Goal: Task Accomplishment & Management: Manage account settings

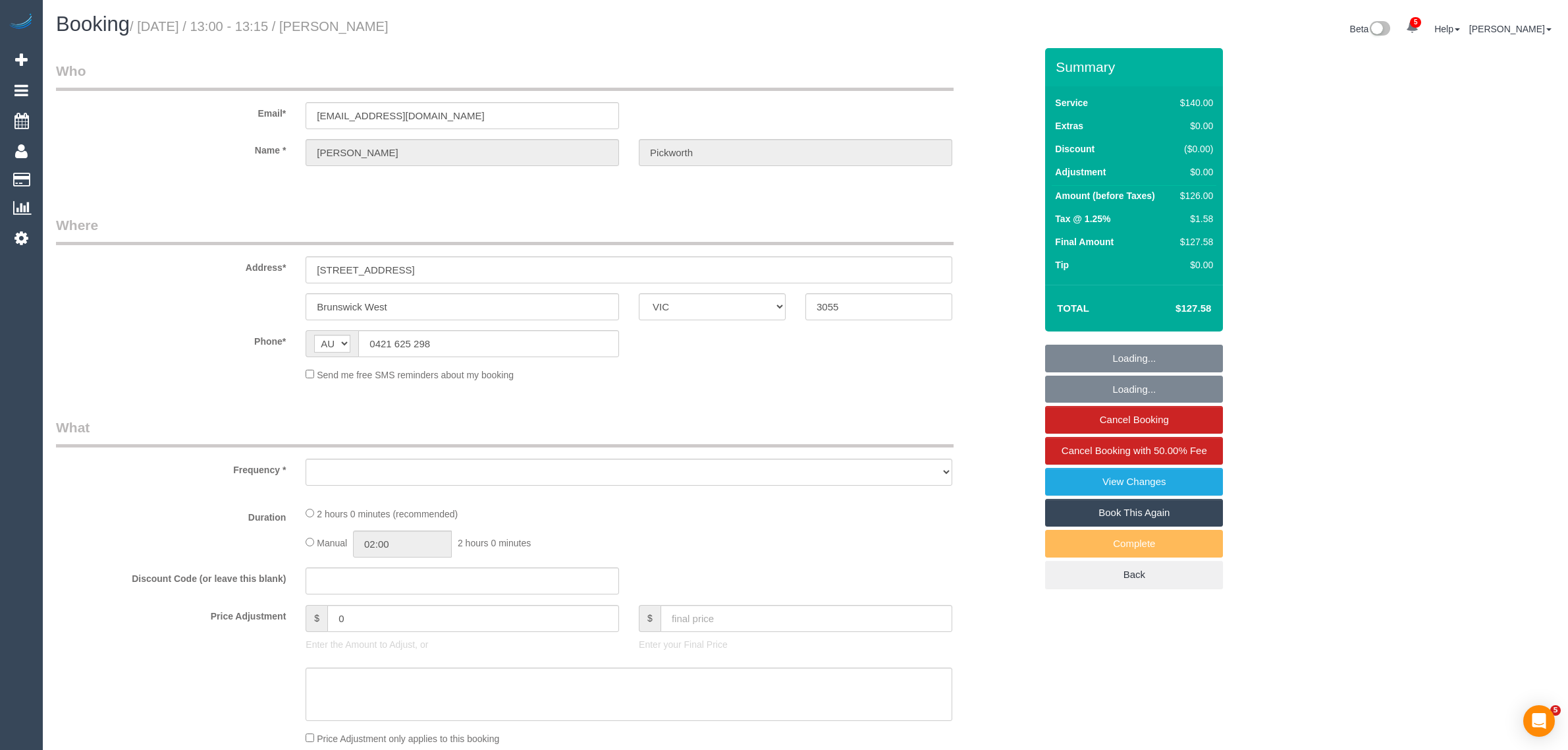
select select "VIC"
select select "string:stripe-pm_1QpjFZ2GScqysDRV6vRI3L5Q"
select select "number:28"
select select "number:14"
select select "number:19"
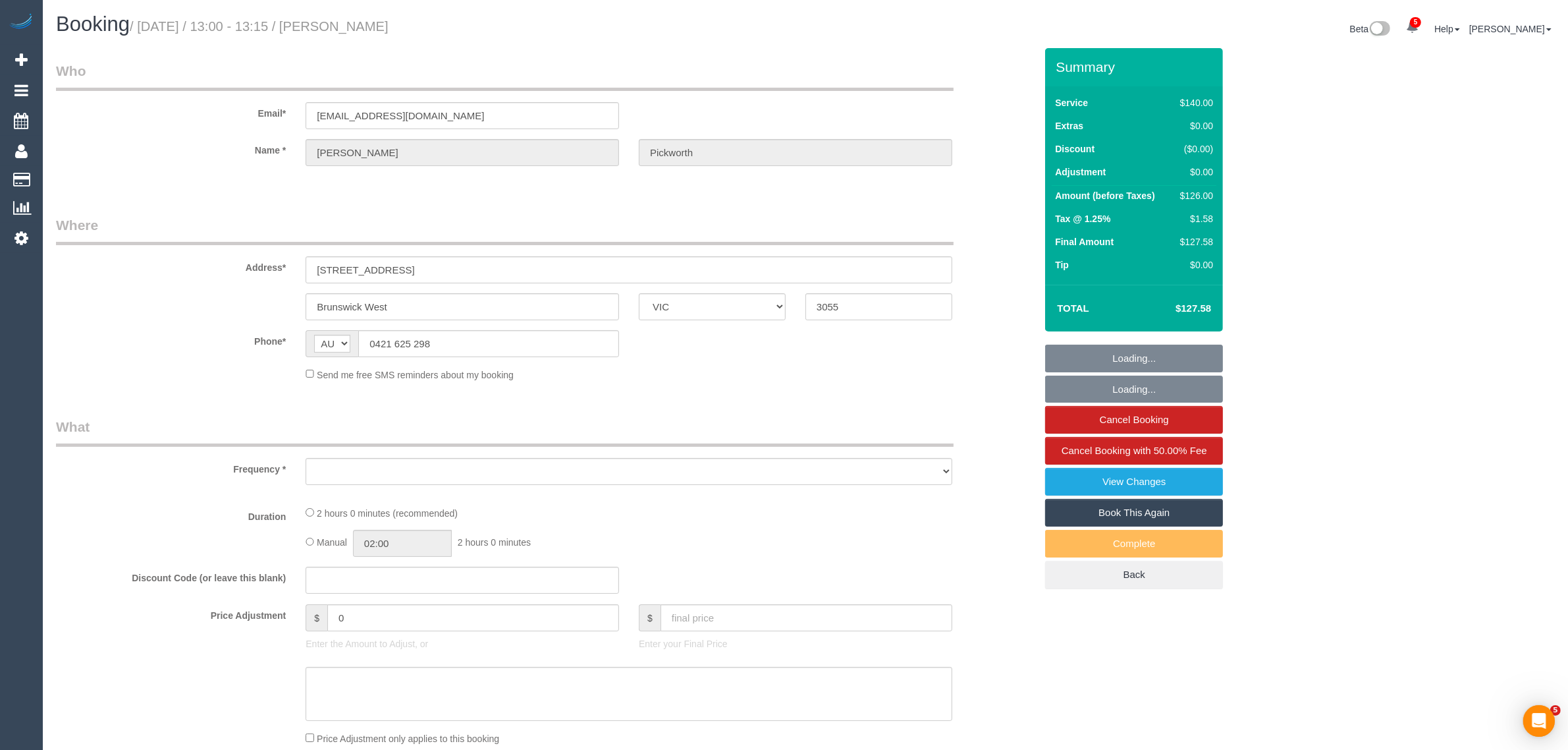
select select "number:24"
select select "number:33"
select select "number:13"
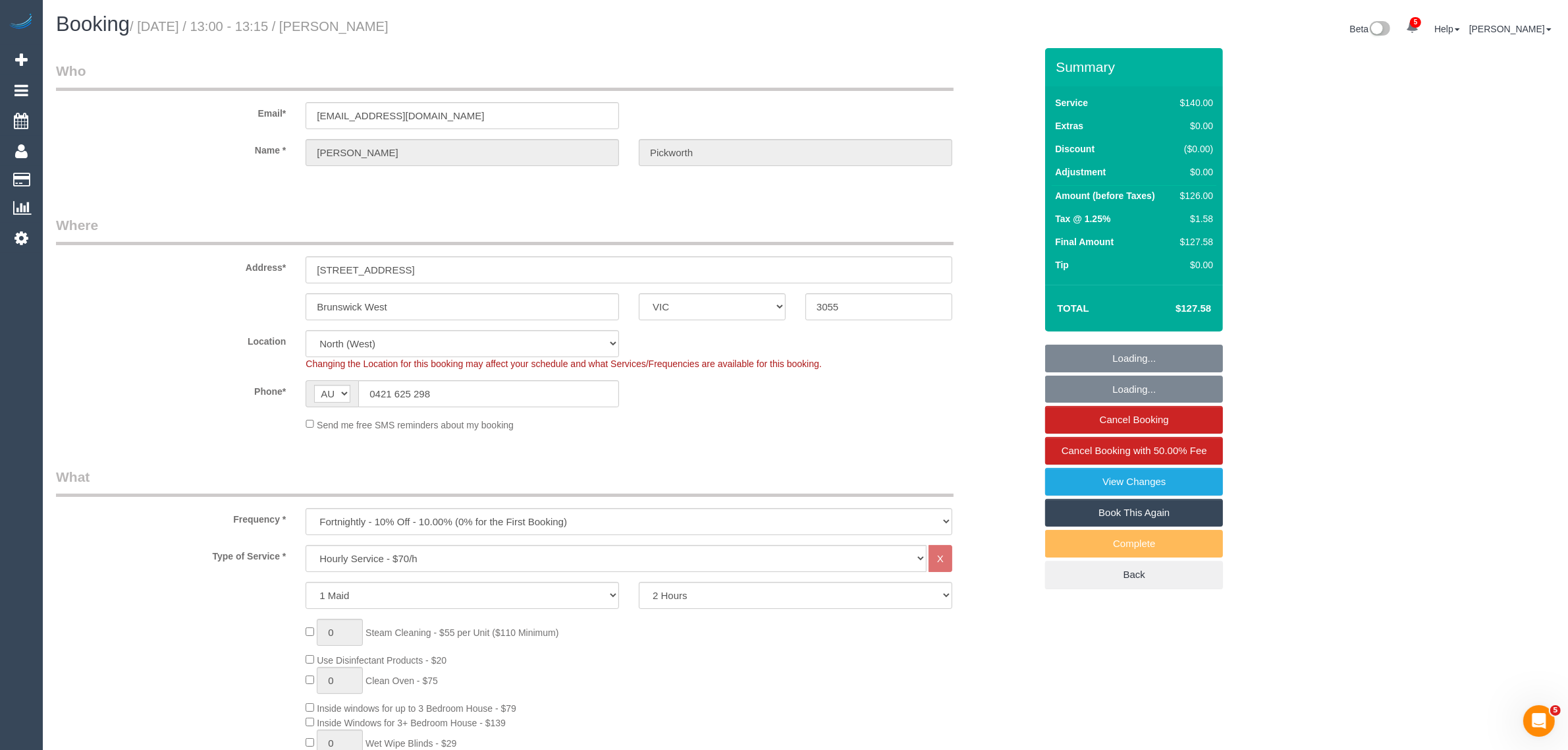
select select "object:1641"
click at [922, 380] on div "Phone* AF AL DZ AD AO AI AQ AG AR AM AW AU AT AZ BS BH BD BB BY BE BZ BJ BM BT …" at bounding box center [546, 393] width 999 height 27
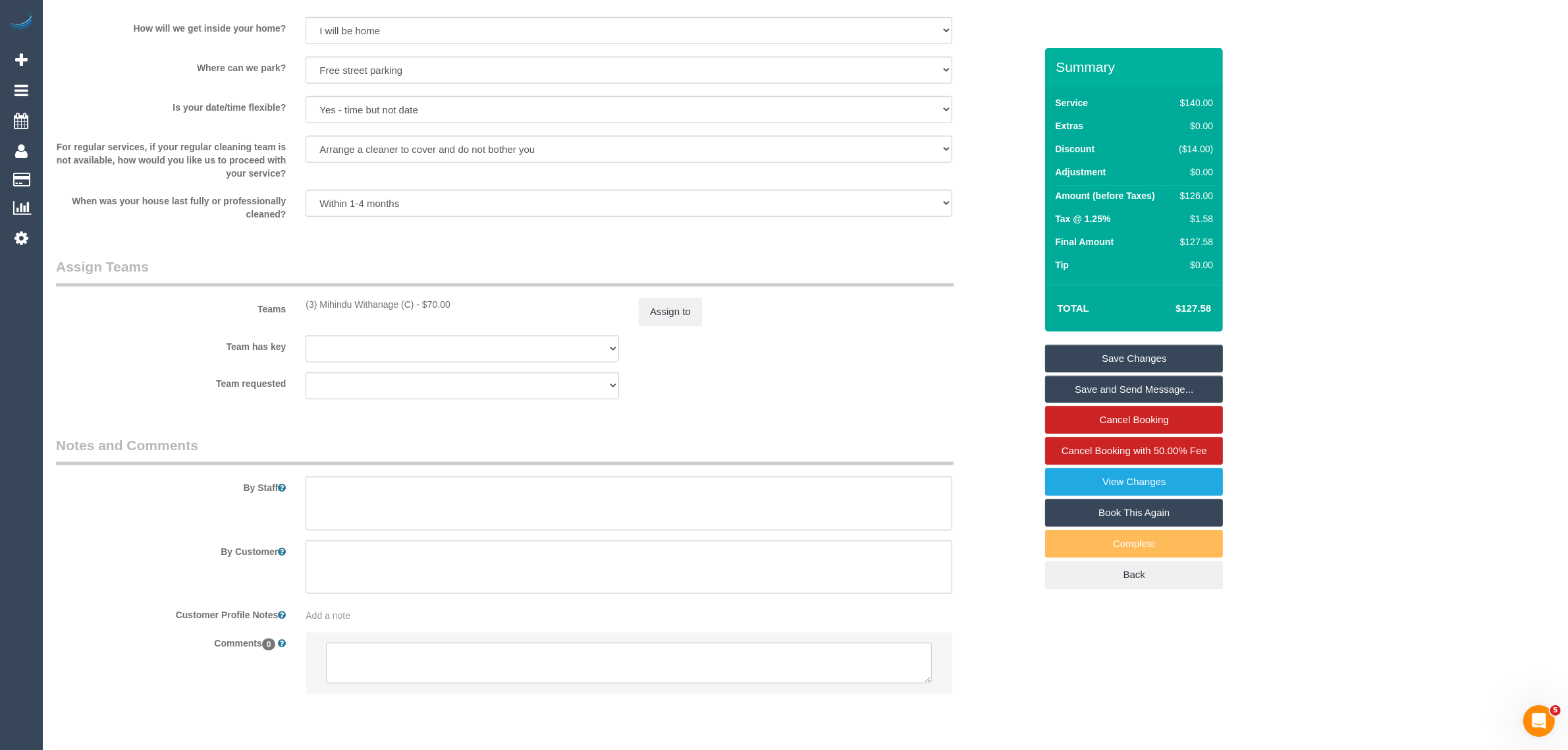
scroll to position [1801, 0]
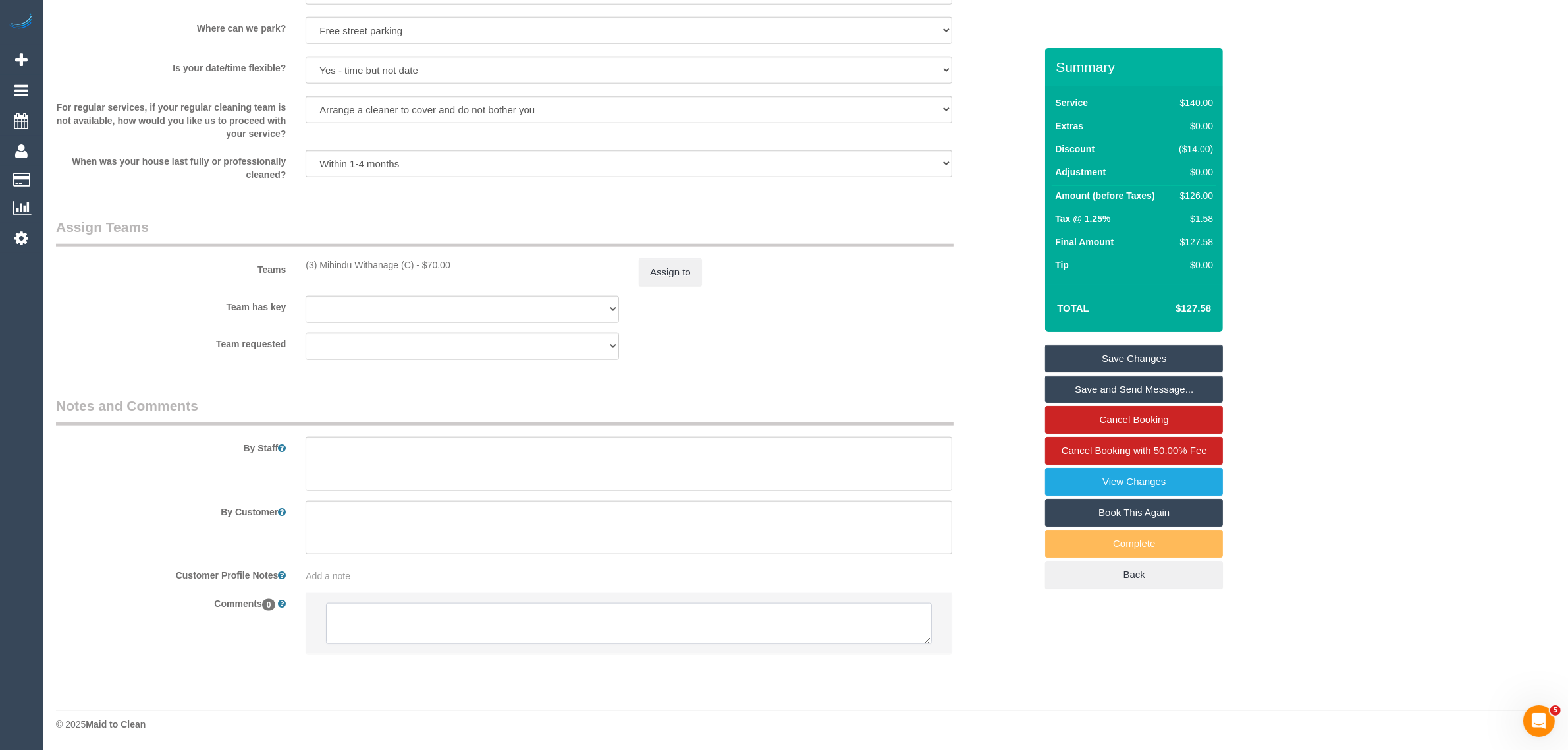
click at [669, 612] on textarea at bounding box center [629, 623] width 606 height 41
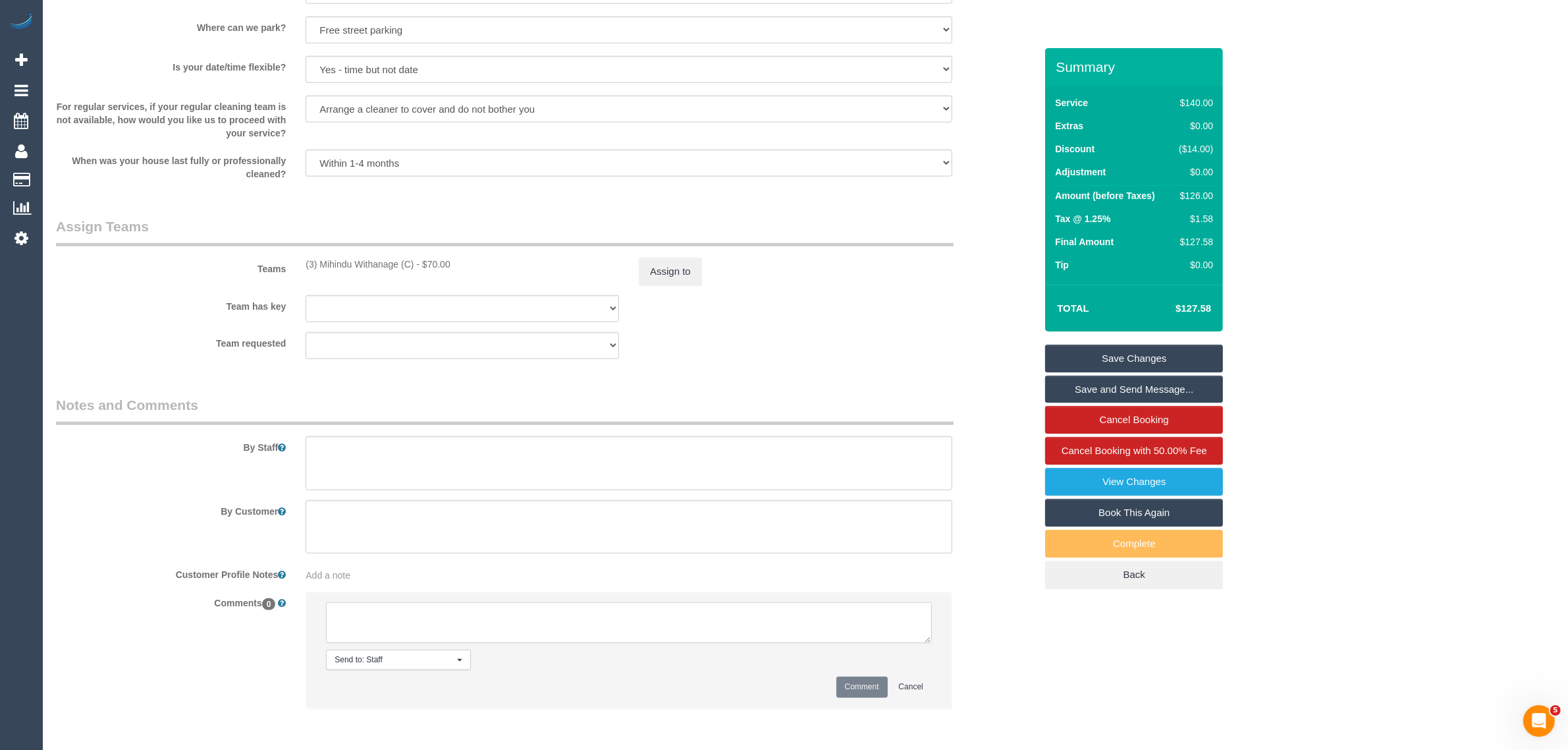
paste textarea "Cleaner(s) Unassigned: Reason Unassigned: Contact via: Which message sent: Addi…"
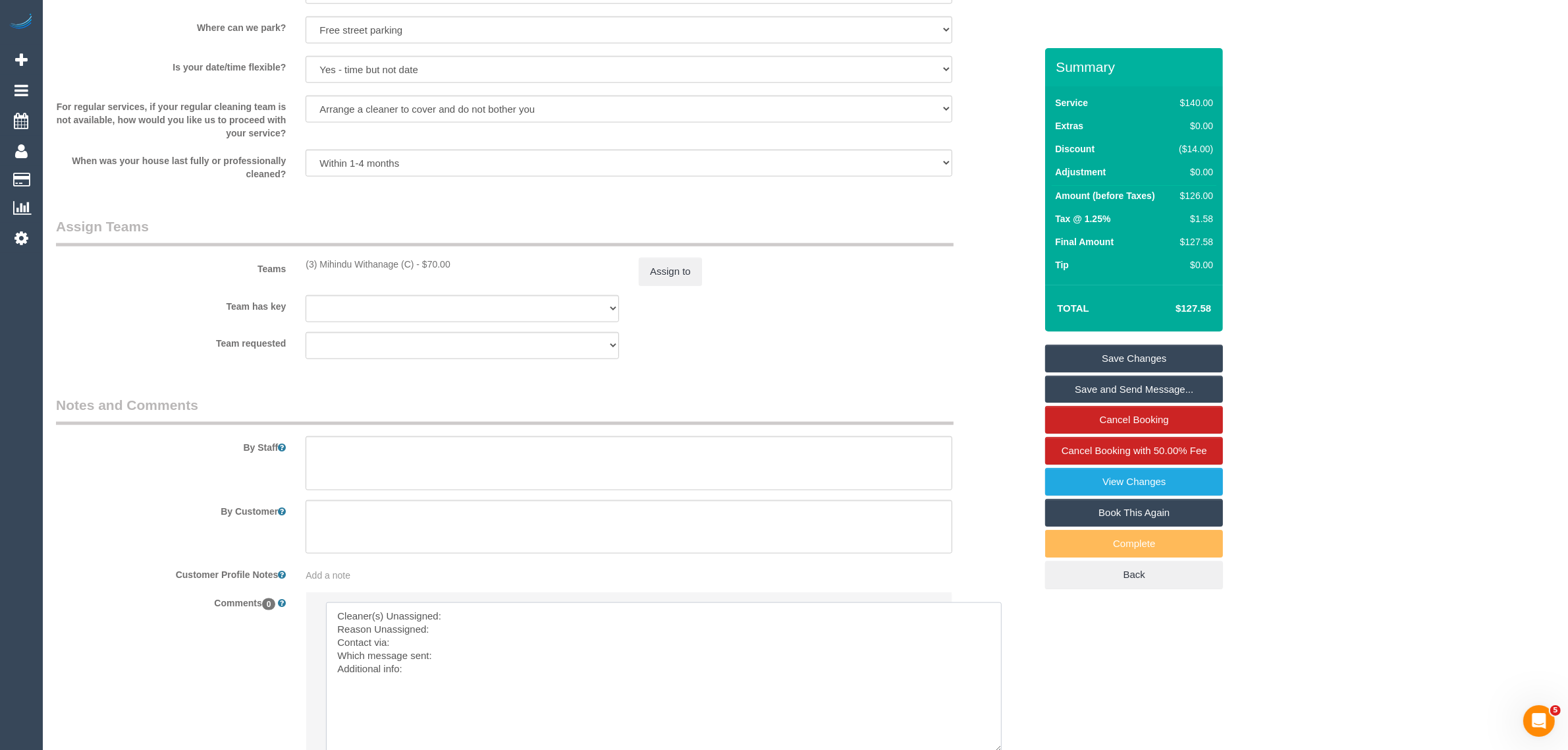
drag, startPoint x: 921, startPoint y: 640, endPoint x: 992, endPoint y: 750, distance: 130.9
click at [706, 608] on textarea at bounding box center [663, 677] width 675 height 150
drag, startPoint x: 324, startPoint y: 269, endPoint x: 415, endPoint y: 265, distance: 91.1
click at [415, 265] on div "(3) Mihindu Withanage (C) - $70.00" at bounding box center [462, 264] width 313 height 13
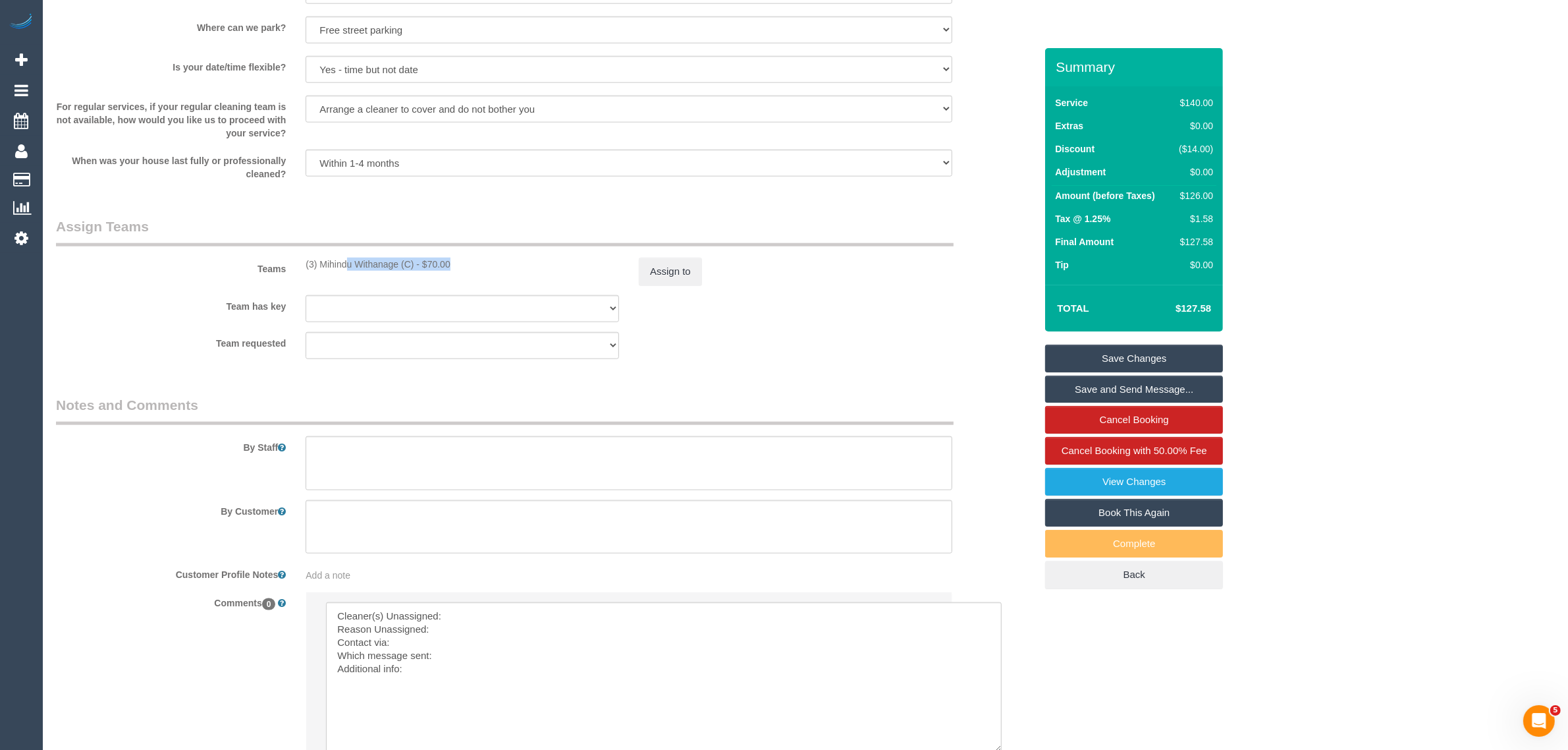
copy div "3) Mihindu Withanage (C)"
click at [473, 601] on li "Send to: Staff Nothing selected Send to: Staff Send to: Customer Send to: Team …" at bounding box center [628, 704] width 645 height 224
click at [476, 608] on textarea at bounding box center [663, 677] width 675 height 150
paste textarea "3) Mihindu Withanage (C)"
click at [466, 631] on textarea at bounding box center [663, 677] width 675 height 150
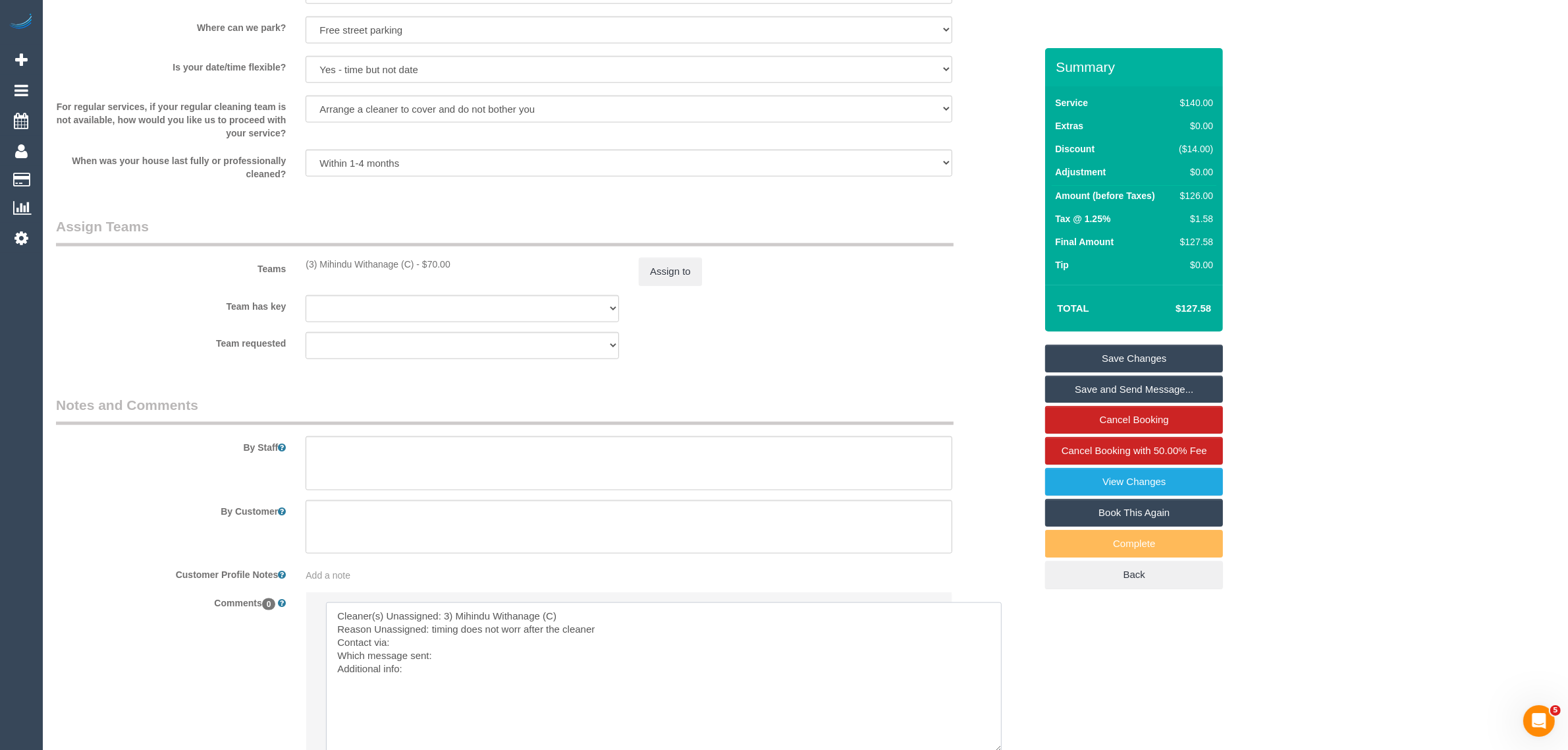
click at [522, 627] on textarea at bounding box center [663, 677] width 675 height 150
click at [586, 634] on textarea at bounding box center [663, 677] width 675 height 150
drag, startPoint x: 534, startPoint y: 627, endPoint x: 601, endPoint y: 628, distance: 67.0
click at [601, 628] on textarea at bounding box center [663, 677] width 675 height 150
click at [563, 648] on textarea at bounding box center [663, 677] width 675 height 150
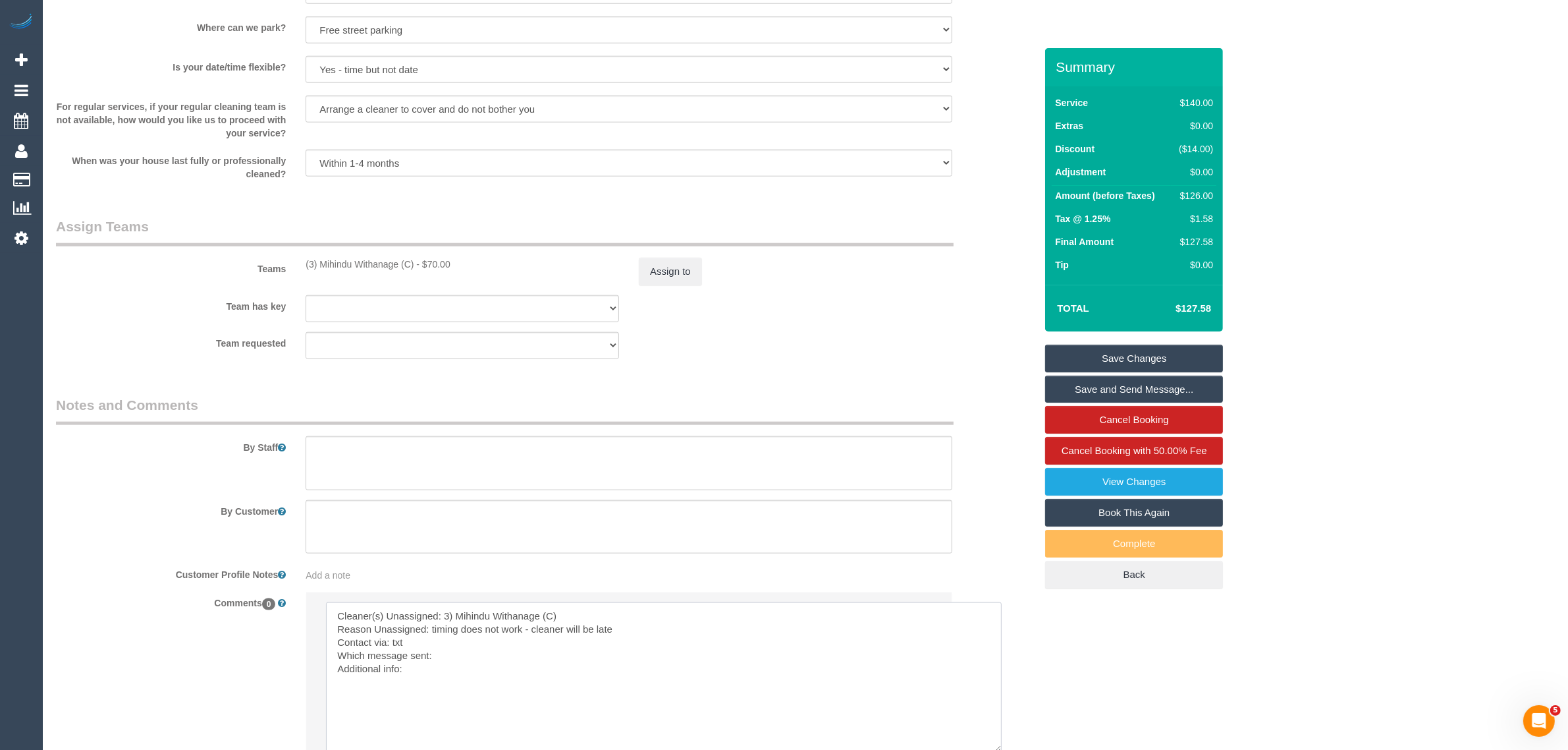
click at [561, 651] on textarea at bounding box center [663, 677] width 675 height 150
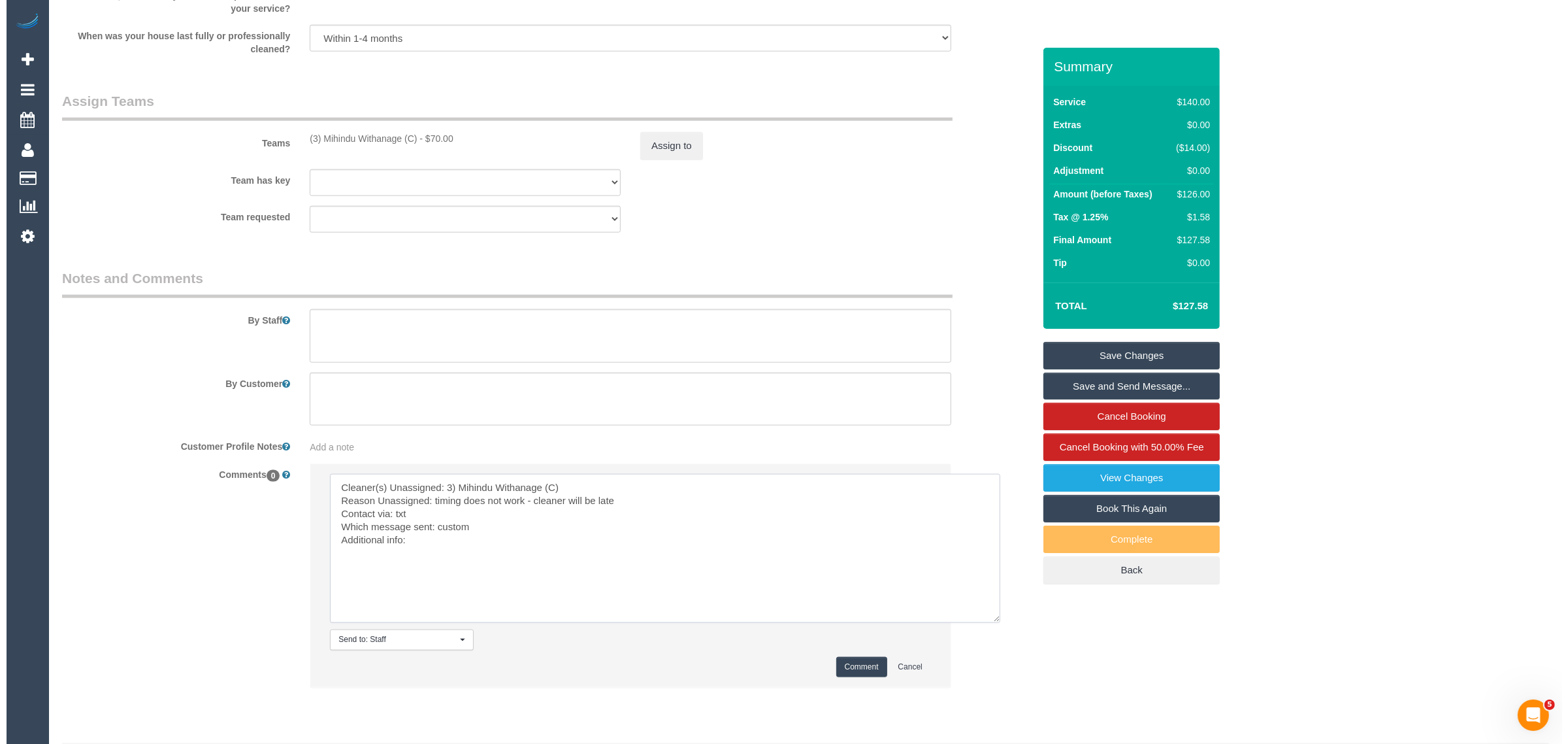
scroll to position [1949, 0]
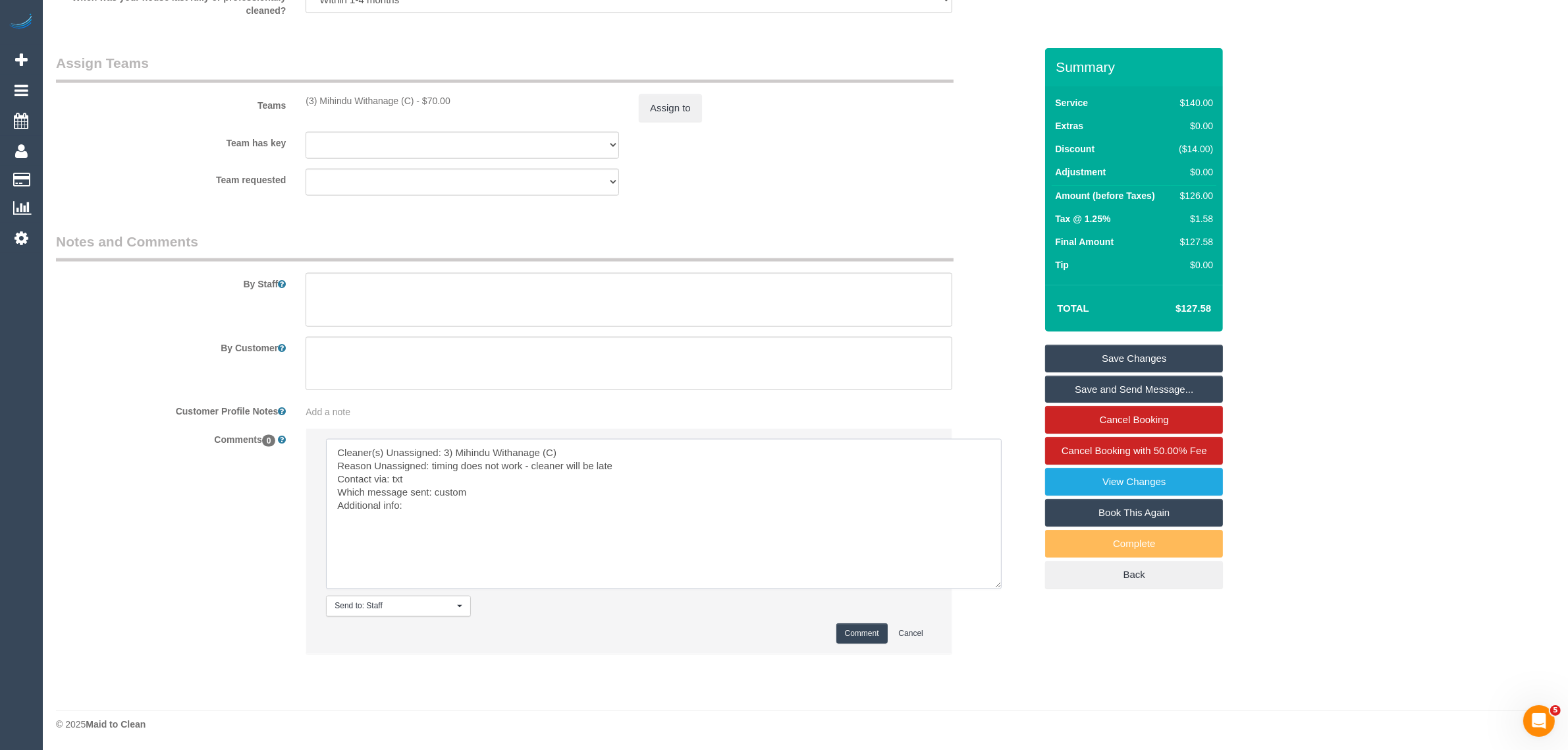
click at [474, 506] on textarea at bounding box center [663, 514] width 675 height 150
paste textarea "'m available Tuesday, and friday from 10 to 4 both days does that work"
click at [405, 509] on textarea at bounding box center [663, 514] width 675 height 150
type textarea "Cleaner(s) Unassigned: 3) Mihindu Withanage (C) Reason Unassigned: timing does …"
drag, startPoint x: 857, startPoint y: 631, endPoint x: 750, endPoint y: 511, distance: 160.8
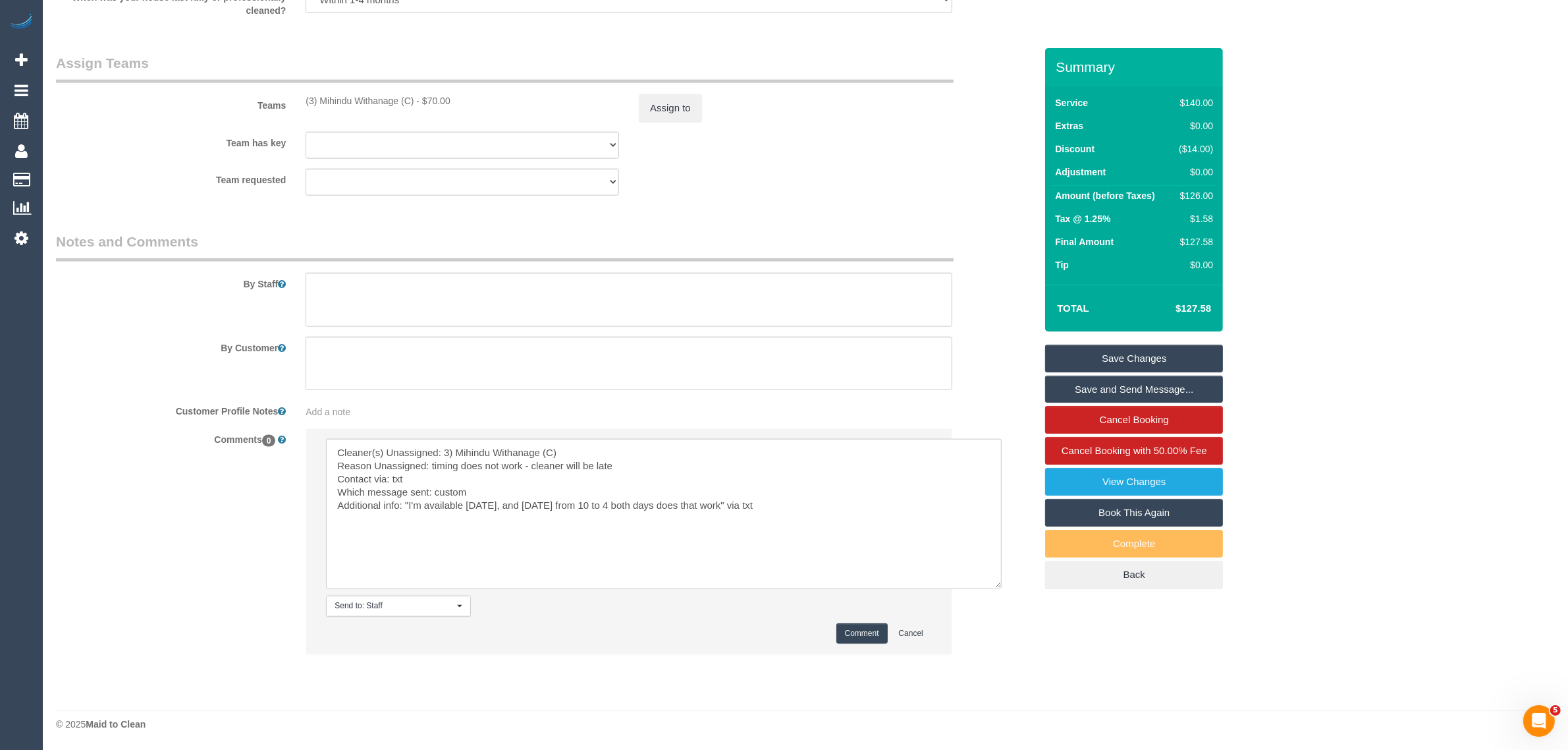
click at [857, 631] on button "Comment" at bounding box center [862, 633] width 51 height 21
click at [669, 109] on button "Assign to" at bounding box center [670, 108] width 63 height 28
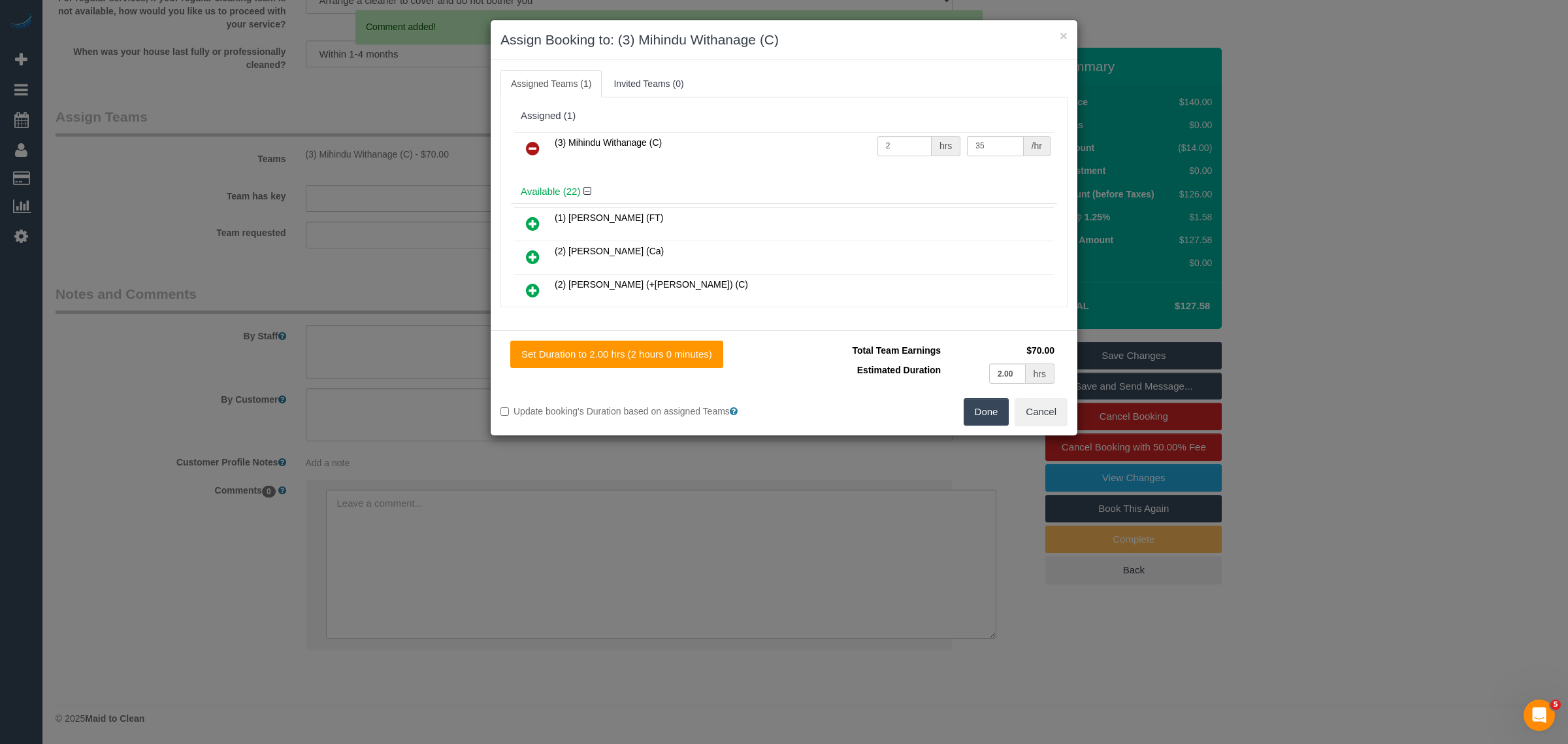
scroll to position [1895, 0]
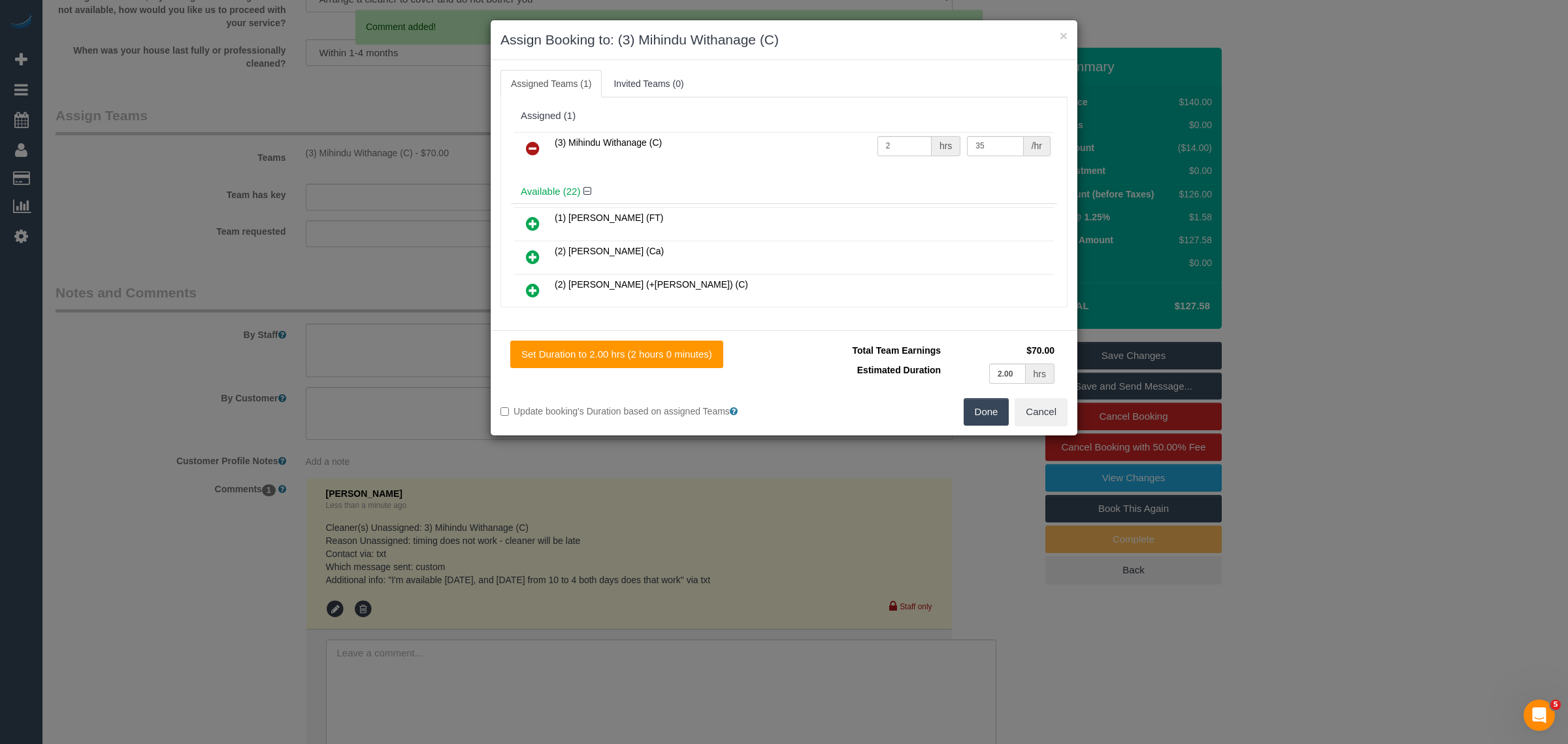
click at [523, 149] on link at bounding box center [533, 148] width 31 height 26
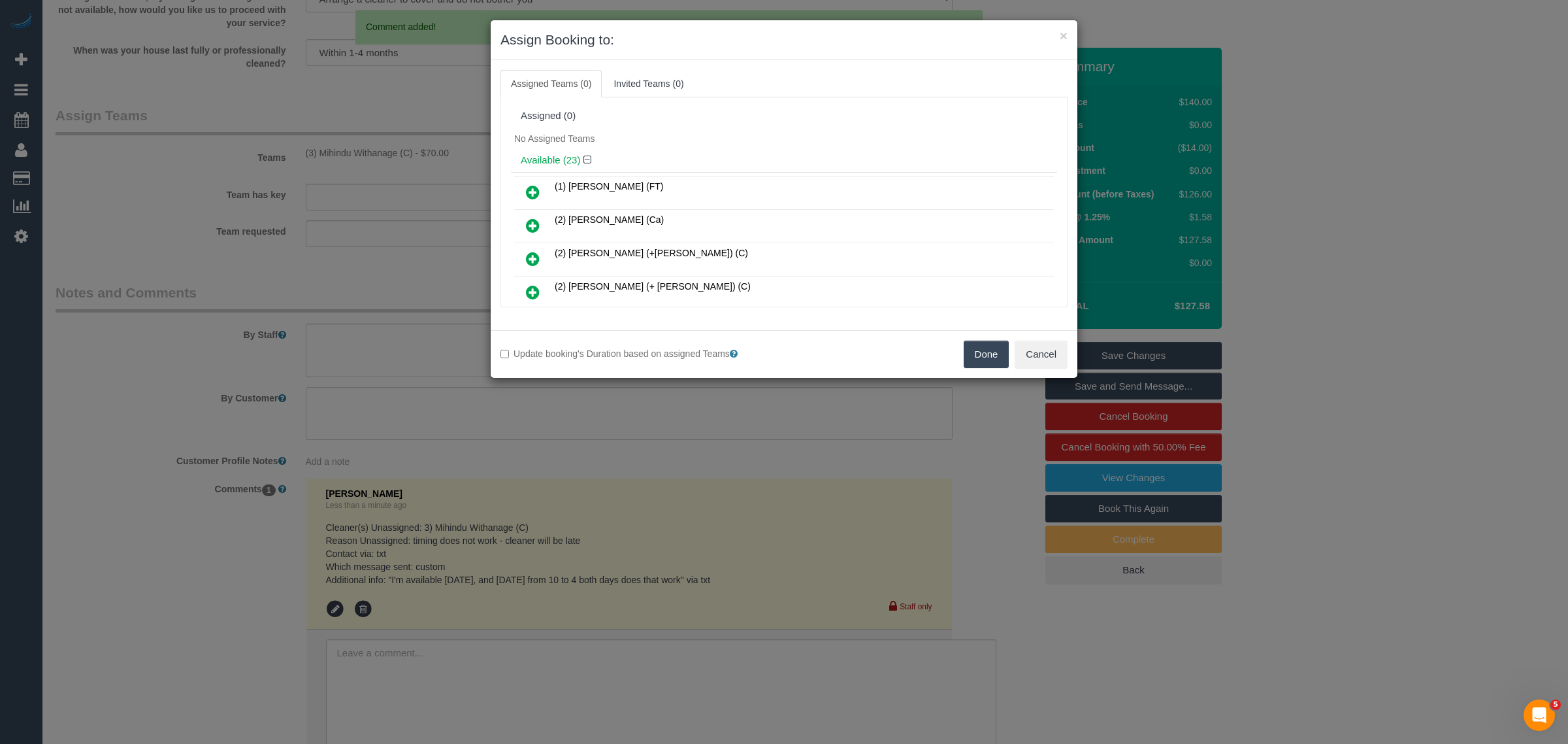
click at [980, 362] on button "Done" at bounding box center [987, 354] width 46 height 28
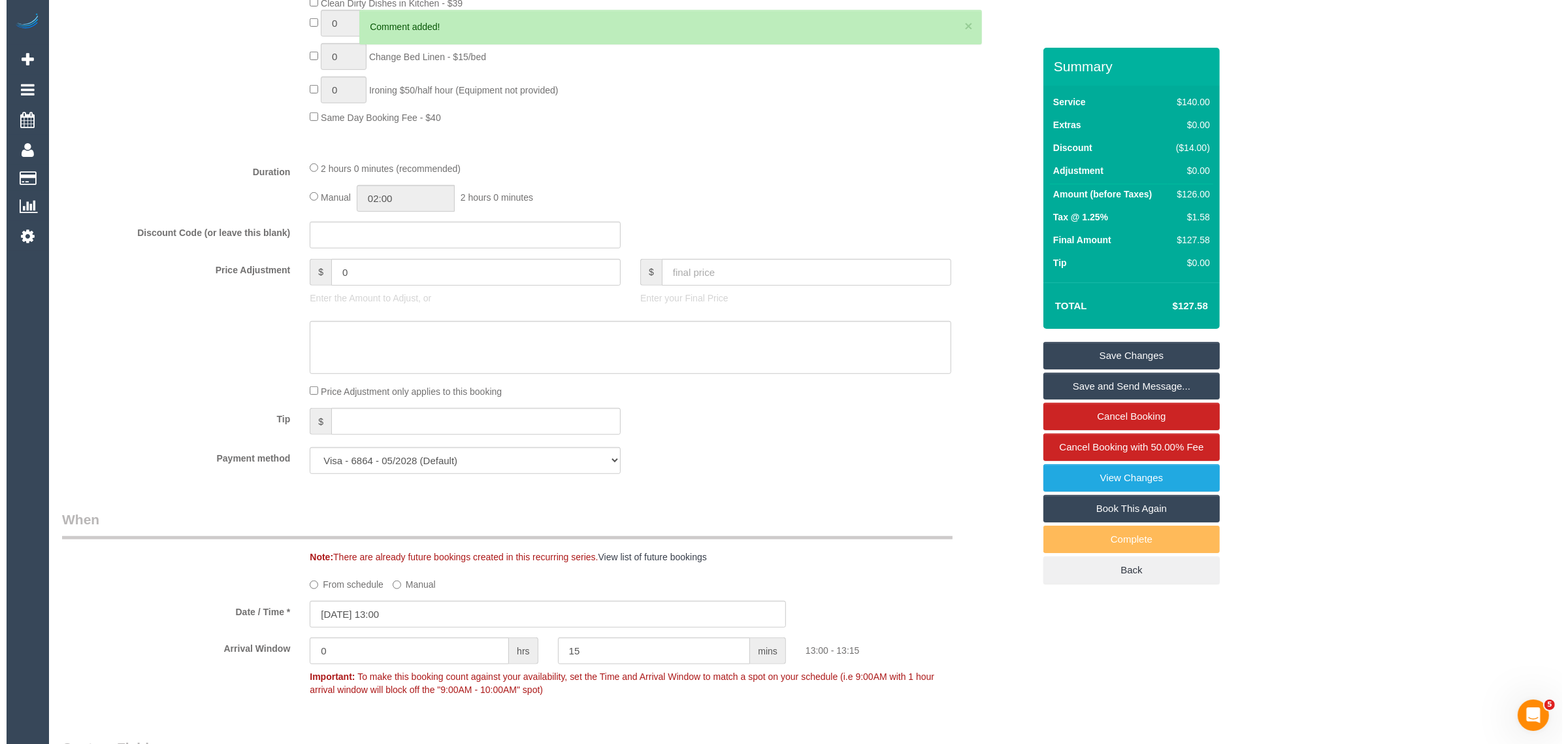
scroll to position [0, 0]
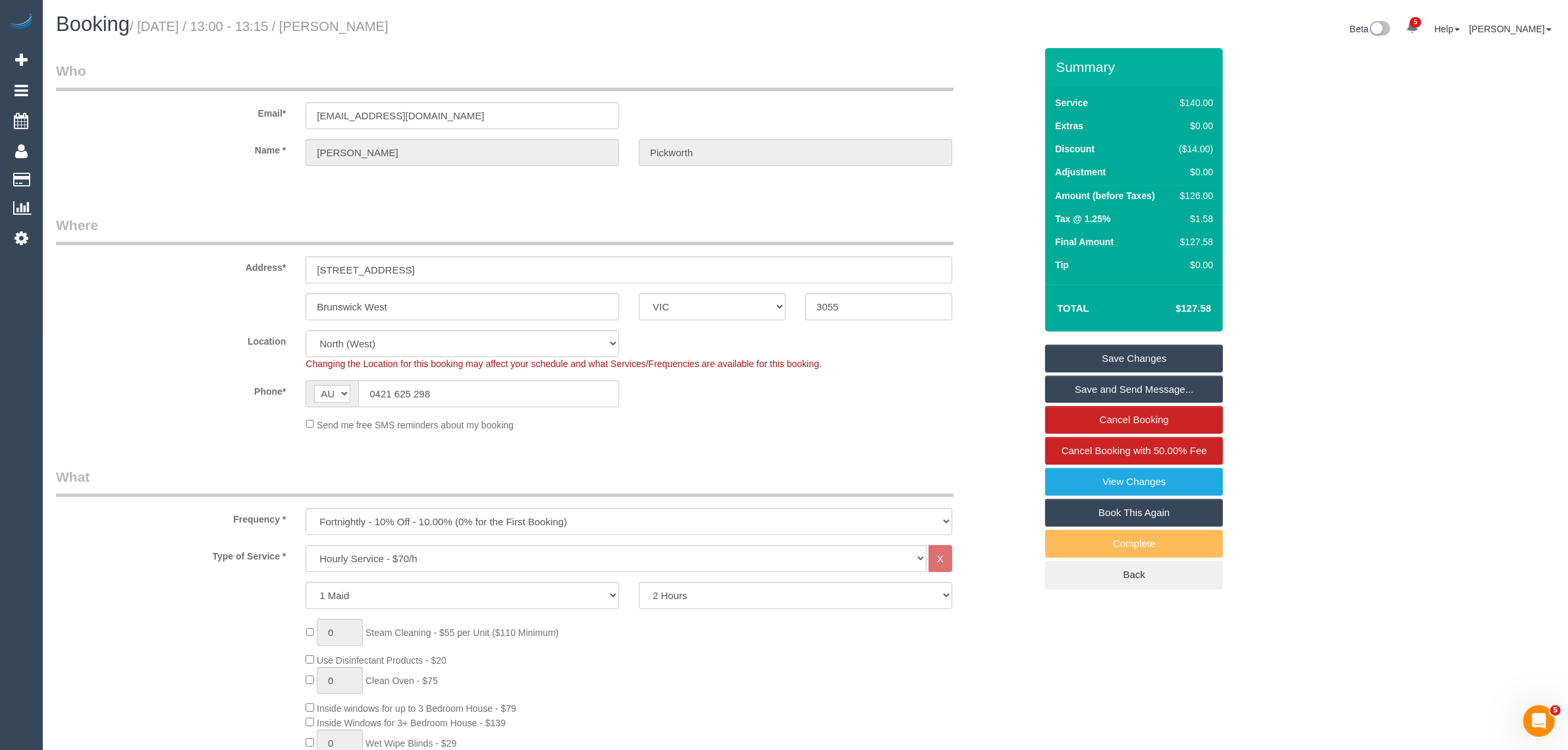
click at [1129, 361] on link "Save Changes" at bounding box center [1134, 358] width 177 height 28
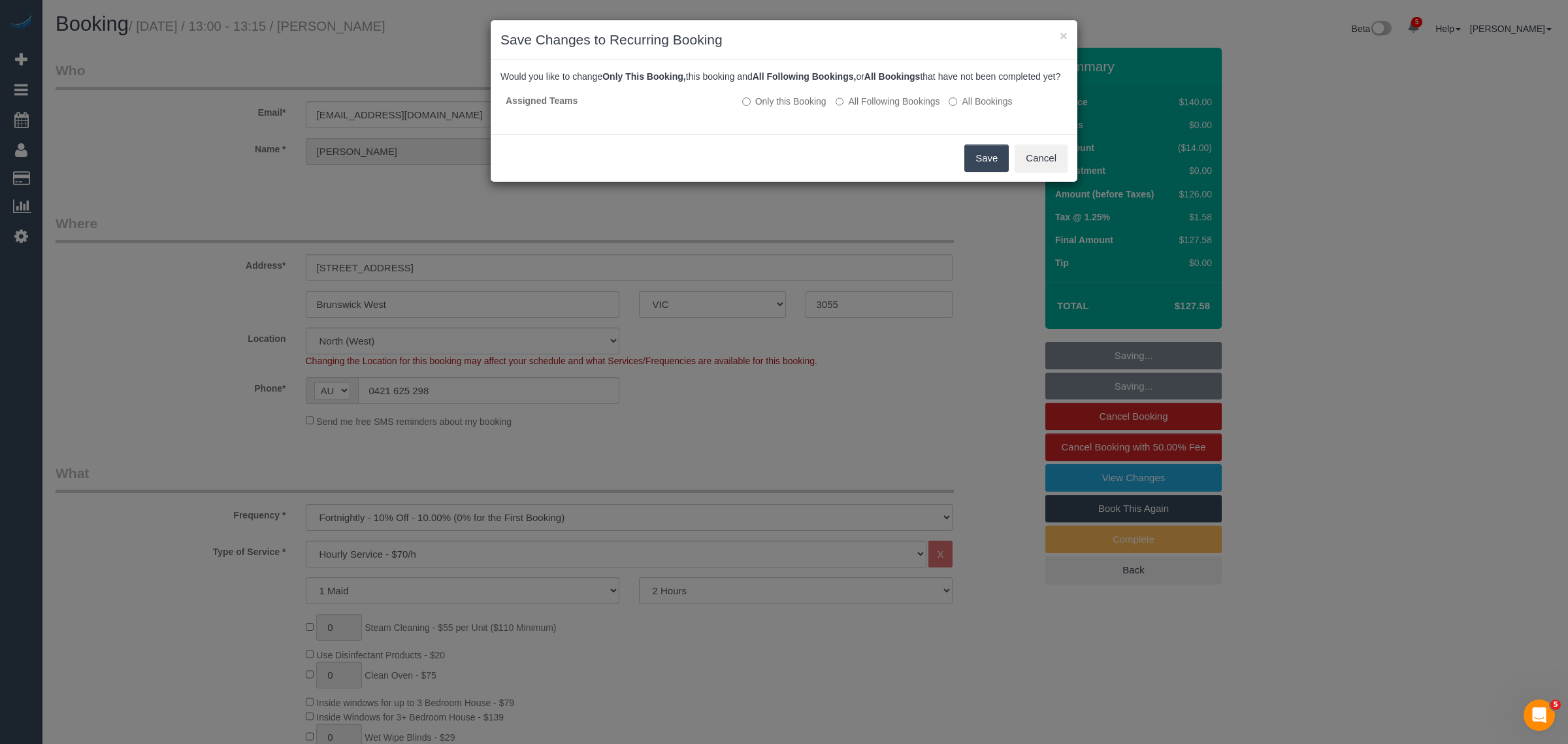
click at [977, 169] on button "Save" at bounding box center [987, 158] width 44 height 28
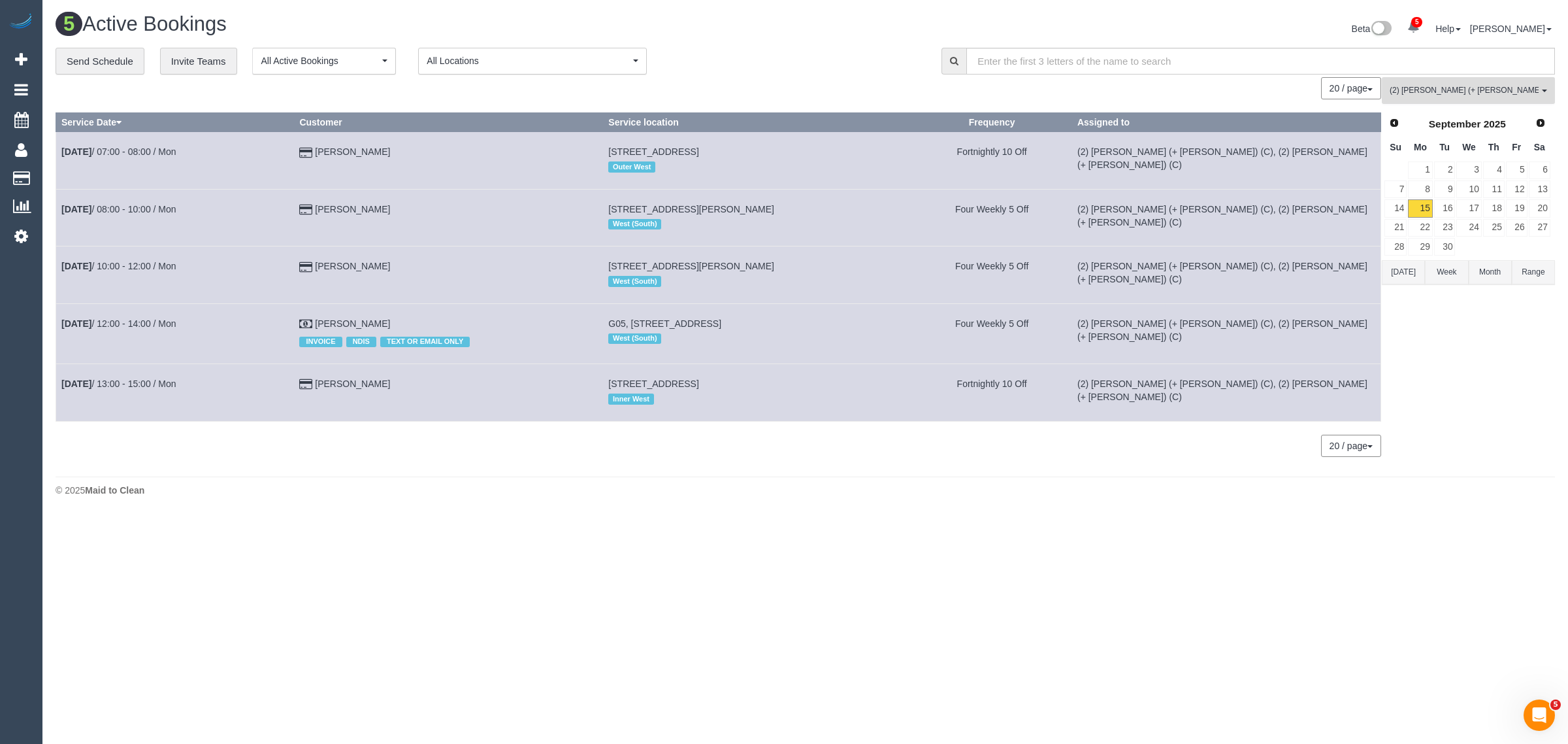
click at [1460, 82] on button "(2) Chirag (+ Shachi) (C) All Teams" at bounding box center [1469, 90] width 173 height 27
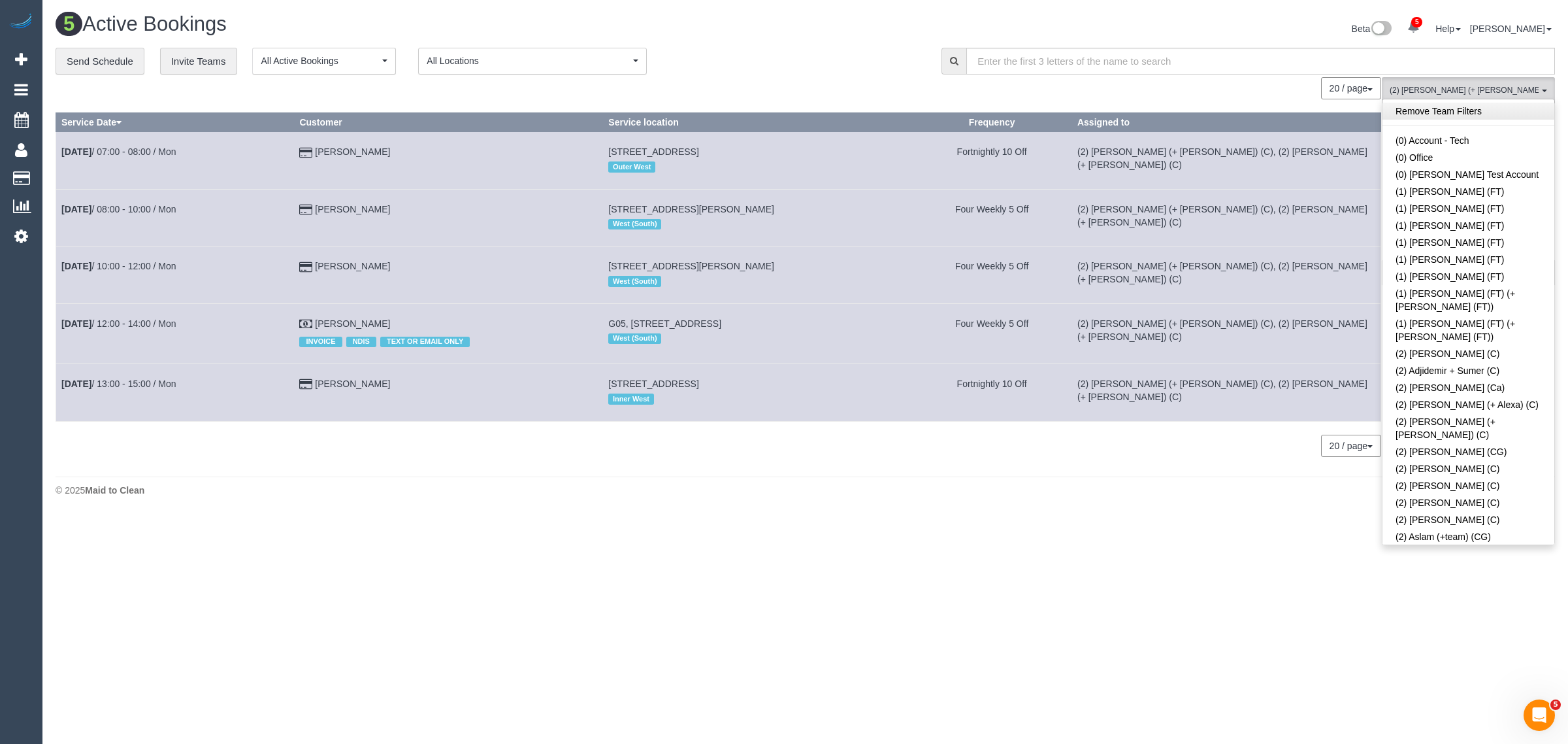
click at [1471, 117] on link "Remove Team Filters" at bounding box center [1468, 110] width 172 height 17
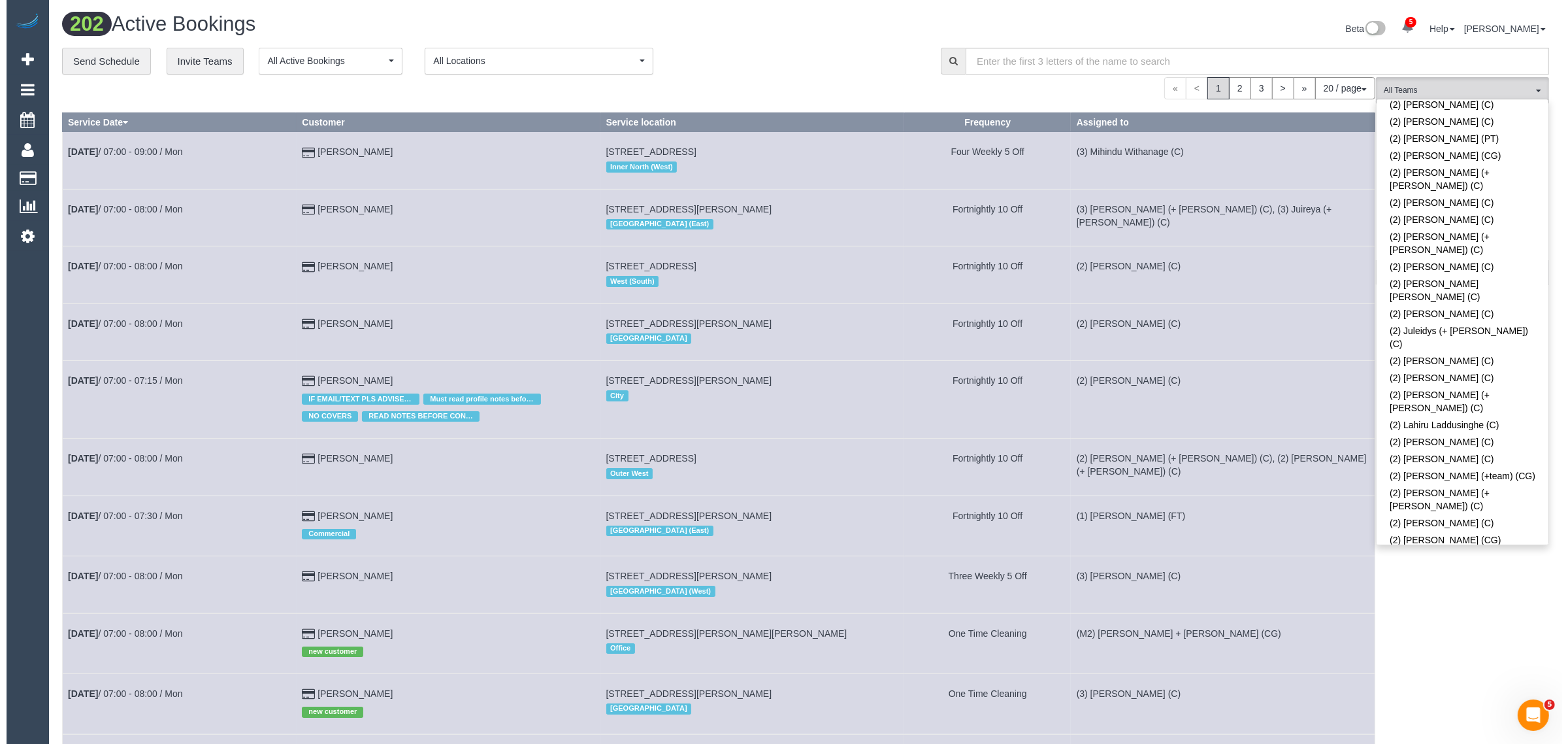
scroll to position [277, 0]
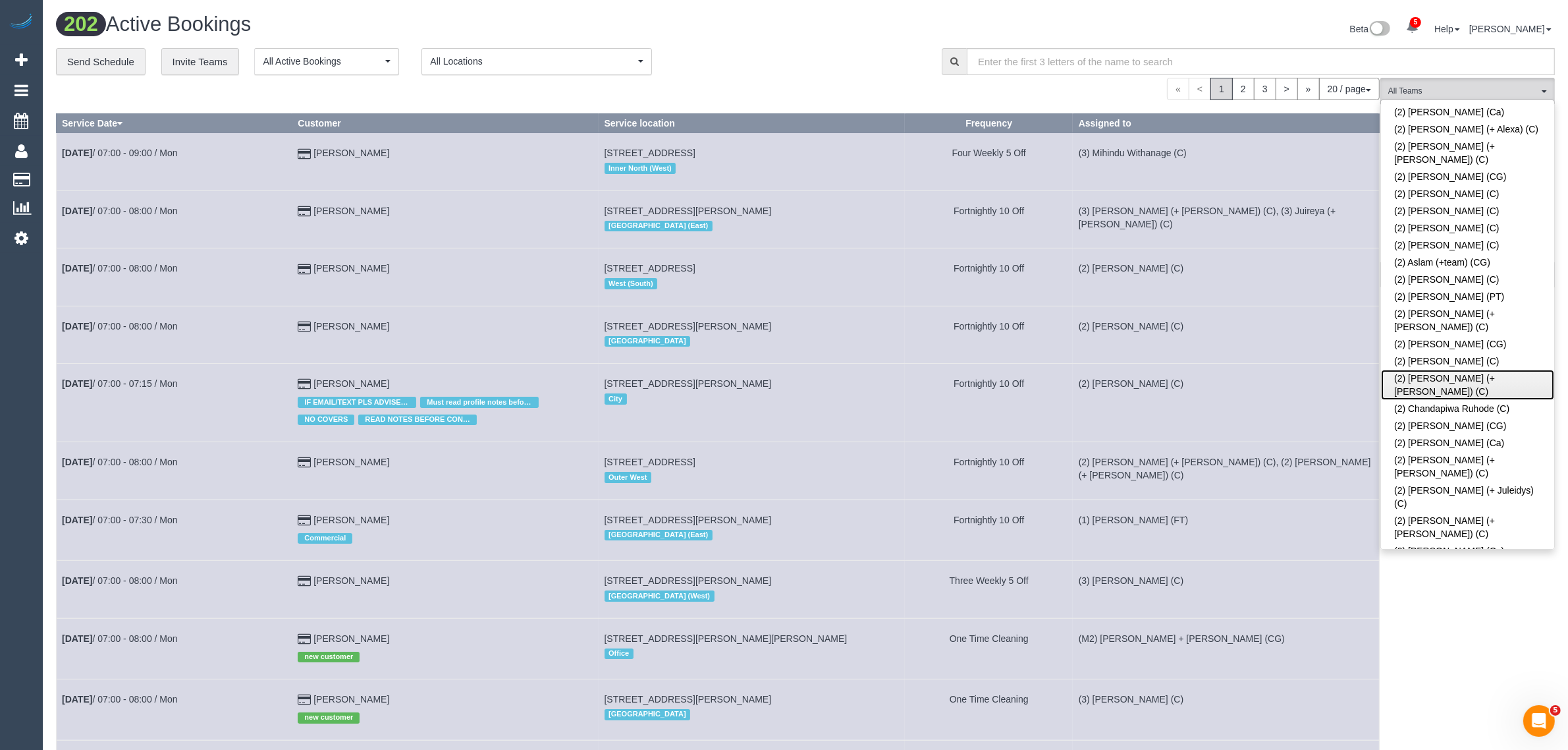
click at [1423, 369] on link "(2) [PERSON_NAME] (+ [PERSON_NAME]) (C)" at bounding box center [1467, 385] width 173 height 30
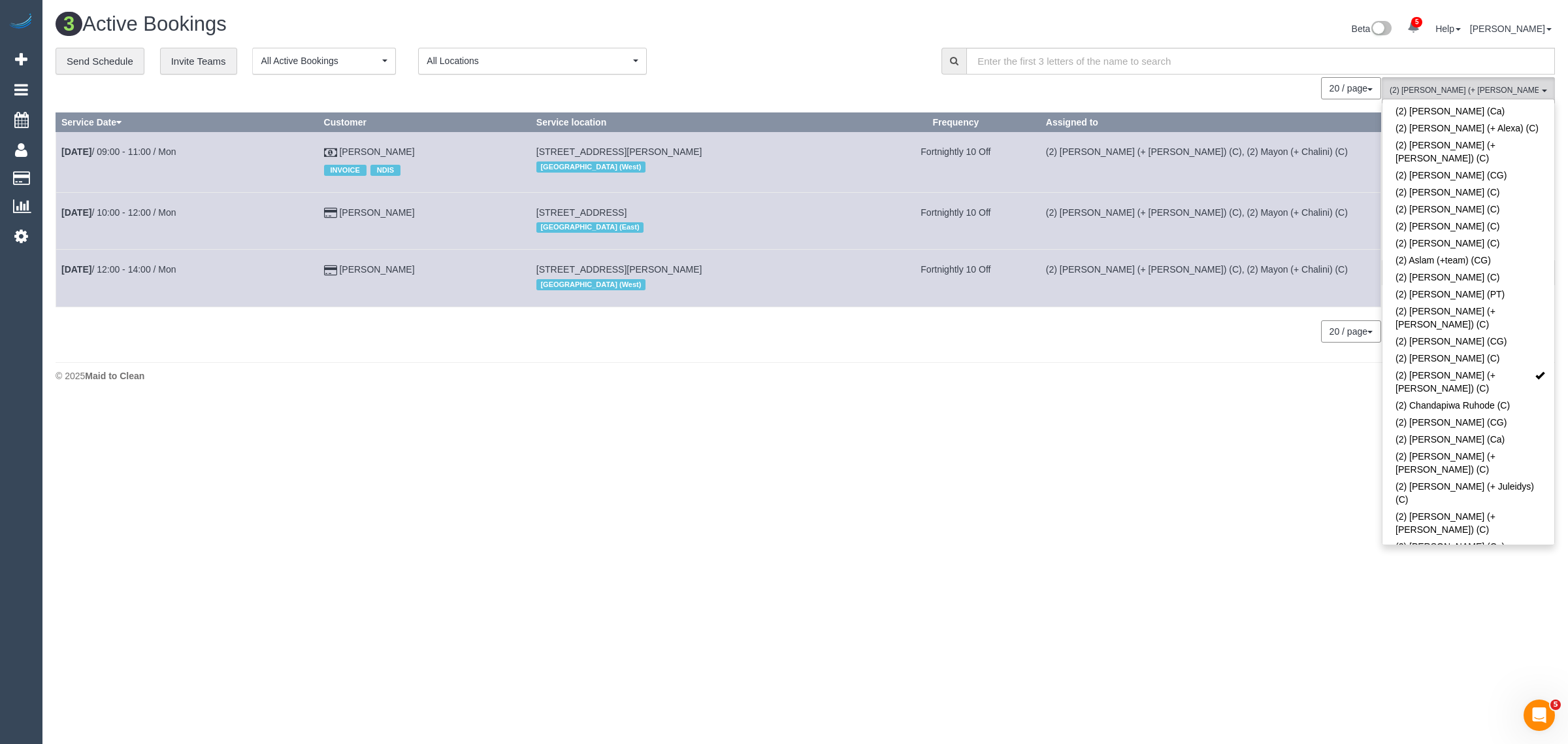
click at [753, 54] on div "**********" at bounding box center [489, 61] width 867 height 28
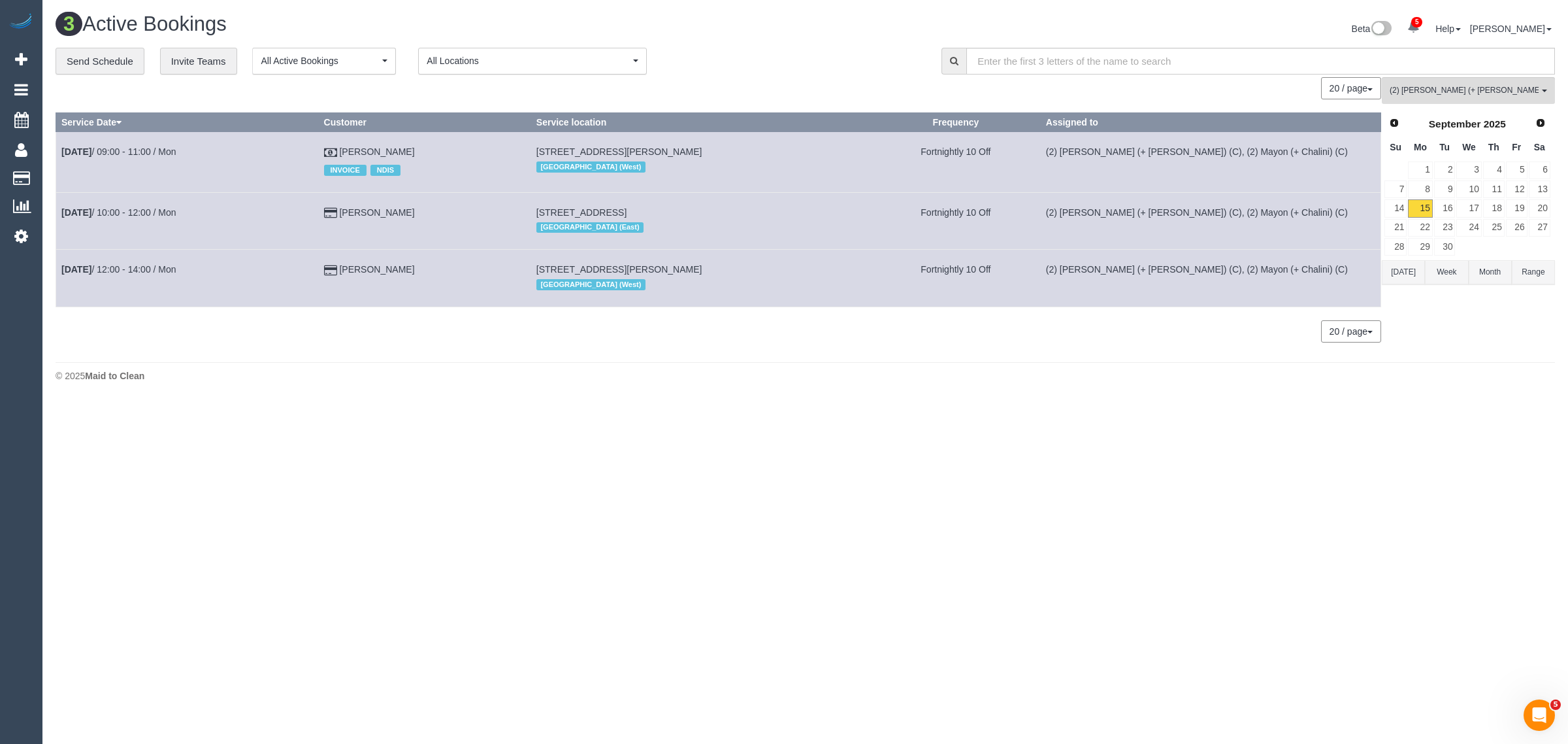
click at [788, 560] on body "5 Beta Your Notifications You have 0 alerts × You have 5 to charge for 15/09/20…" at bounding box center [784, 372] width 1568 height 744
drag, startPoint x: 416, startPoint y: 269, endPoint x: 61, endPoint y: 273, distance: 355.0
click at [61, 273] on tr "Sep 15th / 12:00 - 14:00 / Mon Amanda Wells 32 Holland Avenue, Dingley, VIC 317…" at bounding box center [719, 278] width 1325 height 57
copy tr "Sep 15th / 12:00 - 14:00 / Mon Amanda Wells"
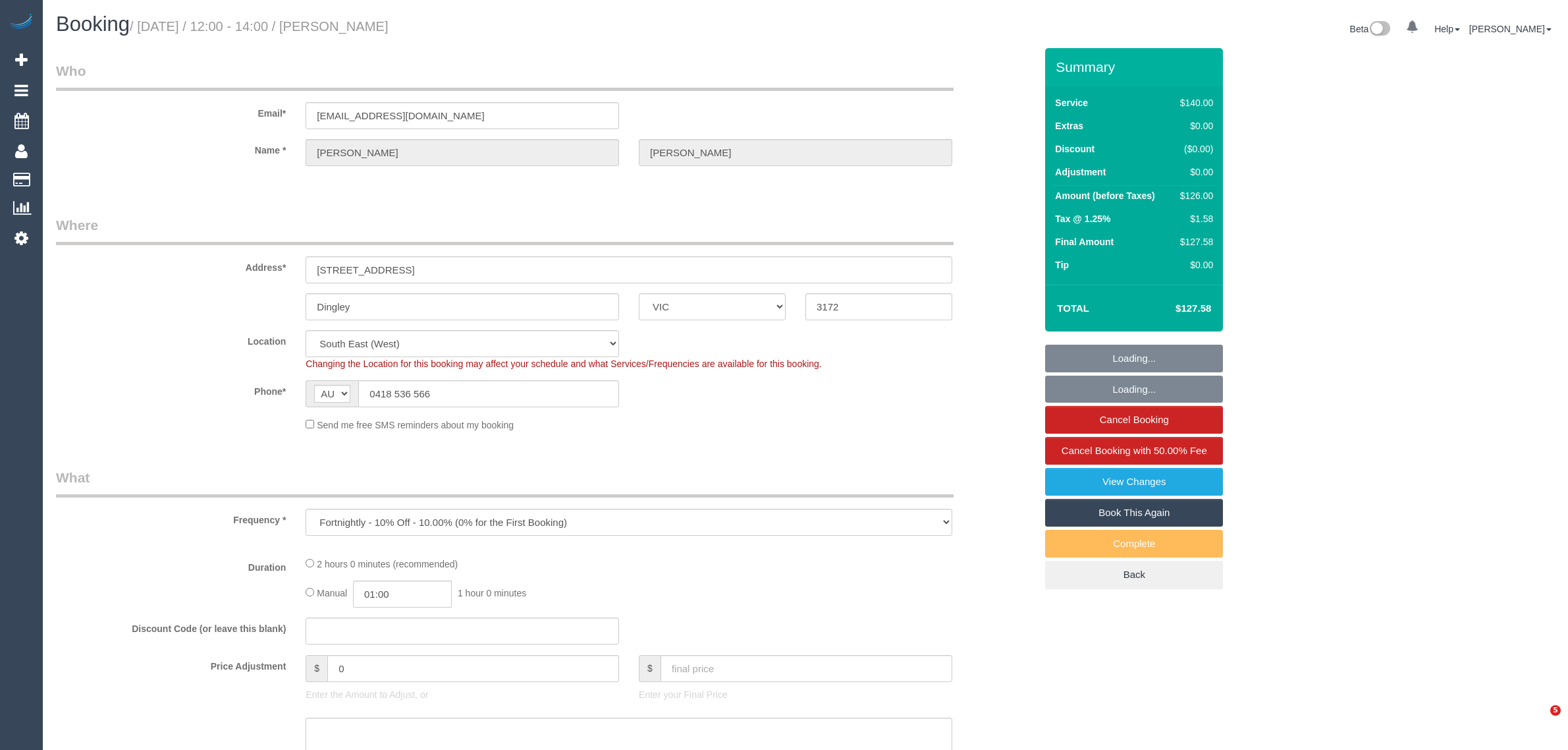
select select "VIC"
select select "string:stripe-pm_1NOboU2GScqysDRVcSysneRN"
select select "number:27"
select select "number:14"
select select "number:19"
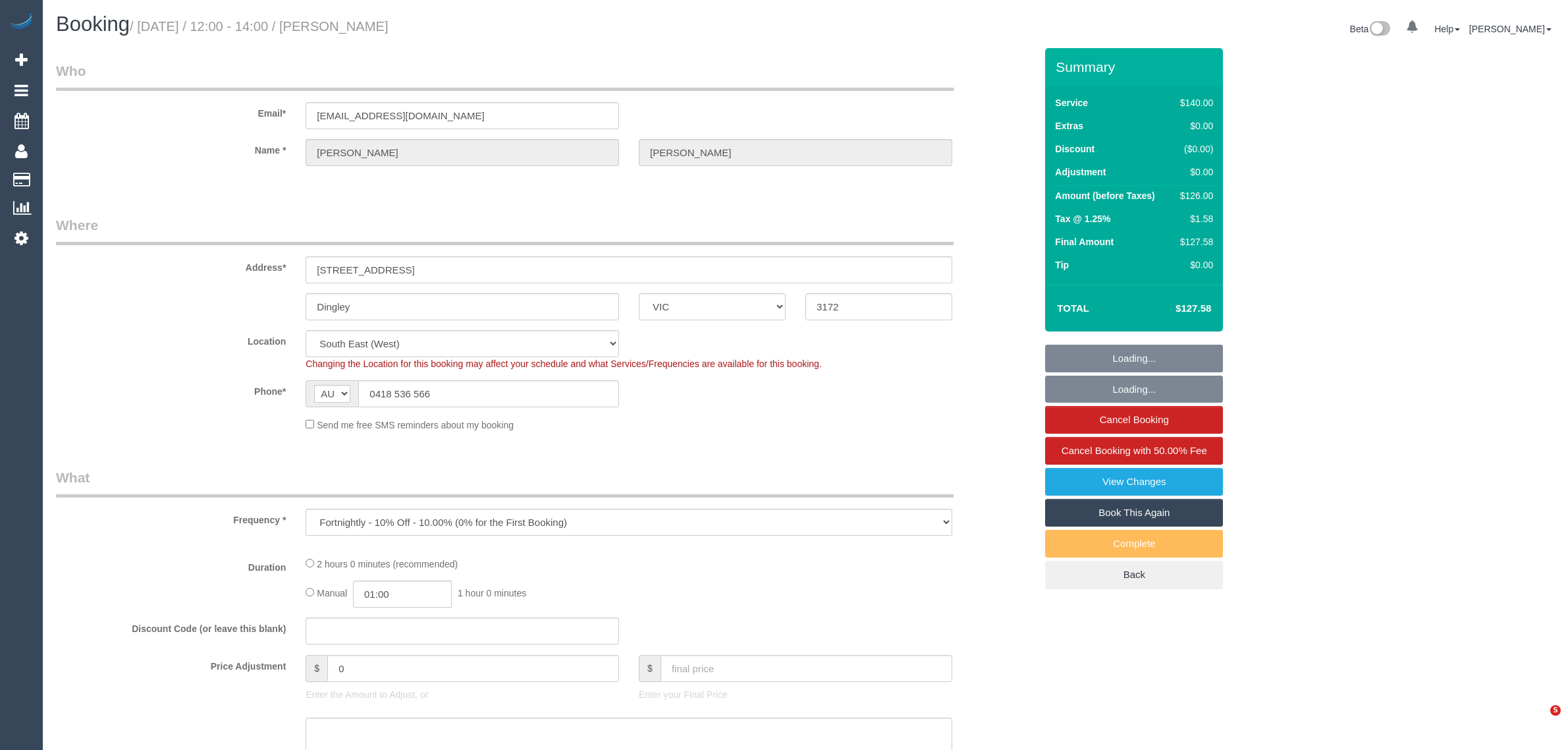
select select "number:25"
select select "number:35"
select select "number:11"
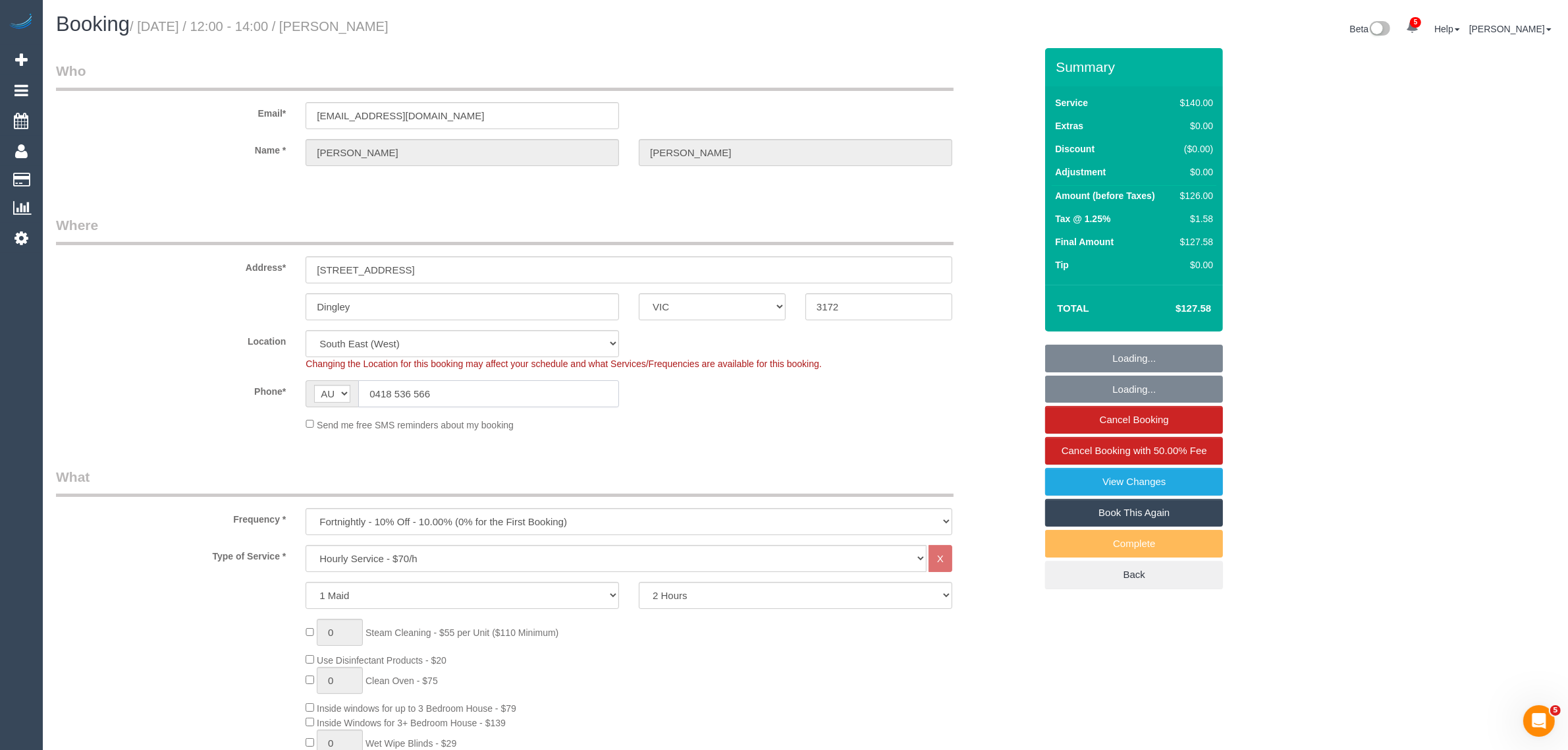
click at [466, 389] on input "0418 536 566" at bounding box center [488, 393] width 261 height 27
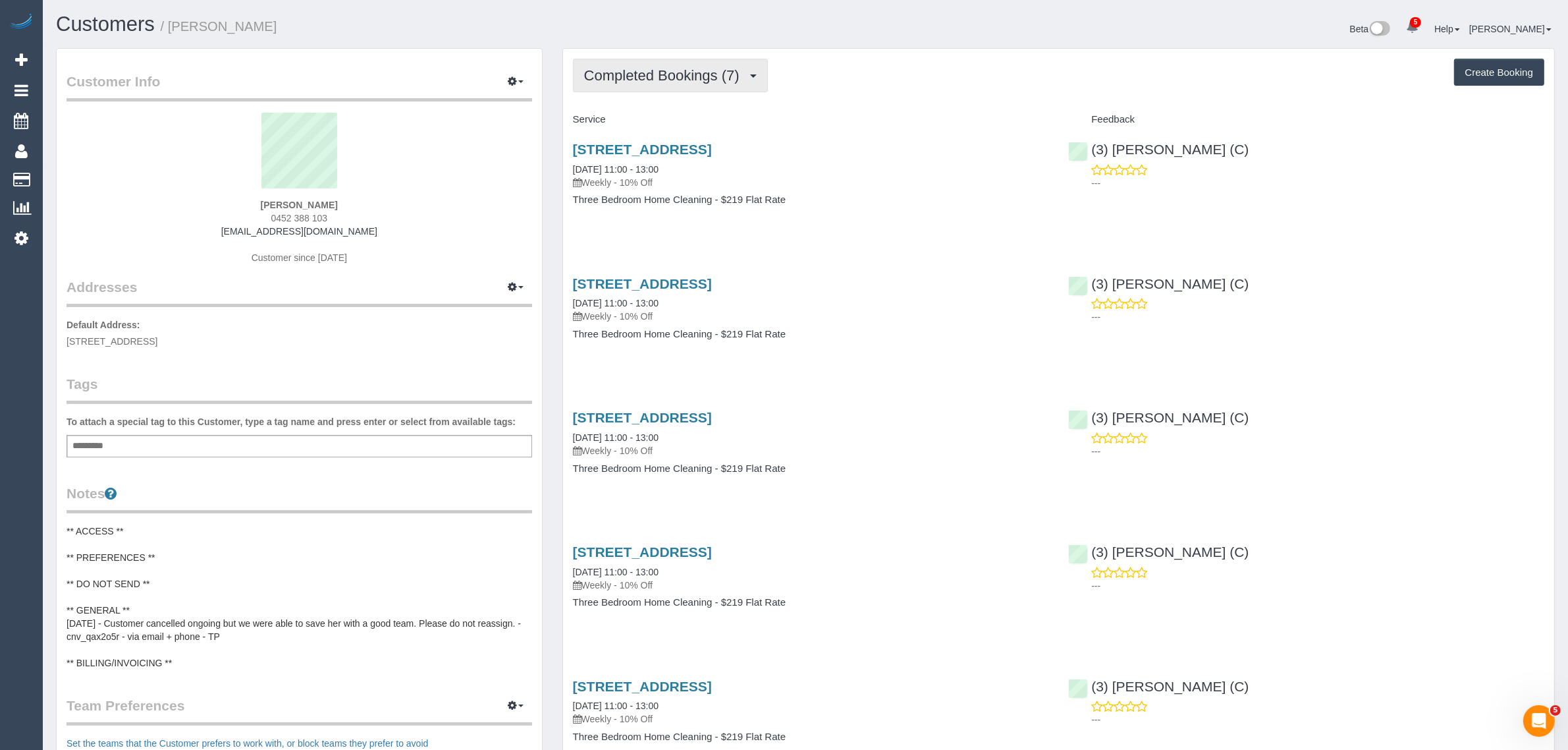
click at [650, 74] on span "Completed Bookings (7)" at bounding box center [665, 75] width 162 height 17
click at [643, 115] on link "Upcoming Bookings (11)" at bounding box center [643, 122] width 139 height 17
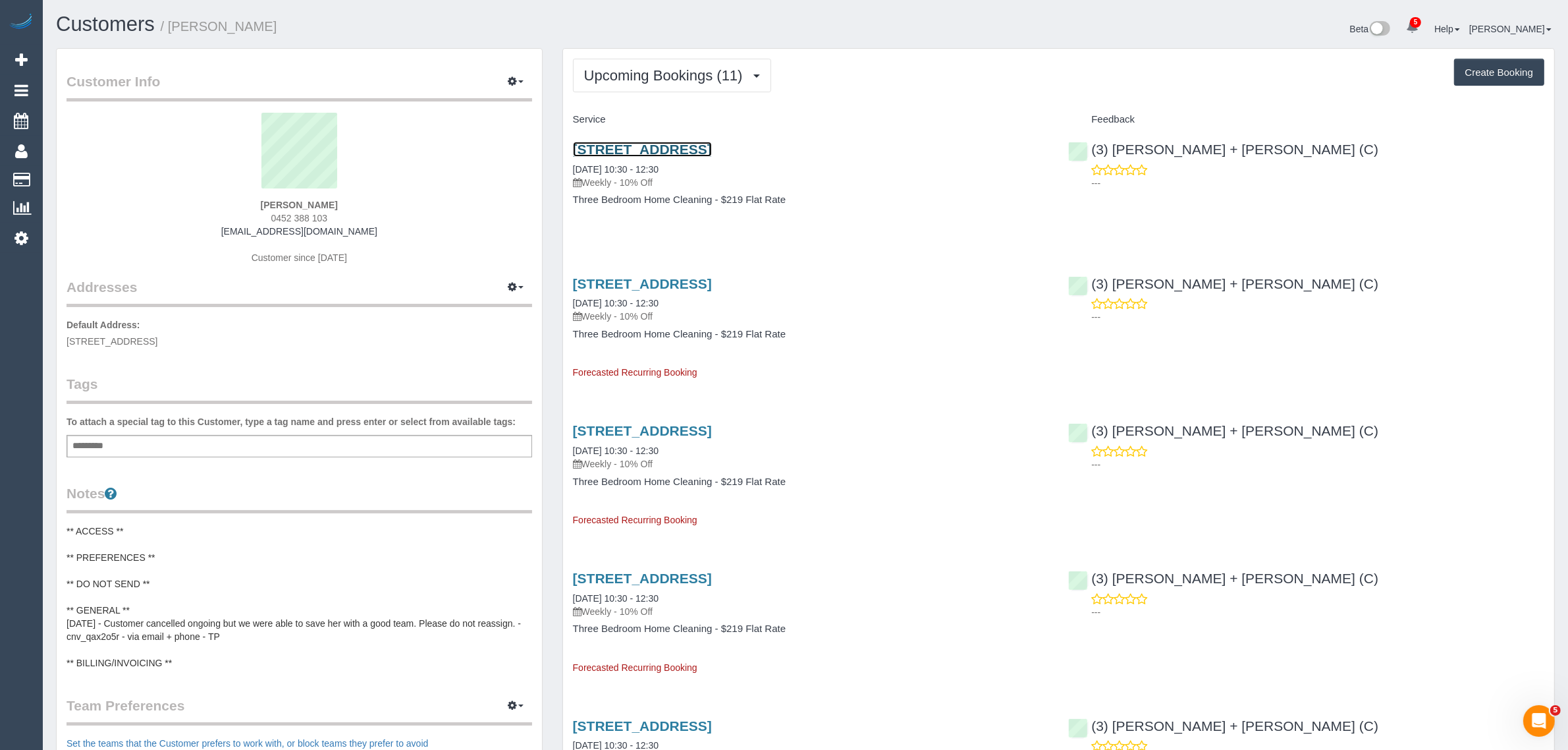
click at [686, 144] on link "44 Sixth Ave, Altona North, VIC 3025" at bounding box center [643, 149] width 139 height 15
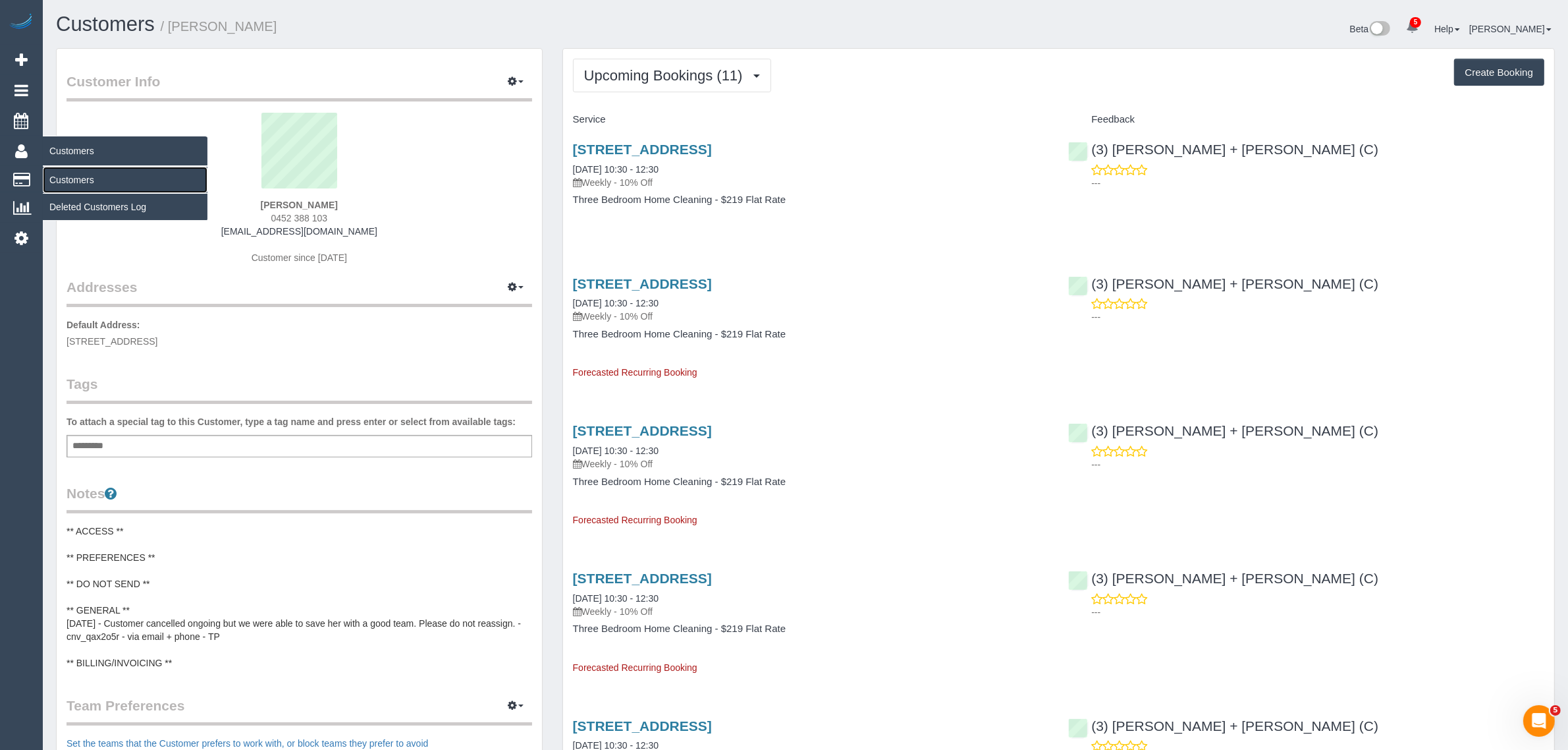
click at [81, 179] on link "Customers" at bounding box center [125, 179] width 165 height 26
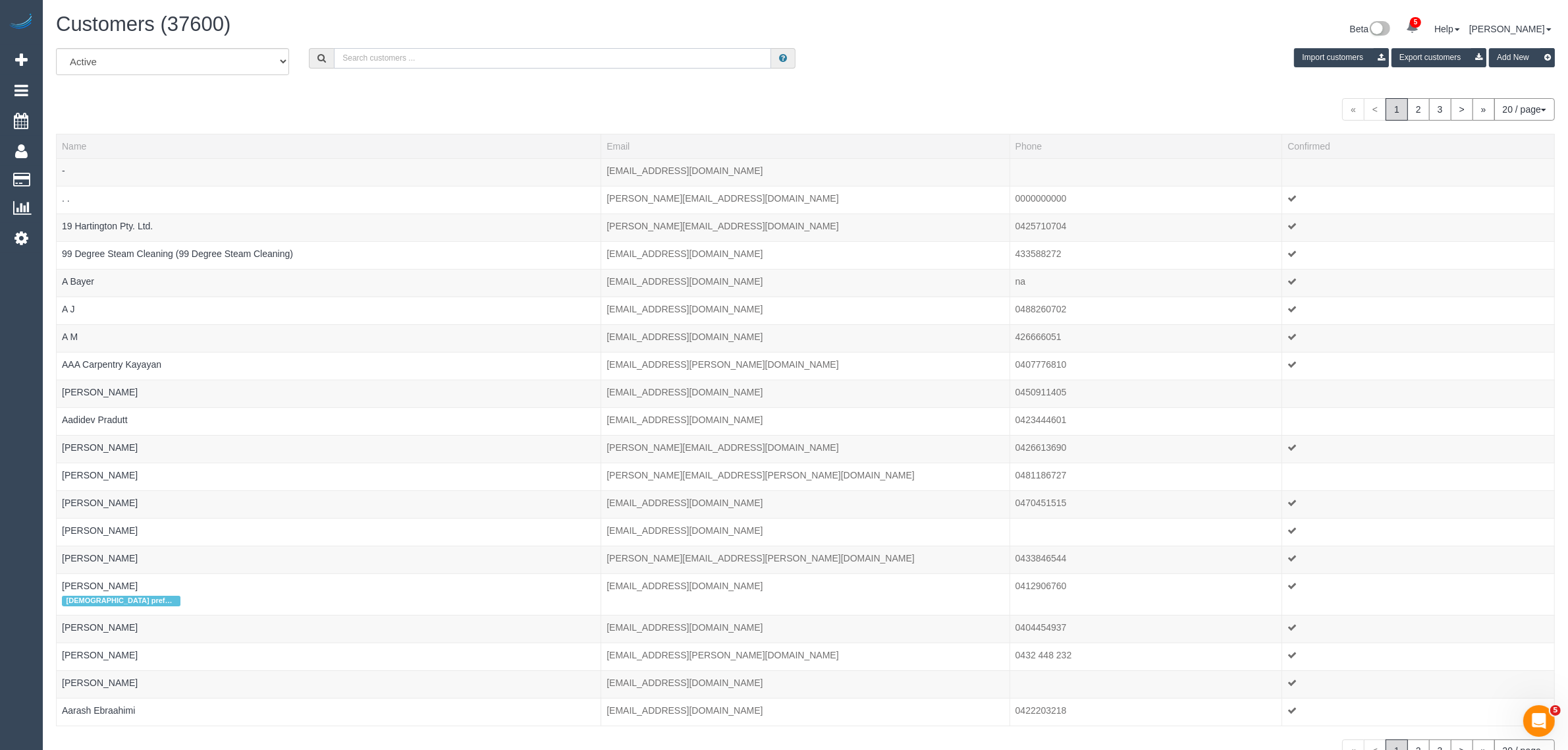
click at [416, 50] on input "text" at bounding box center [552, 58] width 437 height 21
paste input "[PERSON_NAME]"
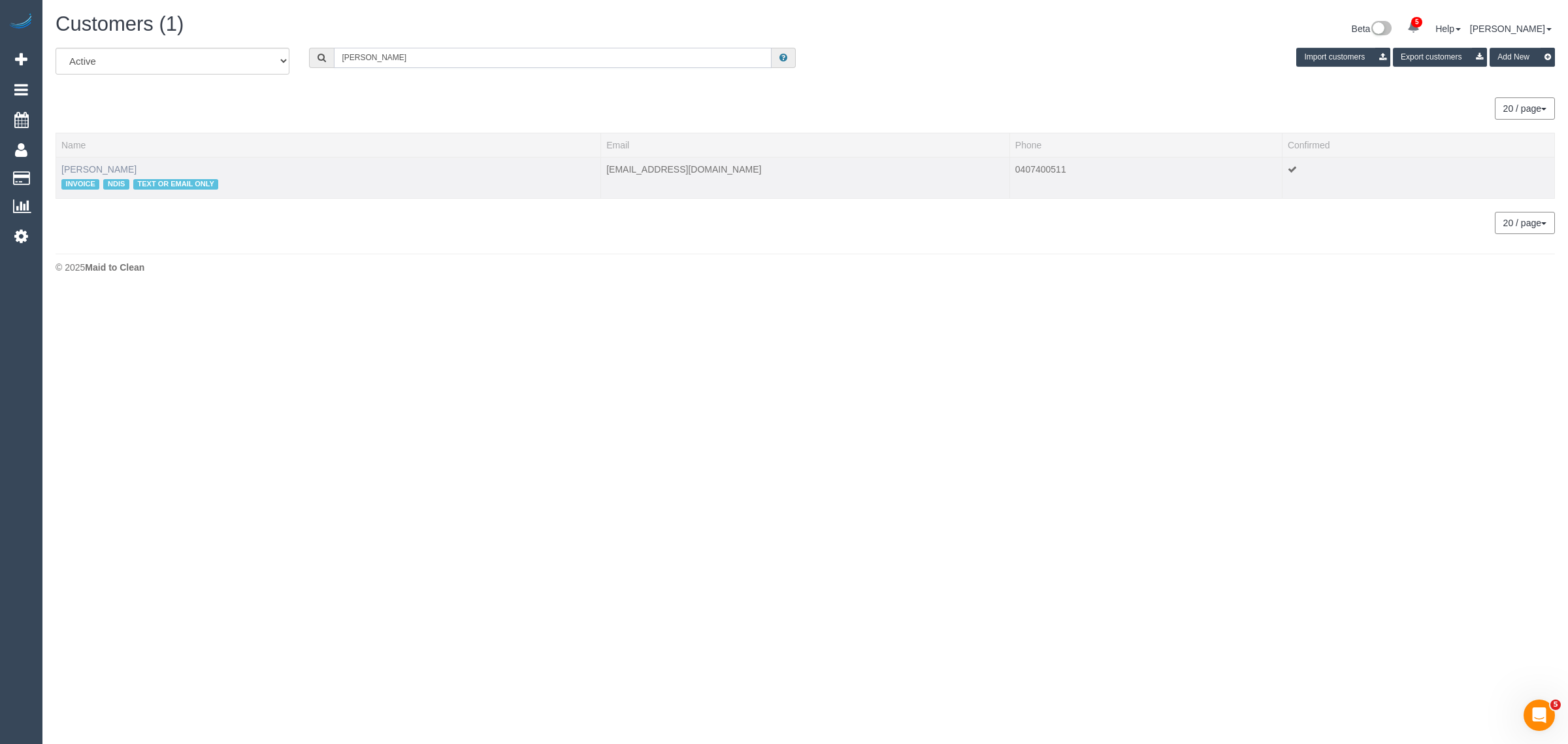
type input "[PERSON_NAME]"
click at [87, 170] on link "Peter Bond" at bounding box center [98, 169] width 75 height 10
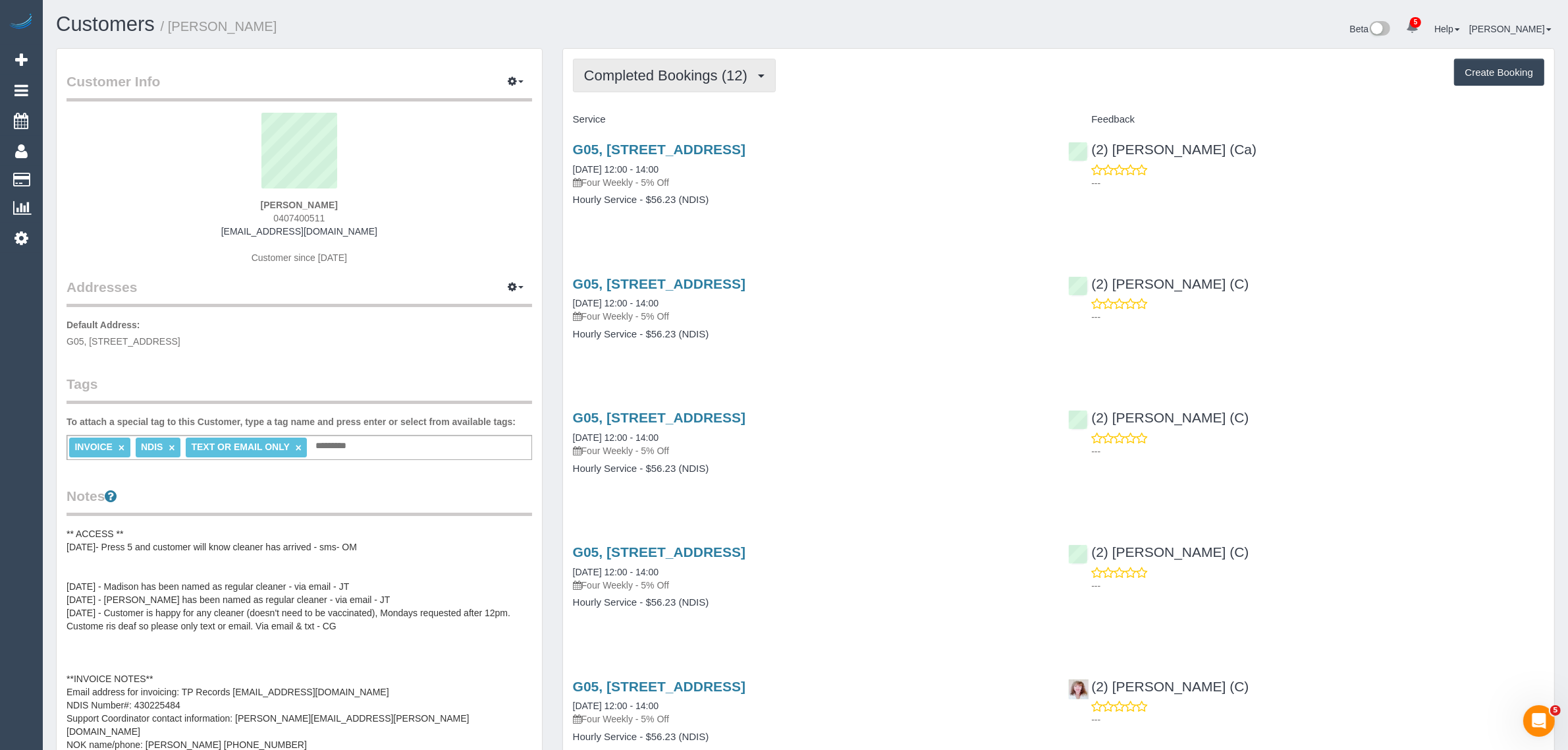
click at [703, 81] on span "Completed Bookings (12)" at bounding box center [669, 75] width 170 height 17
click at [676, 126] on link "Upcoming Bookings (12)" at bounding box center [645, 122] width 142 height 17
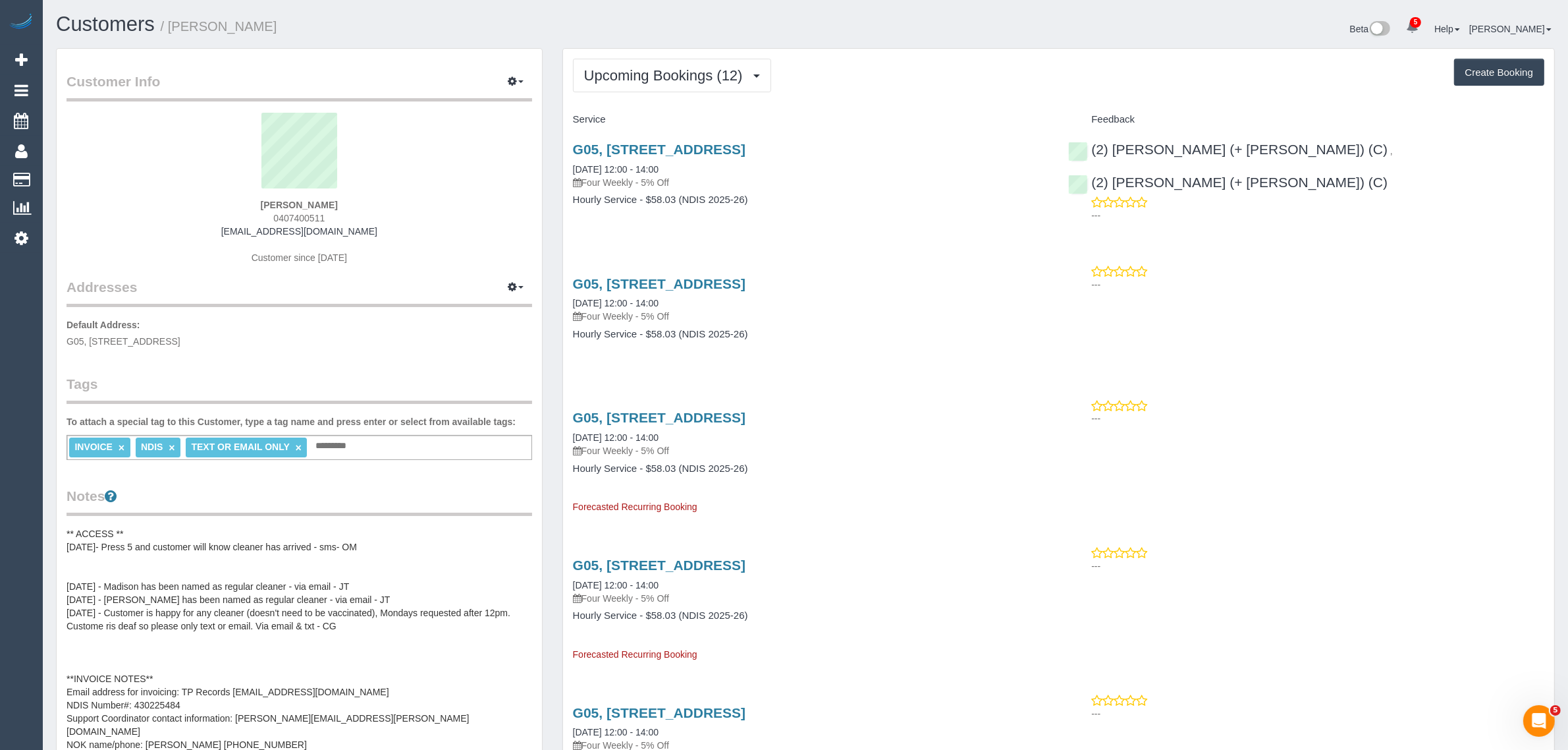
click at [285, 219] on span "0407400511" at bounding box center [299, 217] width 51 height 10
copy span "0407400511"
click at [644, 300] on link "13/10/2025 12:00 - 14:00" at bounding box center [615, 302] width 86 height 10
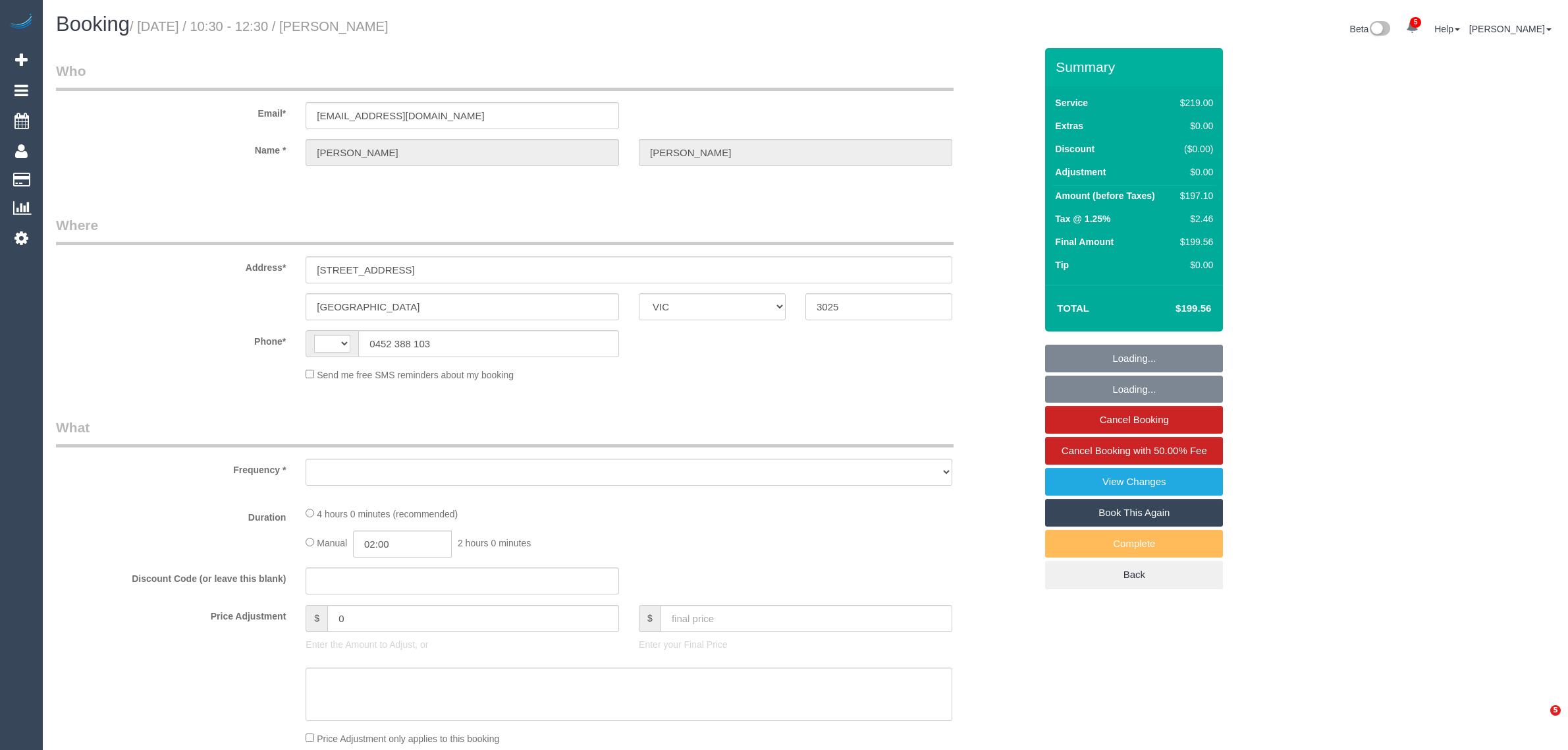
select select "VIC"
select select "string:AU"
select select "object:602"
select select "string:stripe-pm_1ROqrO2GScqysDRVOYqVWFcC"
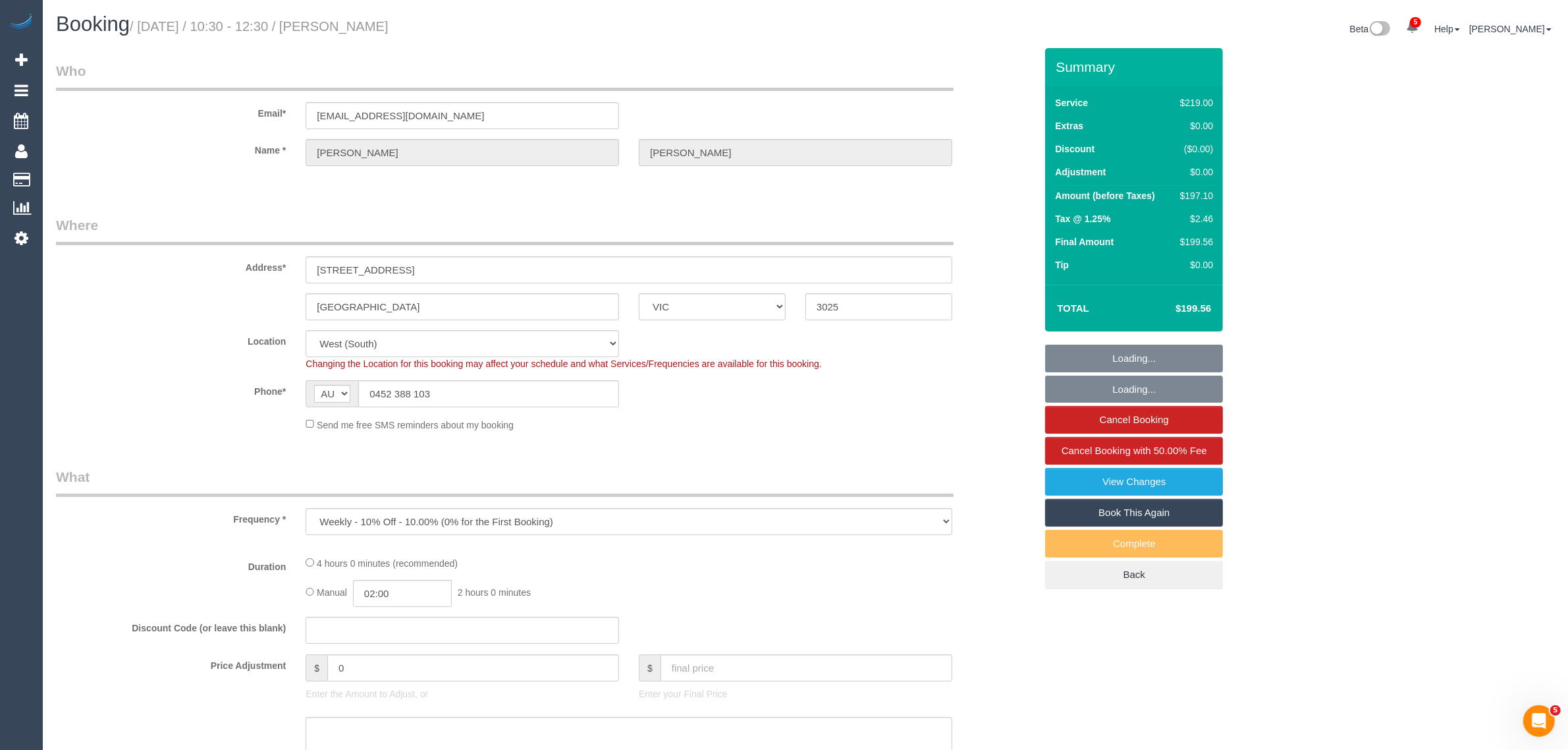
select select "object:849"
select select "number:27"
select select "number:14"
select select "number:19"
select select "number:22"
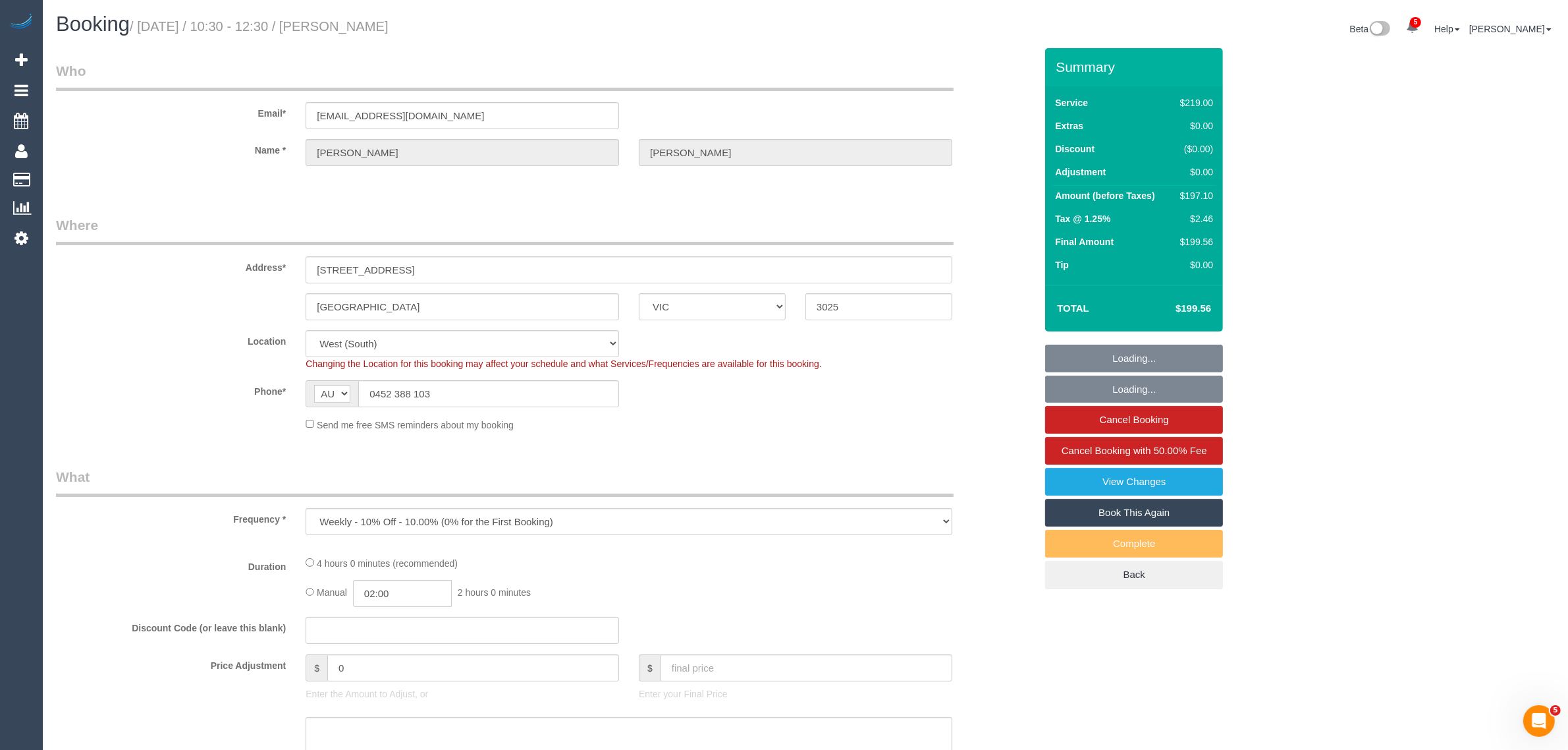
select select "number:34"
select select "number:11"
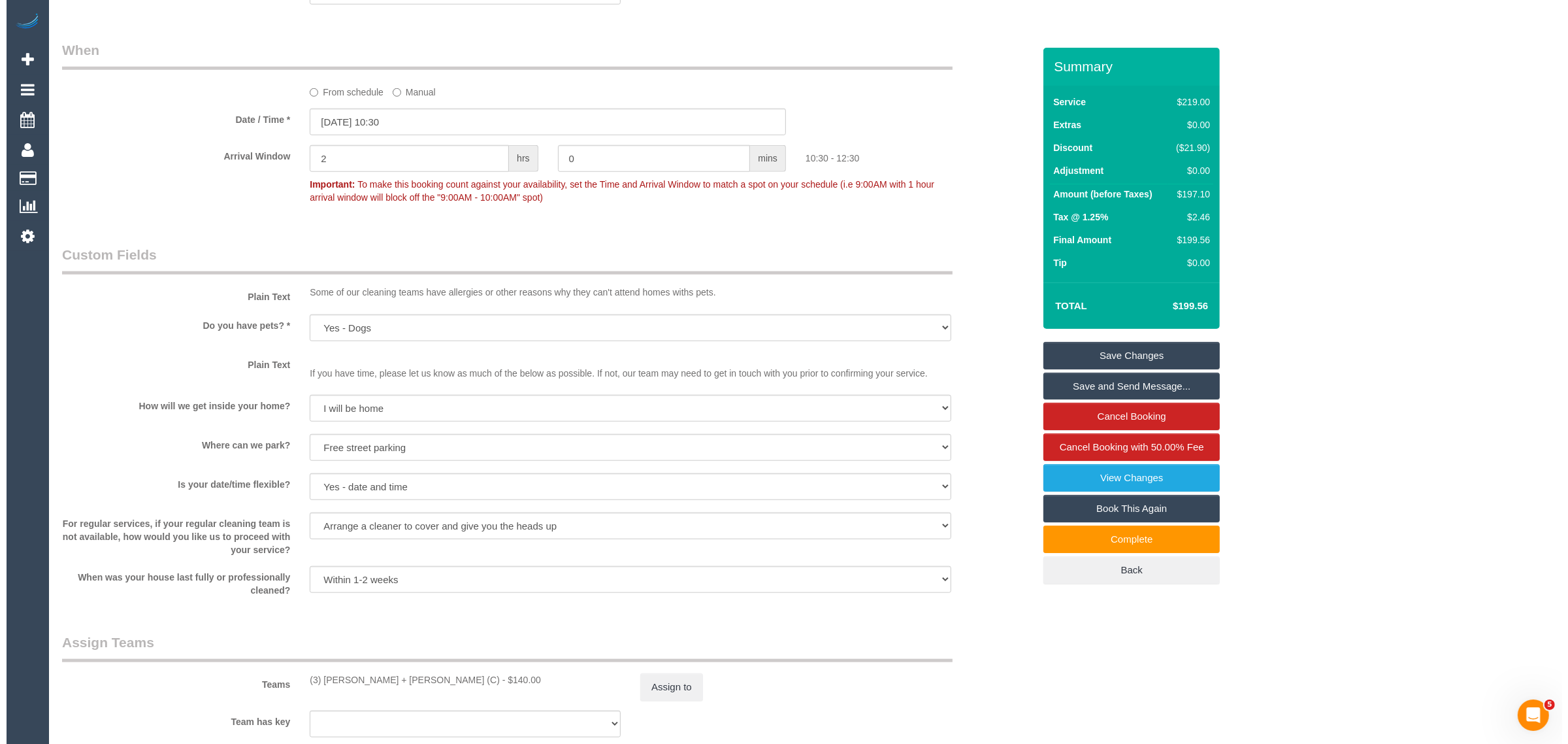
scroll to position [1707, 0]
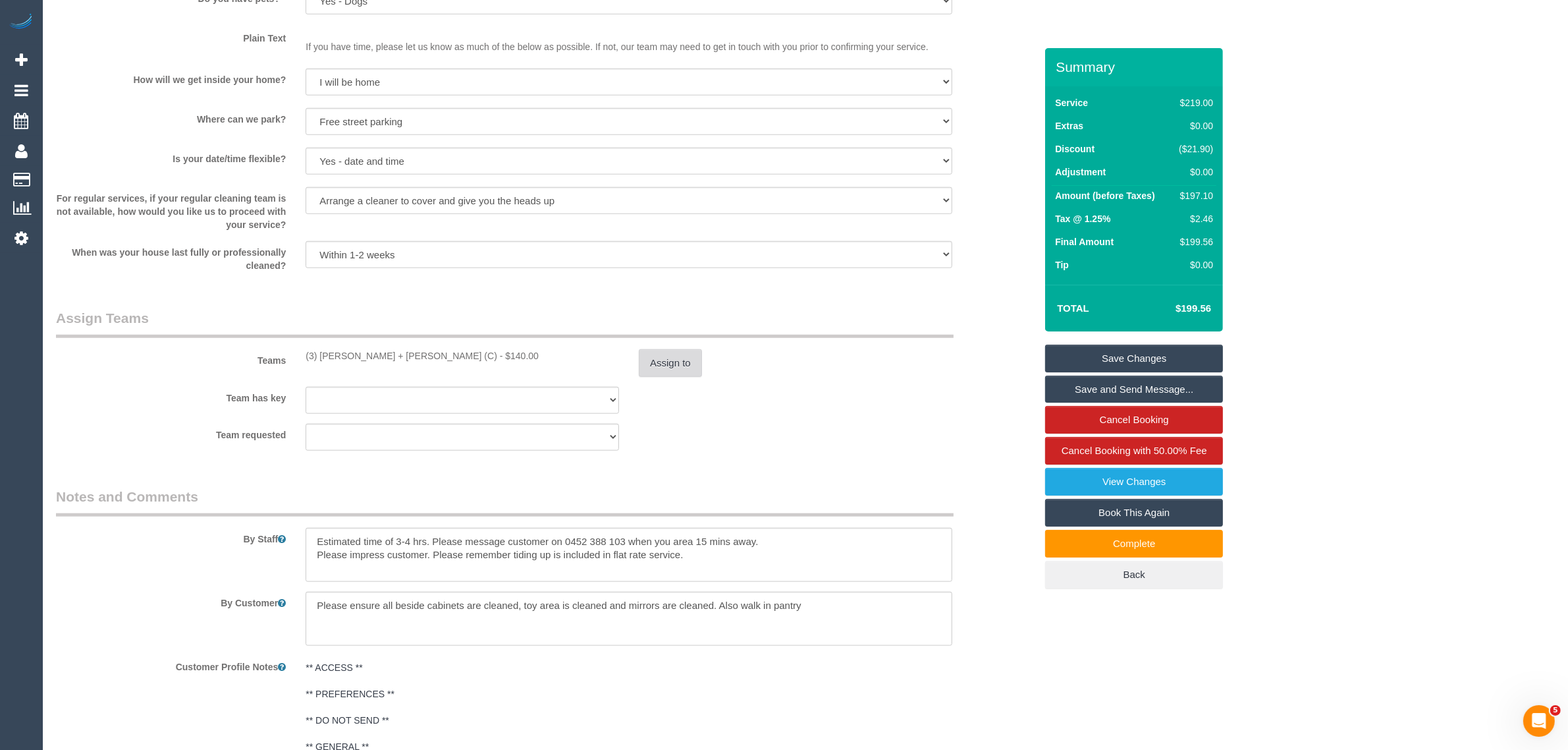
click at [698, 354] on button "Assign to" at bounding box center [670, 363] width 63 height 28
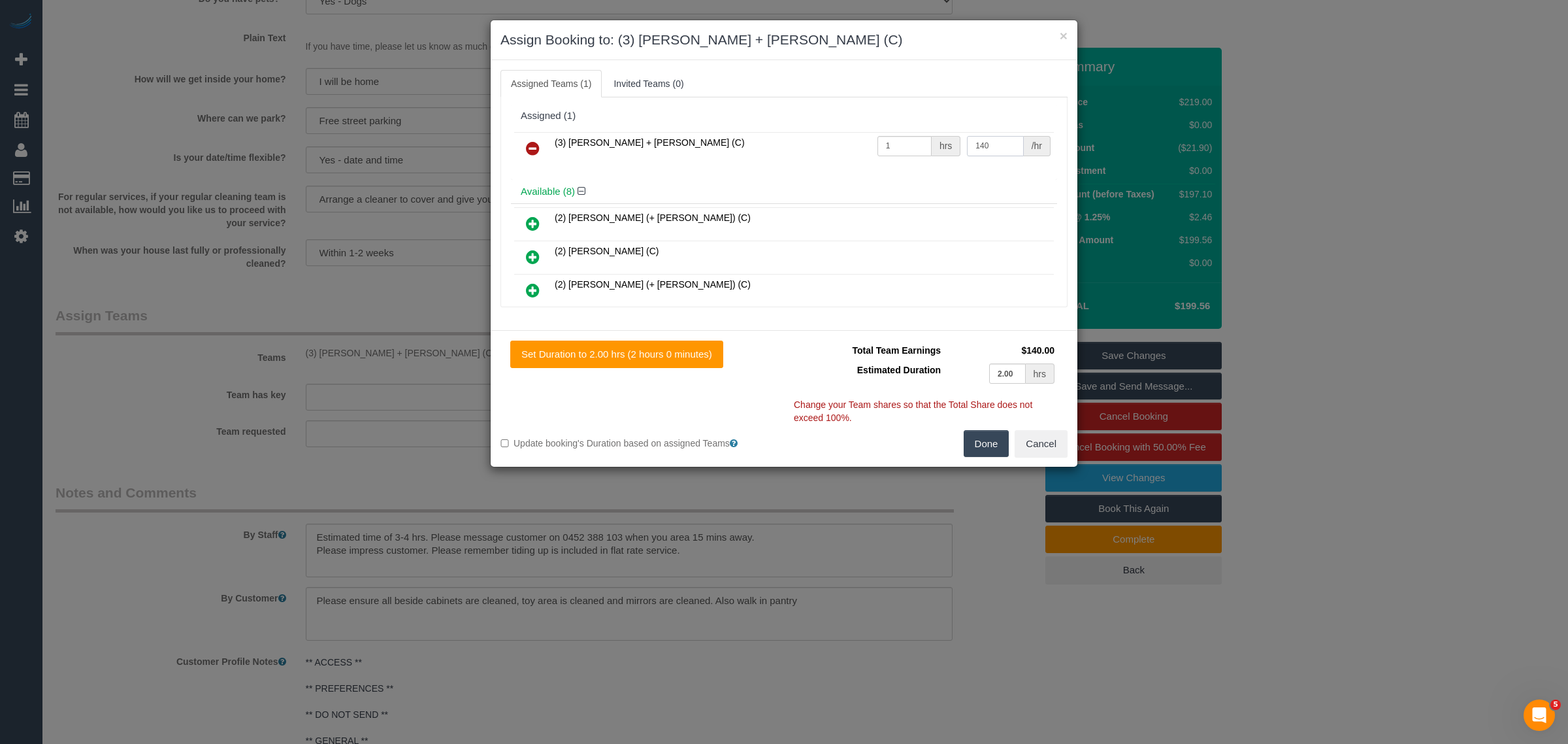
click at [993, 146] on input "140" at bounding box center [995, 146] width 56 height 21
type input "165"
click at [985, 436] on button "Done" at bounding box center [987, 443] width 46 height 28
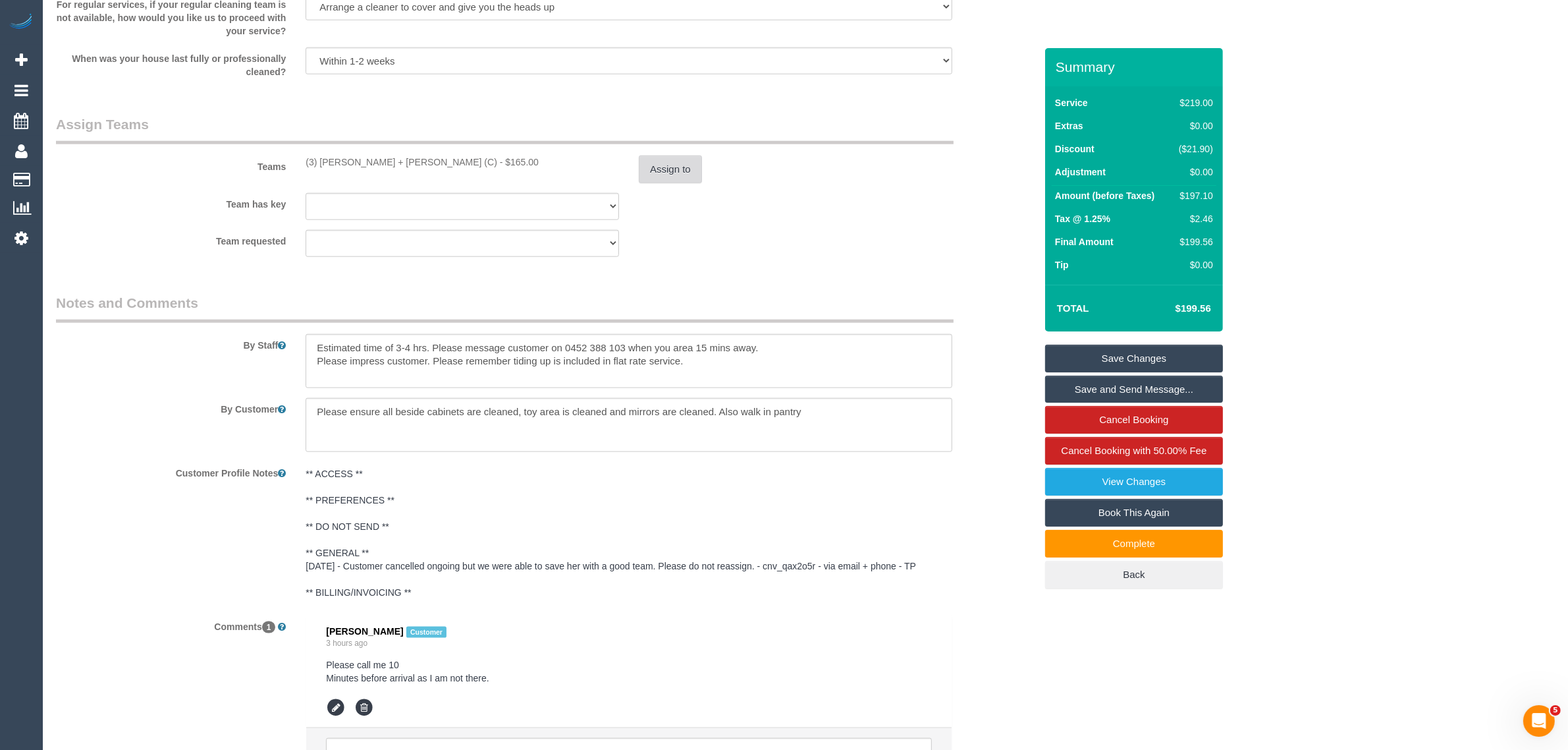
scroll to position [2050, 0]
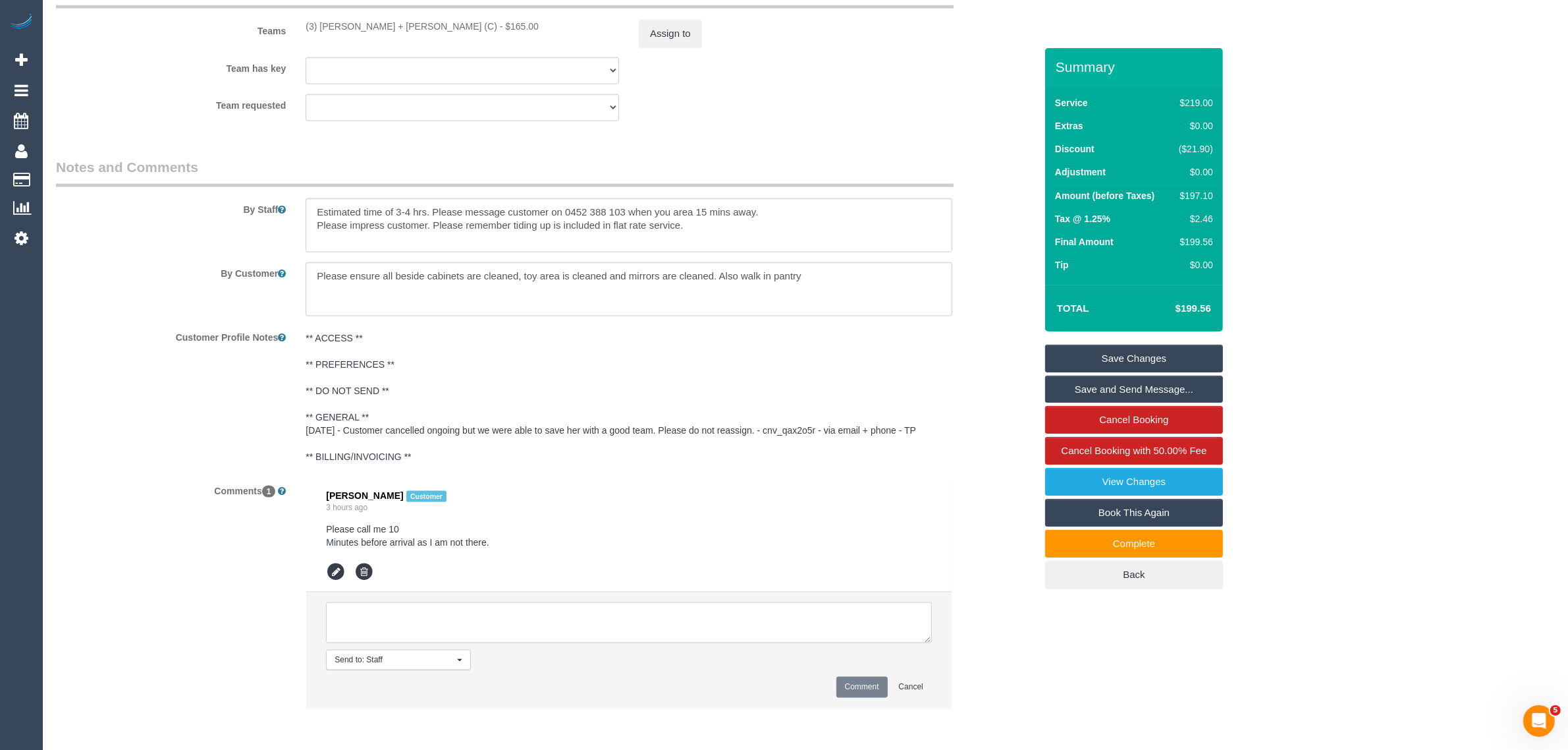
click at [639, 628] on textarea at bounding box center [629, 622] width 606 height 41
type textarea "Added $25 to the booking for the dishwashing extra. This was an escalated call …"
click at [841, 683] on button "Comment" at bounding box center [862, 687] width 51 height 21
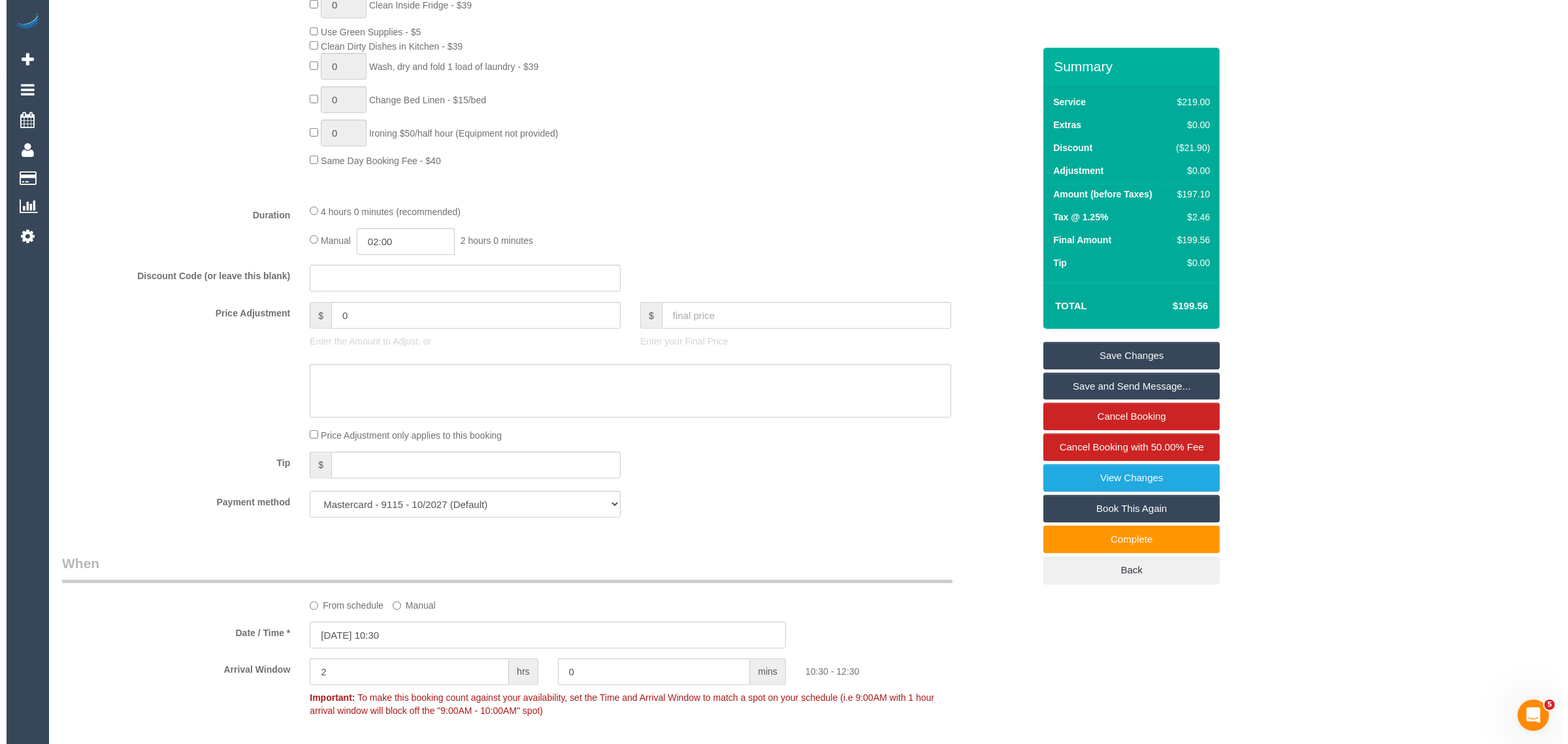
scroll to position [727, 0]
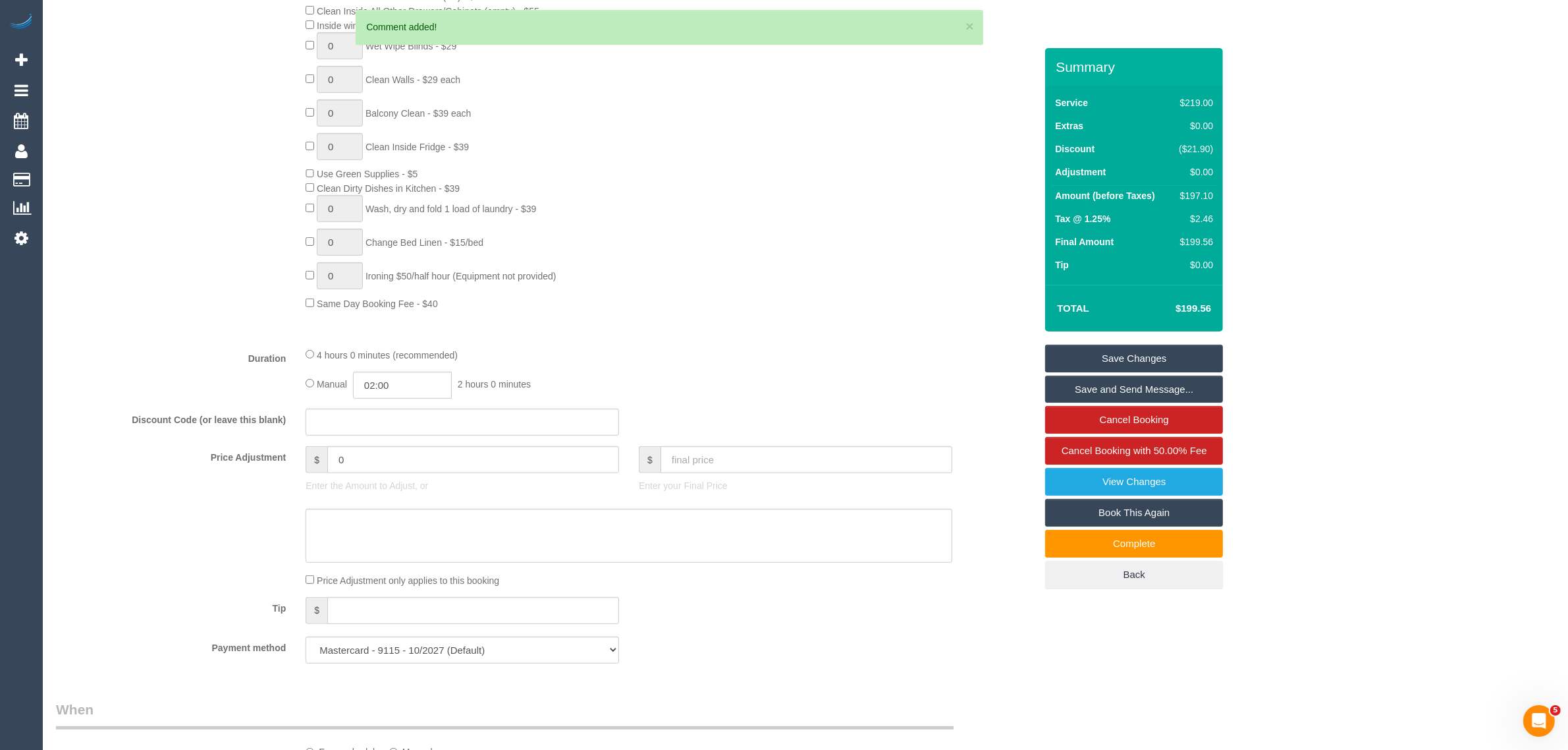
click at [1003, 195] on div "0 Steam Cleaning - $55 per Unit ($110 Minimum) Use Disinfectant Products - $30 …" at bounding box center [671, 79] width 750 height 461
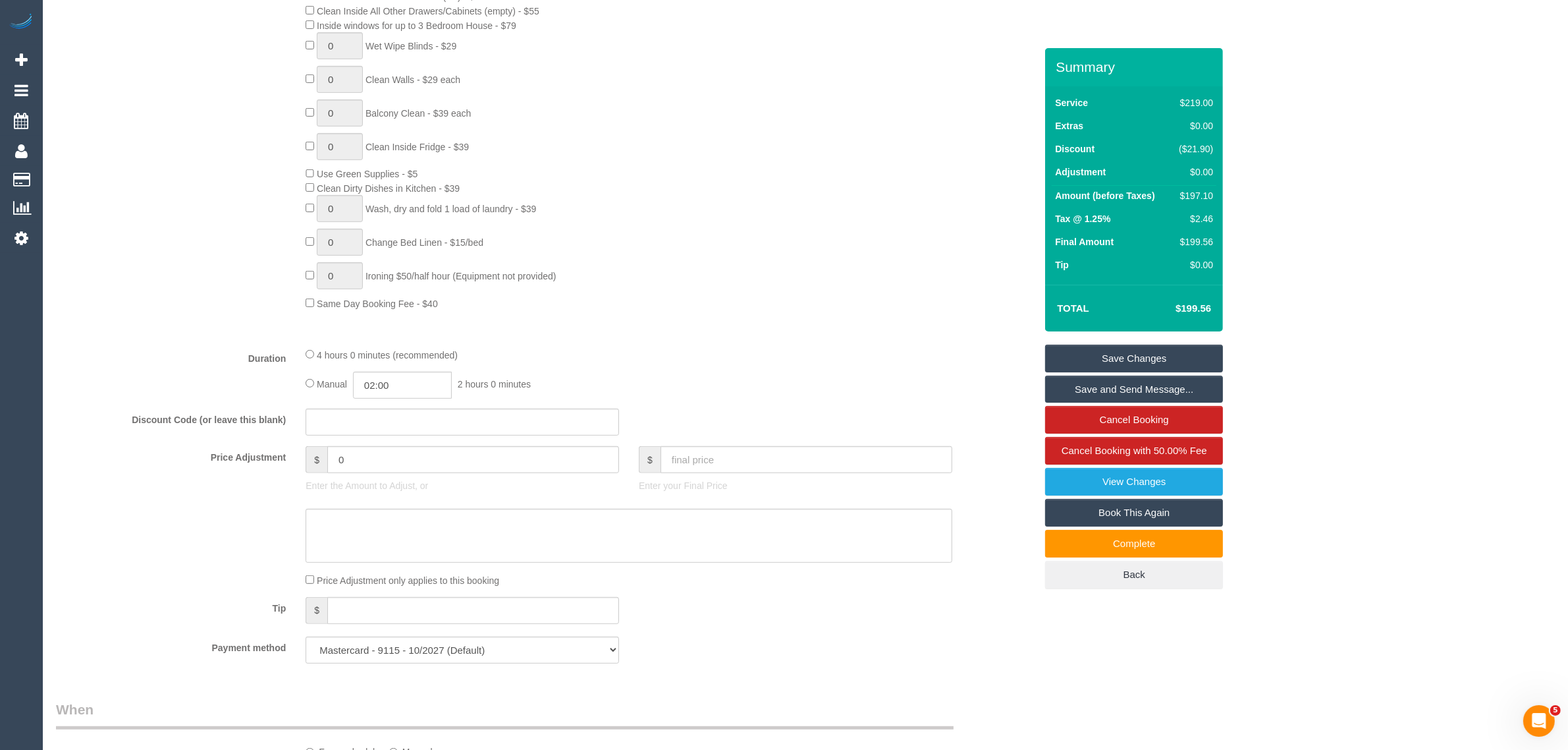
click at [1100, 354] on link "Save Changes" at bounding box center [1134, 358] width 177 height 28
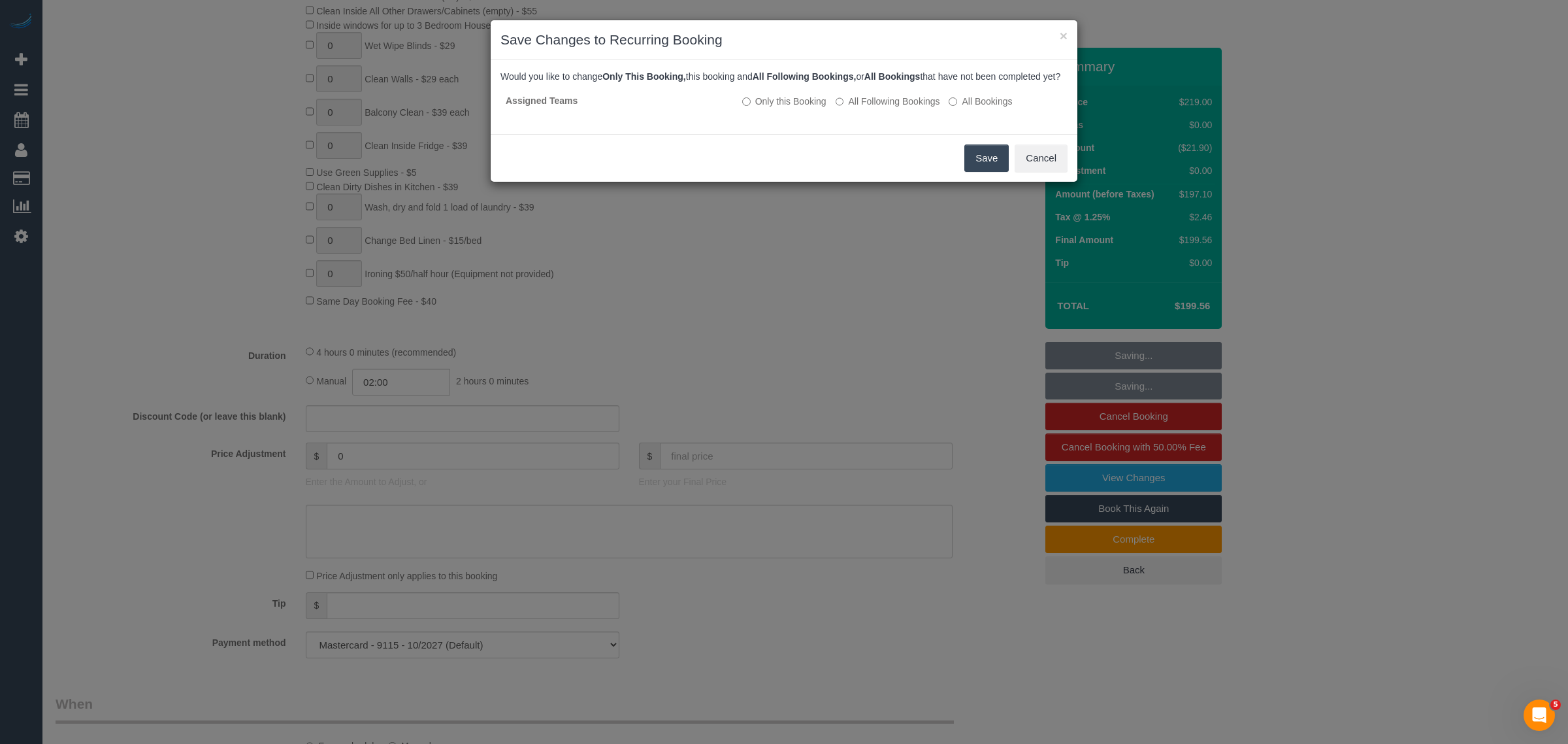
click at [978, 165] on button "Save" at bounding box center [987, 158] width 44 height 28
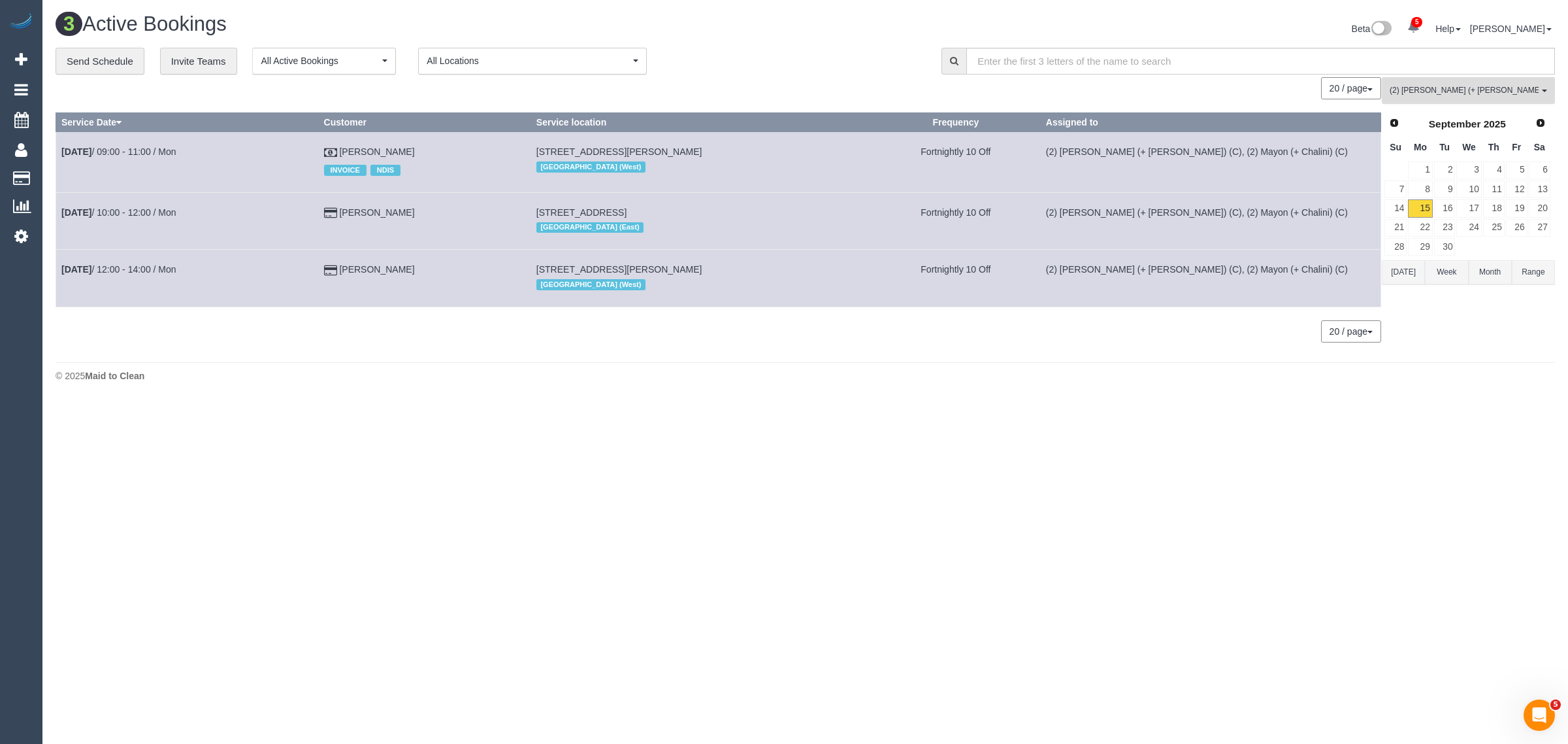
click at [1500, 79] on button "(2) Chalini (+ Mayon) (C) All Teams" at bounding box center [1469, 90] width 173 height 27
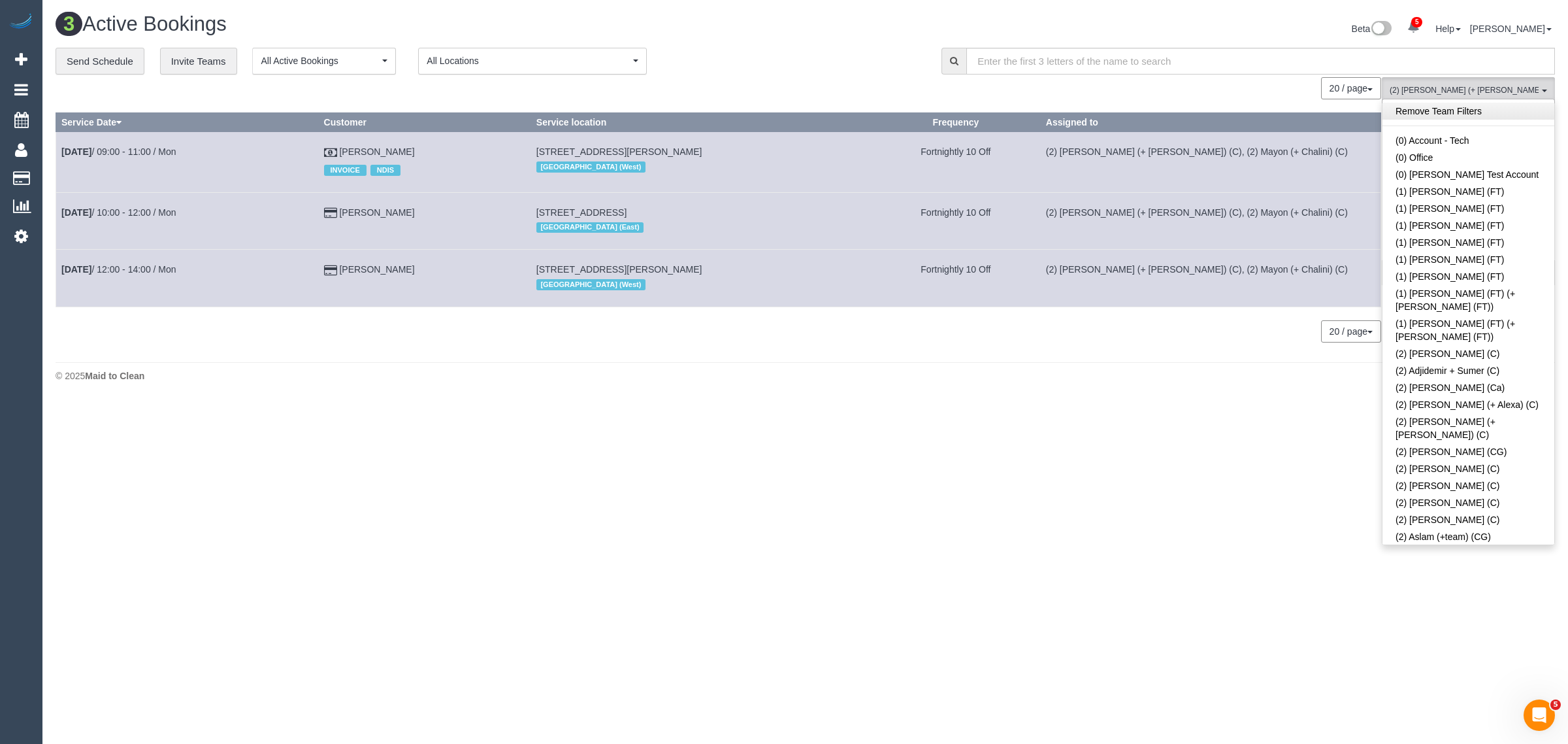
click at [1413, 113] on link "Remove Team Filters" at bounding box center [1468, 110] width 172 height 17
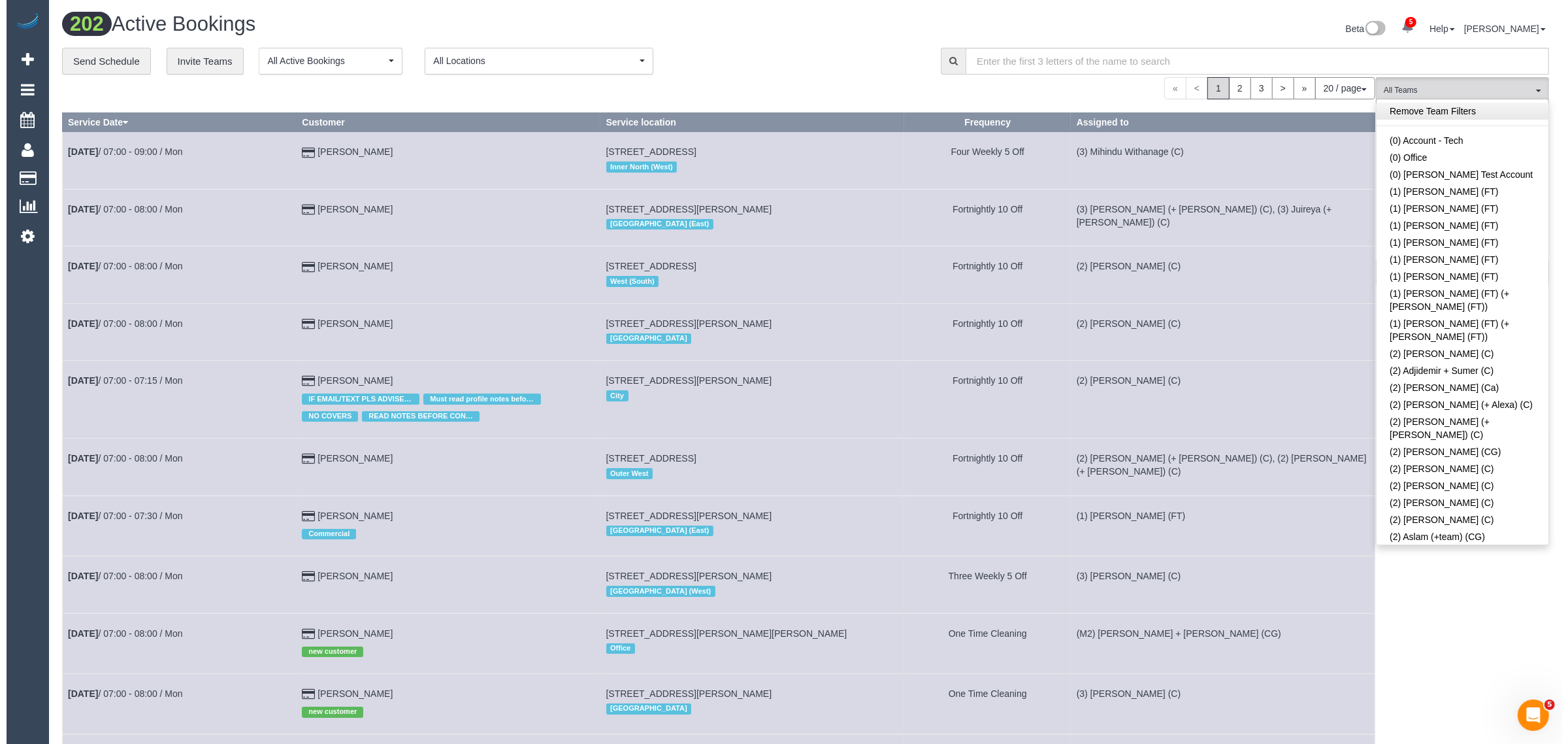
scroll to position [549, 0]
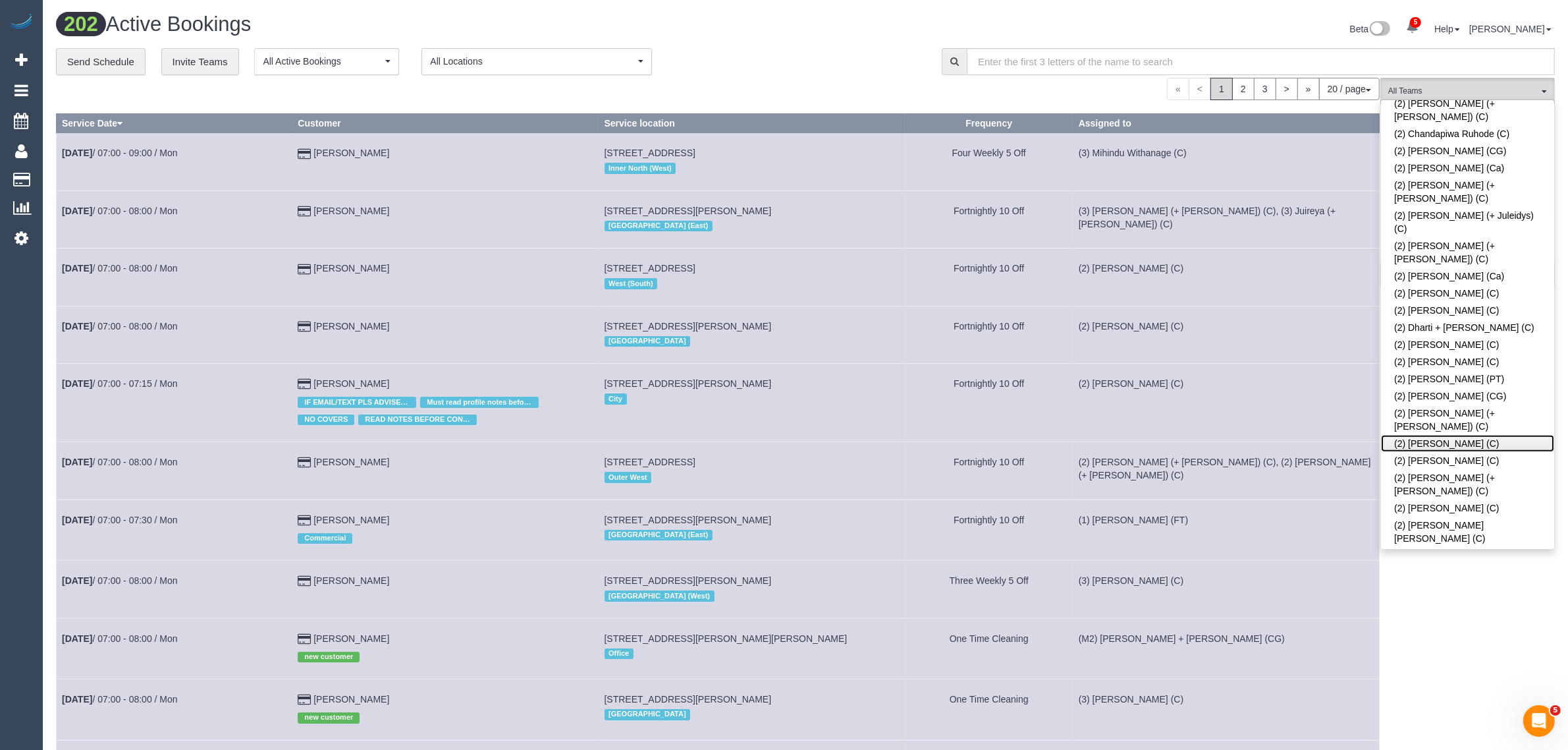
click at [1467, 435] on link "(2) Harry Dhasmana (C)" at bounding box center [1467, 443] width 173 height 17
click at [835, 62] on div "**********" at bounding box center [488, 62] width 866 height 28
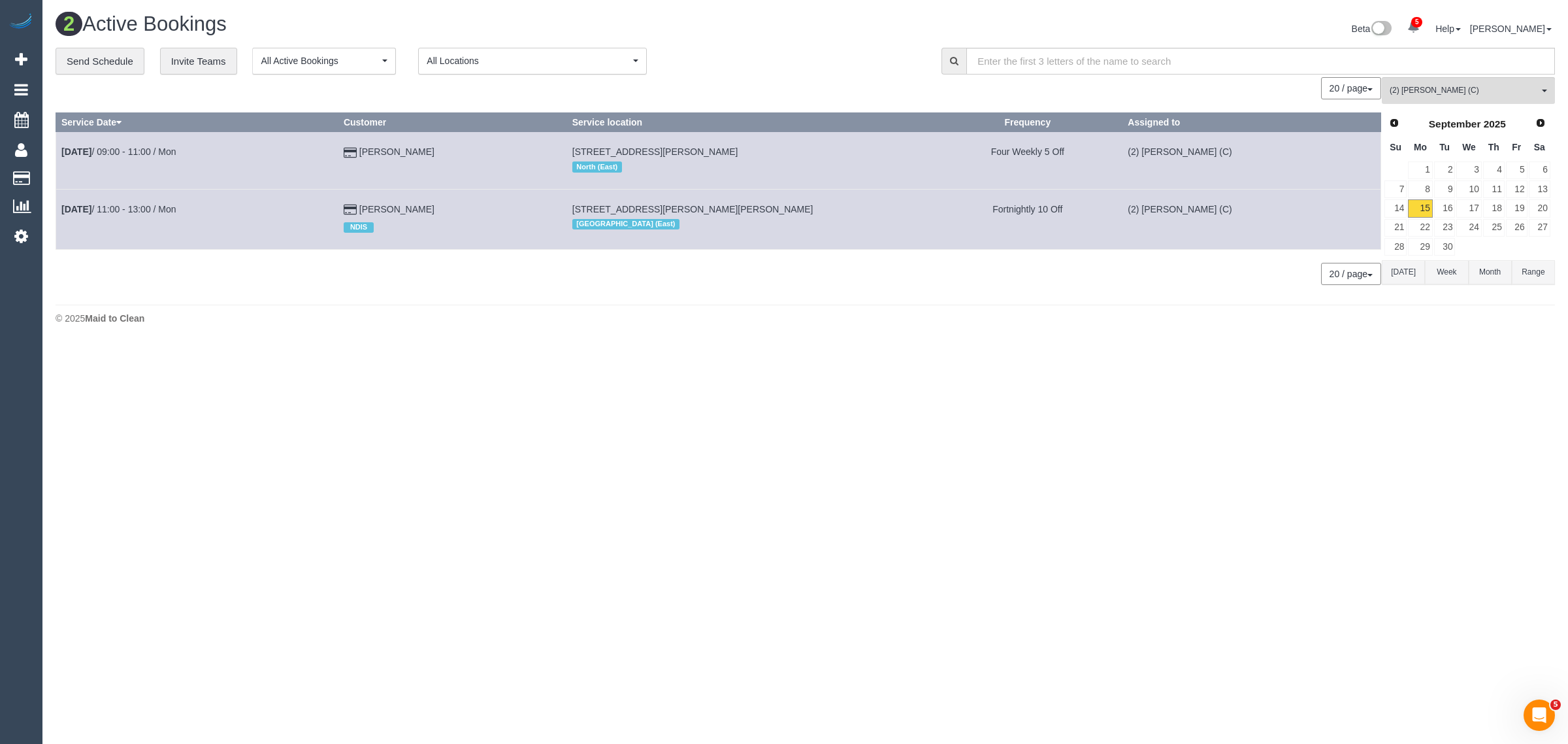
click at [788, 407] on body "5 Beta Your Notifications You have 0 alerts × You have 5 to charge for 15/09/20…" at bounding box center [784, 372] width 1568 height 744
drag, startPoint x: 487, startPoint y: 205, endPoint x: 63, endPoint y: 219, distance: 424.2
click at [63, 219] on tr "Sep 15th / 11:00 - 13:00 / Mon Maxwell Lyons NDIS 11 Billow Walk, South Morang,…" at bounding box center [719, 219] width 1325 height 60
copy tr "Sep 15th / 11:00 - 13:00 / Mon Maxwell Lyons"
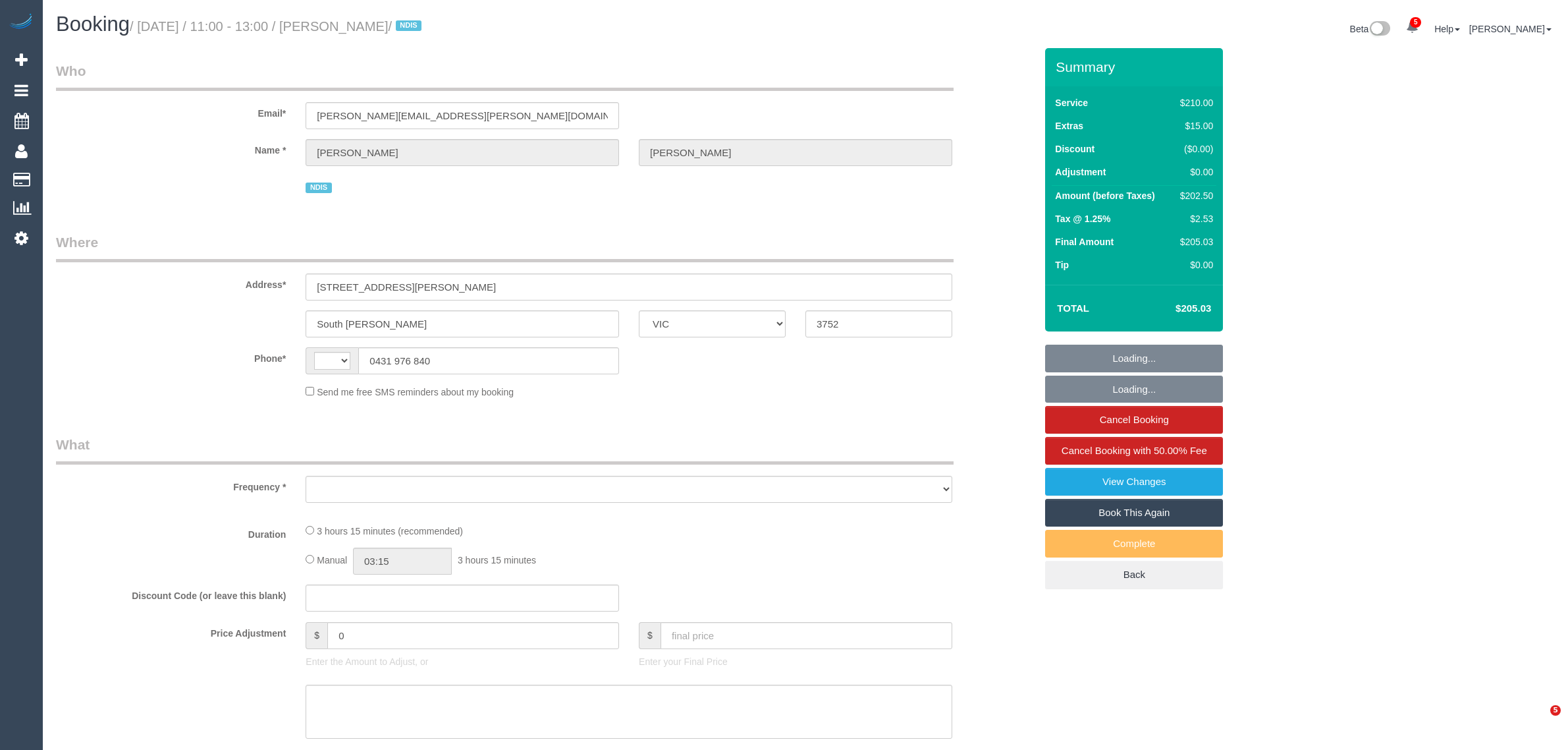
select select "VIC"
select select "string:AU"
select select "object:573"
select select "number:28"
select select "number:14"
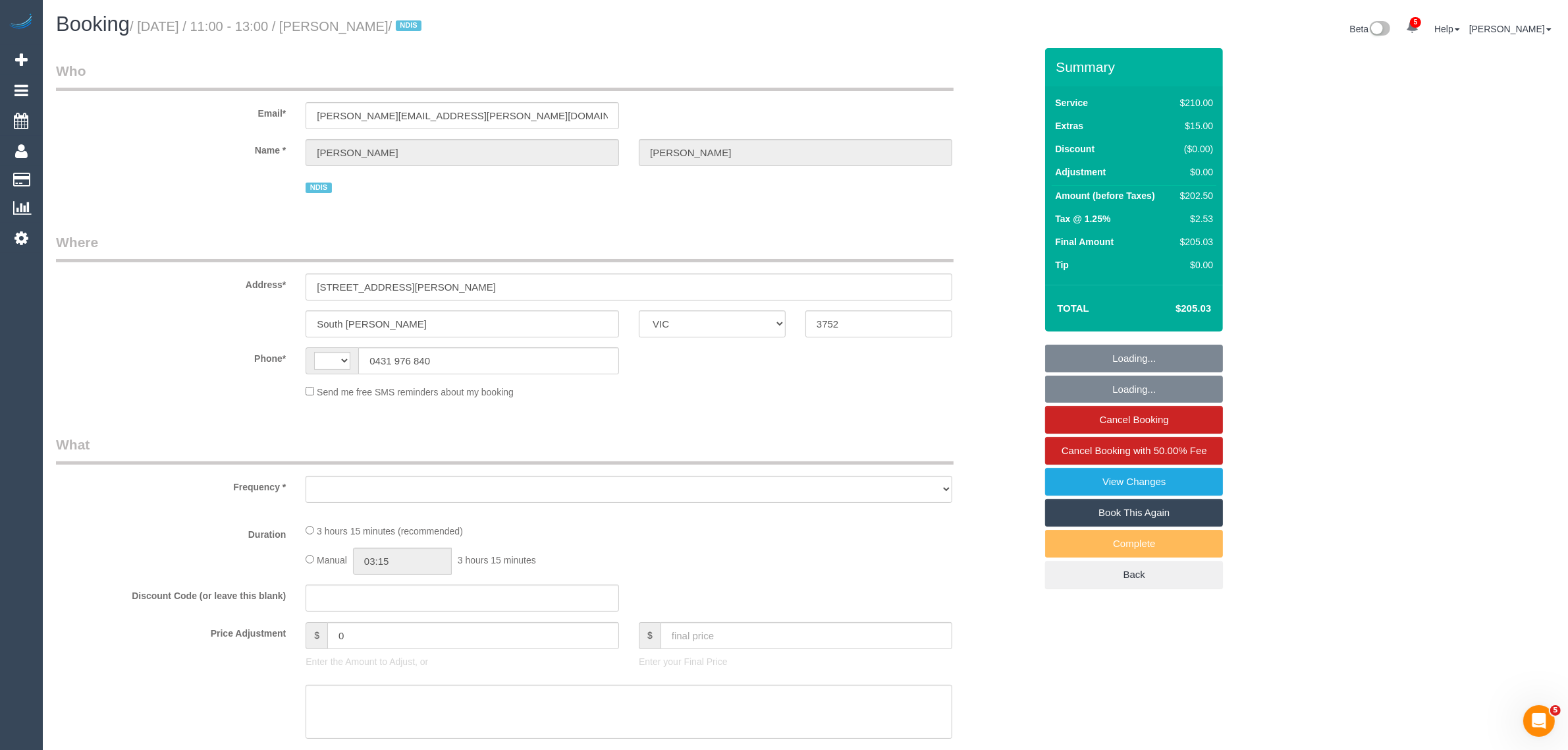
select select "number:18"
select select "number:24"
select select "number:34"
select select "number:13"
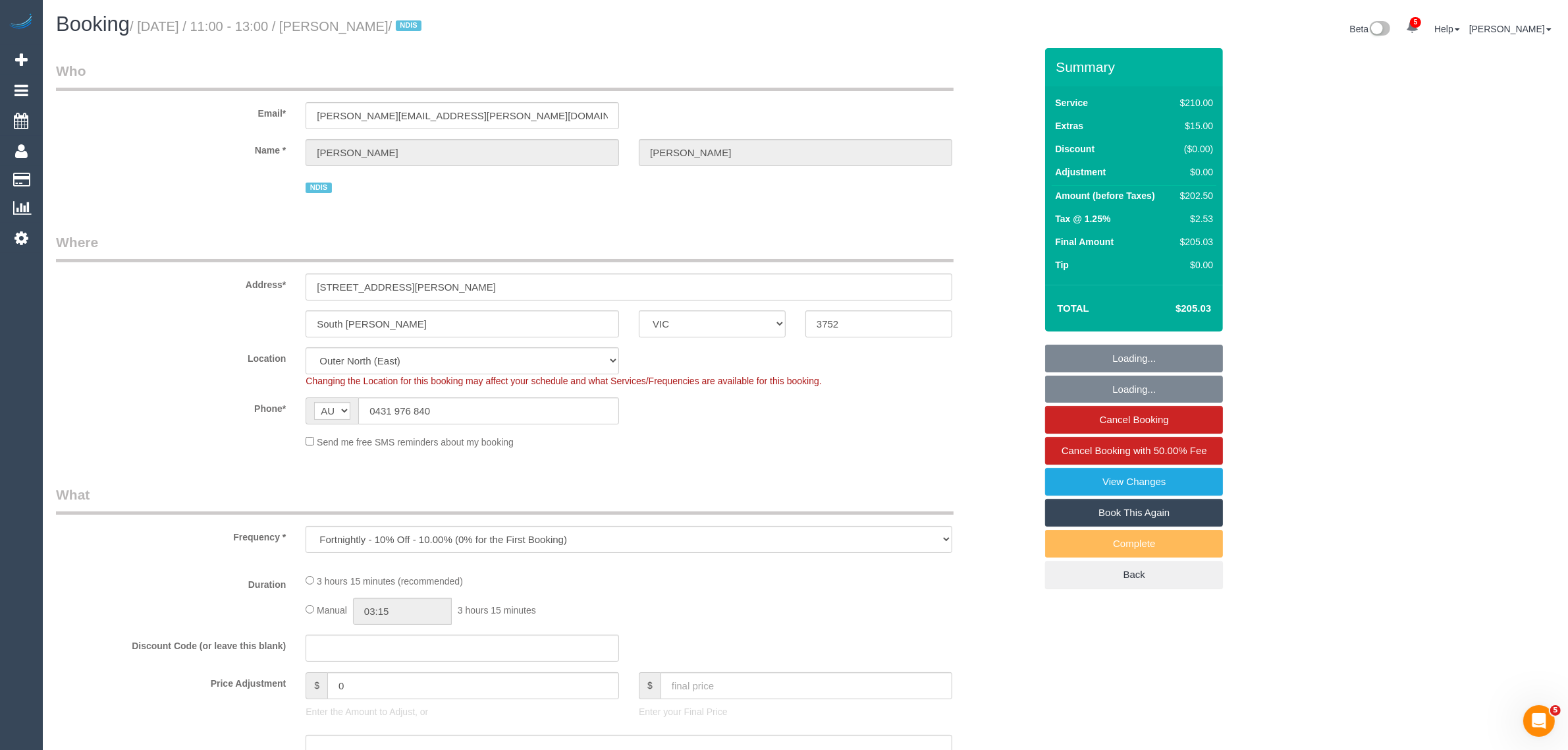
select select "object:739"
select select "string:stripe-pm_1Q6OrL2GScqysDRVDIdcpHDw"
click at [522, 415] on input "0431 976 840" at bounding box center [488, 411] width 261 height 27
select select "180"
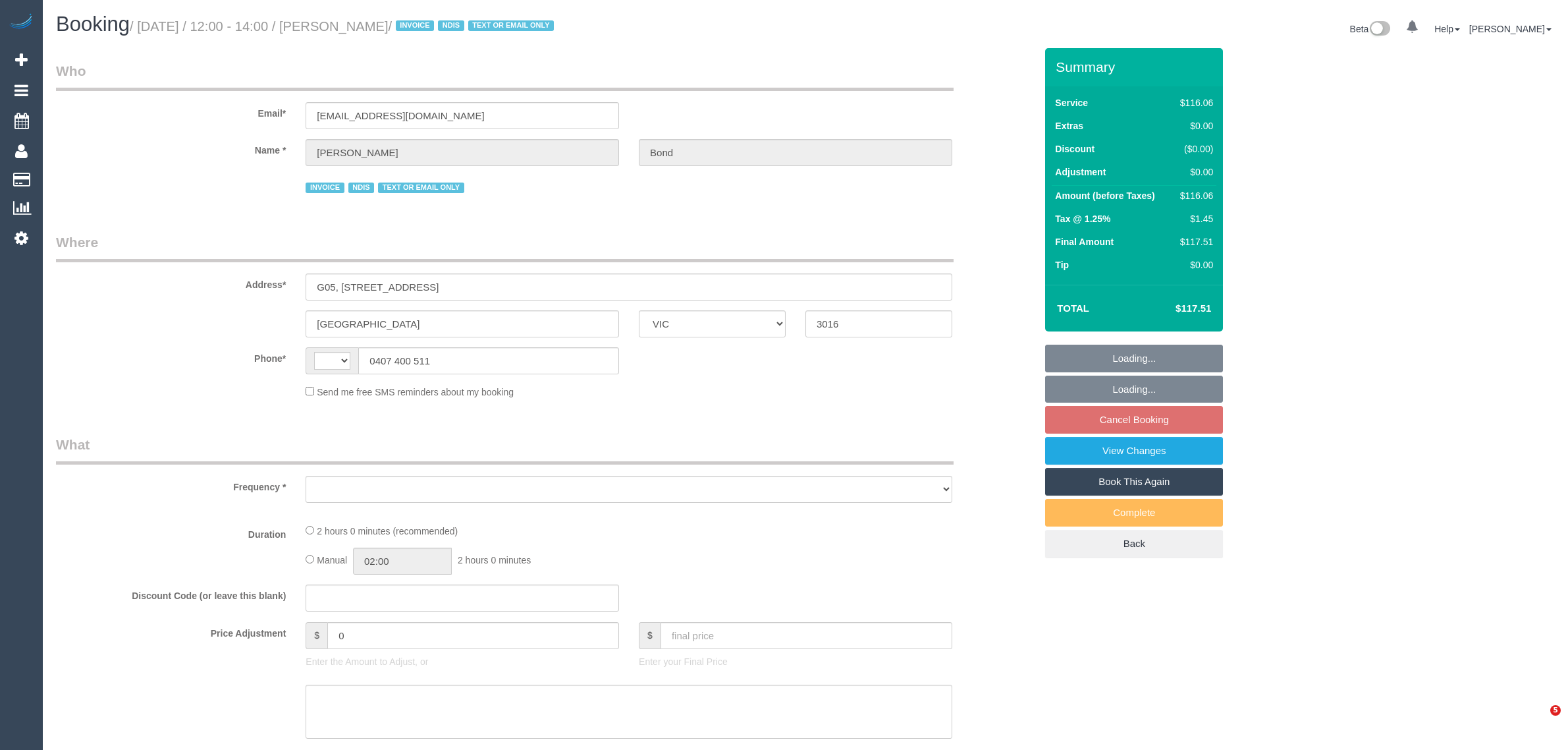
select select "VIC"
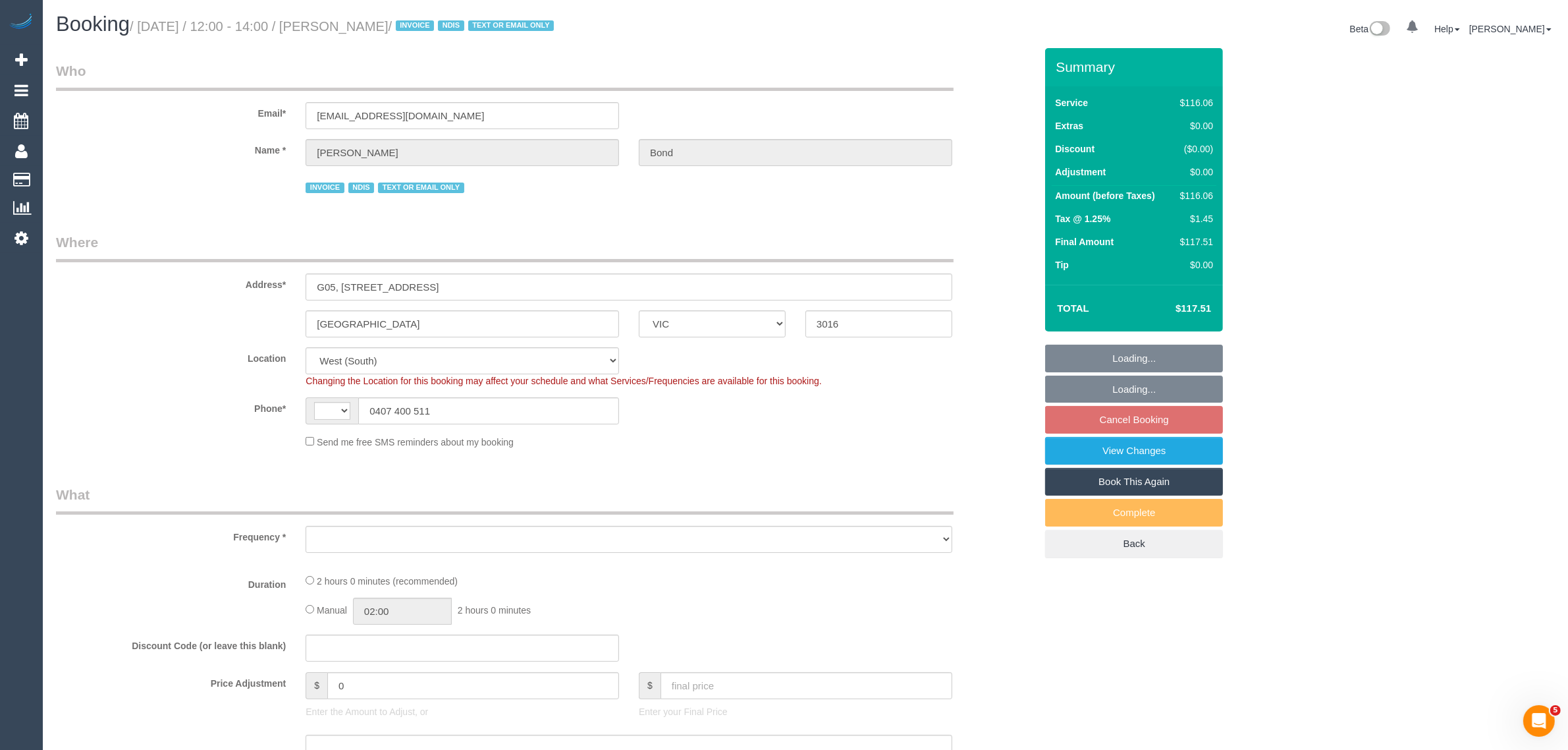
select select "string:AU"
select select "object:469"
select select "number:28"
select select "number:14"
select select "number:19"
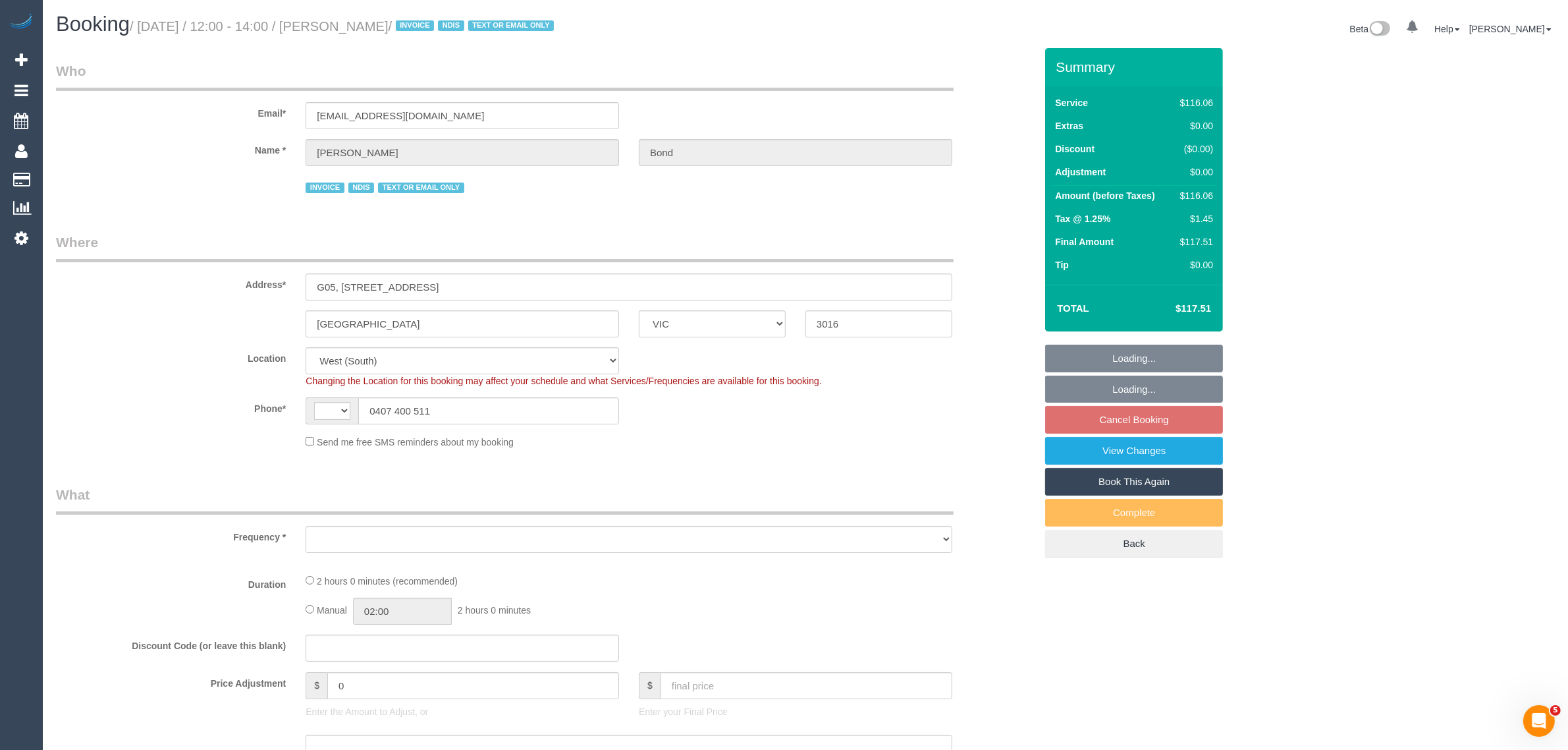
select select "number:36"
select select "number:35"
select select "number:12"
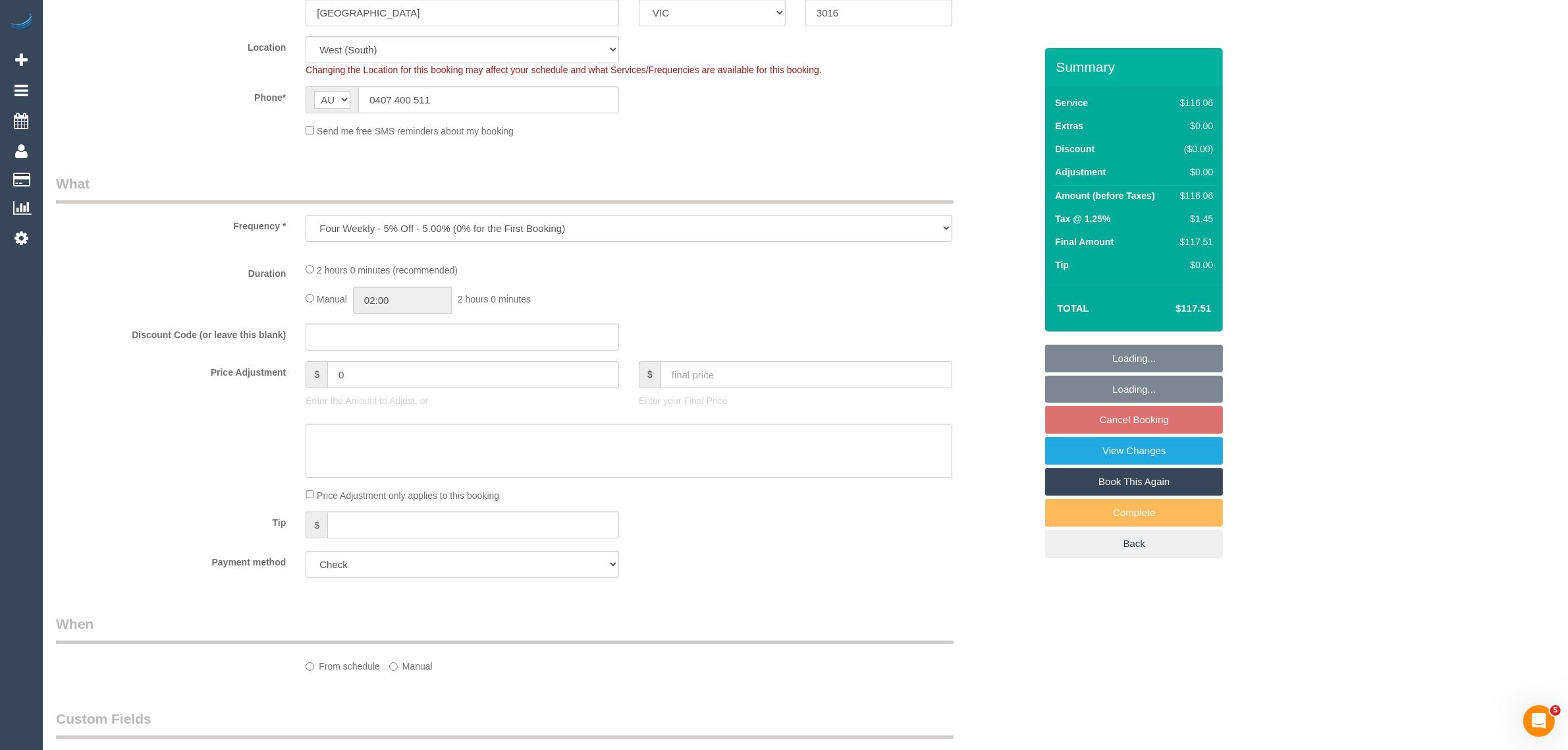
select select "object:780"
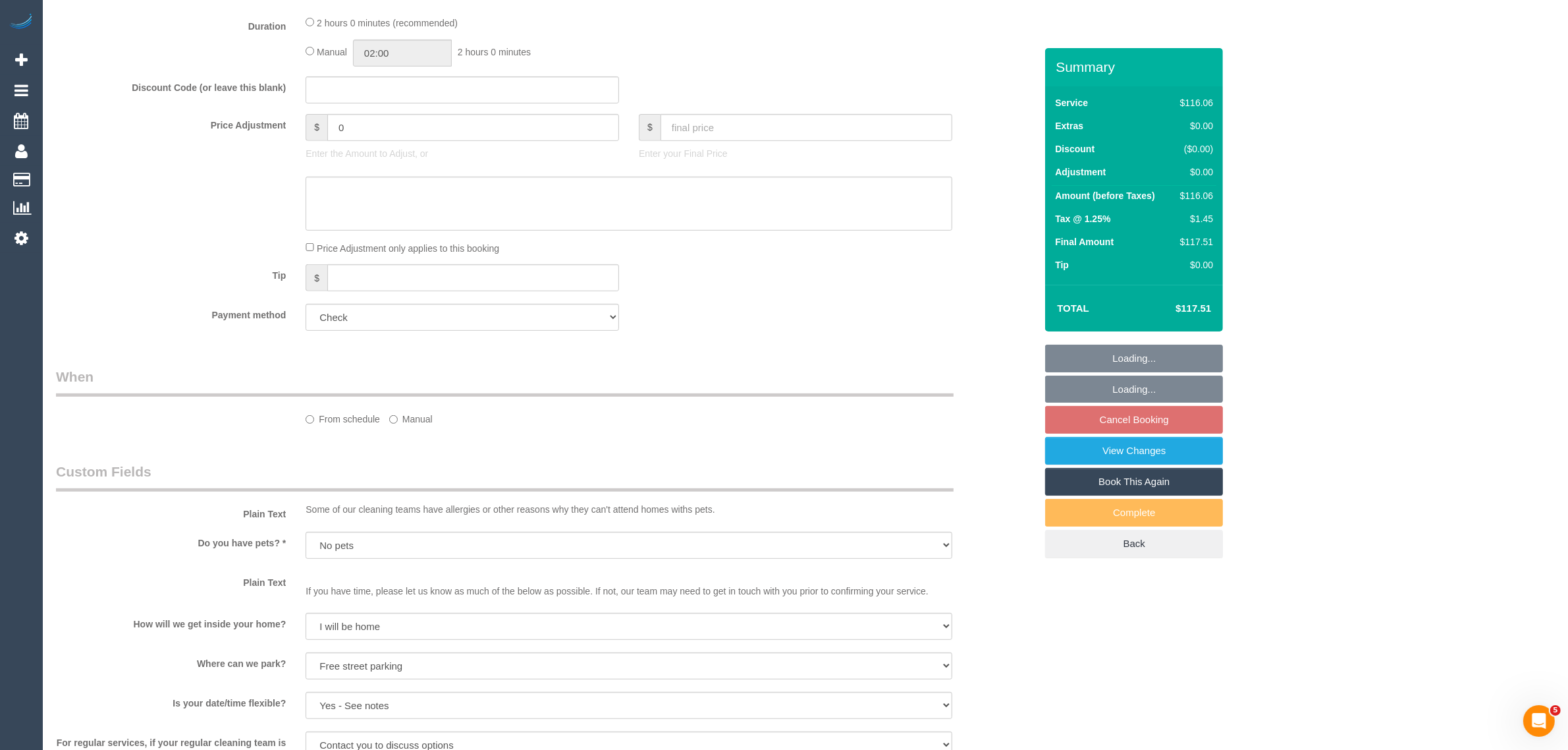
select select "spot4"
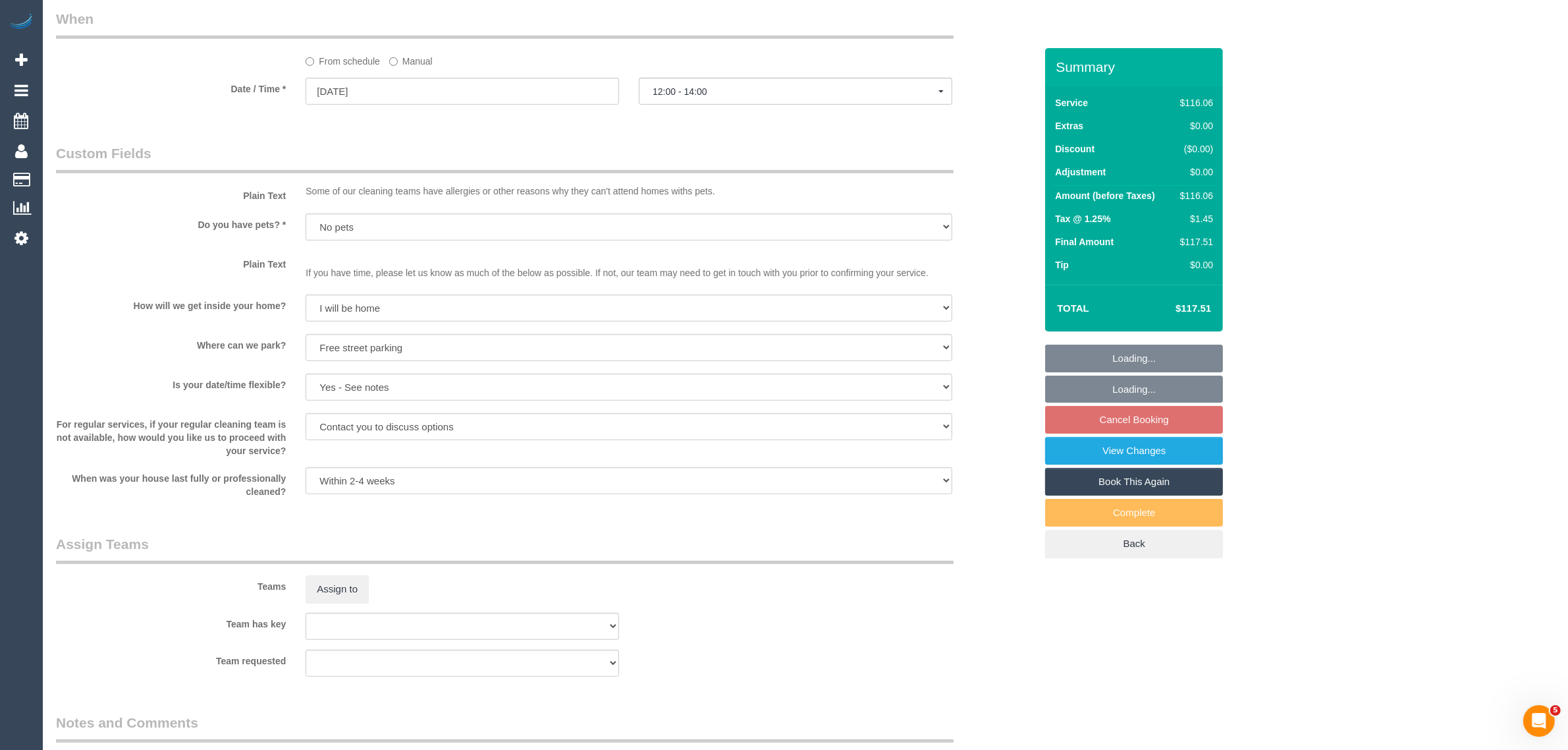
scroll to position [1318, 0]
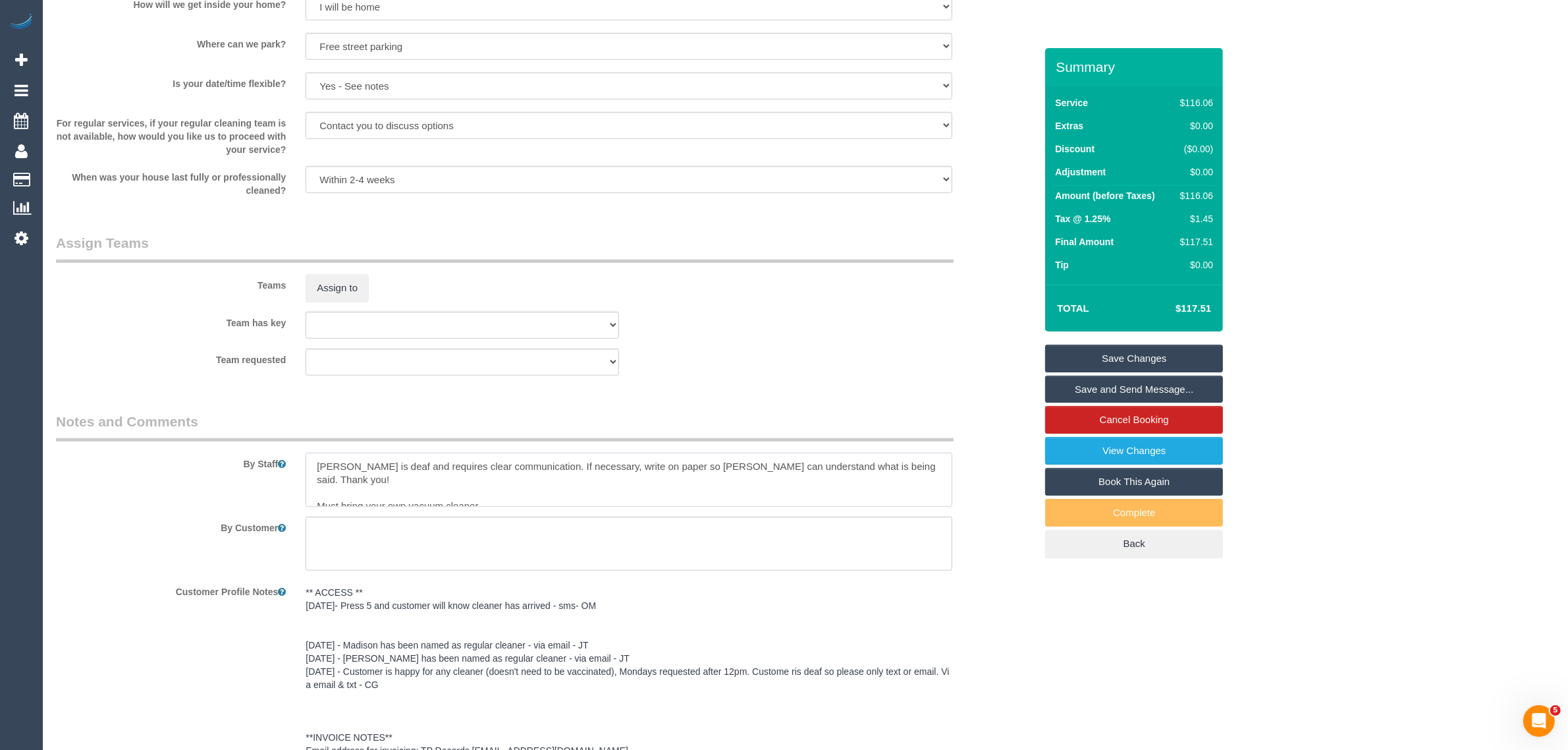
click at [615, 489] on textarea at bounding box center [628, 480] width 647 height 54
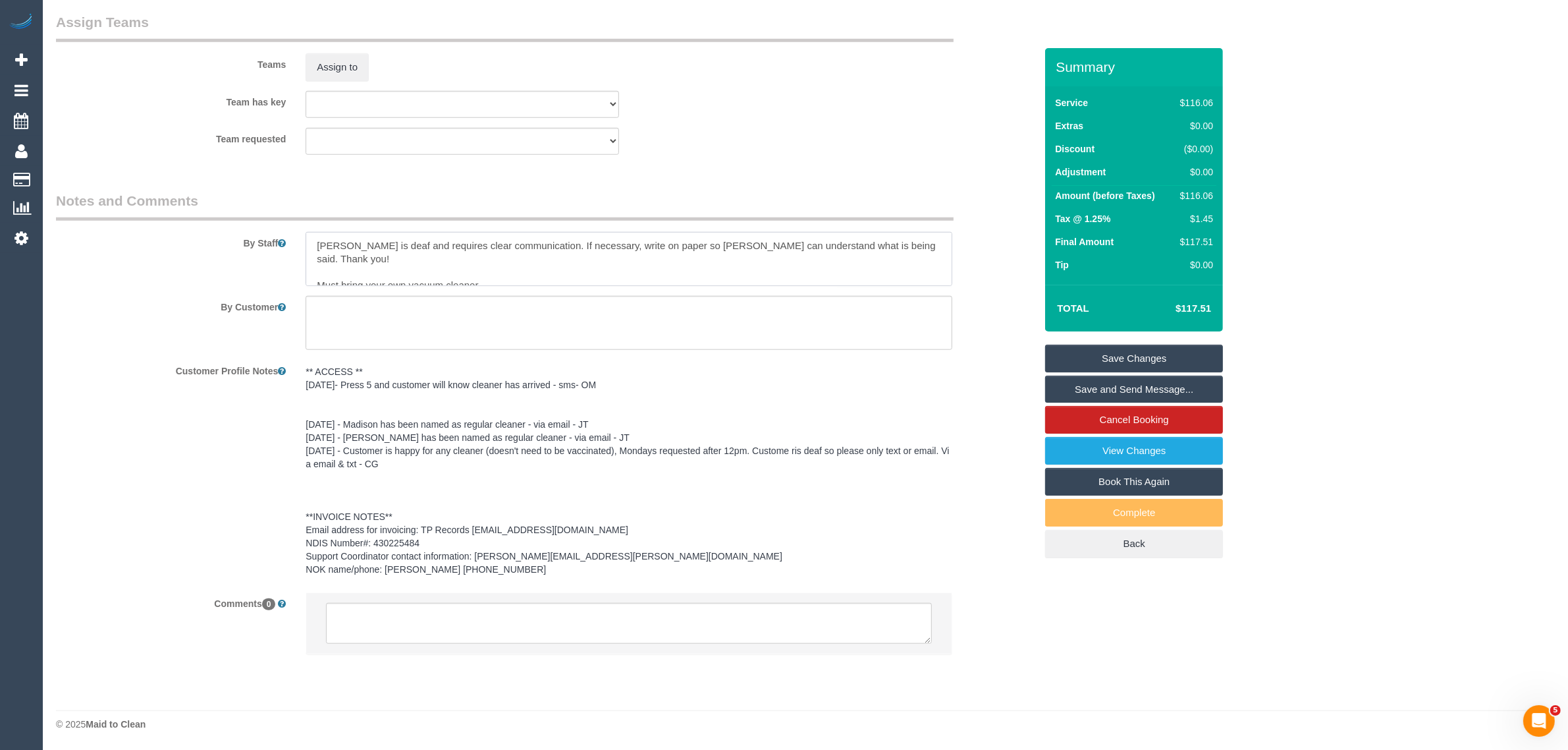
click at [312, 245] on textarea at bounding box center [628, 259] width 647 height 54
paste textarea "0407400511"
type textarea "Please TEXT the customer when you arrive - 0407400511 Peter is deaf and require…"
click at [1163, 349] on link "Save Changes" at bounding box center [1134, 358] width 177 height 28
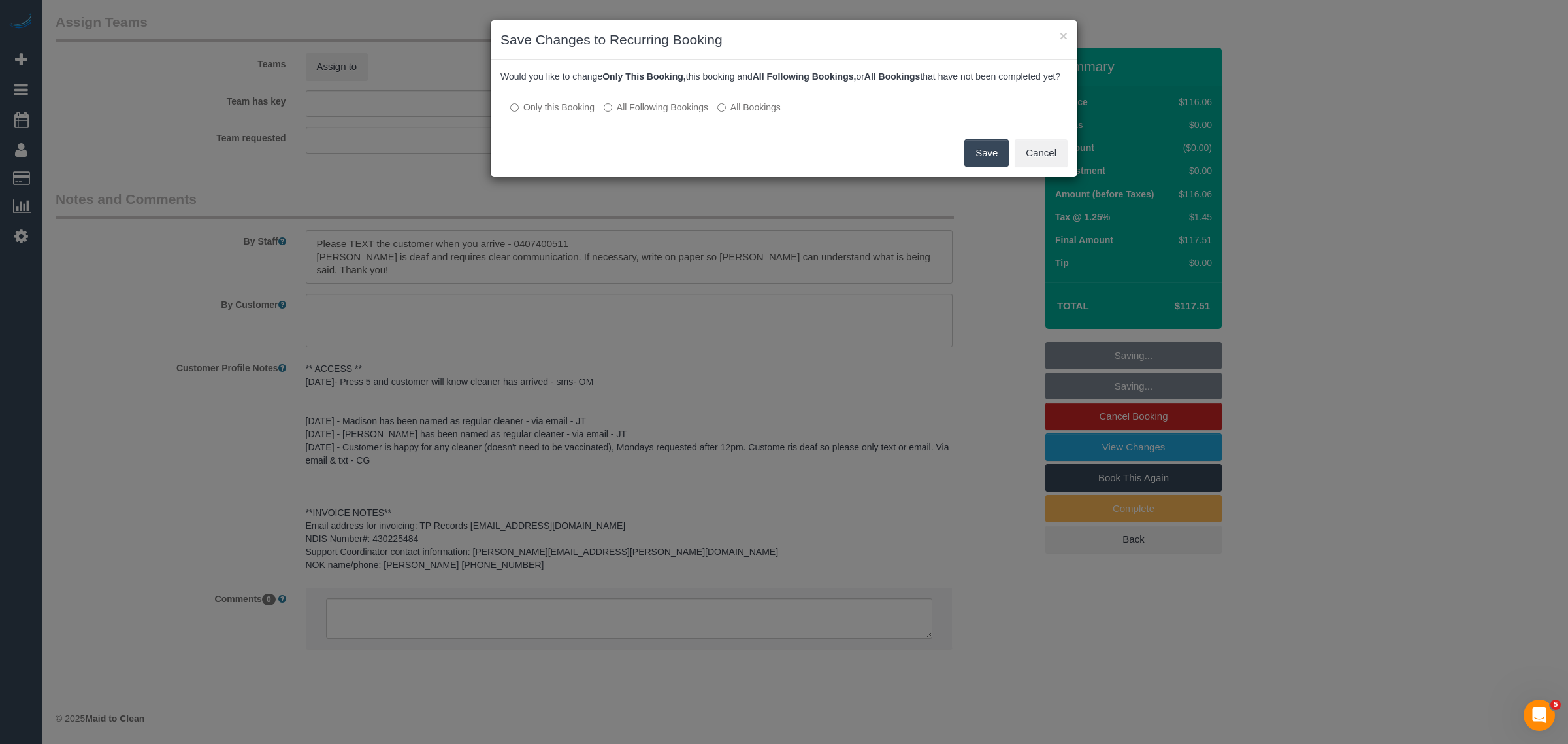
click at [664, 113] on label "All Following Bookings" at bounding box center [656, 107] width 105 height 13
click at [981, 163] on button "Save" at bounding box center [987, 152] width 44 height 28
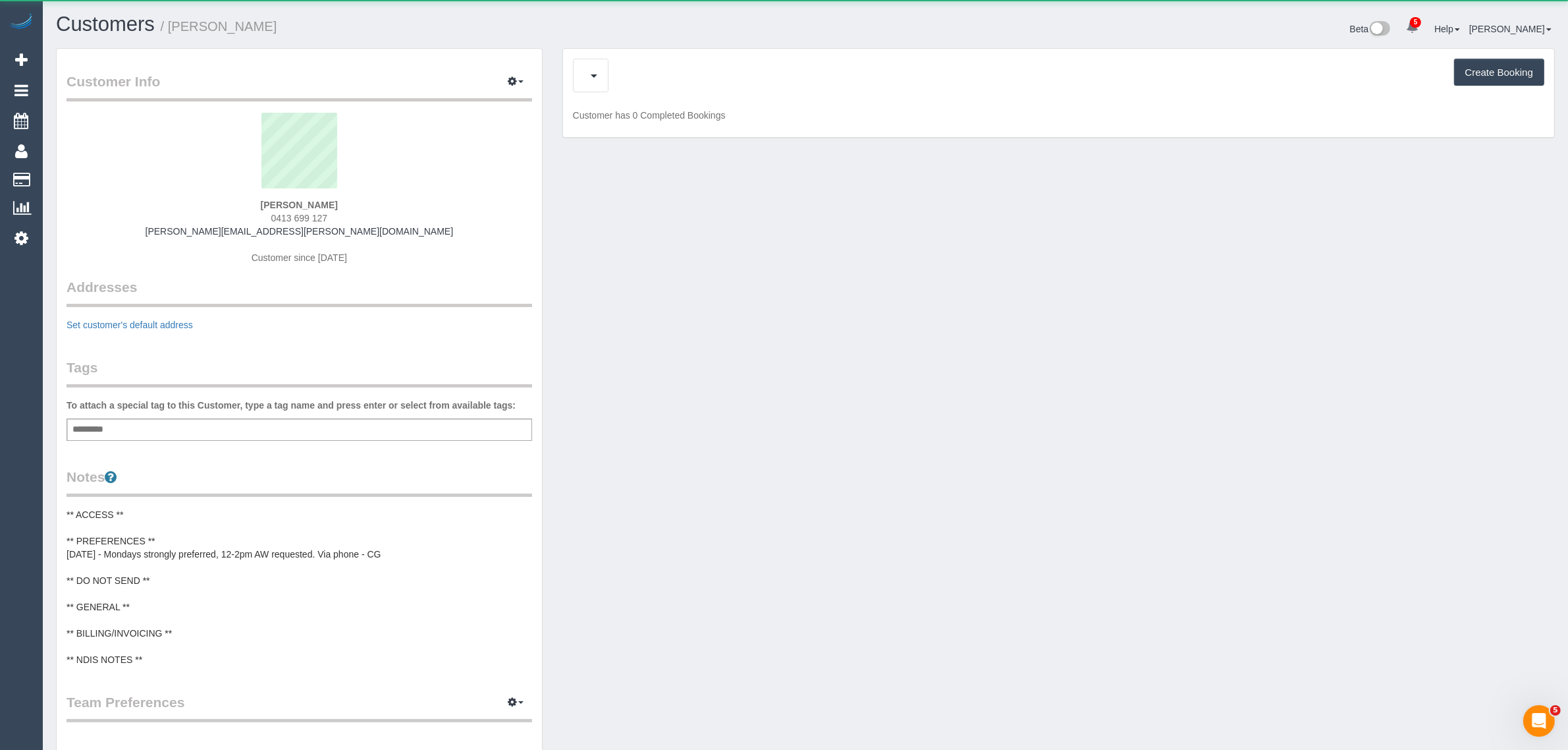
click at [671, 79] on div "Upcoming Bookings (11) Feedback (10) Create Booking" at bounding box center [1058, 75] width 971 height 34
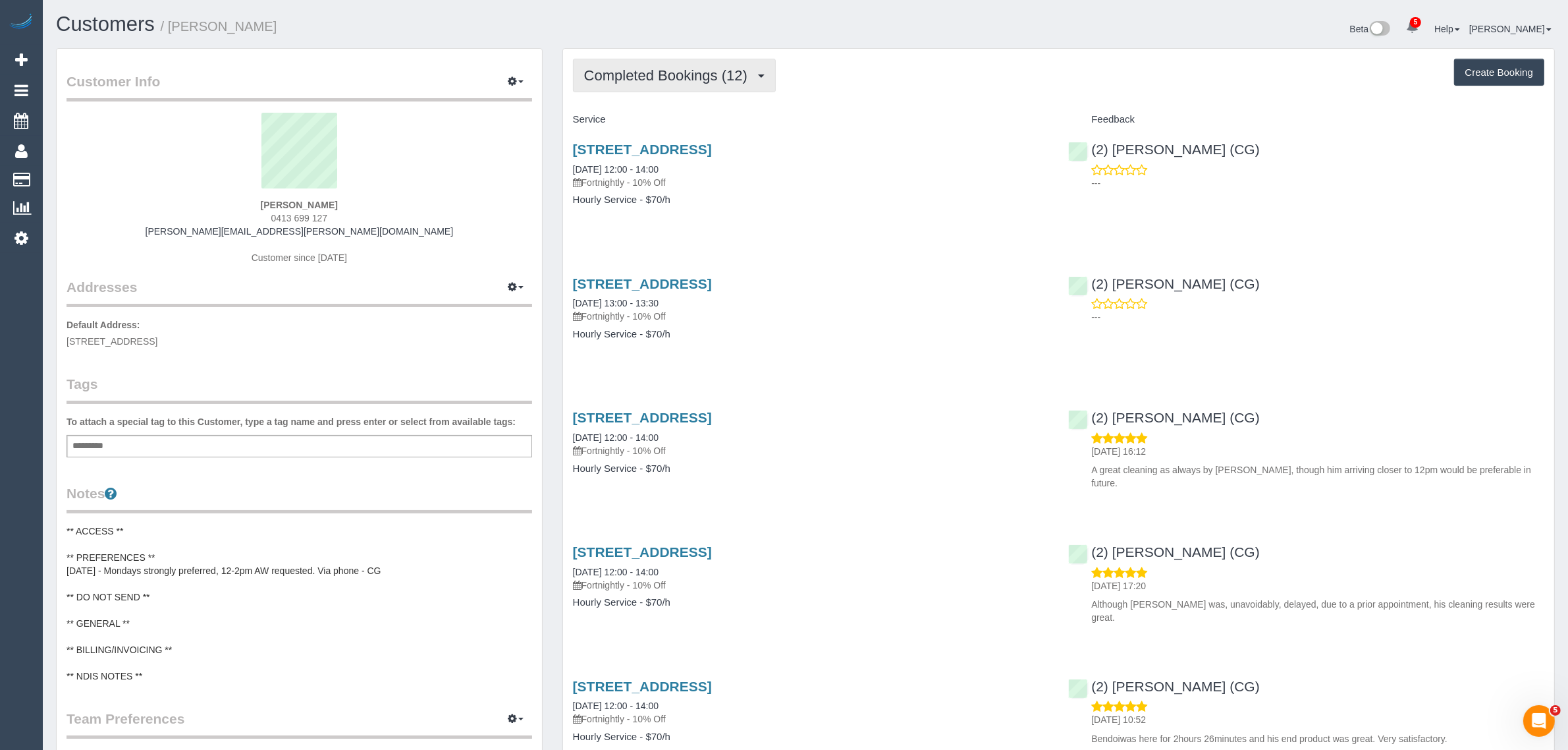
click at [604, 77] on span "Completed Bookings (12)" at bounding box center [669, 75] width 170 height 17
click at [634, 126] on link "Upcoming Bookings (11)" at bounding box center [645, 122] width 142 height 17
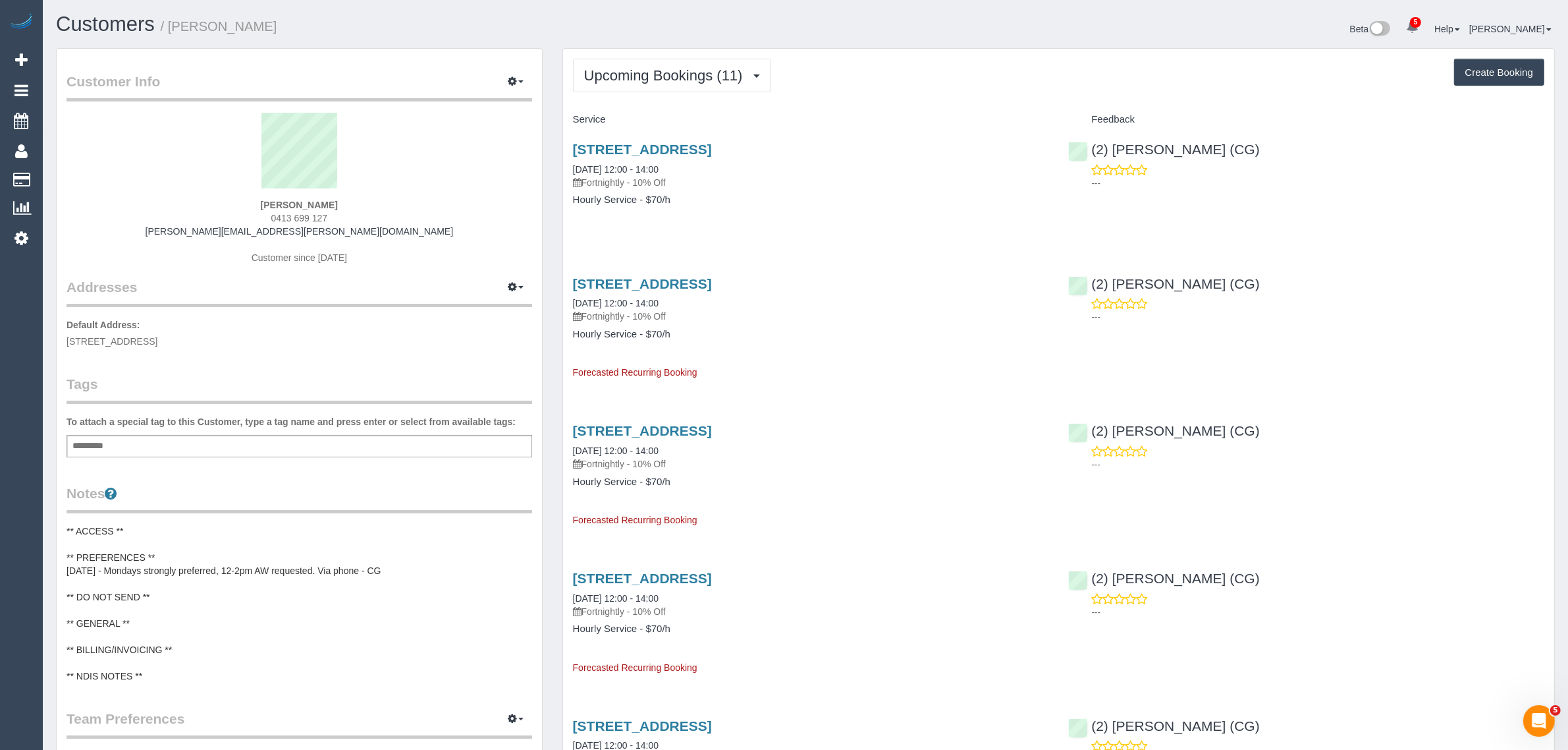
drag, startPoint x: 698, startPoint y: 169, endPoint x: 573, endPoint y: 157, distance: 125.6
click at [573, 157] on div "[STREET_ADDRESS] [DATE] 12:00 - 14:00 Fortnightly - 10% Off" at bounding box center [811, 165] width 476 height 47
copy link "[DATE] 12:00 - 14:00"
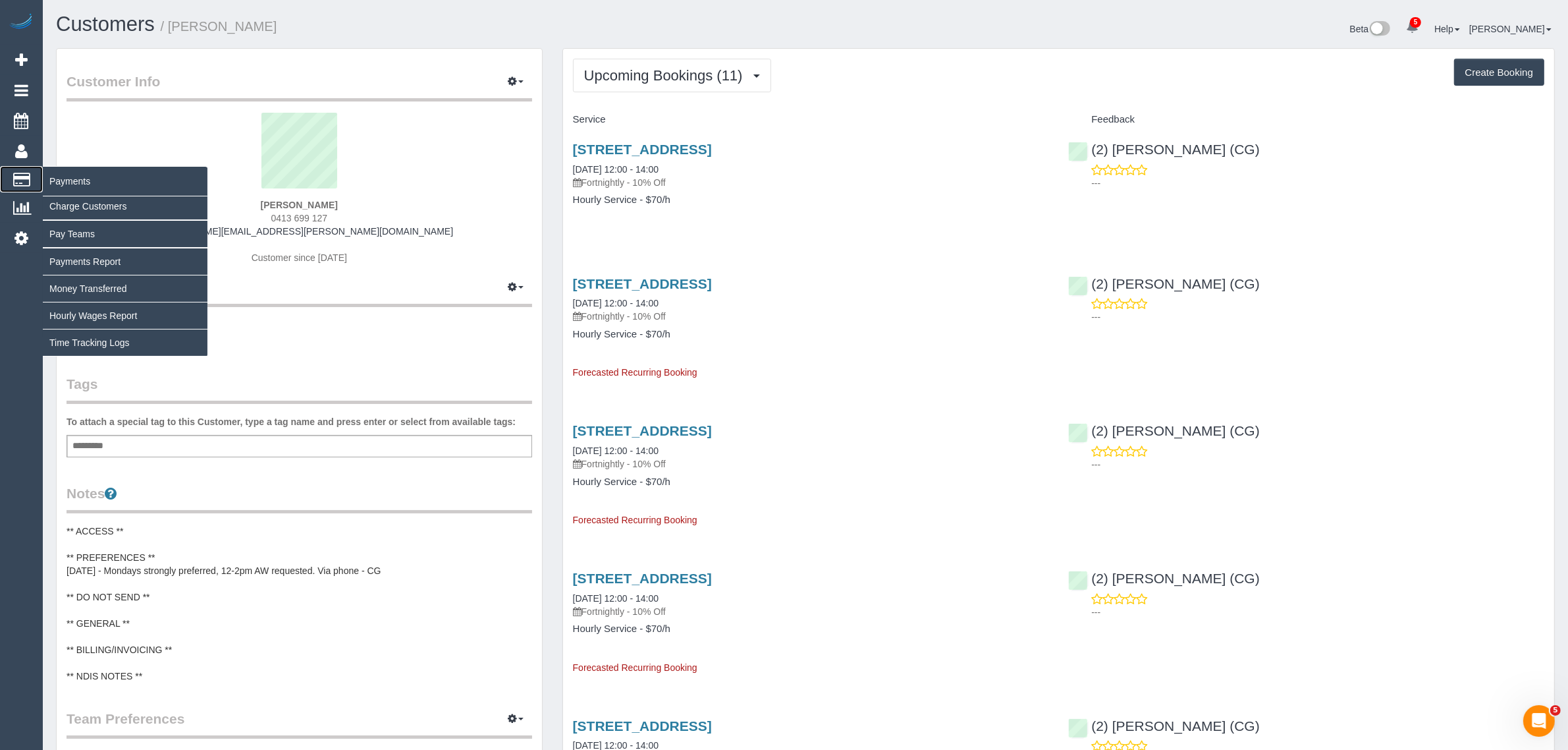
click at [73, 179] on span "Payments" at bounding box center [125, 182] width 165 height 30
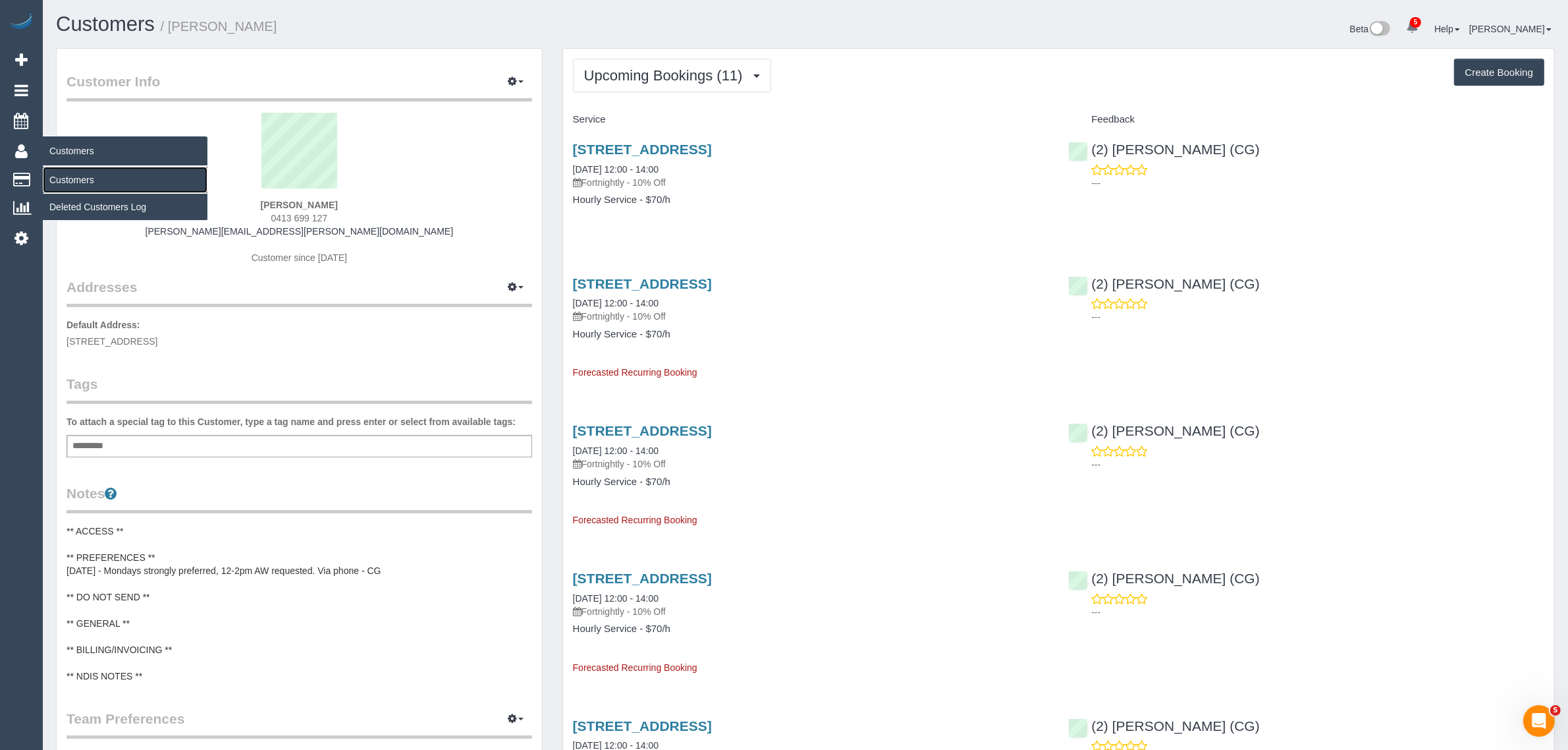
click at [74, 176] on link "Customers" at bounding box center [125, 179] width 165 height 26
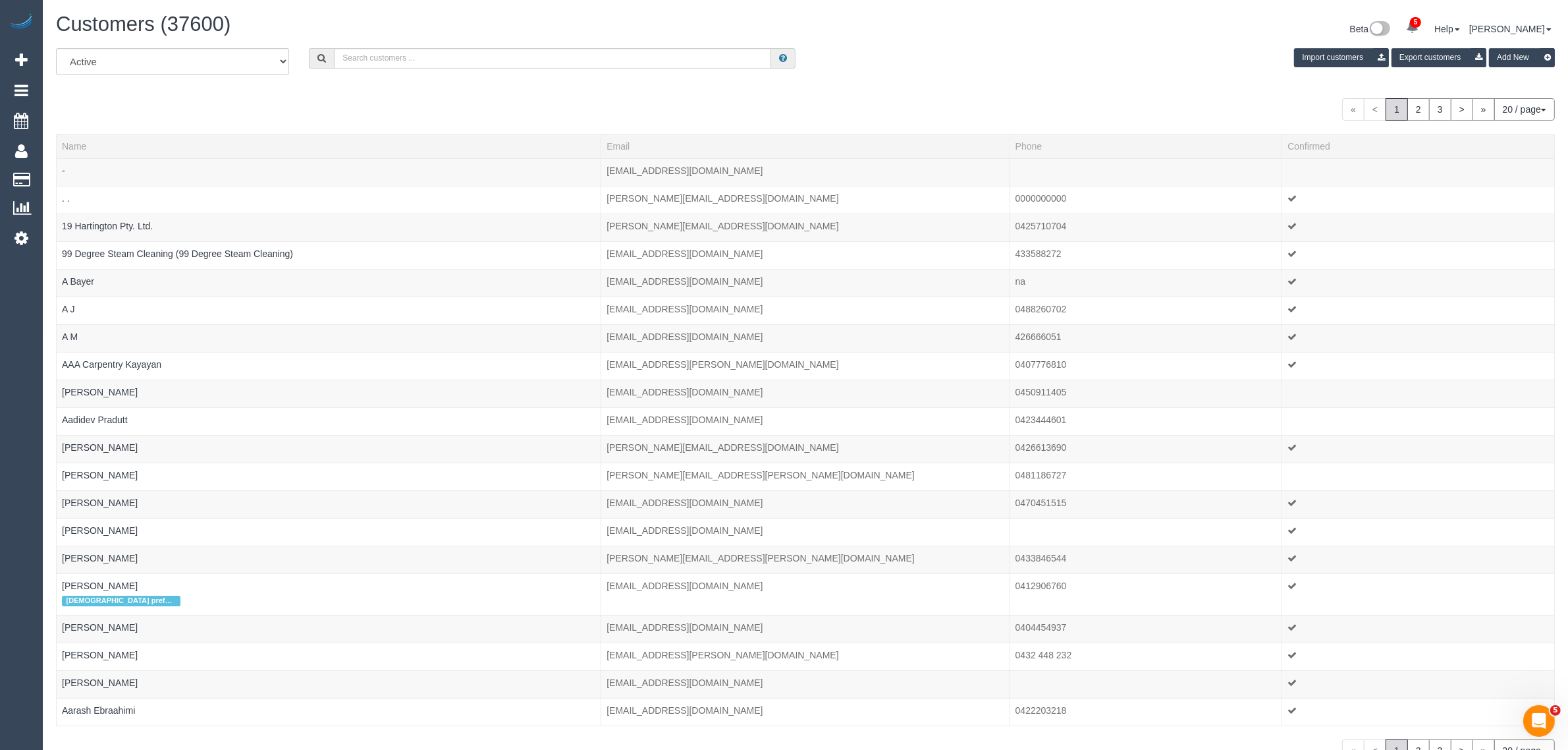
click at [882, 90] on div "All Active Archived Import customers Export customers Add New « < 1 2 3 > » 20 …" at bounding box center [805, 405] width 1498 height 713
click at [366, 50] on input "text" at bounding box center [552, 58] width 437 height 21
paste input "Bruneau Bernard"
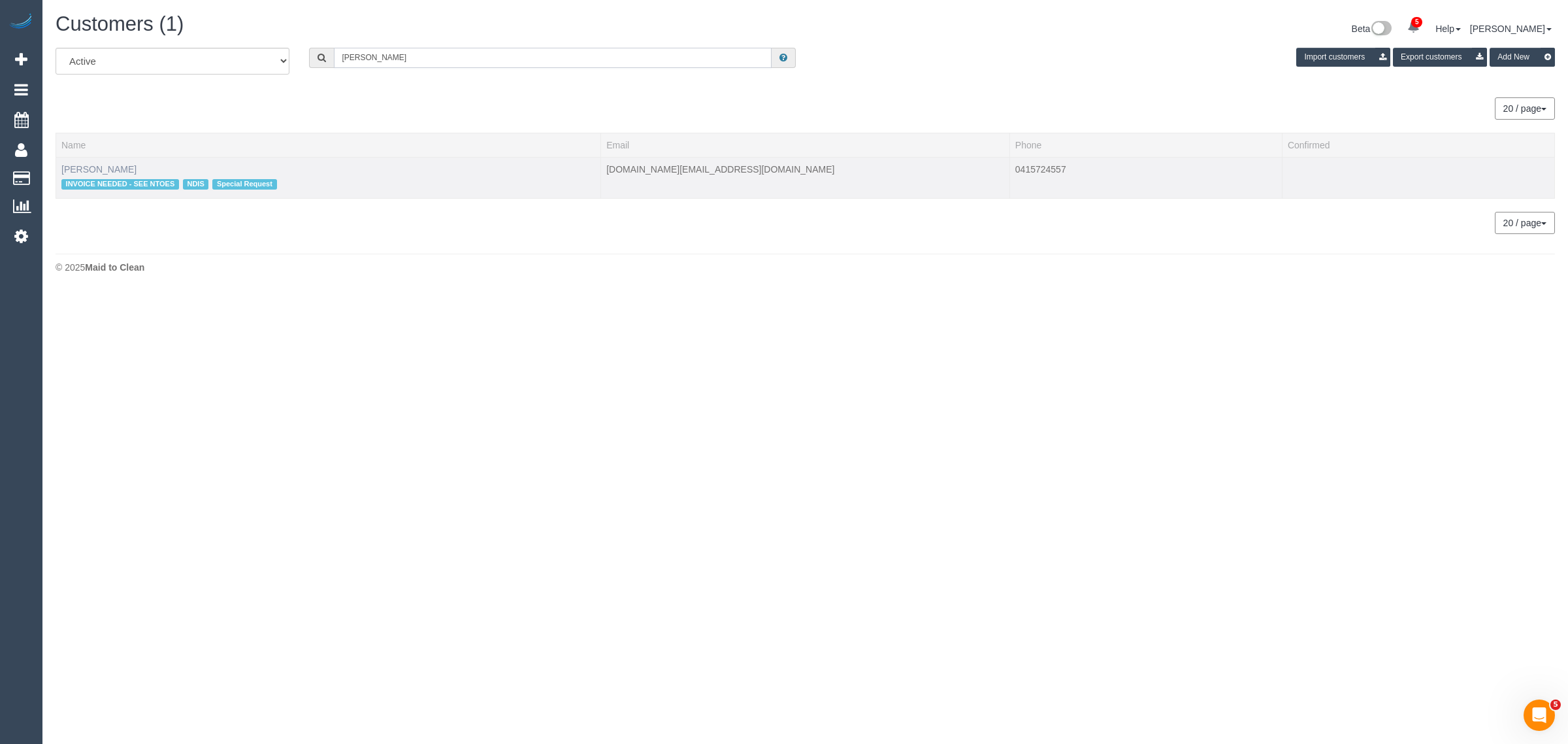
type input "Bruneau Bernard"
drag, startPoint x: 89, startPoint y: 165, endPoint x: 144, endPoint y: 158, distance: 55.4
click at [89, 165] on link "Bruneau Bernard" at bounding box center [98, 169] width 75 height 10
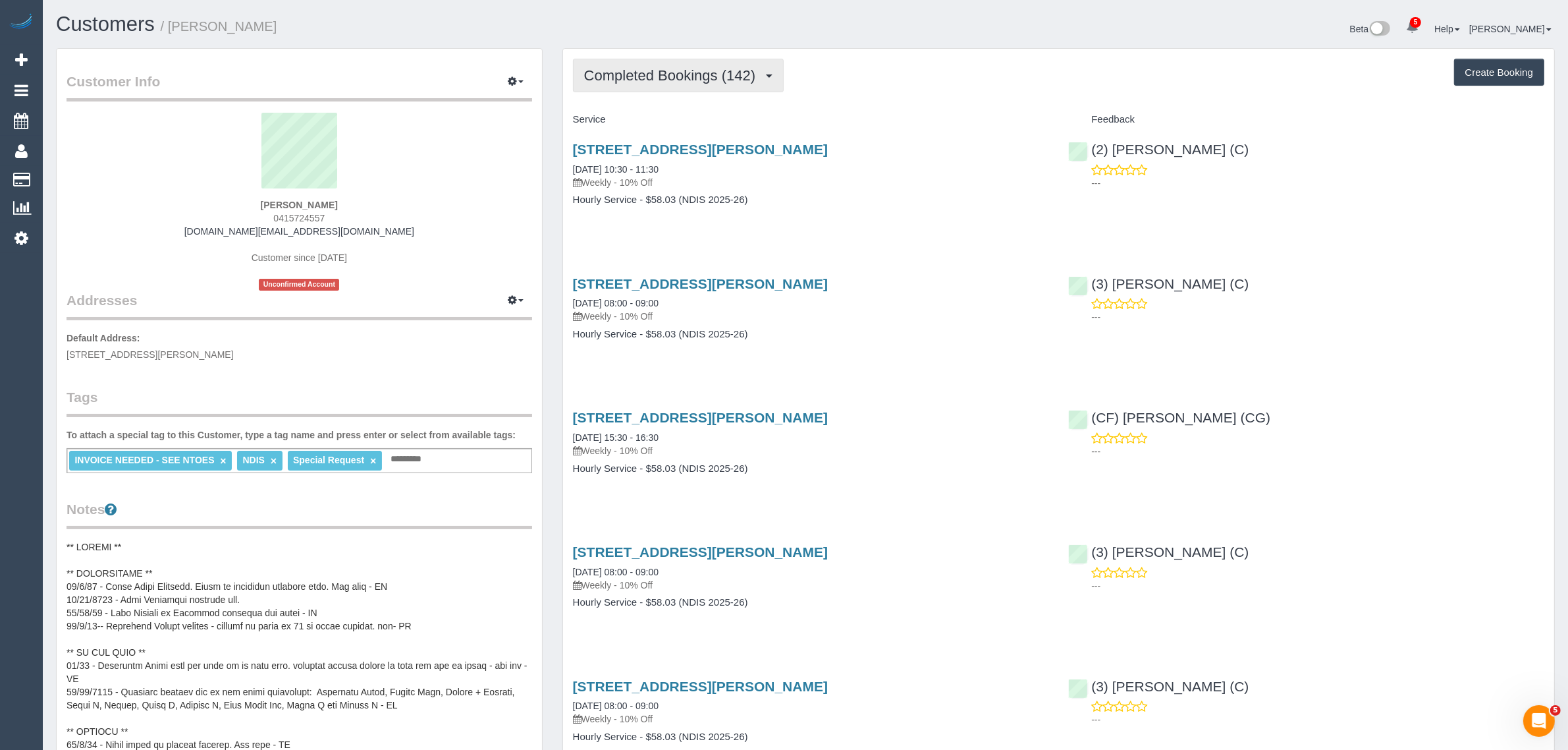
click at [674, 71] on span "Completed Bookings (142)" at bounding box center [673, 75] width 177 height 17
click at [811, 208] on div "2/25-27 Henderson Road, Keysborough, VIC 3173 11/09/2025 10:30 - 11:30 Weekly -…" at bounding box center [810, 181] width 495 height 102
drag, startPoint x: 1260, startPoint y: 144, endPoint x: 1092, endPoint y: 143, distance: 168.0
click at [1092, 143] on div "(2) Anita Jamieson (C) ---" at bounding box center [1306, 162] width 495 height 65
copy link "(2) [PERSON_NAME] (C)"
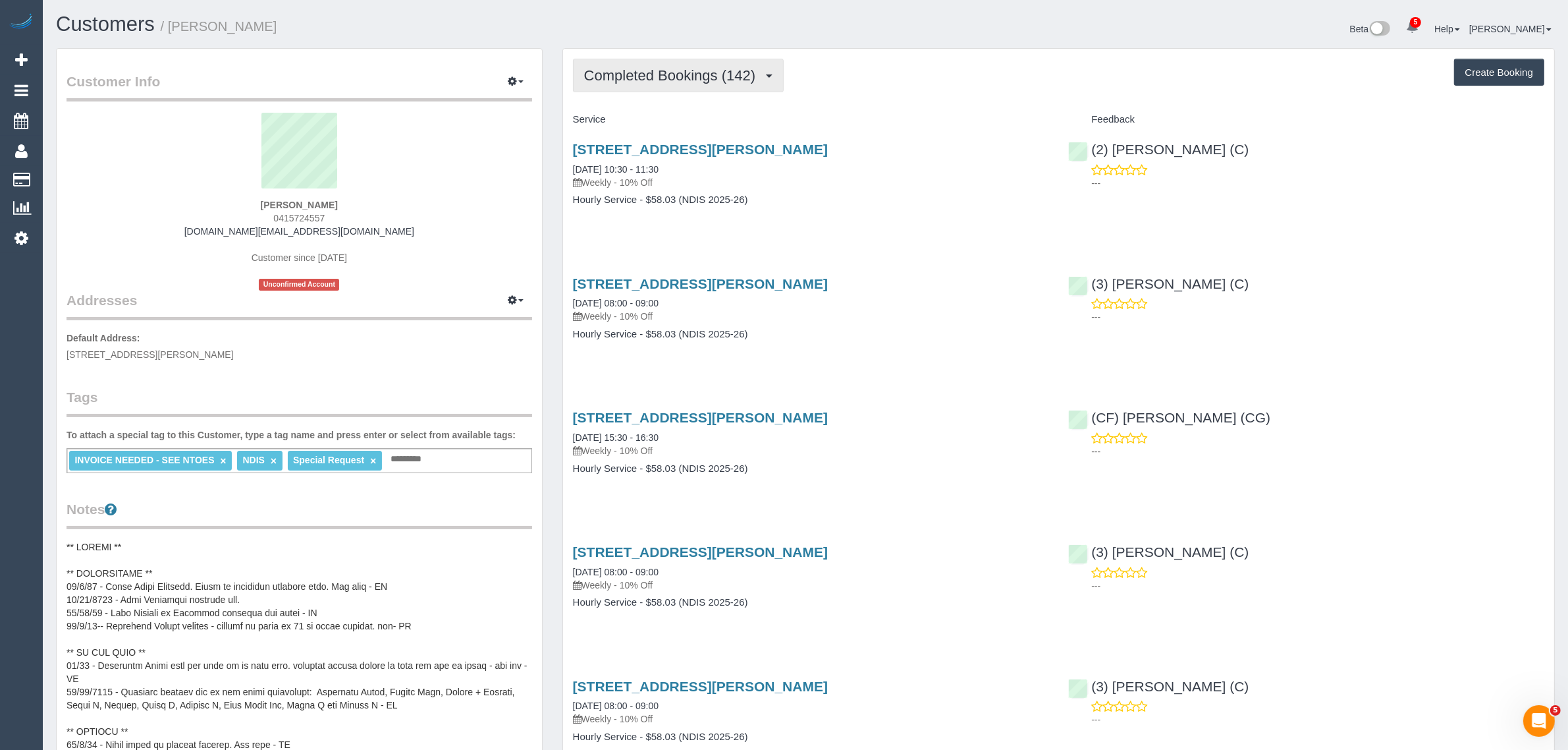
click at [639, 79] on span "Completed Bookings (142)" at bounding box center [673, 75] width 177 height 17
click at [614, 124] on link "Upcoming Bookings (11)" at bounding box center [647, 122] width 148 height 17
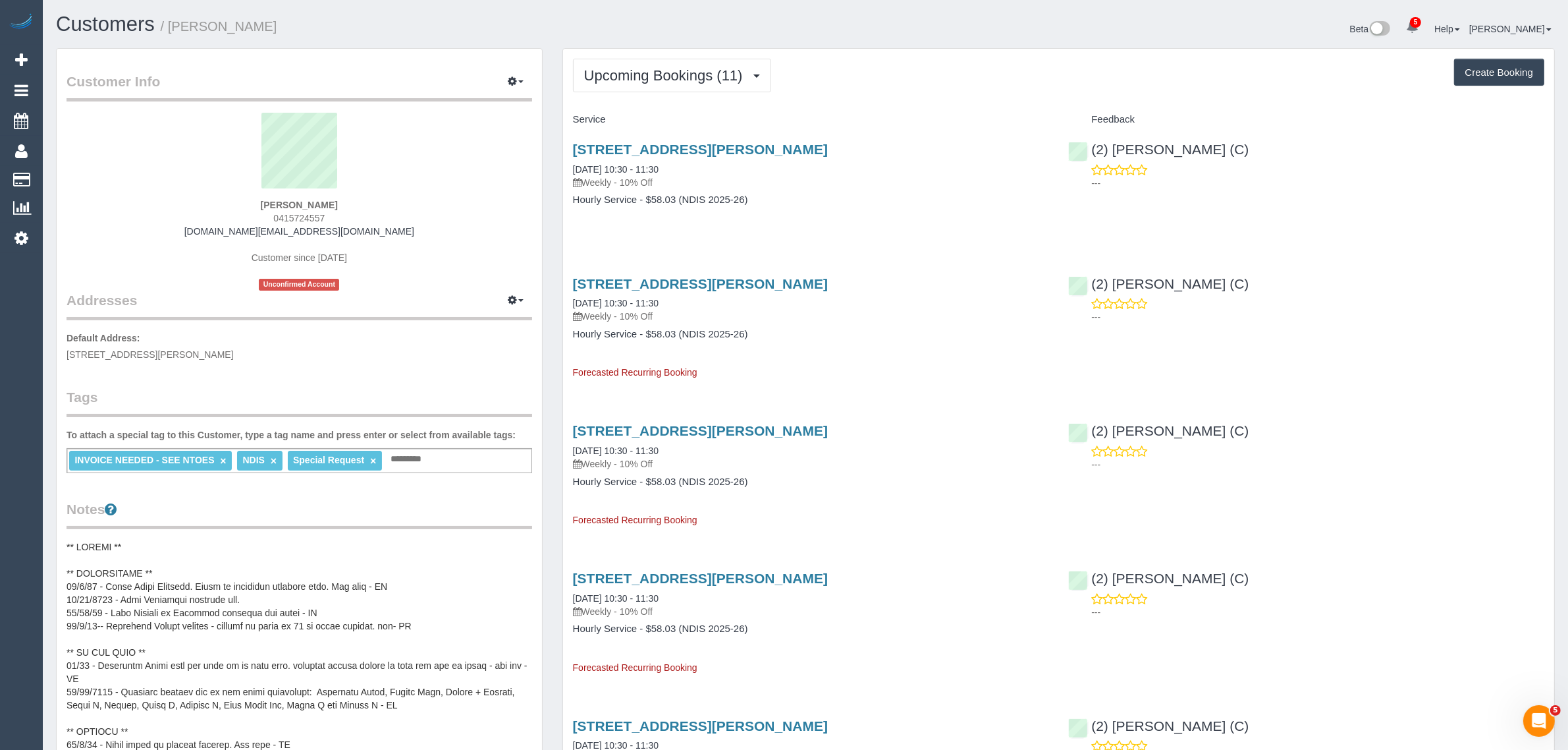
drag, startPoint x: 342, startPoint y: 211, endPoint x: 264, endPoint y: 211, distance: 78.0
click at [264, 211] on div "Bruneau Bernard 0415724557 bruneaubernard7.bb@gmail.com Customer since 2022 Unc…" at bounding box center [299, 201] width 466 height 178
drag, startPoint x: 653, startPoint y: 166, endPoint x: 551, endPoint y: 166, distance: 102.0
copy link "18/09/2025 10:30 - 11:30"
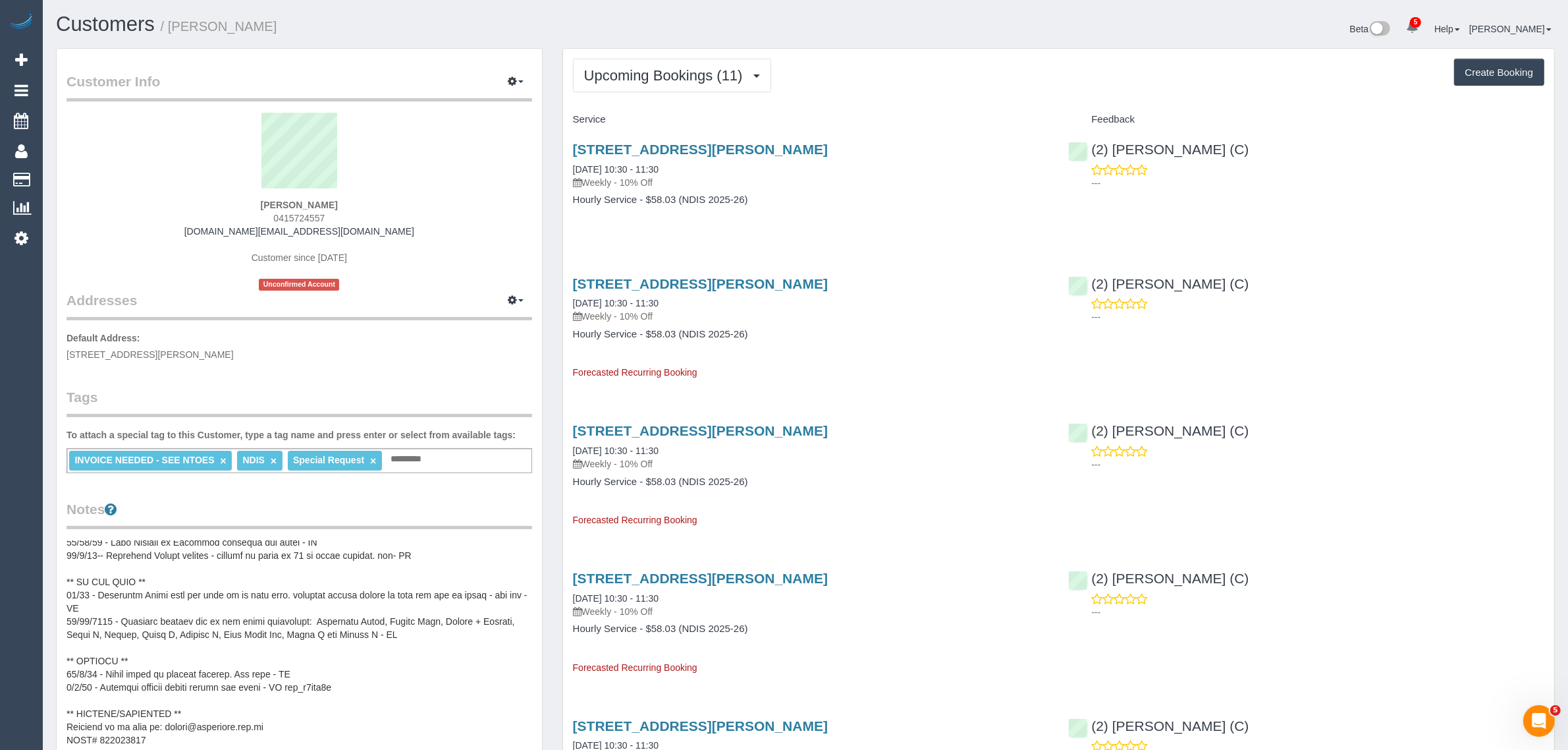
scroll to position [106, 0]
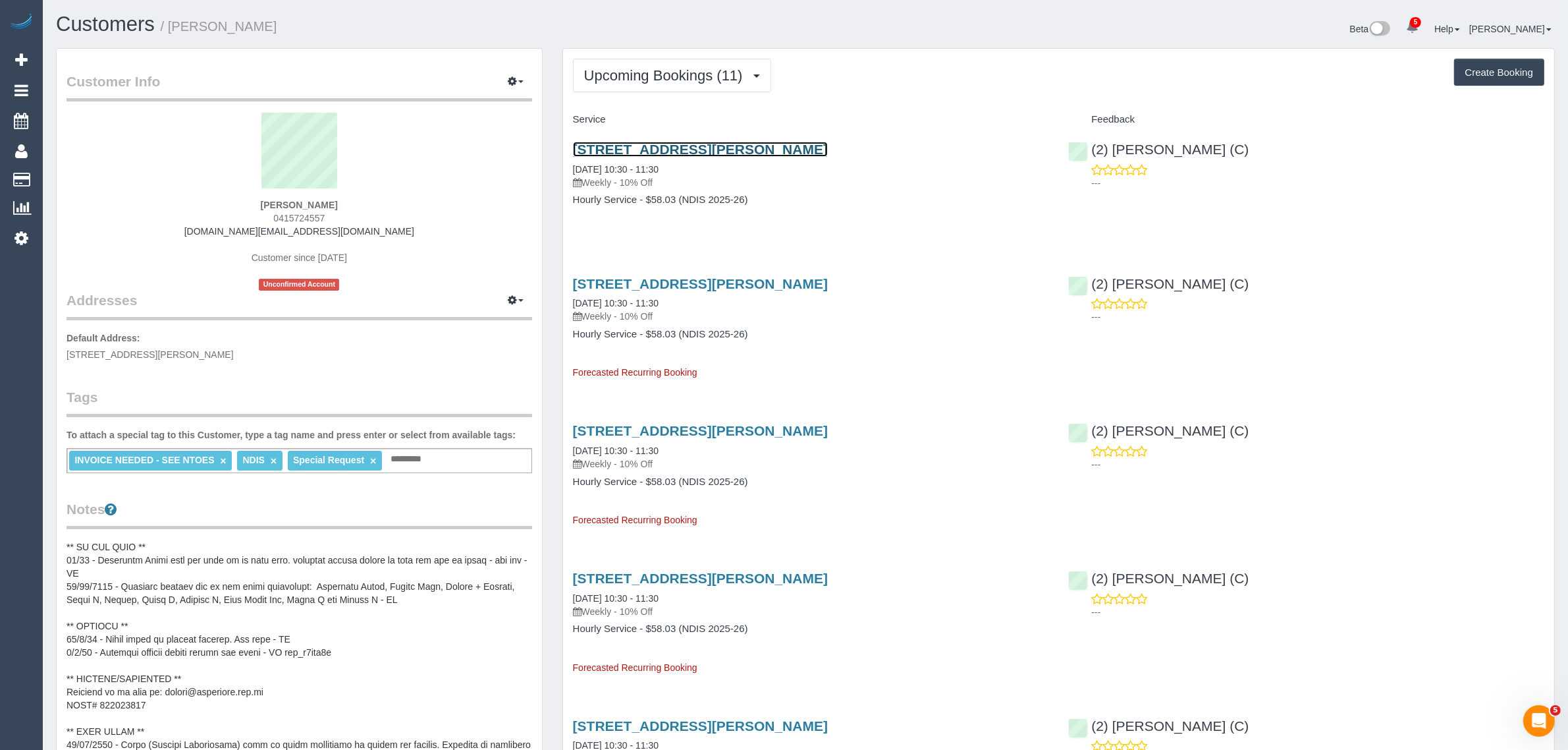
click at [664, 147] on link "2/25-27 Henderson Road, Keysborough, VIC 3173" at bounding box center [700, 149] width 255 height 15
click at [543, 508] on div "Customer Info Edit Contact Info Send Message Email Preferences Special Sales Ta…" at bounding box center [300, 630] width 507 height 1165
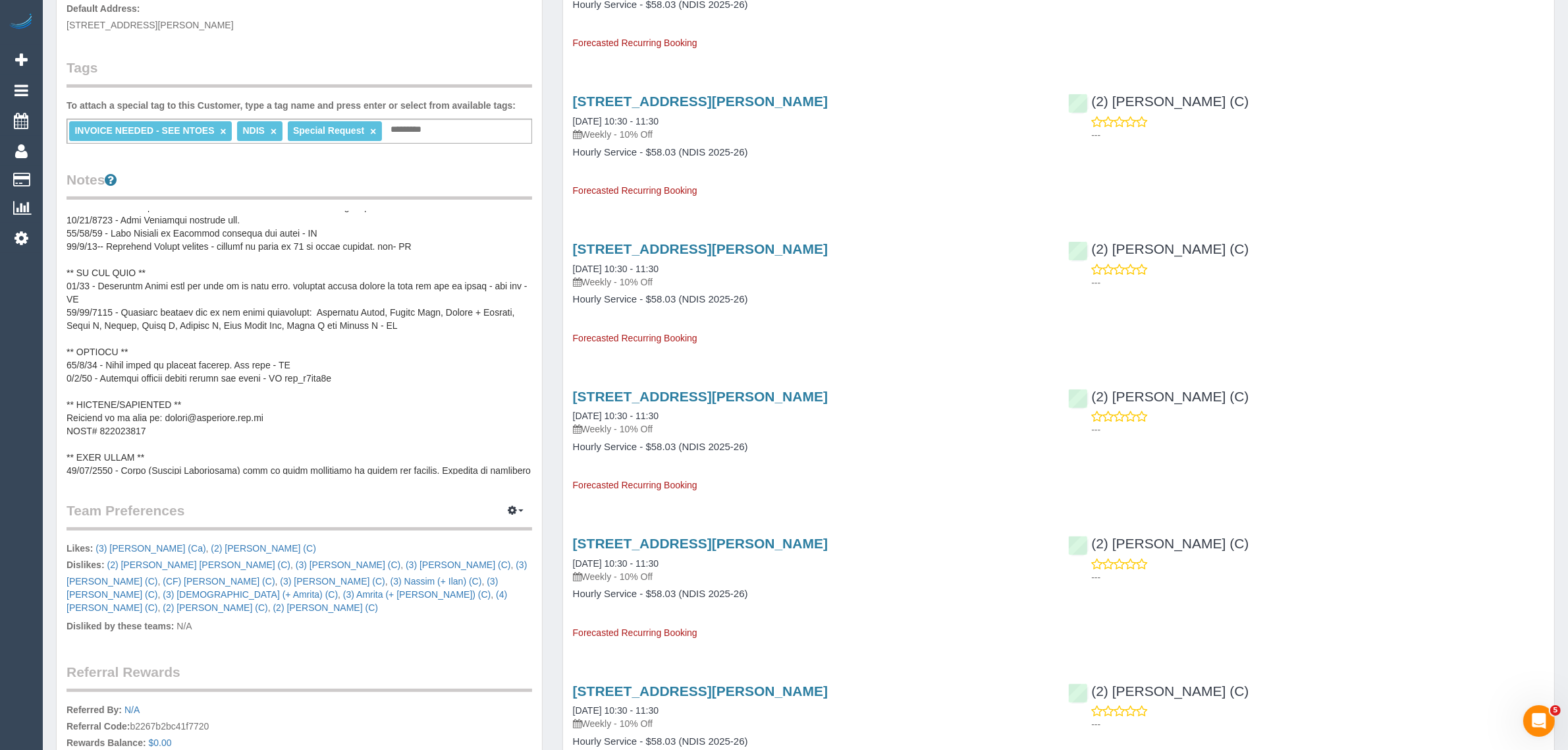
scroll to position [0, 0]
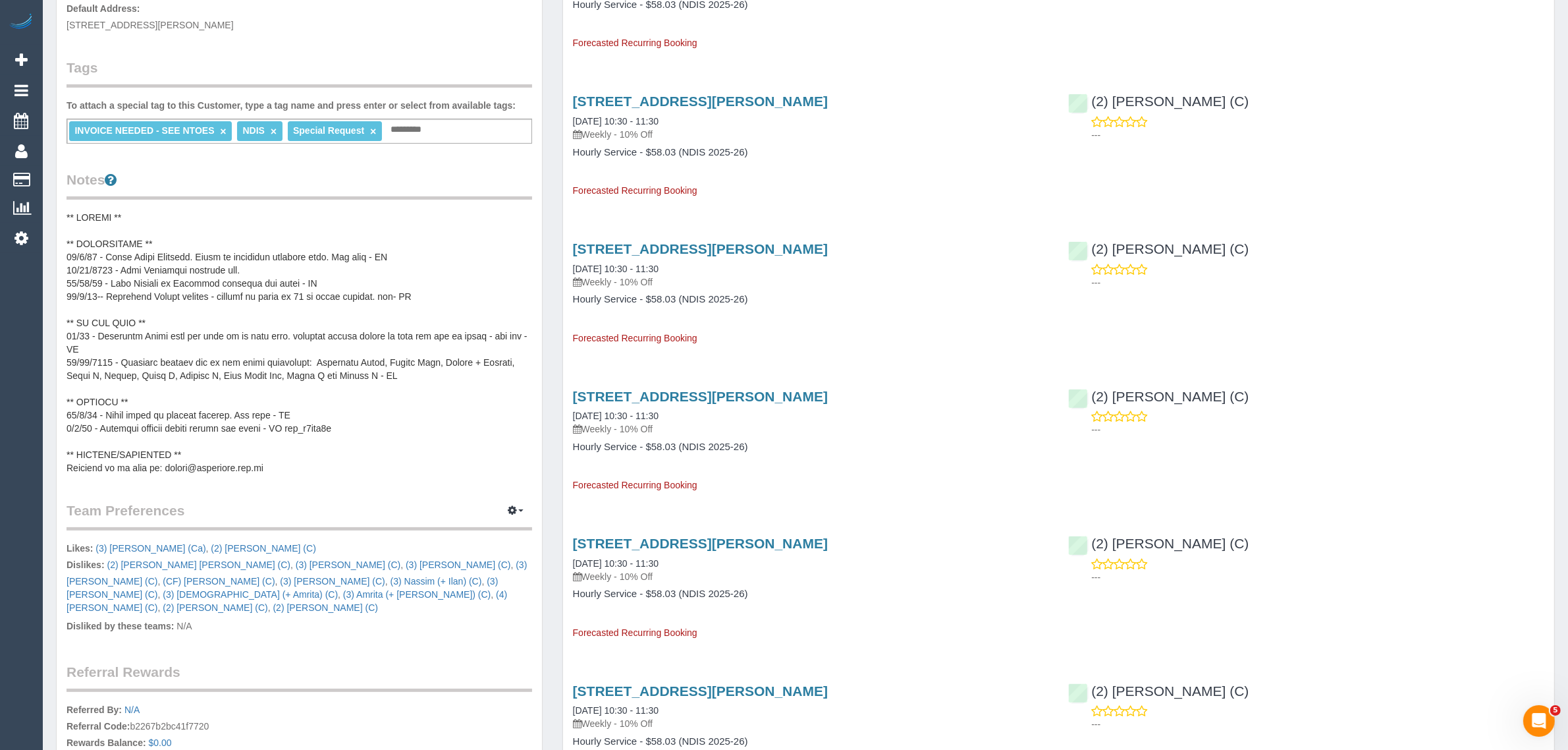
click at [278, 267] on pre at bounding box center [299, 343] width 466 height 264
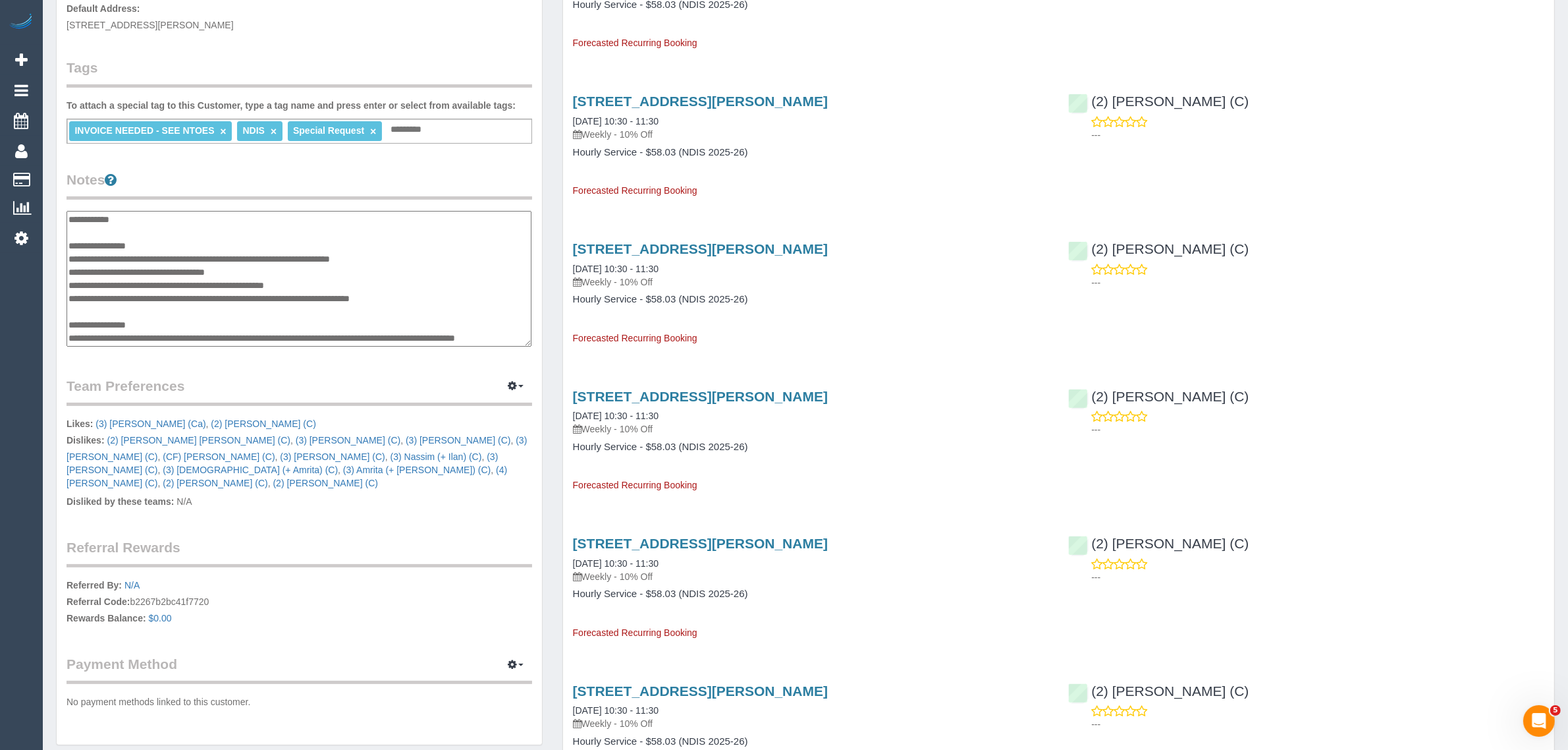
click at [198, 249] on textarea at bounding box center [299, 279] width 465 height 136
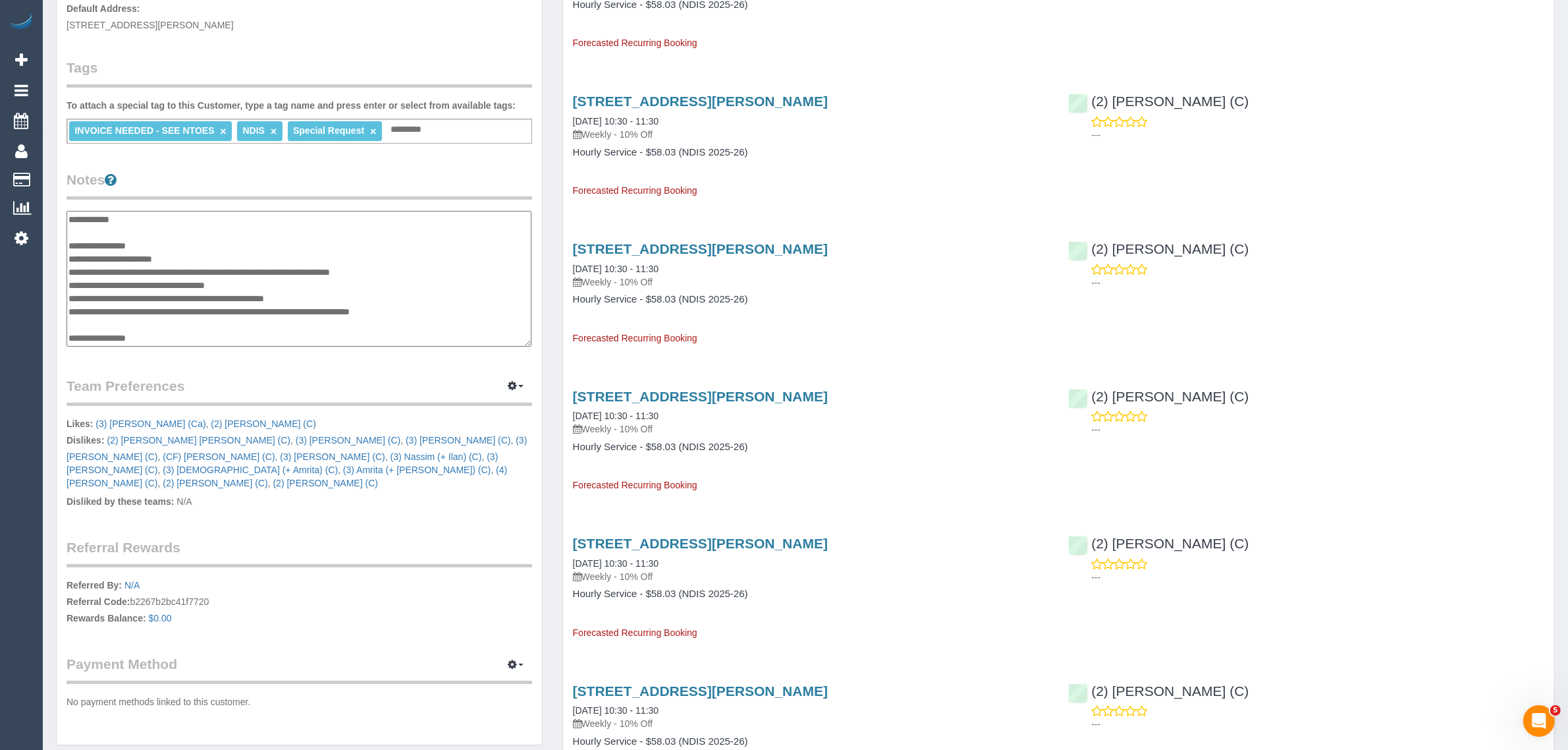
type textarea "**********"
drag, startPoint x: 1249, startPoint y: 96, endPoint x: 1092, endPoint y: 95, distance: 157.0
click at [1092, 95] on div "(2) Anita Jamieson (C) ---" at bounding box center [1306, 114] width 495 height 65
copy link "(2) [PERSON_NAME] (C)"
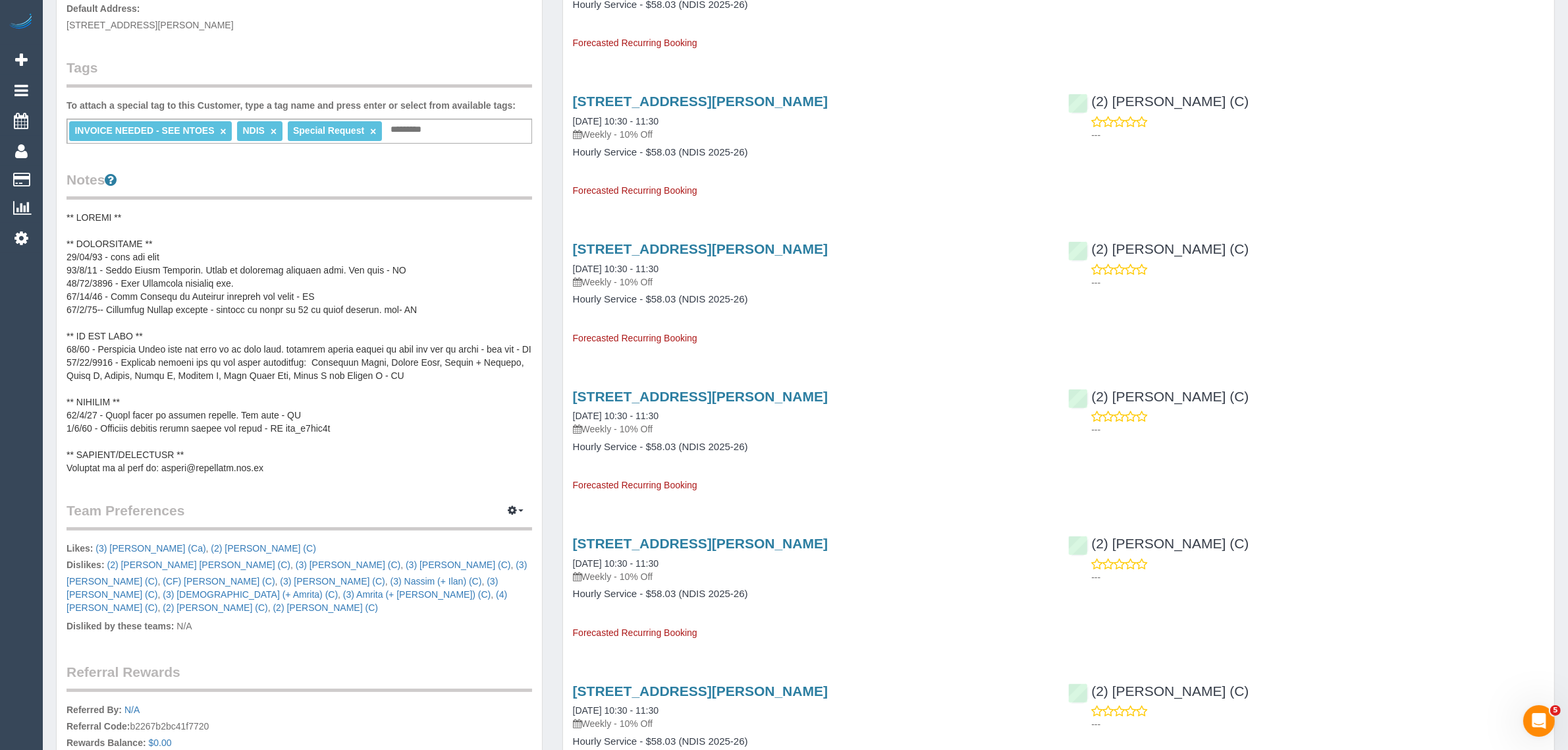
click at [295, 259] on pre at bounding box center [299, 343] width 466 height 264
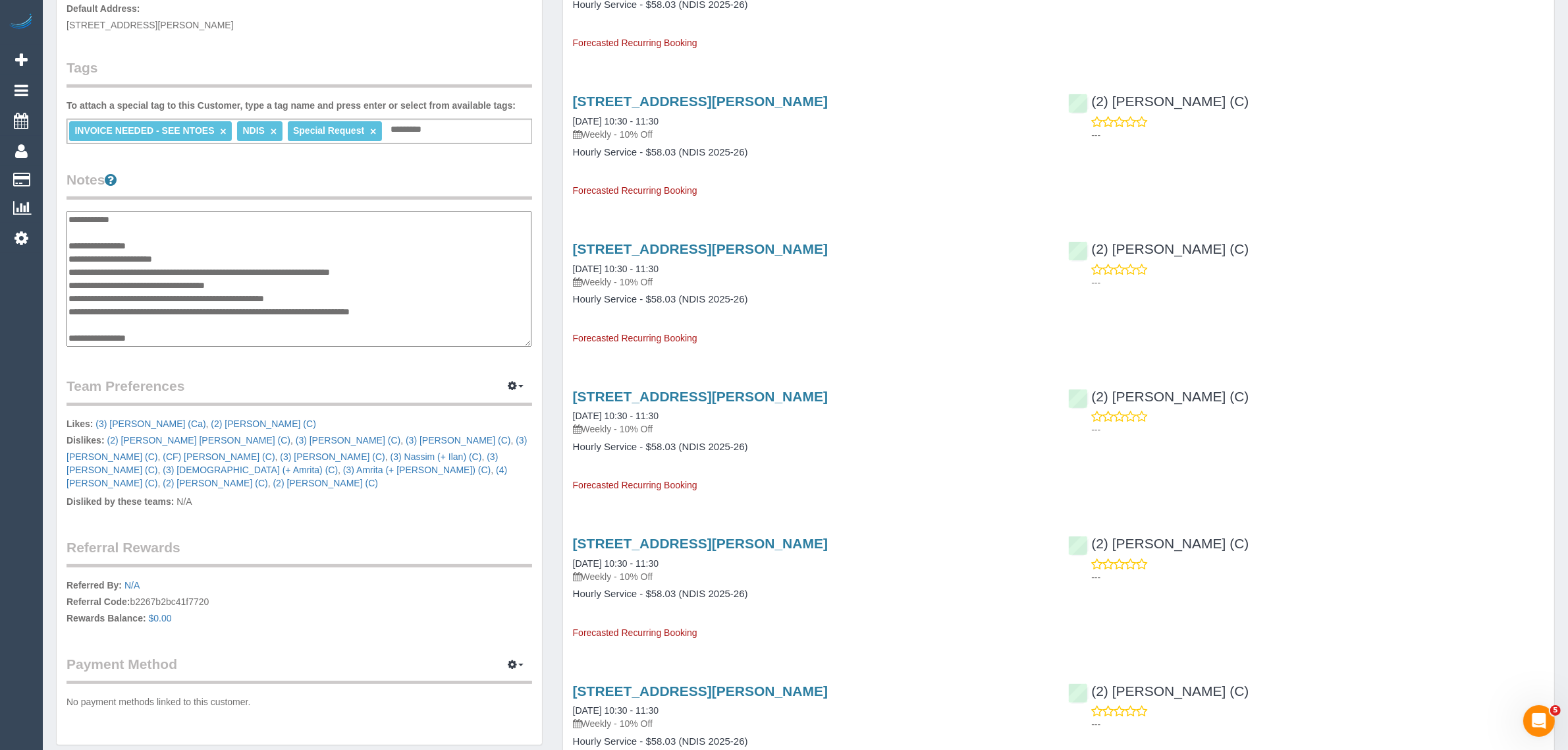
click at [253, 259] on textarea at bounding box center [299, 279] width 465 height 136
type textarea "**********"
click at [406, 180] on legend "Notes" at bounding box center [299, 185] width 466 height 30
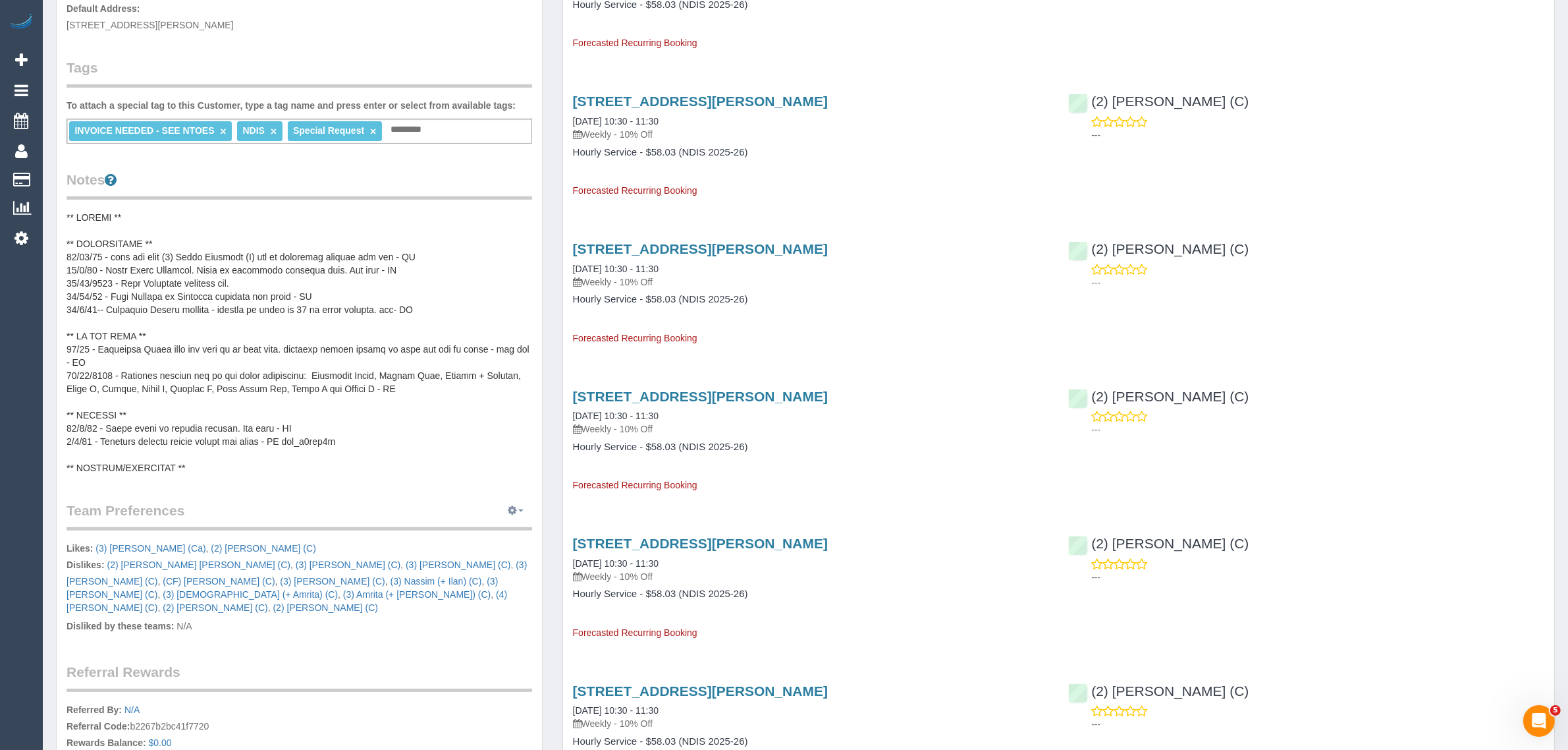
click at [514, 518] on button "button" at bounding box center [515, 511] width 33 height 21
drag, startPoint x: 503, startPoint y: 538, endPoint x: 500, endPoint y: 531, distance: 7.6
click at [503, 538] on link "Manage Preferences" at bounding box center [476, 534] width 112 height 17
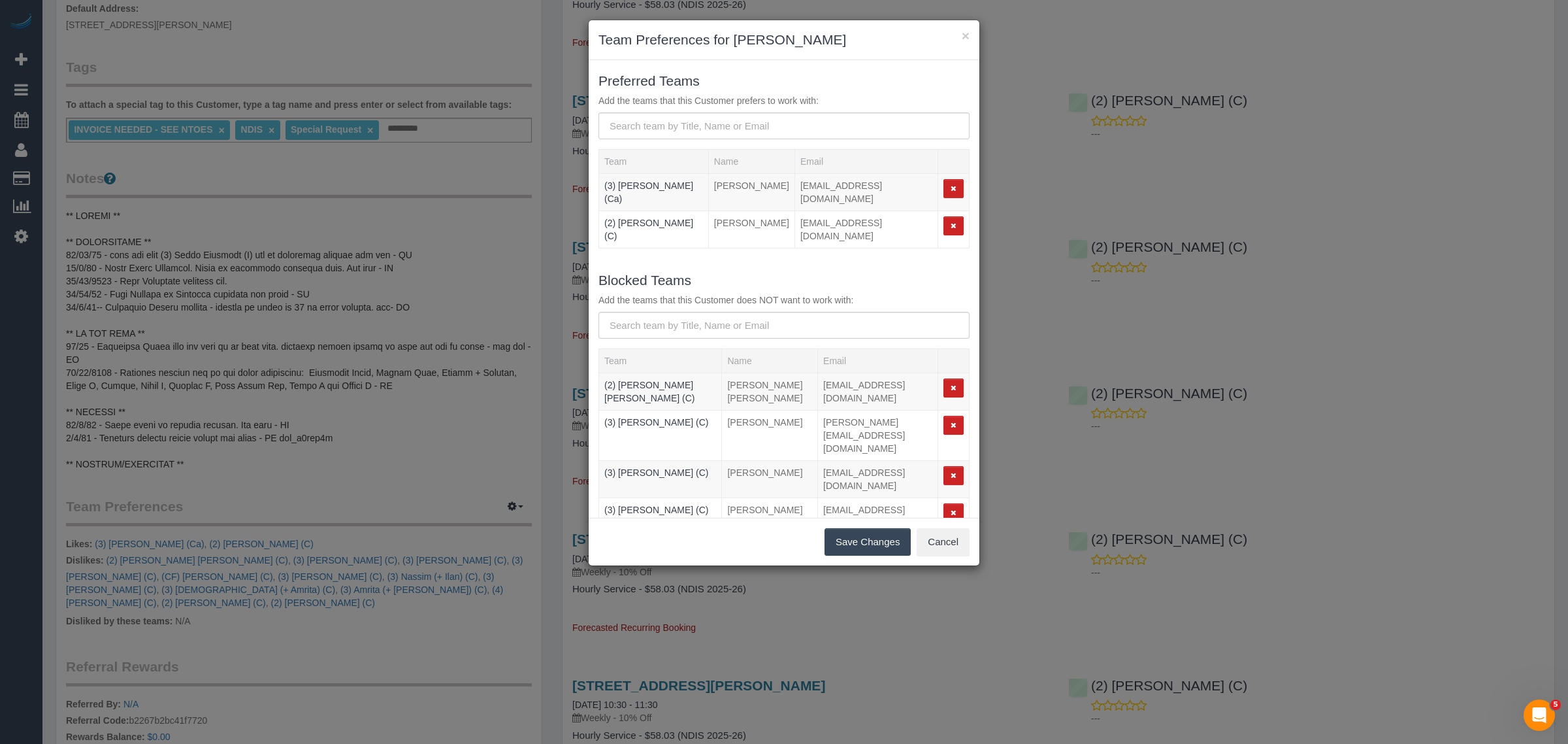
click at [692, 340] on form "Blocked Teams Add the teams that this Customer does NOT want to work with: Team…" at bounding box center [784, 594] width 371 height 651
click at [711, 325] on input "text" at bounding box center [784, 325] width 371 height 27
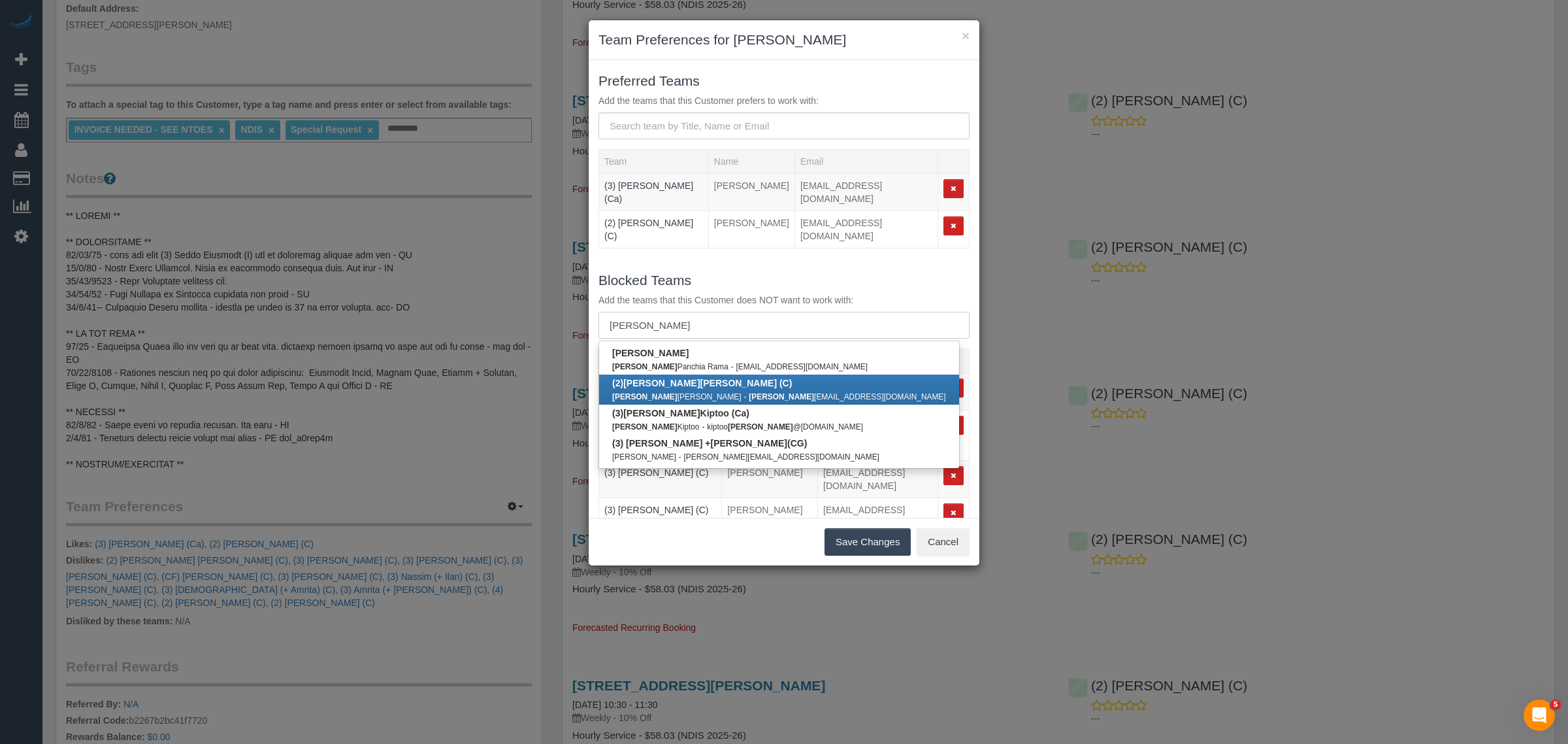
type input "Anita"
click at [750, 396] on small "anita annejamieson12@gmail.com" at bounding box center [847, 397] width 197 height 10
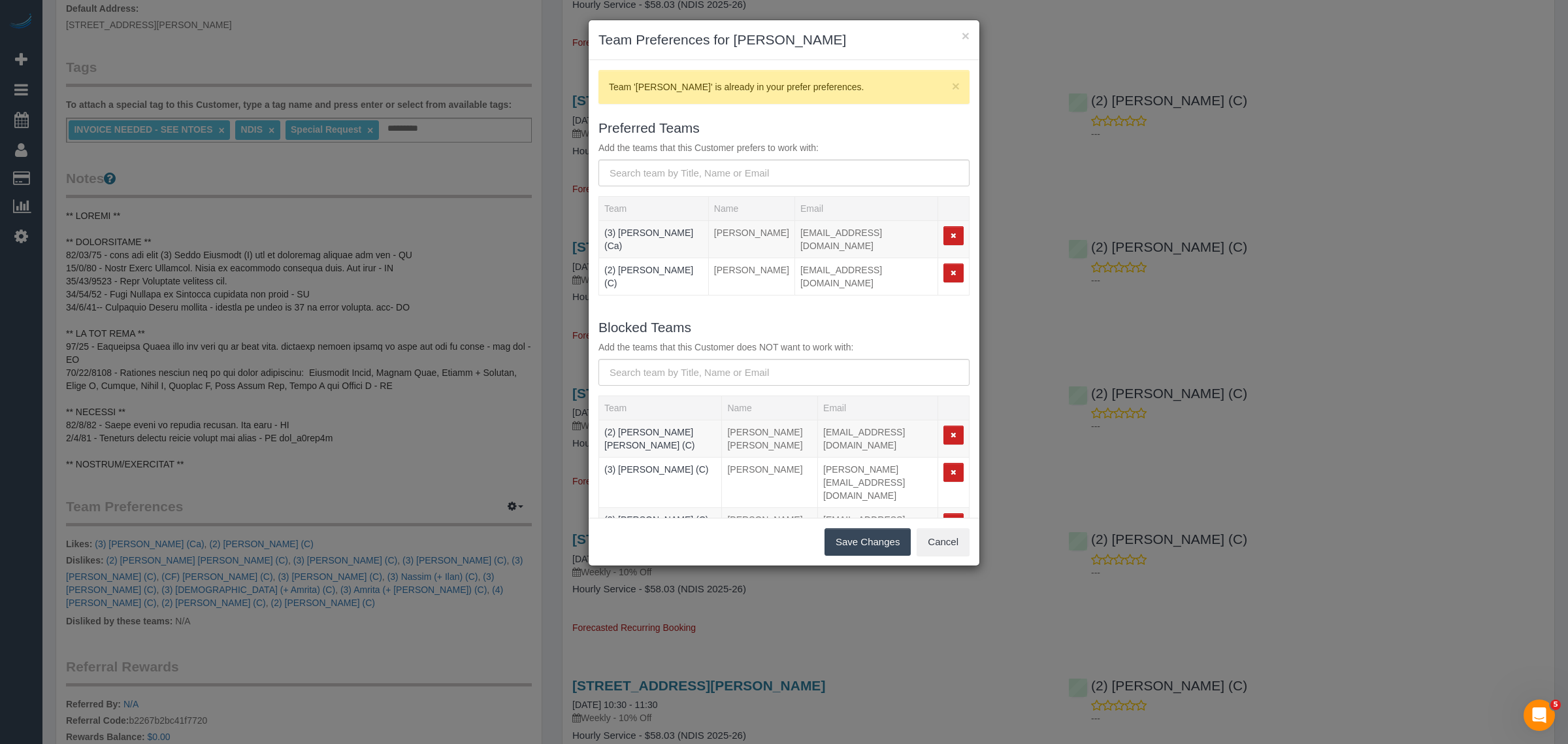
click at [859, 537] on button "Save Changes" at bounding box center [868, 542] width 86 height 28
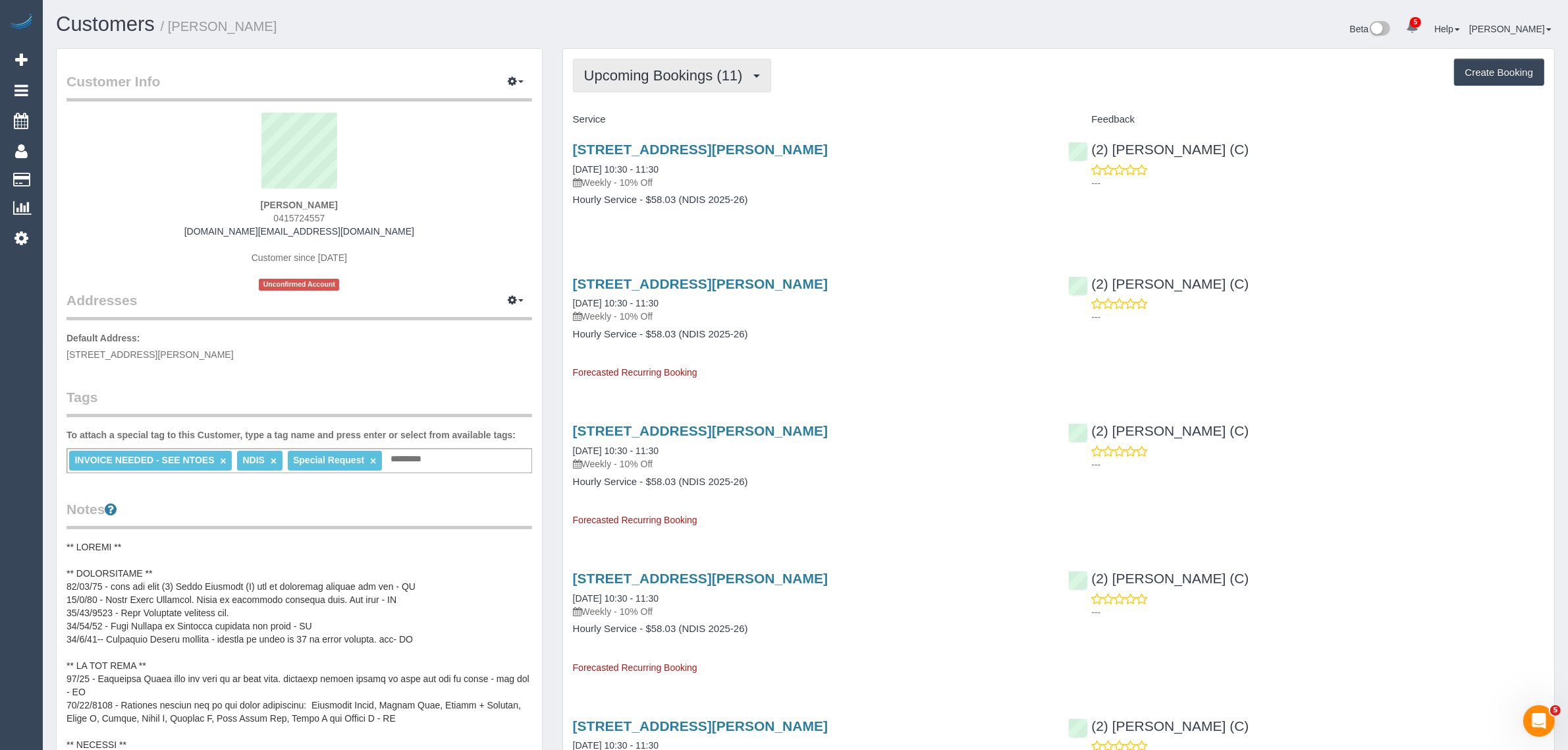
click at [718, 90] on button "Upcoming Bookings (11)" at bounding box center [672, 75] width 198 height 34
click at [686, 126] on link "Upcoming Bookings (11)" at bounding box center [647, 122] width 148 height 17
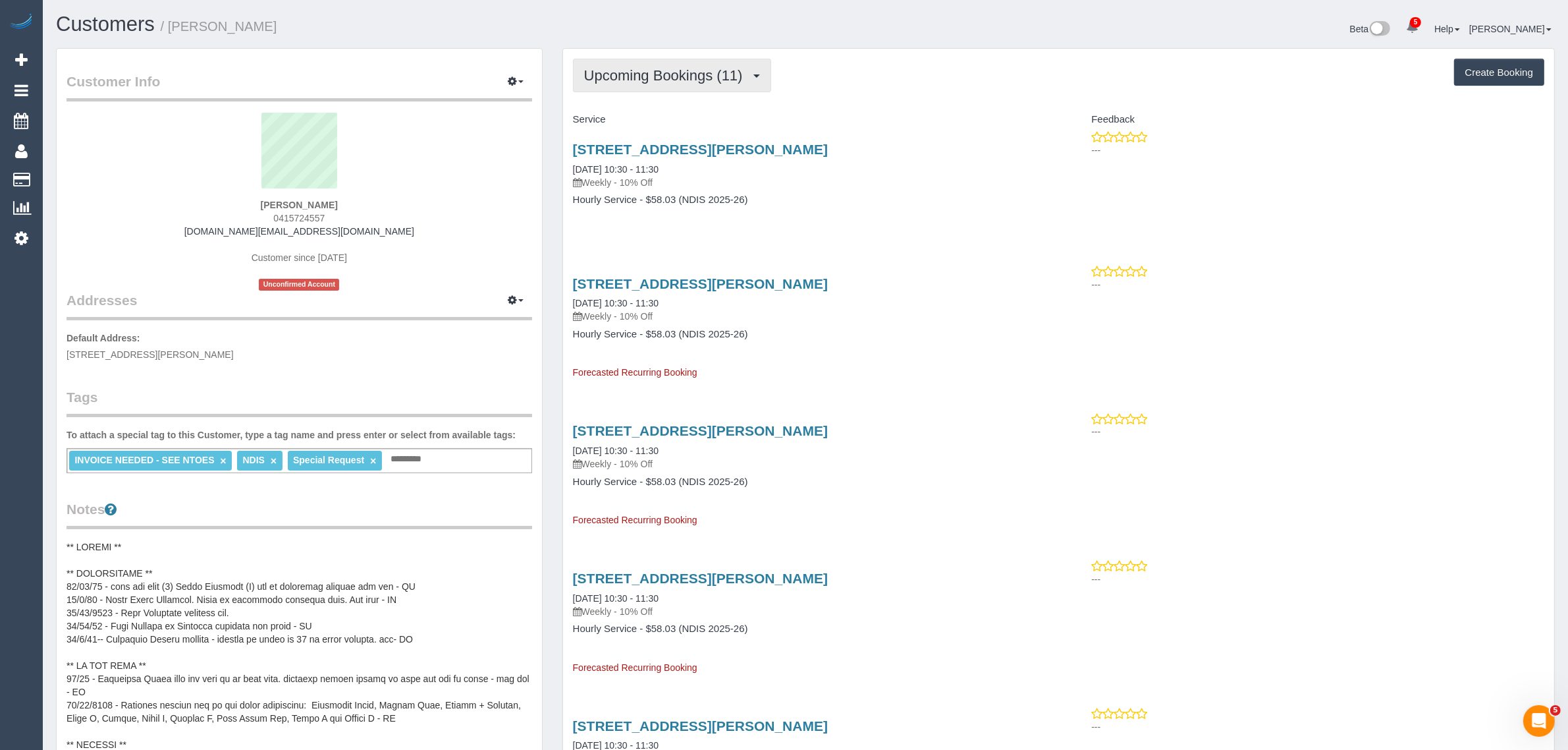
click at [677, 70] on span "Upcoming Bookings (11)" at bounding box center [667, 75] width 165 height 17
click at [650, 106] on link "Completed Bookings (142)" at bounding box center [647, 106] width 148 height 17
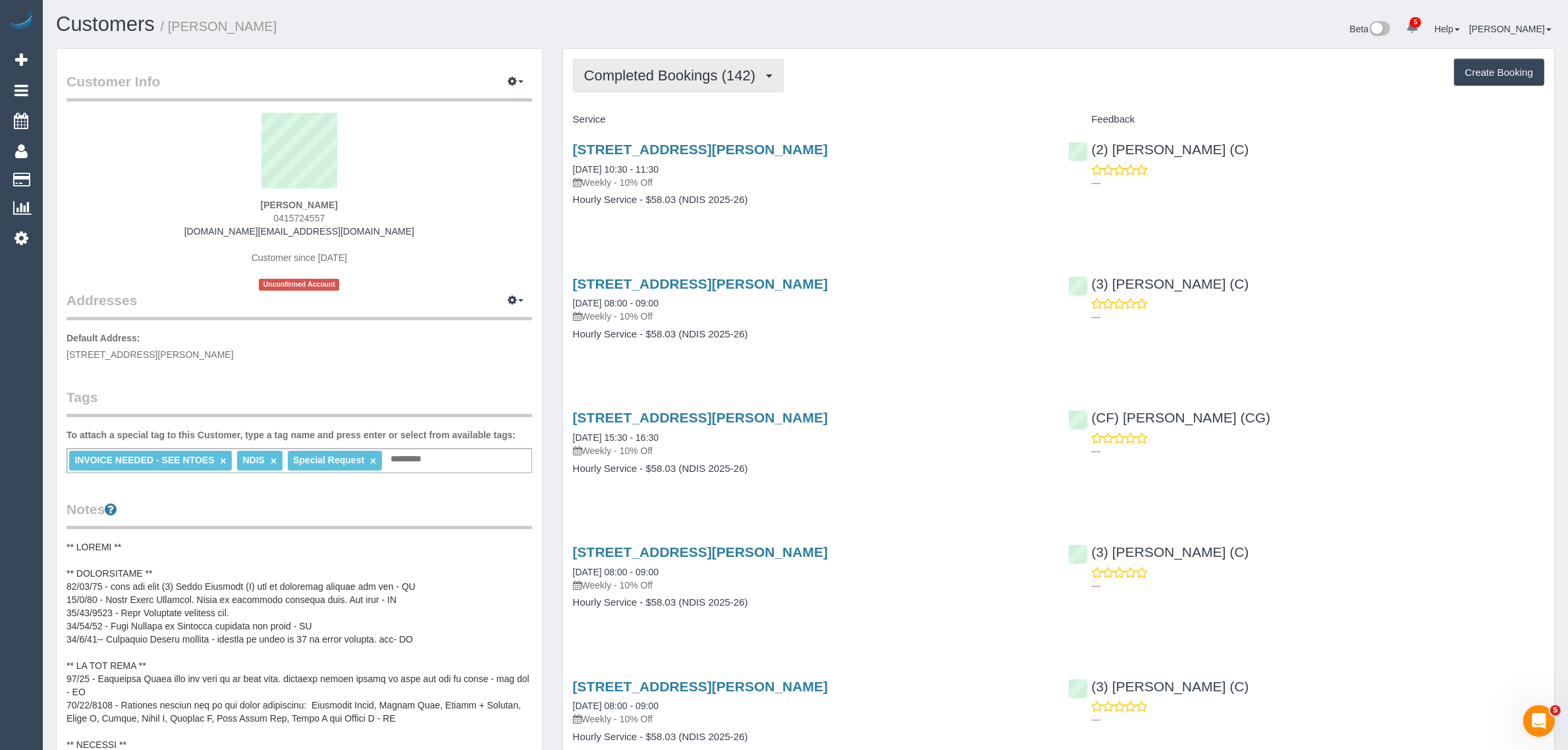
click at [694, 63] on button "Completed Bookings (142)" at bounding box center [679, 75] width 211 height 34
click at [642, 121] on link "Upcoming Bookings (11)" at bounding box center [647, 122] width 148 height 17
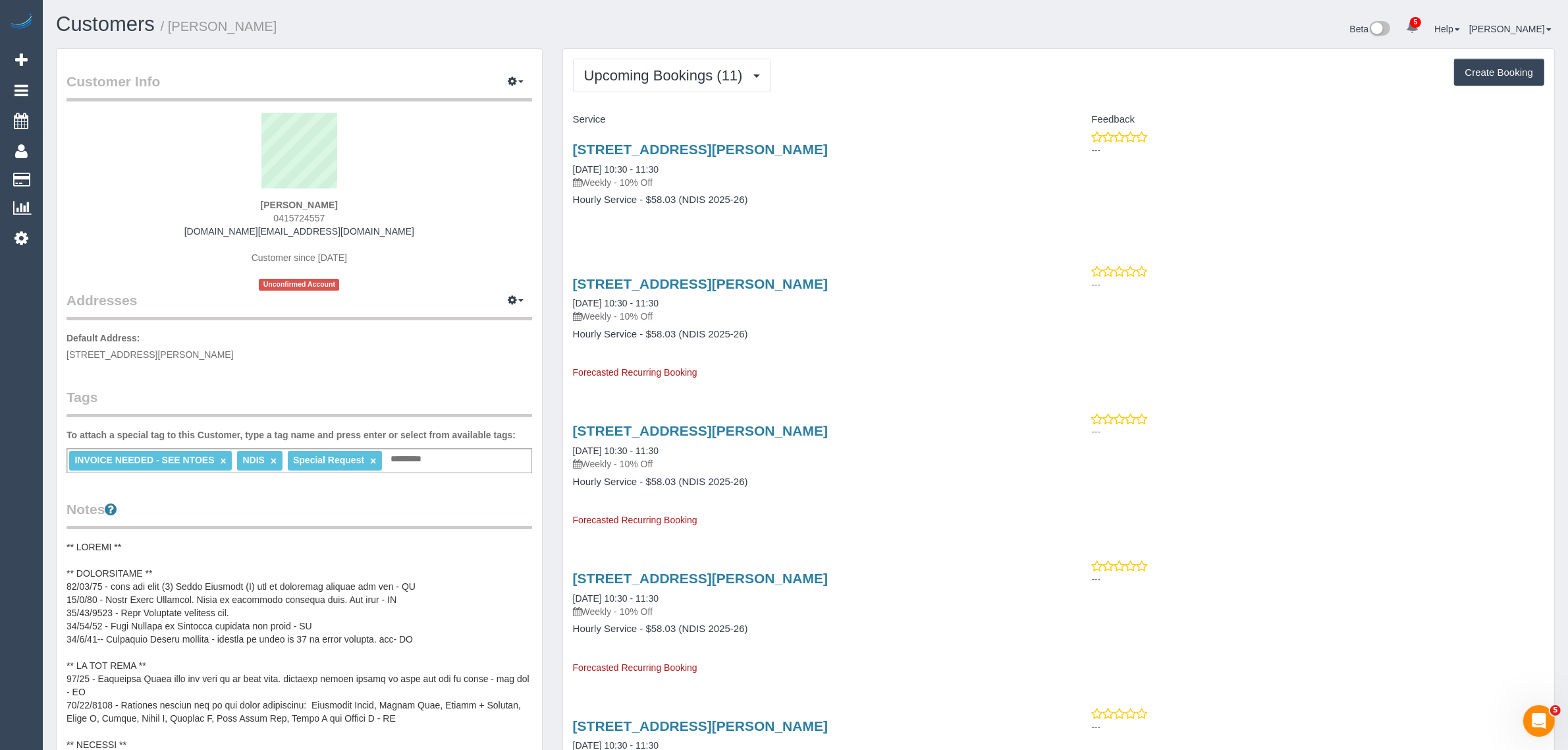
click at [913, 26] on div "Beta 5 Your Notifications You have 0 alerts × You have 2 to charge for 15/09/20…" at bounding box center [1185, 30] width 759 height 35
click at [74, 178] on link "Customers" at bounding box center [125, 179] width 165 height 26
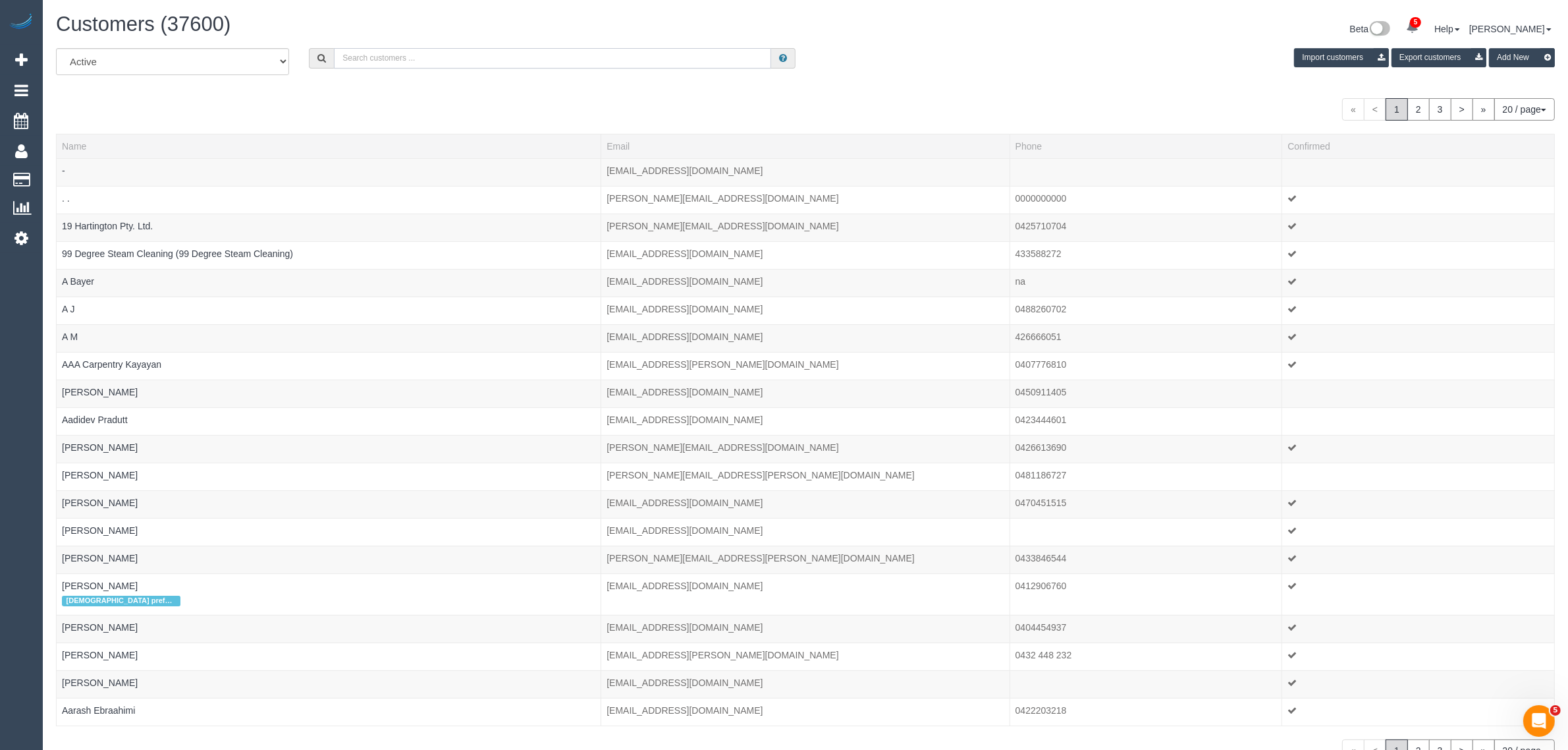
click at [469, 50] on input "text" at bounding box center [552, 58] width 437 height 21
paste input "+61426873860 Aircall new contact"
drag, startPoint x: 399, startPoint y: 61, endPoint x: 710, endPoint y: 14, distance: 314.5
click at [630, 58] on input "+61426873860 Aircall new contact" at bounding box center [552, 58] width 437 height 21
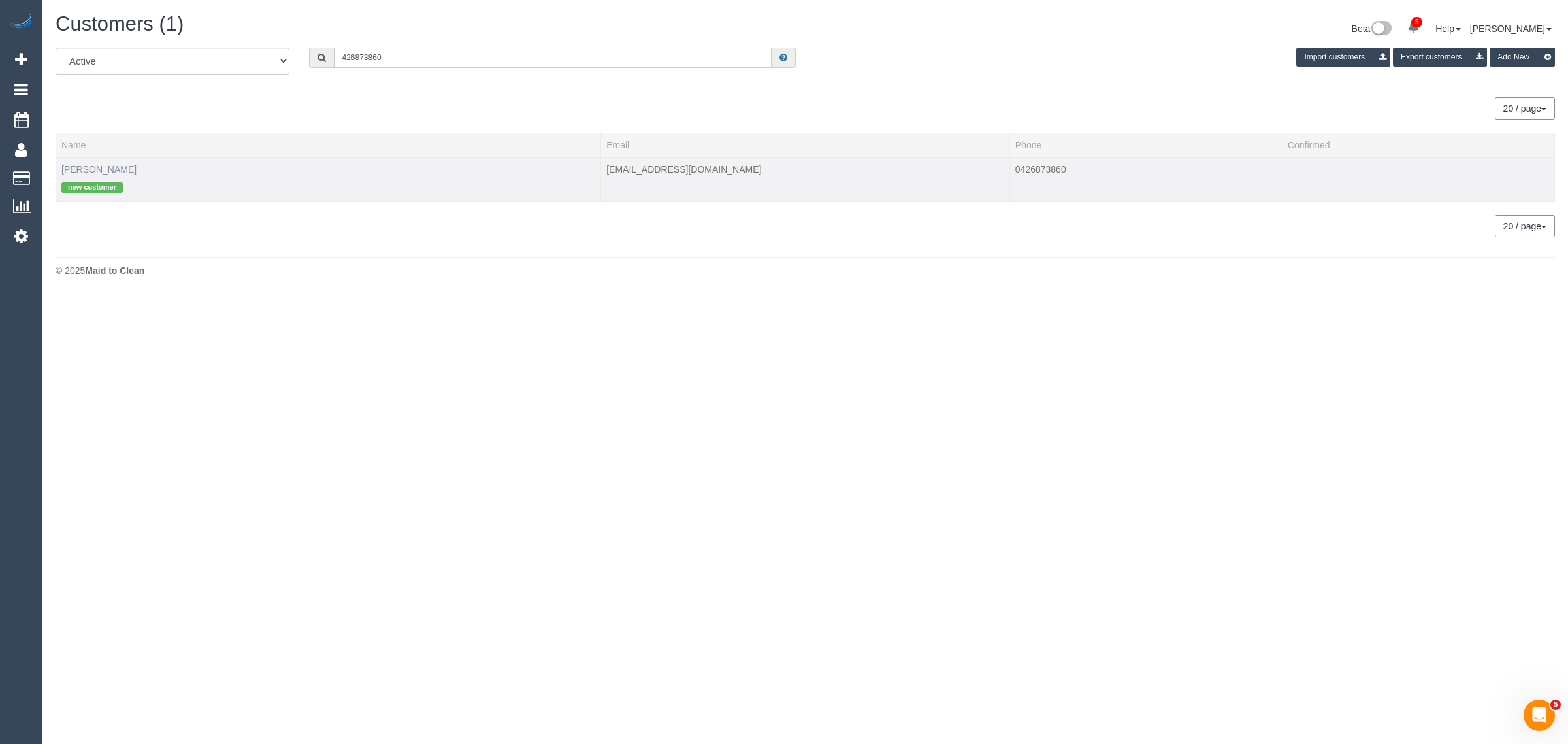
type input "426873860"
click at [103, 165] on link "Keiko Bostwick" at bounding box center [98, 169] width 75 height 10
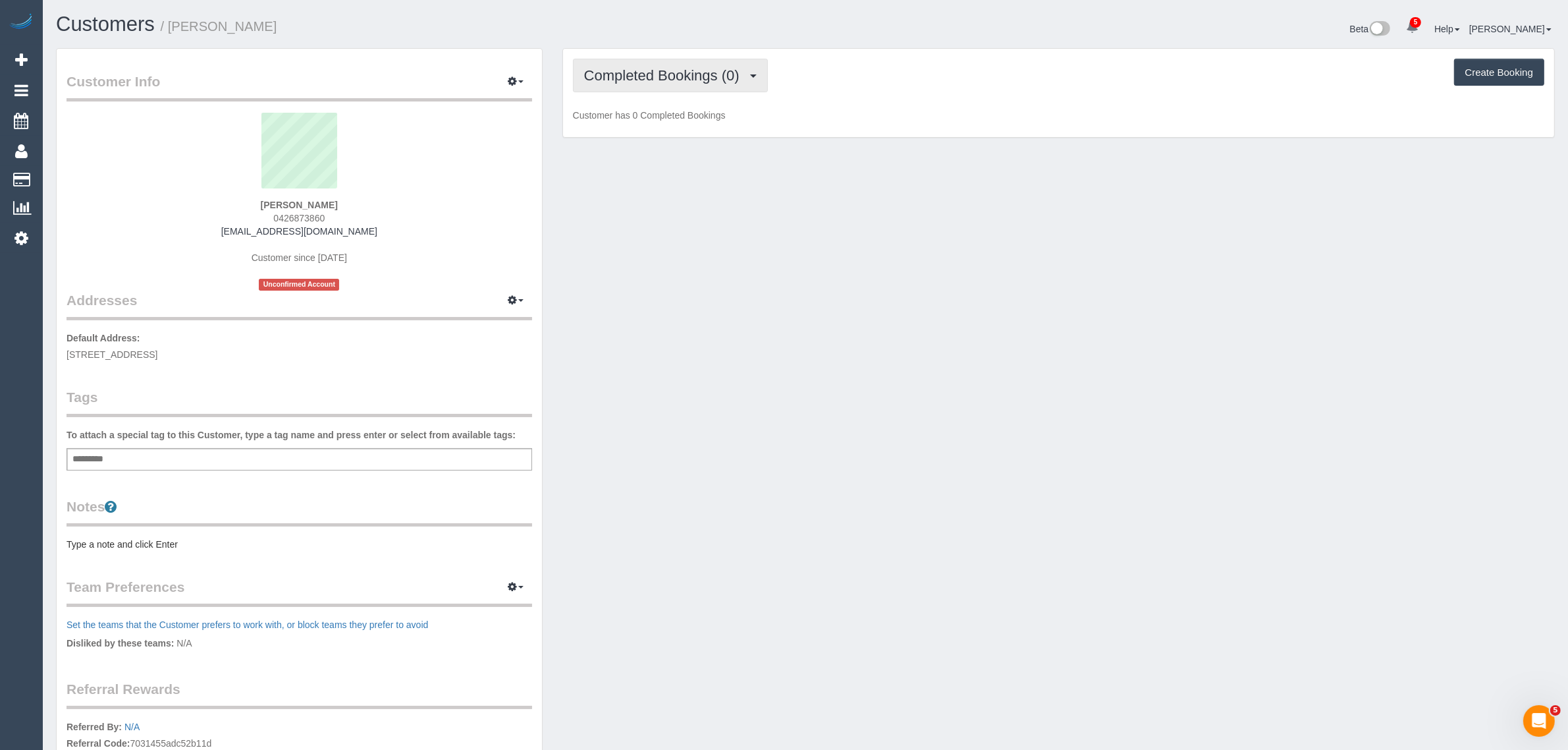
click at [631, 62] on button "Completed Bookings (0)" at bounding box center [671, 75] width 195 height 34
click at [631, 124] on link "Upcoming Bookings (1)" at bounding box center [642, 122] width 137 height 17
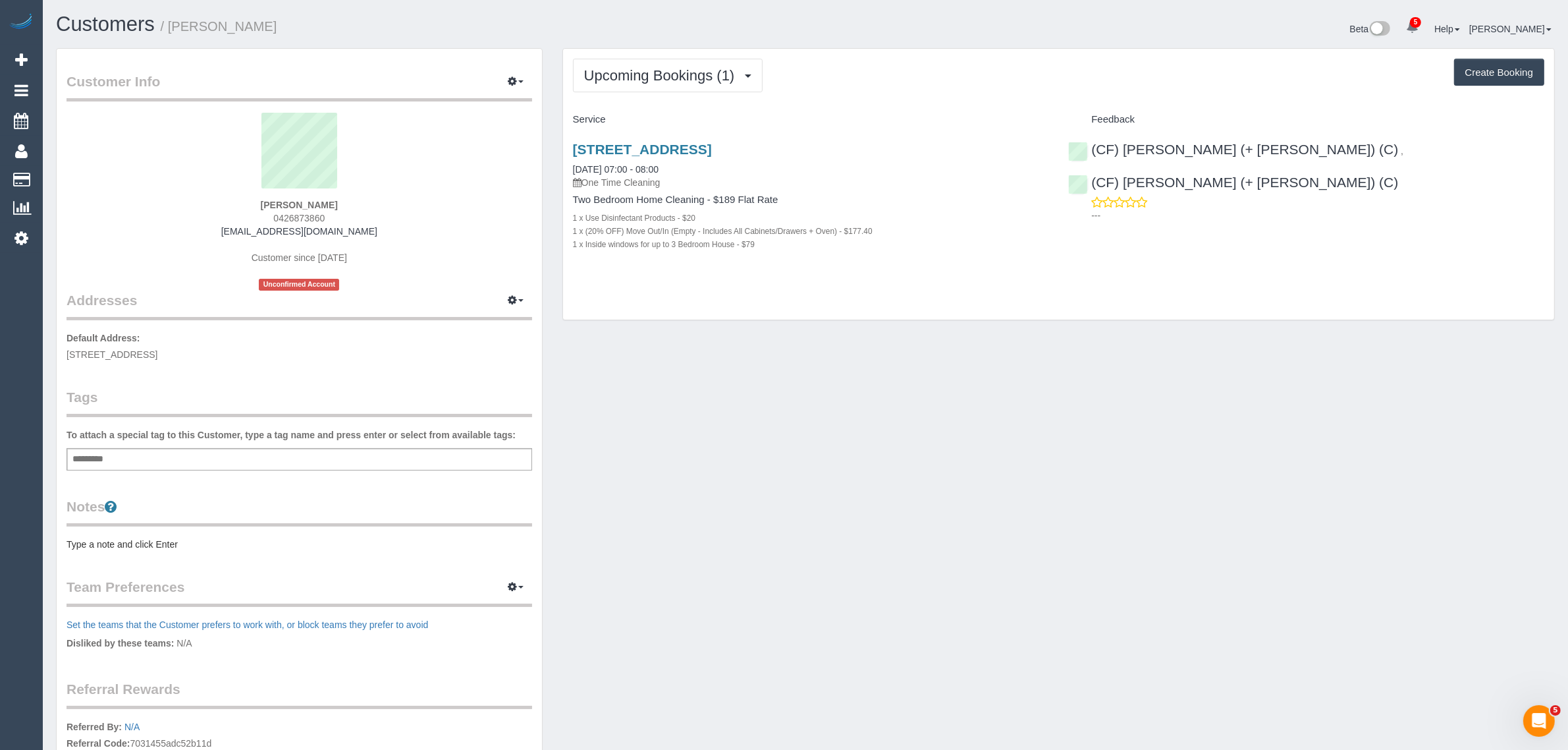
click at [1045, 331] on div "Upcoming Bookings (1) Completed Bookings (0) Upcoming Bookings (1) Cancelled Bo…" at bounding box center [1058, 191] width 1012 height 286
click at [86, 171] on link "Customers" at bounding box center [125, 179] width 165 height 26
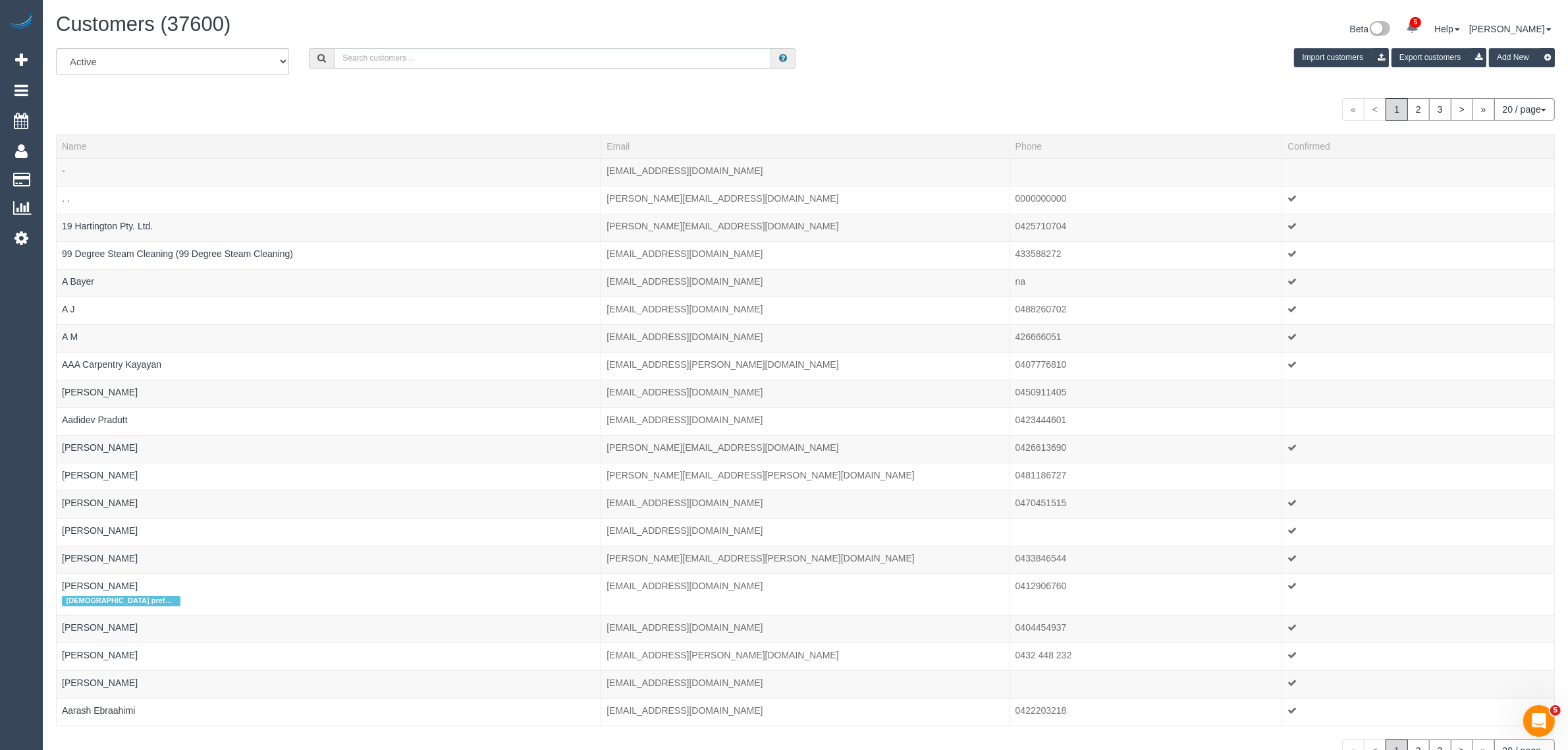
click at [420, 62] on input "text" at bounding box center [552, 58] width 437 height 21
paste input "Nancy De Pasquale"
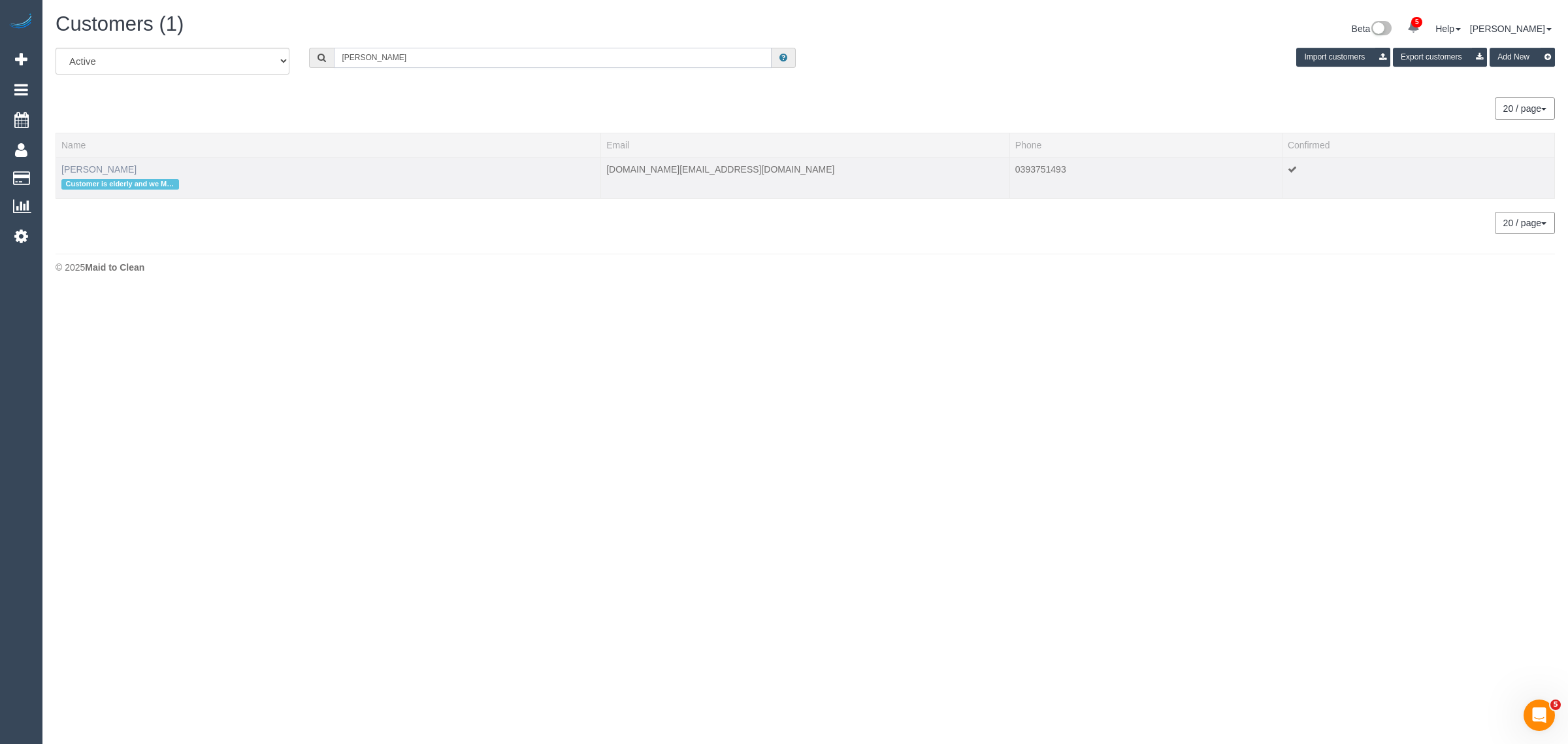
type input "Nancy De Pasquale"
drag, startPoint x: 114, startPoint y: 169, endPoint x: 175, endPoint y: 180, distance: 62.0
click at [114, 169] on link "Nancy De Pasquale" at bounding box center [98, 169] width 75 height 10
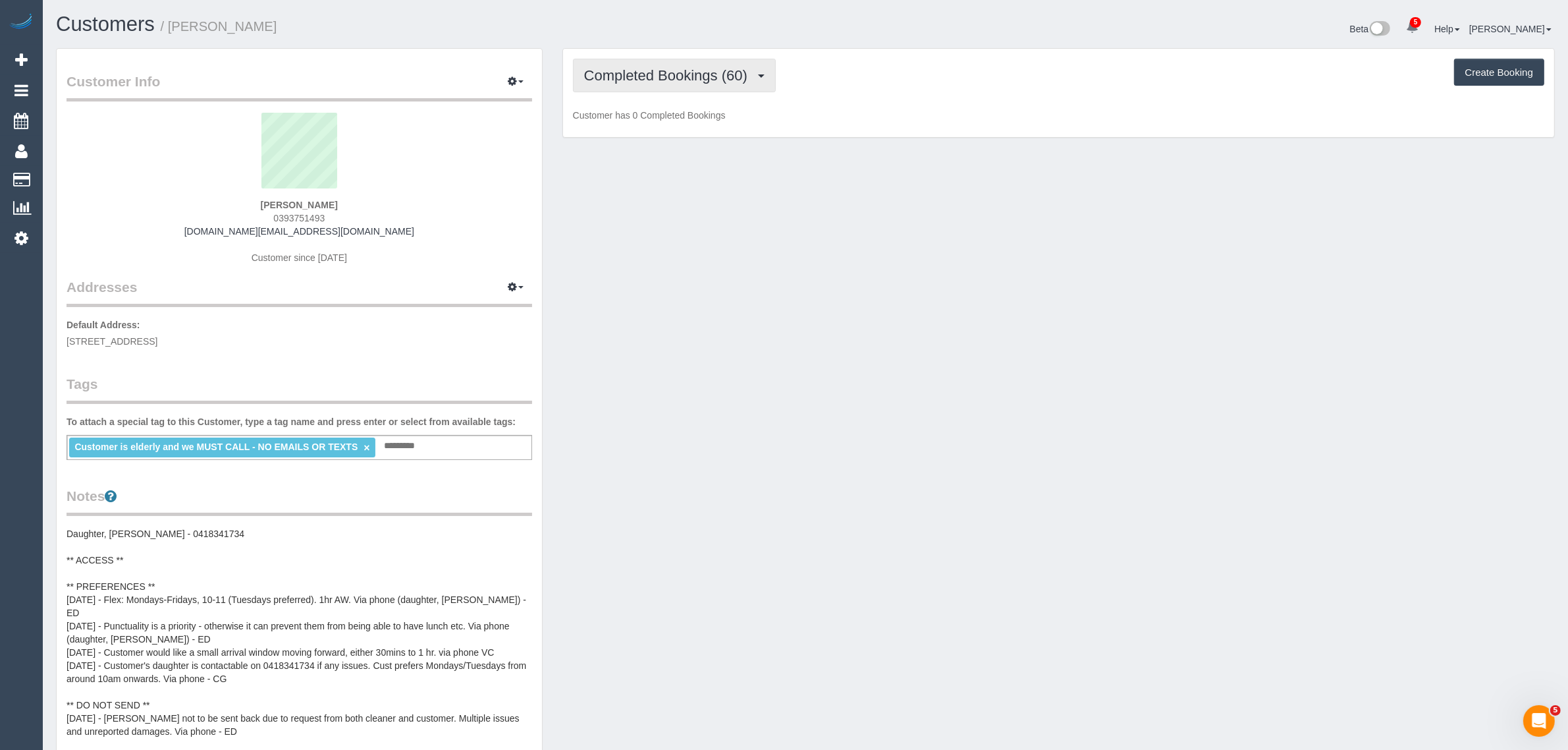
click at [696, 81] on span "Completed Bookings (60)" at bounding box center [669, 75] width 170 height 17
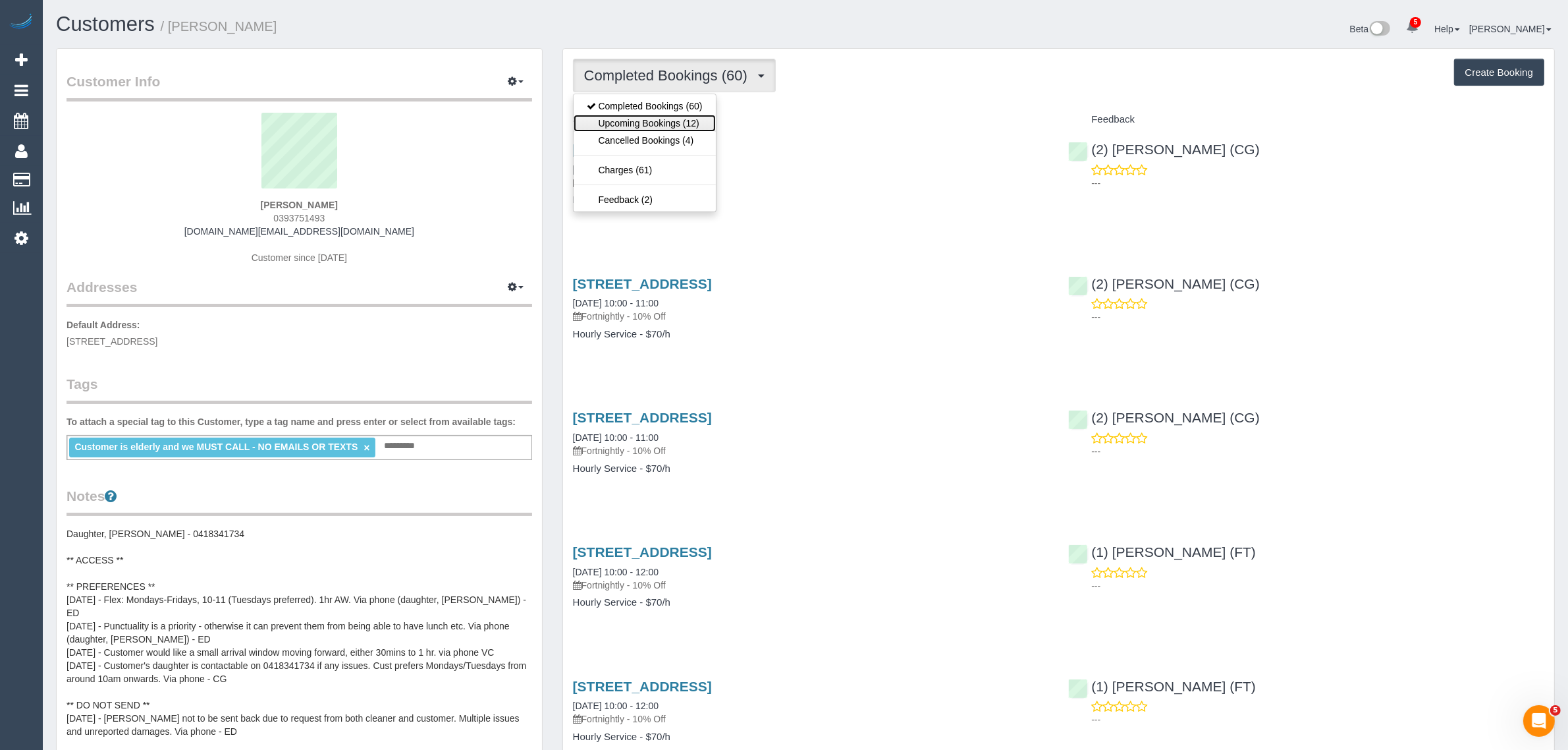
click at [657, 120] on link "Upcoming Bookings (12)" at bounding box center [645, 122] width 142 height 17
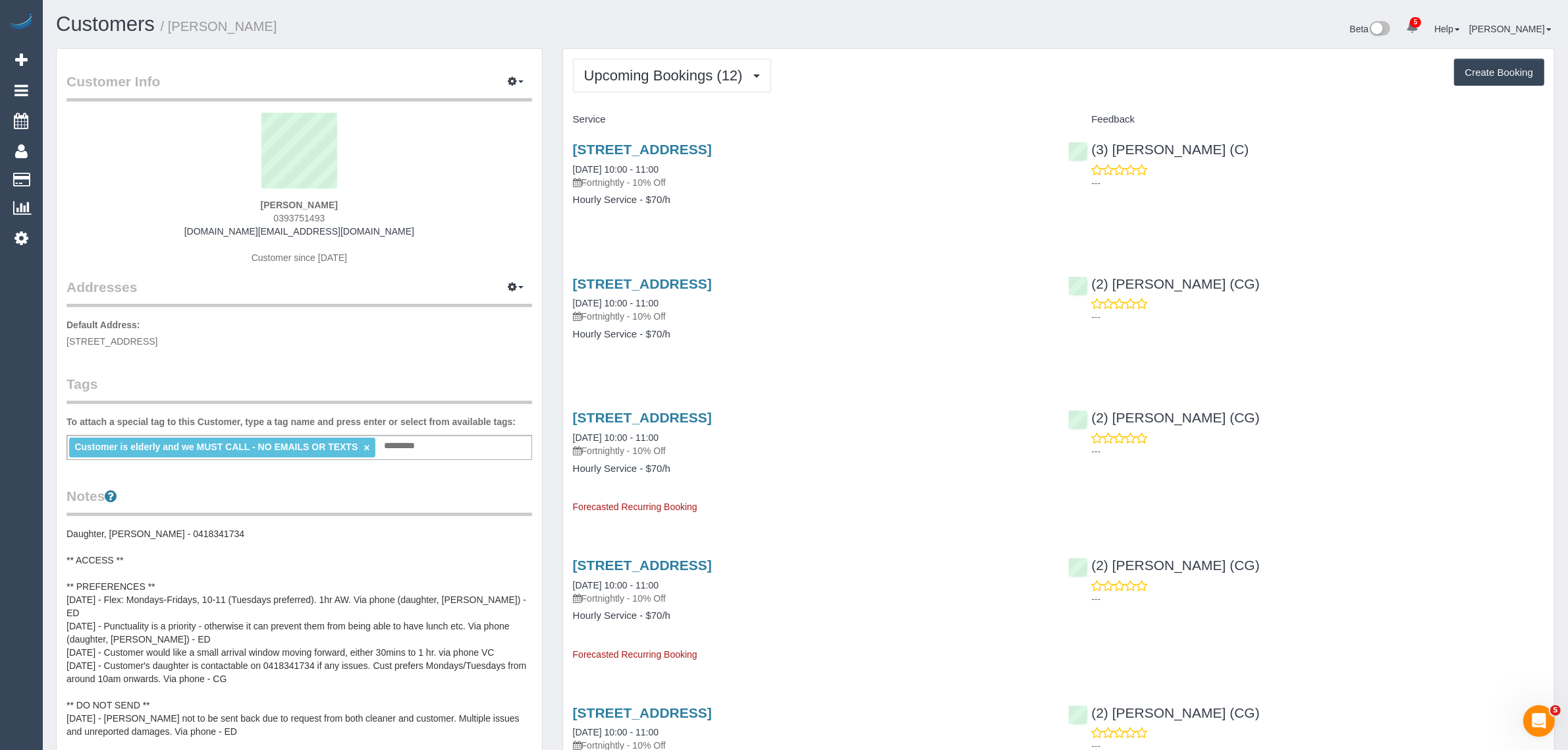
drag, startPoint x: 686, startPoint y: 169, endPoint x: 550, endPoint y: 165, distance: 136.1
copy div "Manage Addresses Add New Address Default Address: 34 Eglinton Street, Moonee Po…"
click at [712, 189] on div "34 Eglinton Street, Moonee Ponds, VIC 3039 16/09/2025 10:00 - 11:00 Fortnightly…" at bounding box center [810, 181] width 495 height 102
drag, startPoint x: 624, startPoint y: 162, endPoint x: 571, endPoint y: 163, distance: 53.0
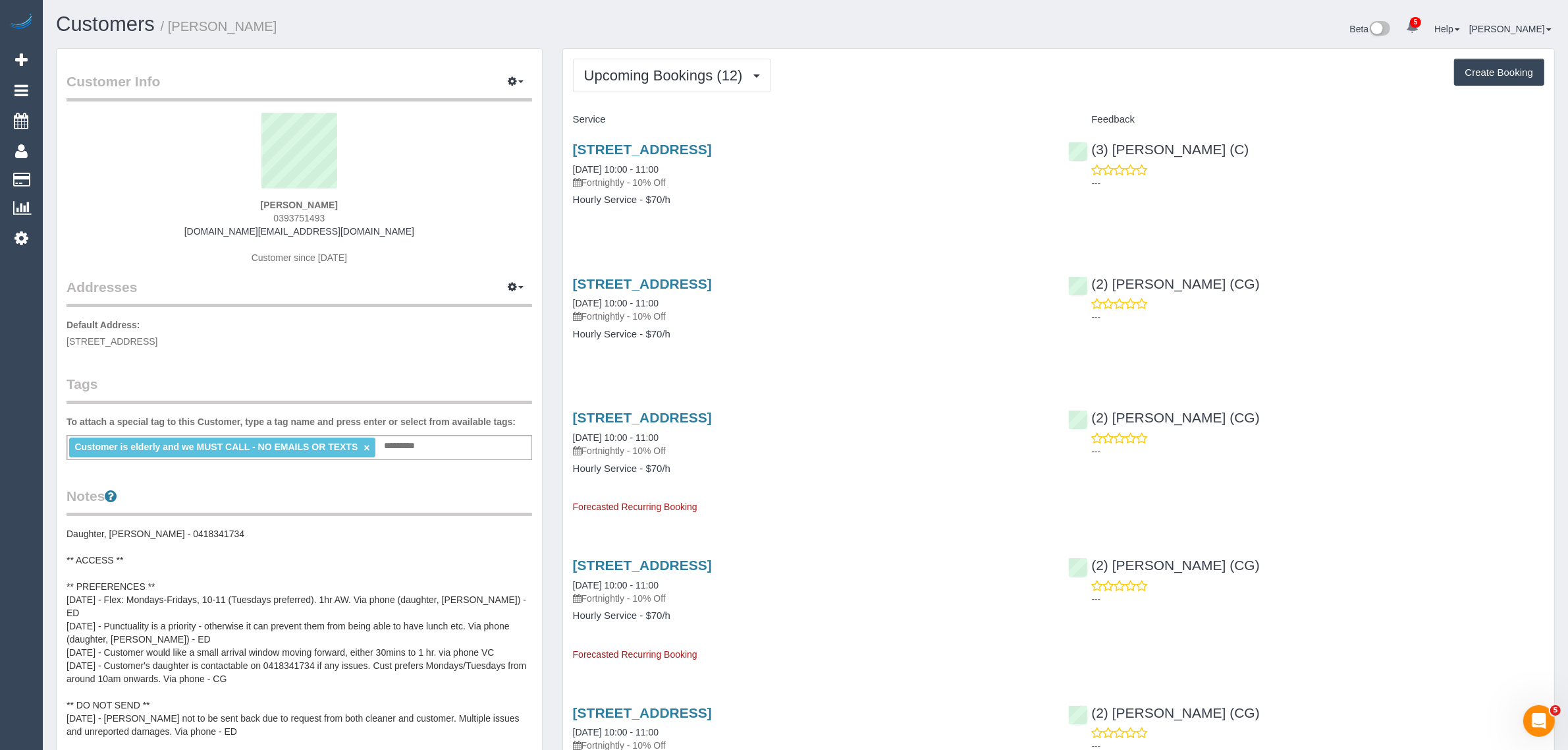
click at [571, 163] on div "34 Eglinton Street, Moonee Ponds, VIC 3039 16/09/2025 10:00 - 11:00 Fortnightly…" at bounding box center [810, 181] width 495 height 102
copy link "16/09/2025 10:00 - 11:00"
click at [919, 219] on div "34 Eglinton Street, Moonee Ponds, VIC 3039 16/09/2025 10:00 - 11:00 Fortnightly…" at bounding box center [810, 181] width 495 height 102
drag, startPoint x: 1265, startPoint y: 154, endPoint x: 1091, endPoint y: 157, distance: 174.0
click at [1091, 156] on div "(3) Joanne Wenzlau (C) ---" at bounding box center [1306, 162] width 495 height 65
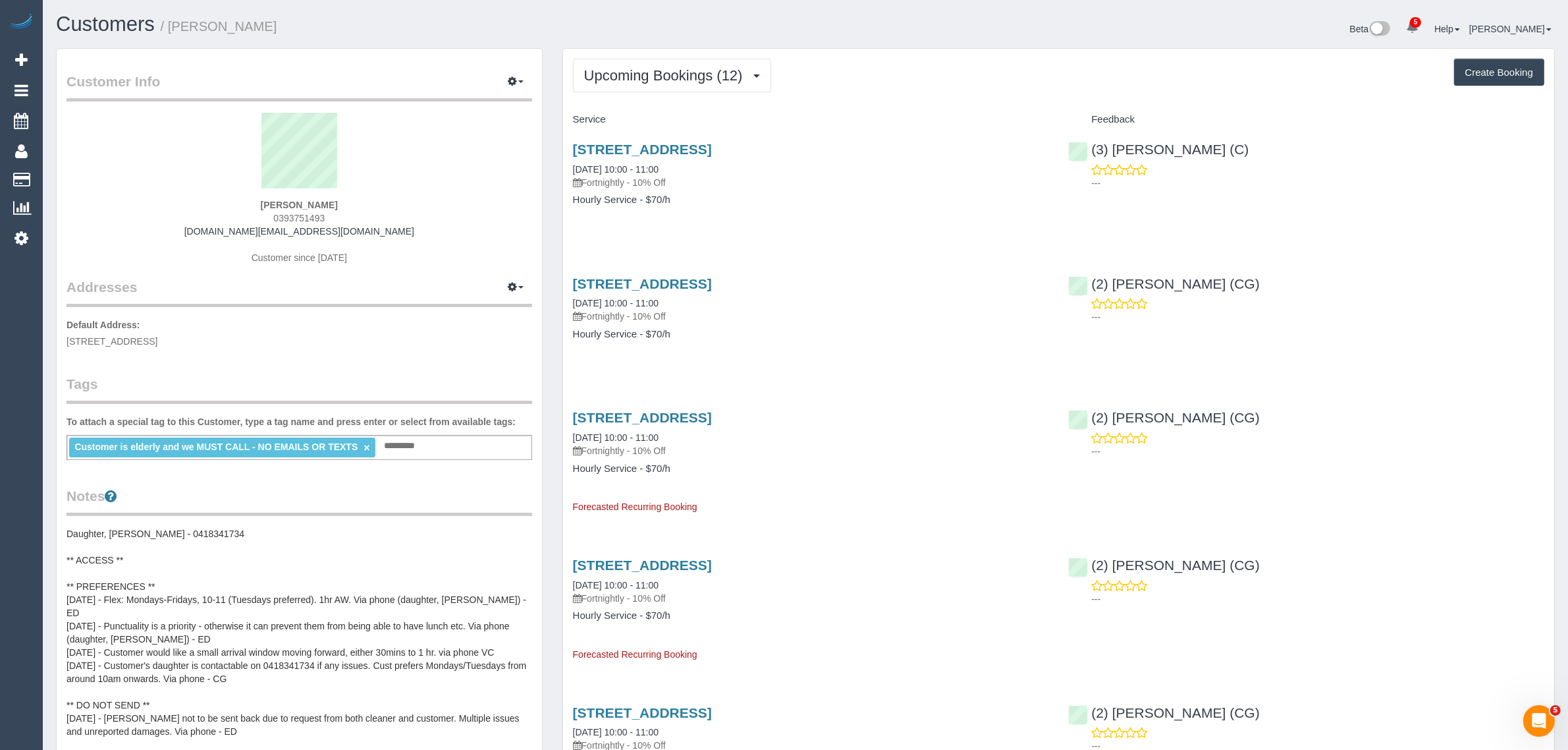
copy link "(3) [PERSON_NAME] (C)"
click at [63, 170] on link "Customers" at bounding box center [125, 179] width 165 height 26
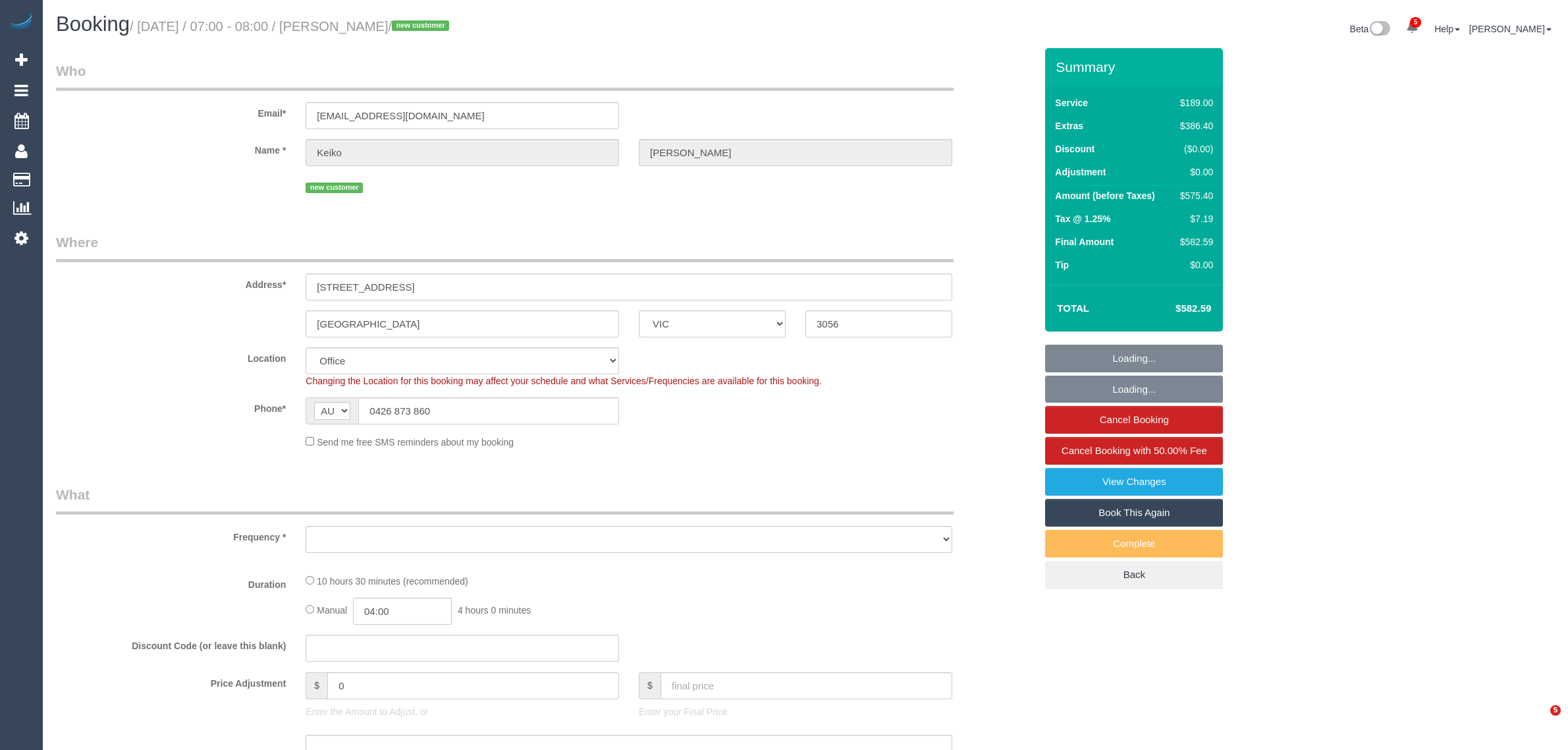
select select "VIC"
select select "string:stripe-pm_1S6gqW2GScqysDRVD0ltoxTe"
select select "number:28"
select select "number:17"
select select "number:20"
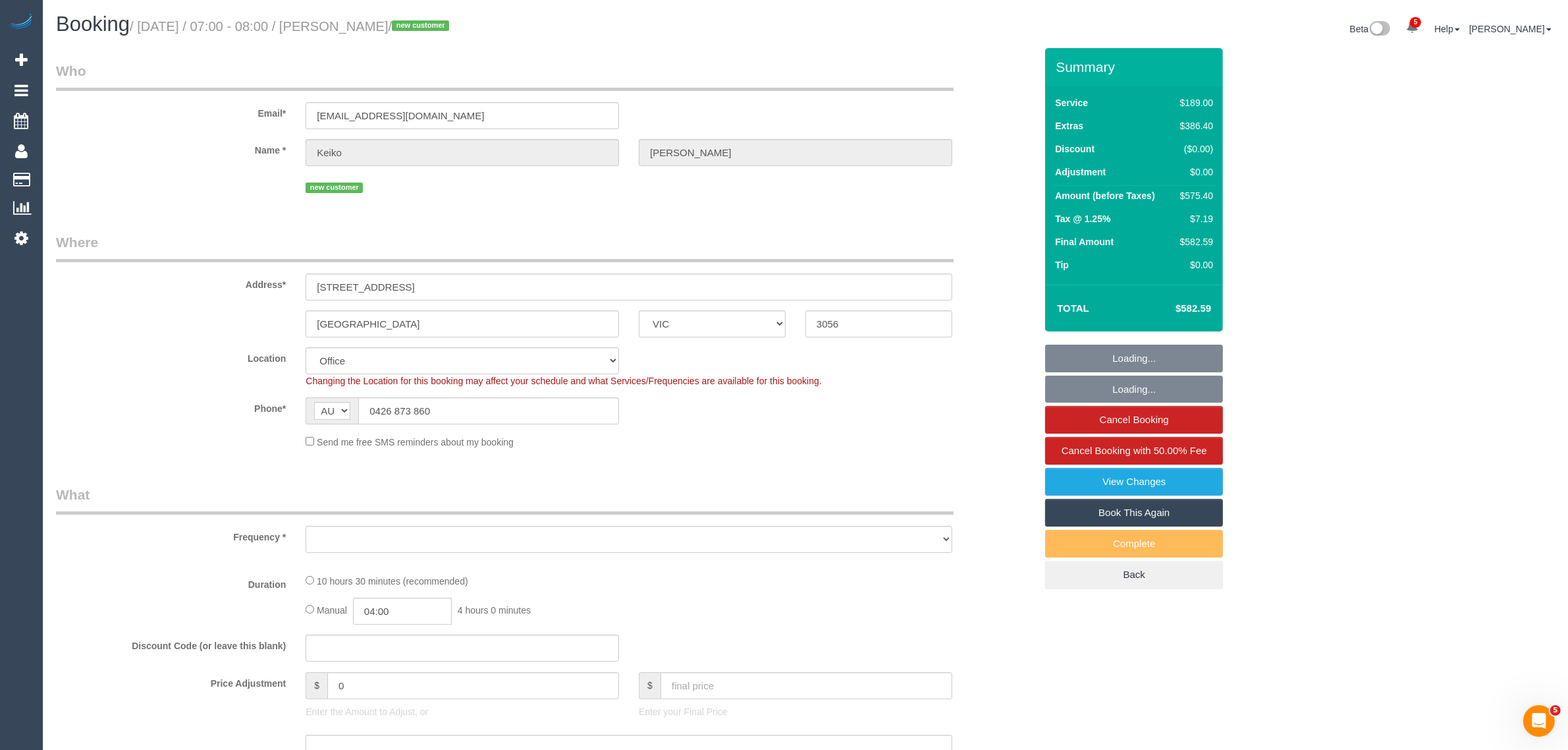
select select "number:24"
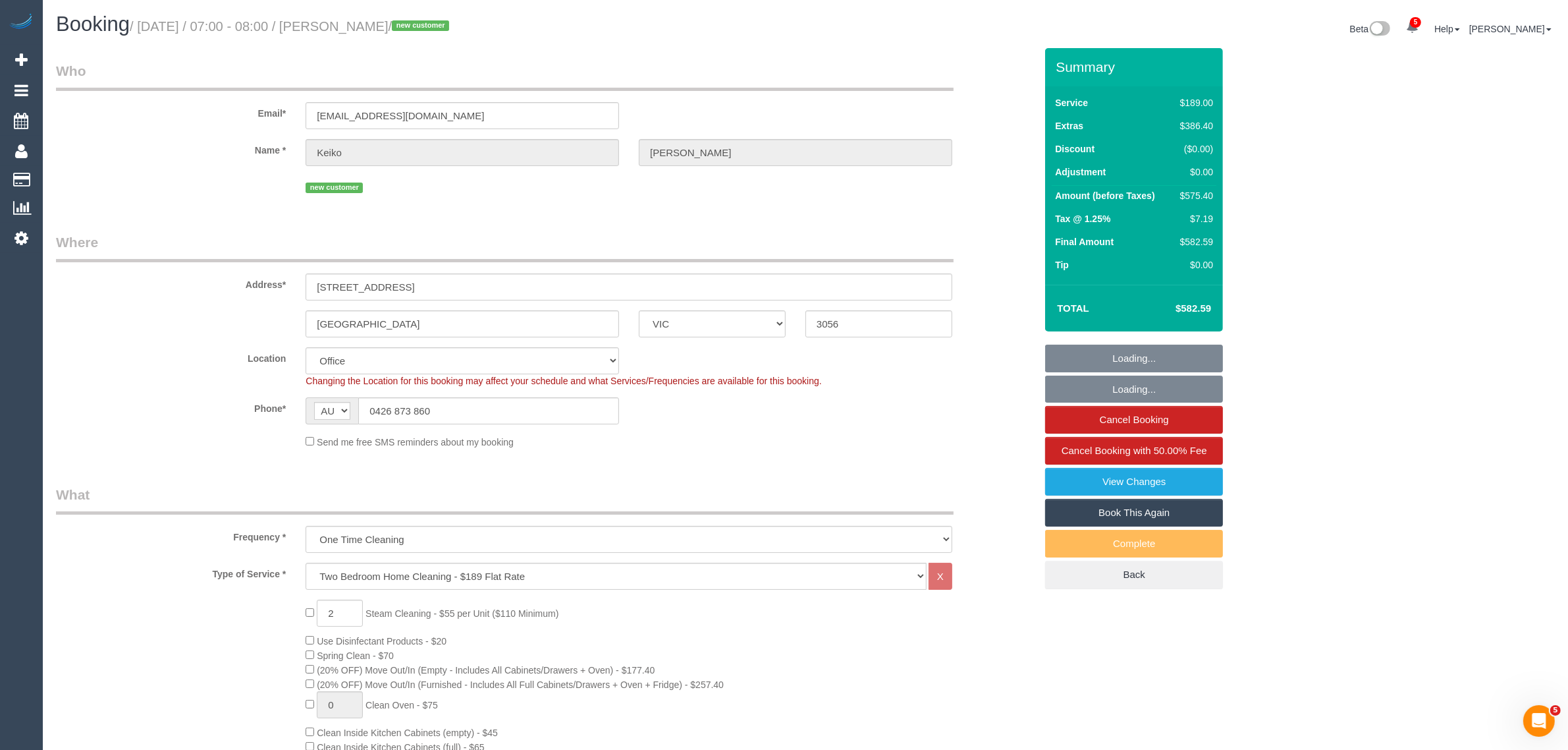
select select "object:2236"
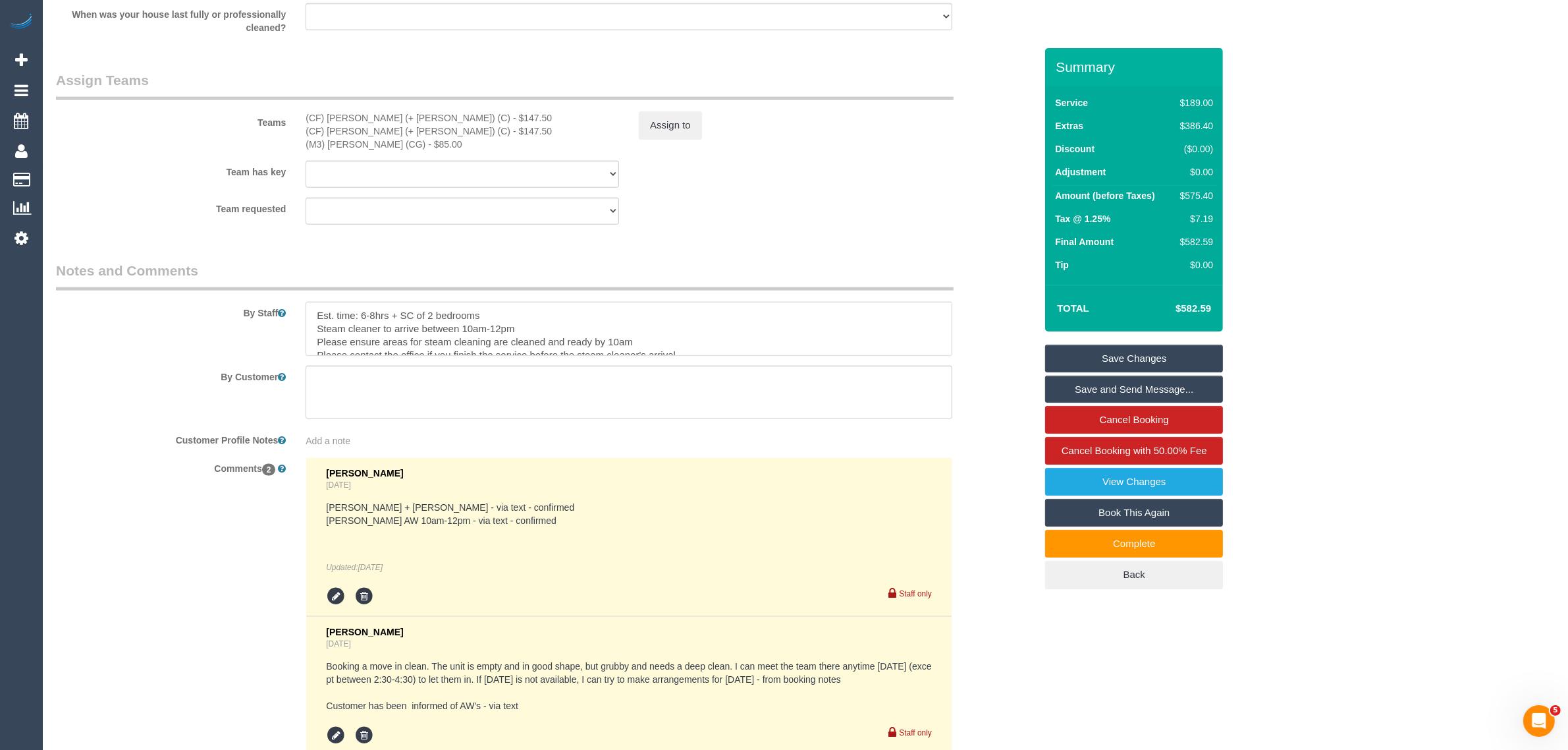
drag, startPoint x: 528, startPoint y: 323, endPoint x: 304, endPoint y: 333, distance: 224.2
click at [304, 333] on div at bounding box center [629, 329] width 667 height 54
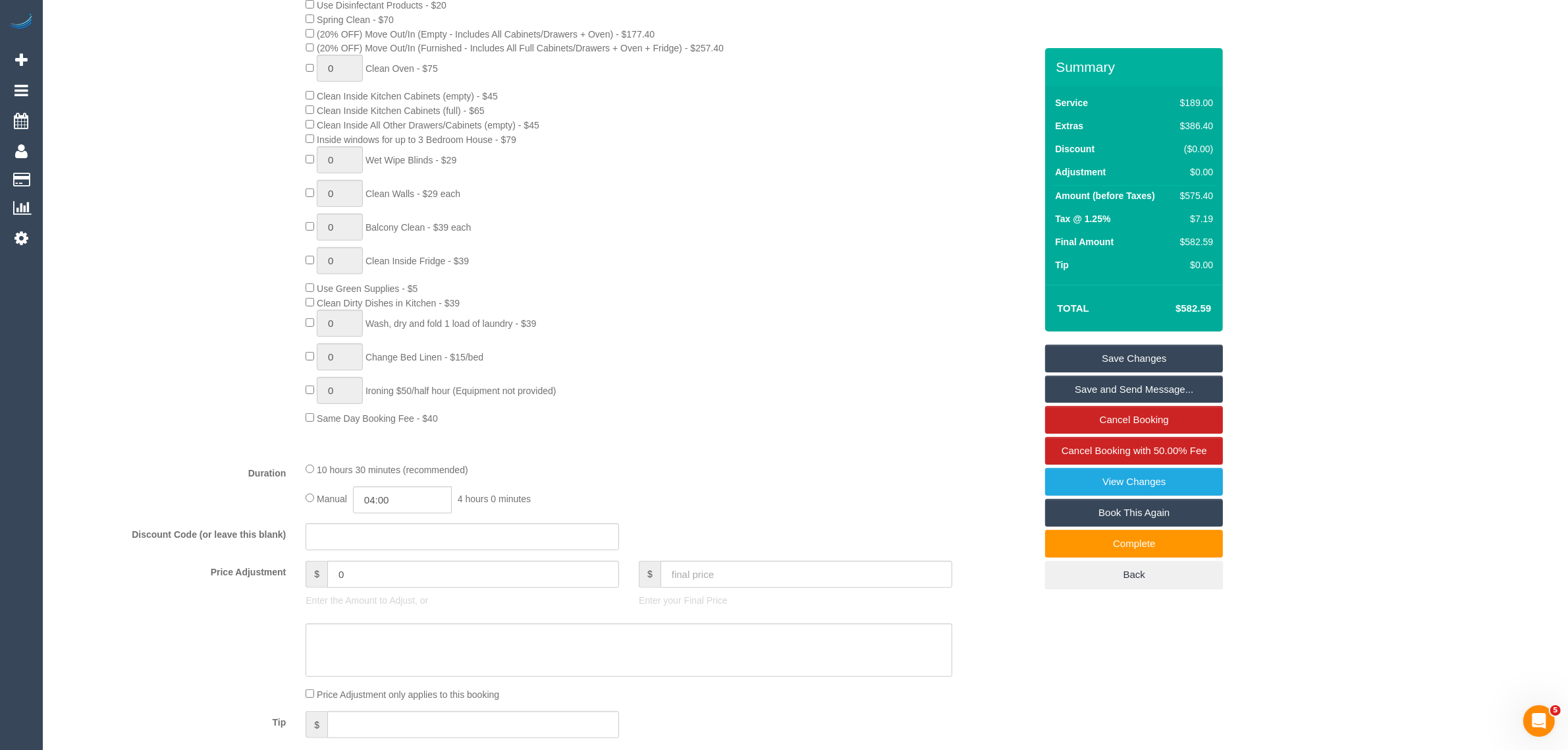
scroll to position [329, 0]
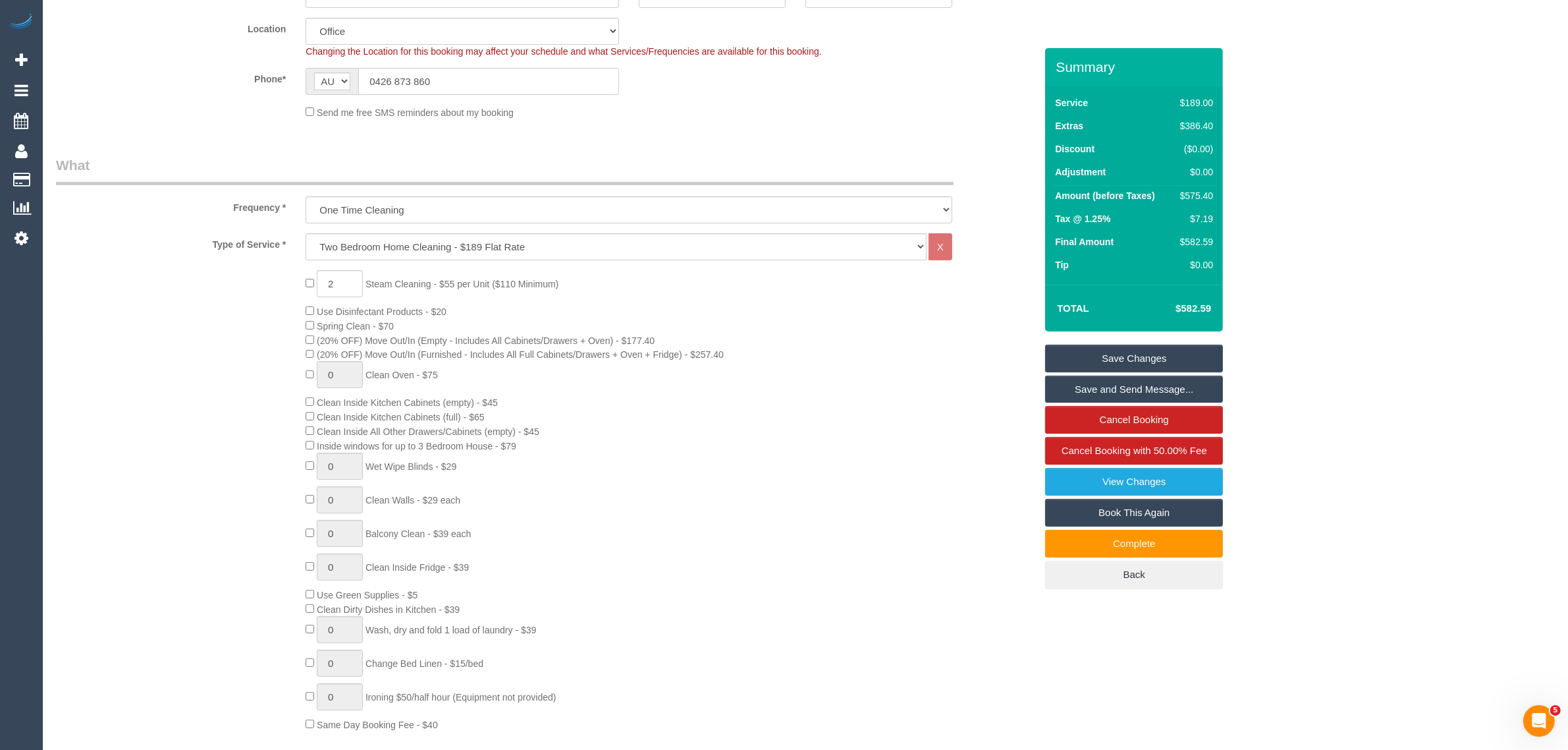
click at [471, 77] on input "0426 873 860" at bounding box center [488, 82] width 261 height 27
click at [505, 82] on input "0426 873 860" at bounding box center [488, 82] width 261 height 27
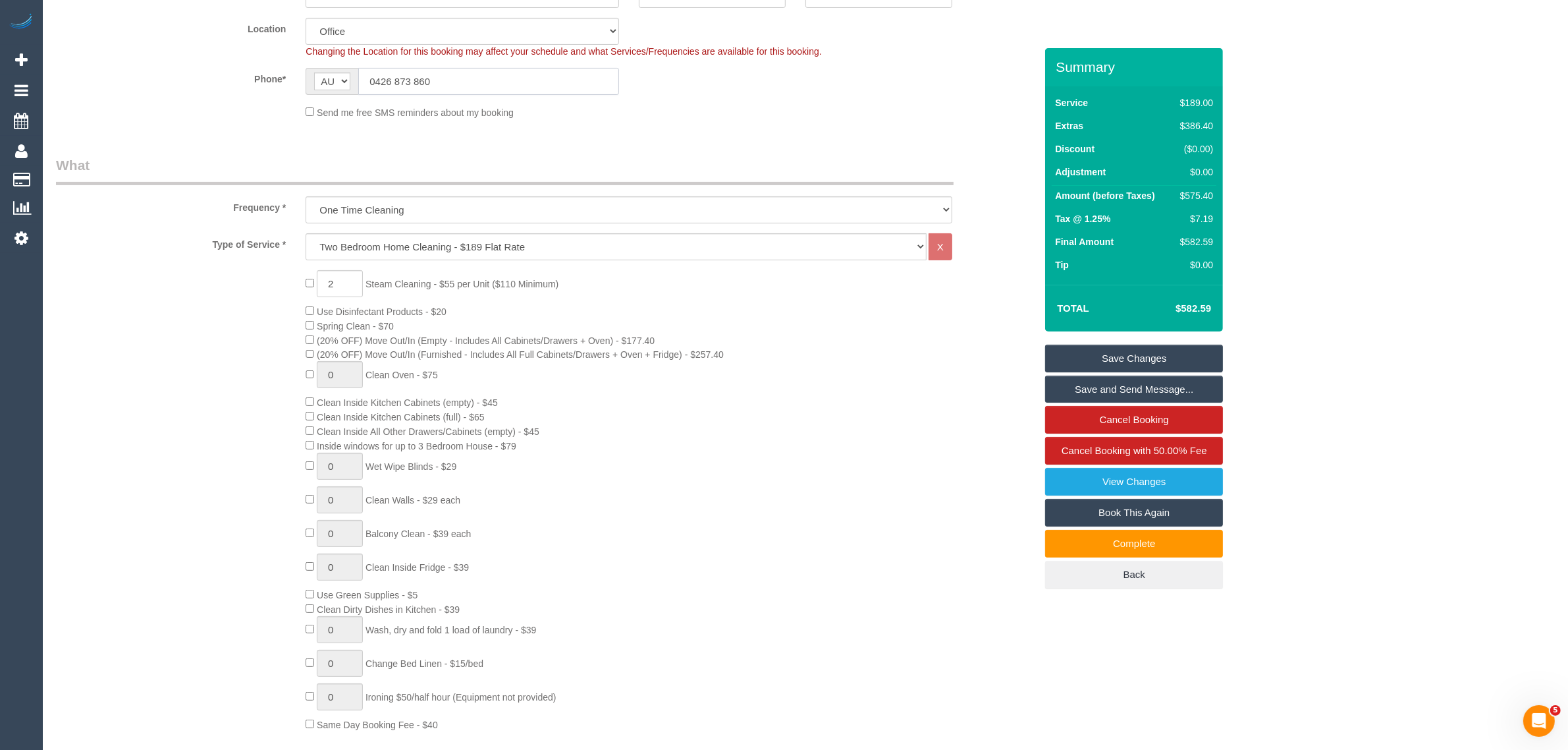
click at [505, 82] on input "0426 873 860" at bounding box center [488, 82] width 261 height 27
click at [690, 114] on div "Send me free SMS reminders about my booking" at bounding box center [629, 112] width 667 height 14
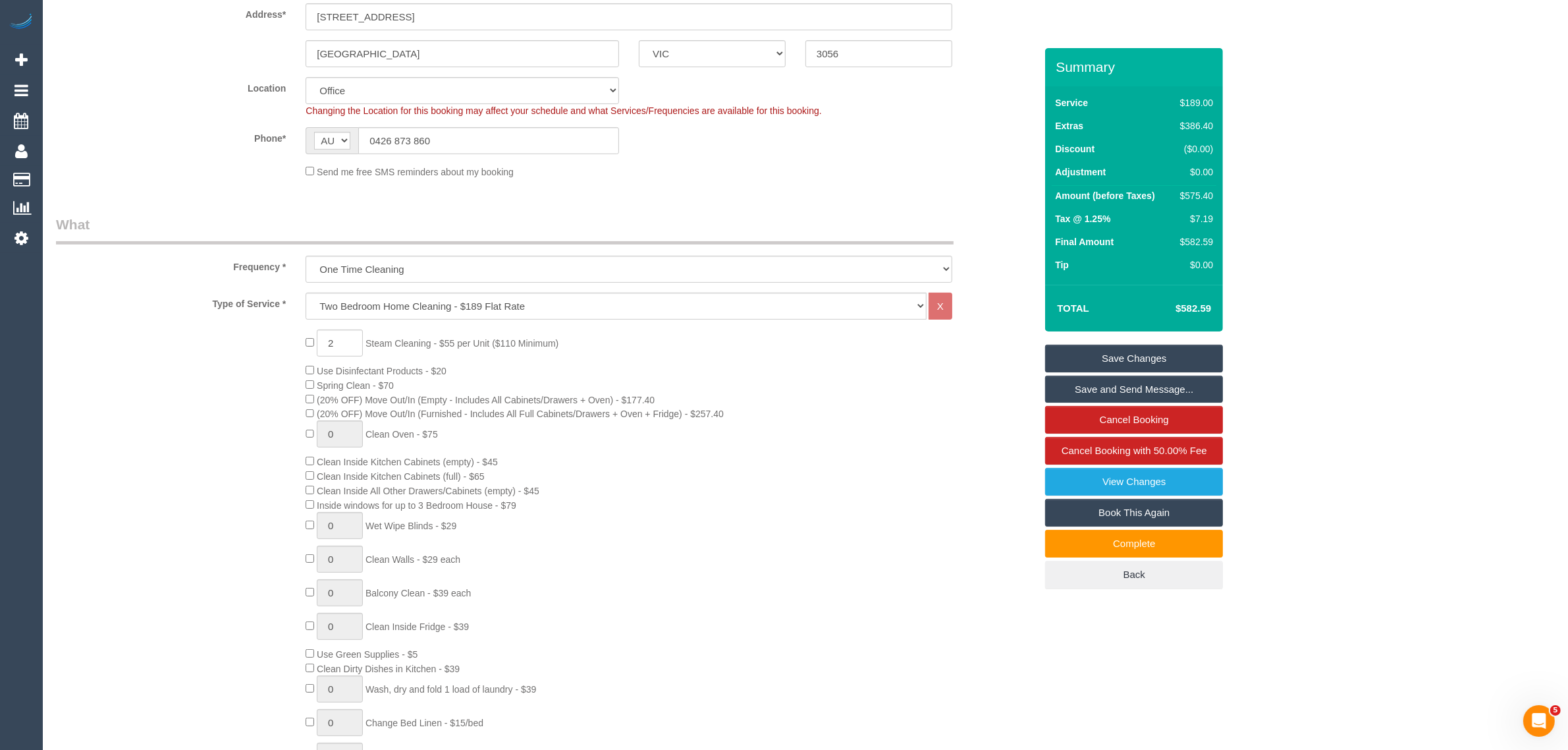
scroll to position [162, 0]
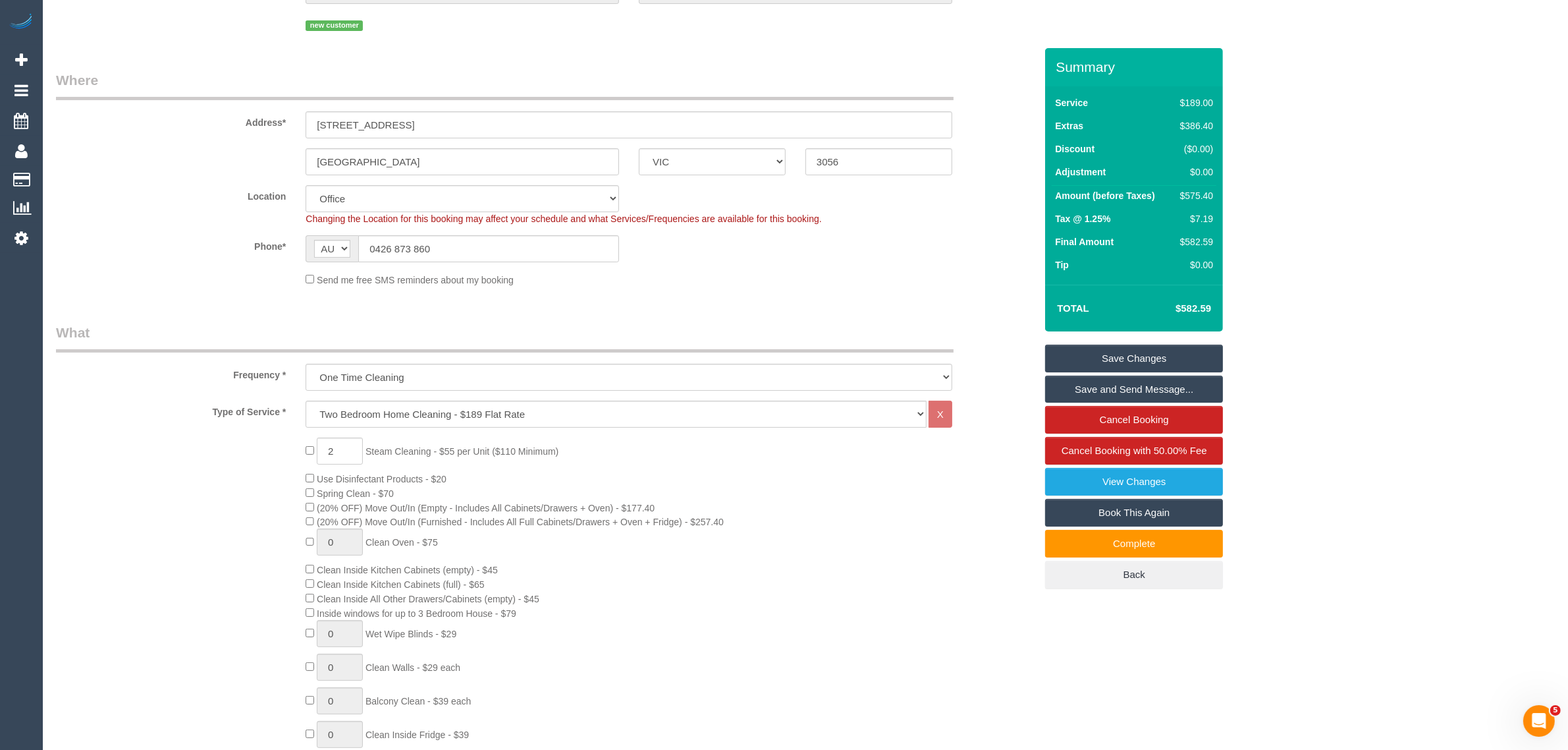
click at [853, 265] on sui-booking-location "Location [GEOGRAPHIC_DATA] (North) East (South) [GEOGRAPHIC_DATA] (East) [GEOGR…" at bounding box center [545, 236] width 979 height 102
click at [978, 267] on sui-booking-location "Location [GEOGRAPHIC_DATA] (North) East (South) [GEOGRAPHIC_DATA] (East) [GEOGR…" at bounding box center [545, 236] width 979 height 102
click at [188, 549] on div "2 Steam Cleaning - $55 per Unit ($110 Minimum) Use Disinfectant Products - $20 …" at bounding box center [546, 668] width 999 height 461
click at [917, 502] on div "2 Steam Cleaning - $55 per Unit ($110 Minimum) Use Disinfectant Products - $20 …" at bounding box center [671, 668] width 750 height 461
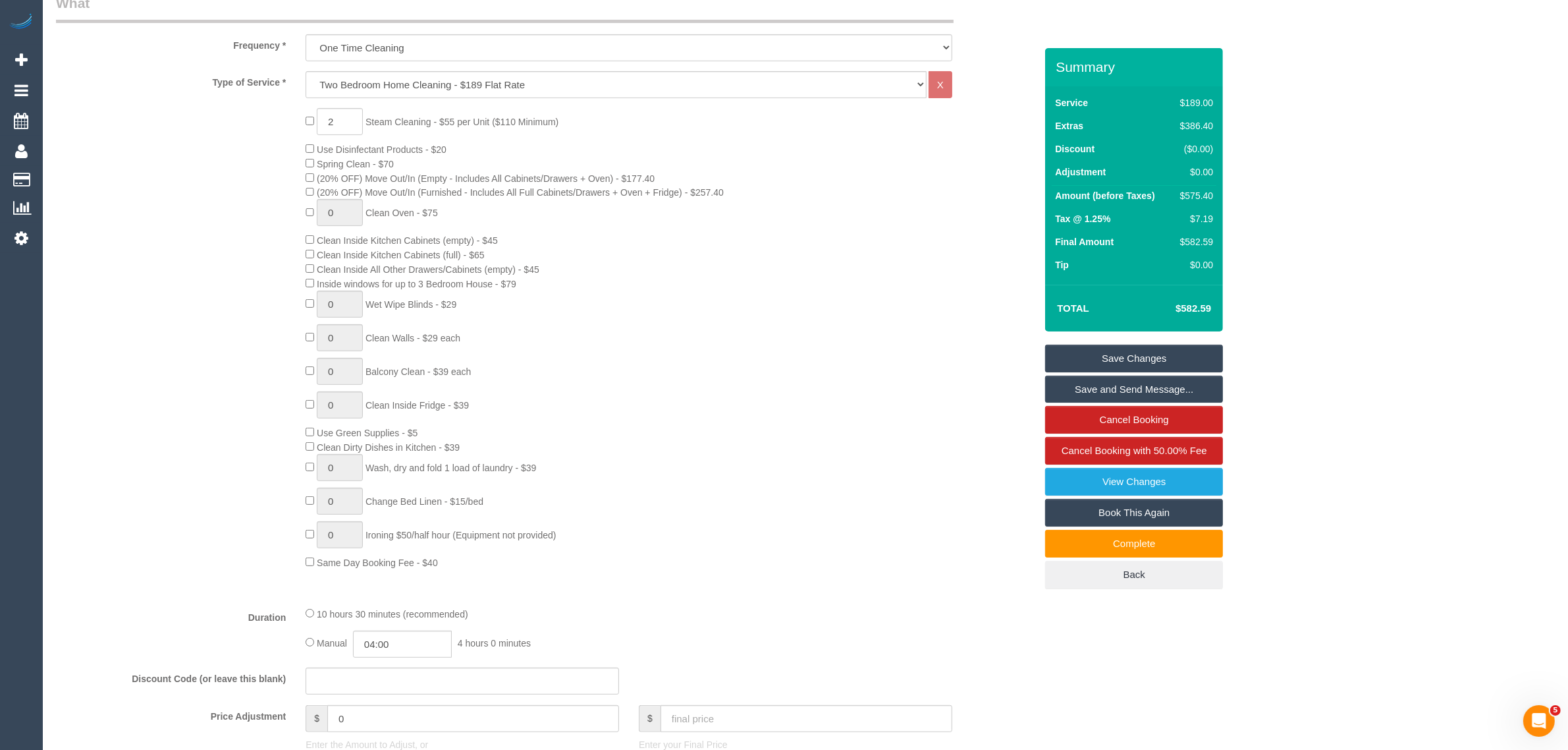
click at [309, 114] on div "2 Steam Cleaning - $55 per Unit ($110 Minimum) Use Disinfectant Products - $20 …" at bounding box center [671, 338] width 750 height 461
click at [344, 123] on input "2" at bounding box center [340, 122] width 46 height 27
type input "0"
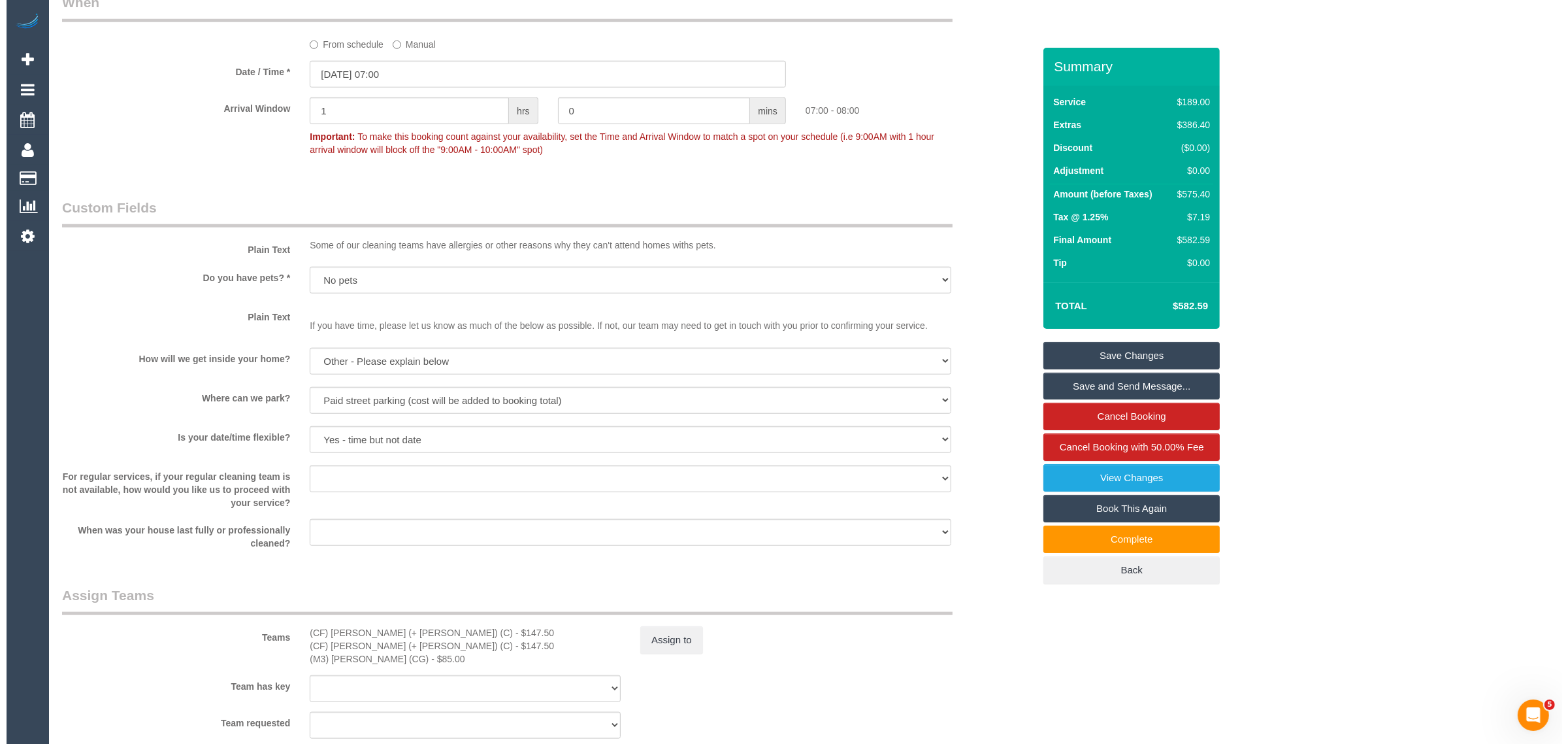
scroll to position [1468, 0]
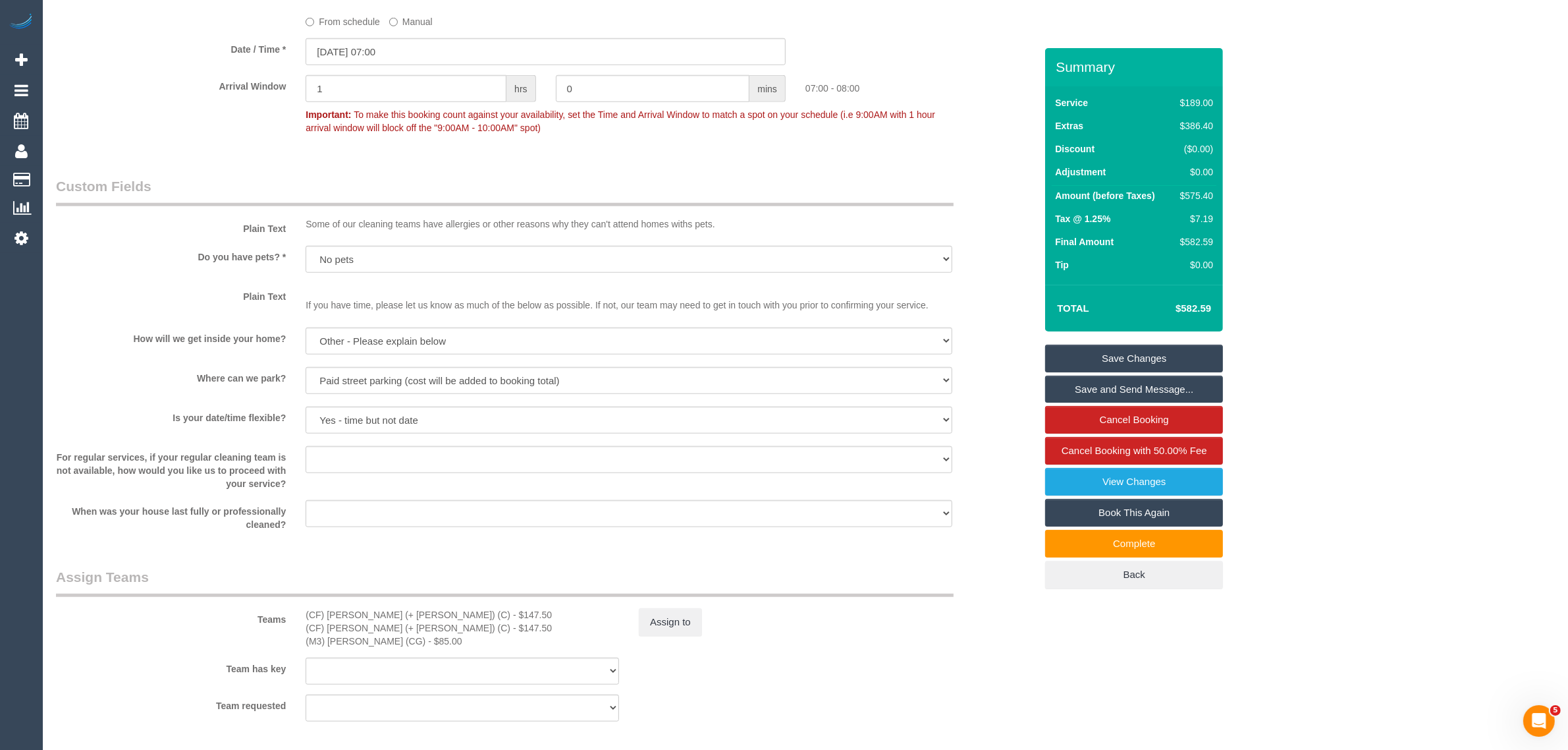
click at [671, 604] on div "Teams (CF) [PERSON_NAME] (+ [PERSON_NAME]) (C) - $147.50 (CF) [PERSON_NAME] (+ …" at bounding box center [546, 607] width 999 height 81
click at [664, 616] on button "Assign to" at bounding box center [670, 621] width 63 height 28
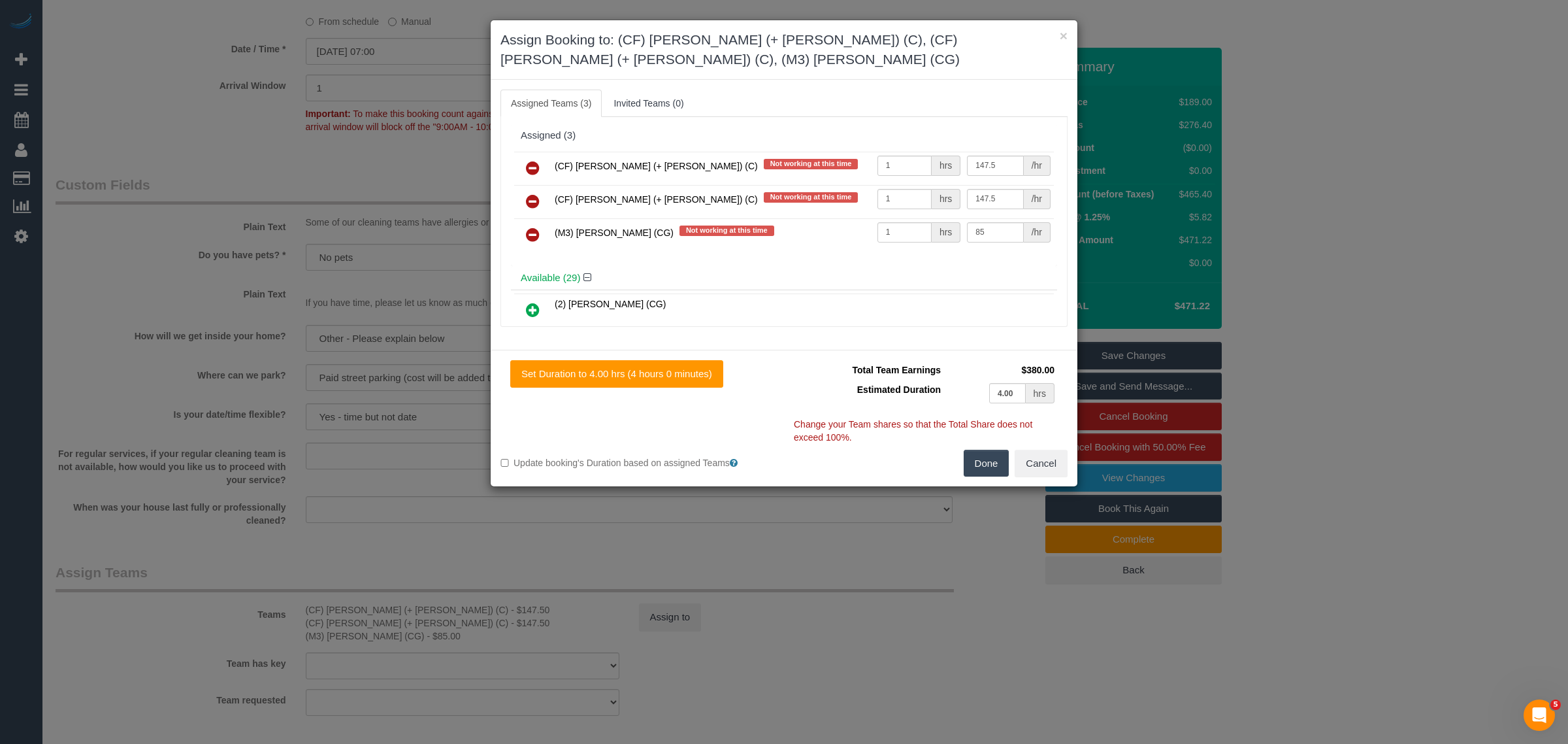
click at [535, 227] on icon at bounding box center [532, 235] width 13 height 16
click at [987, 450] on button "Done" at bounding box center [987, 463] width 46 height 28
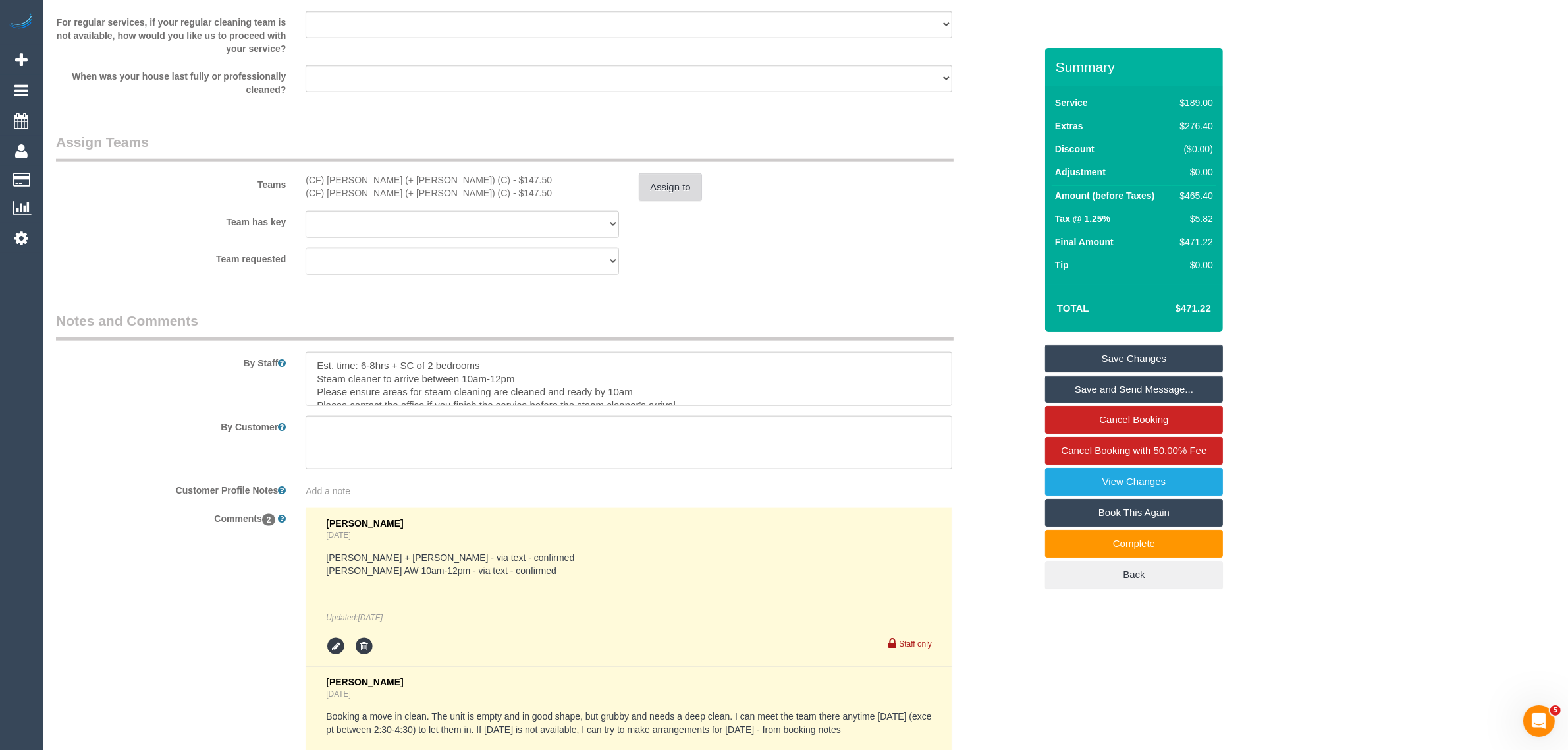
scroll to position [2127, 0]
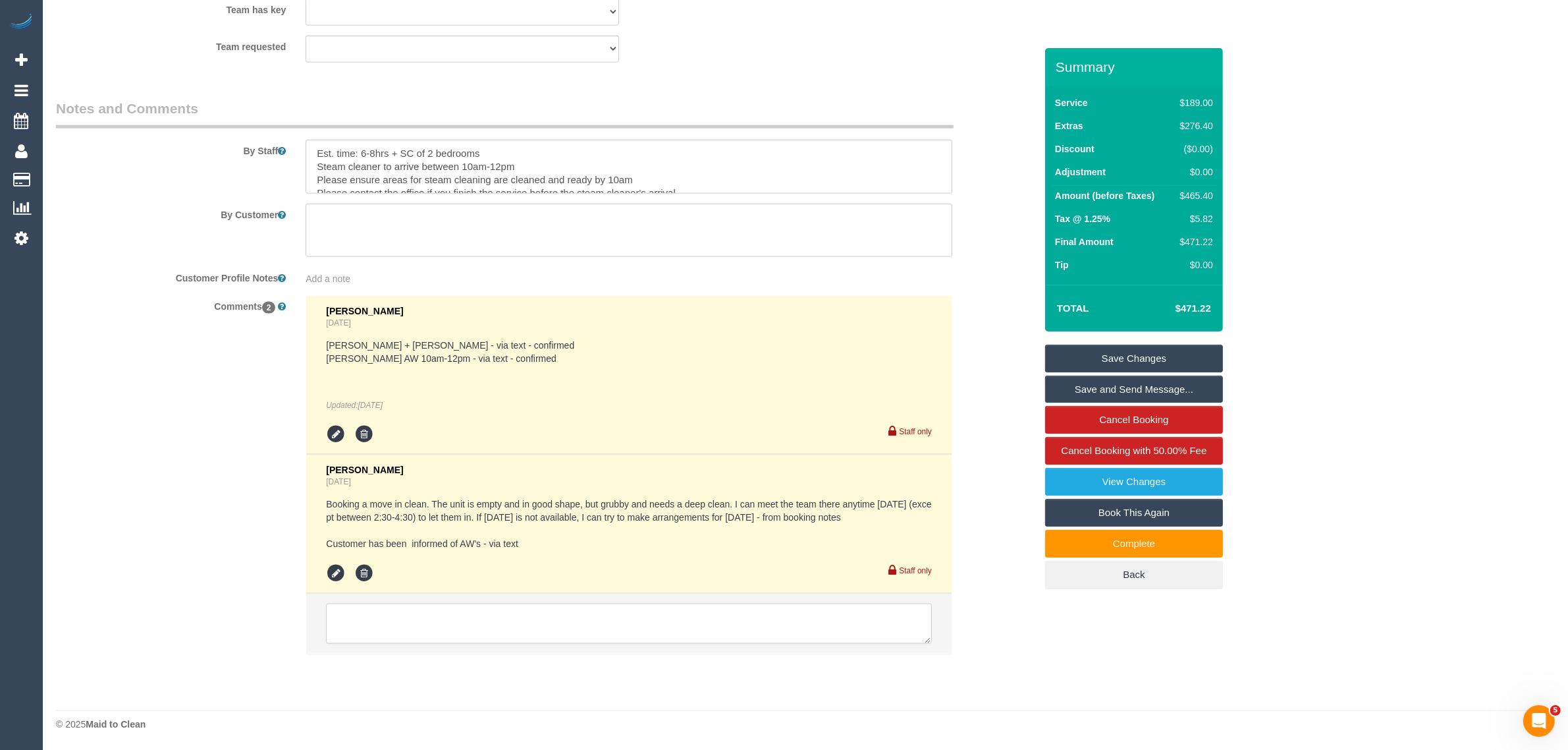
click at [645, 620] on textarea at bounding box center [629, 624] width 606 height 41
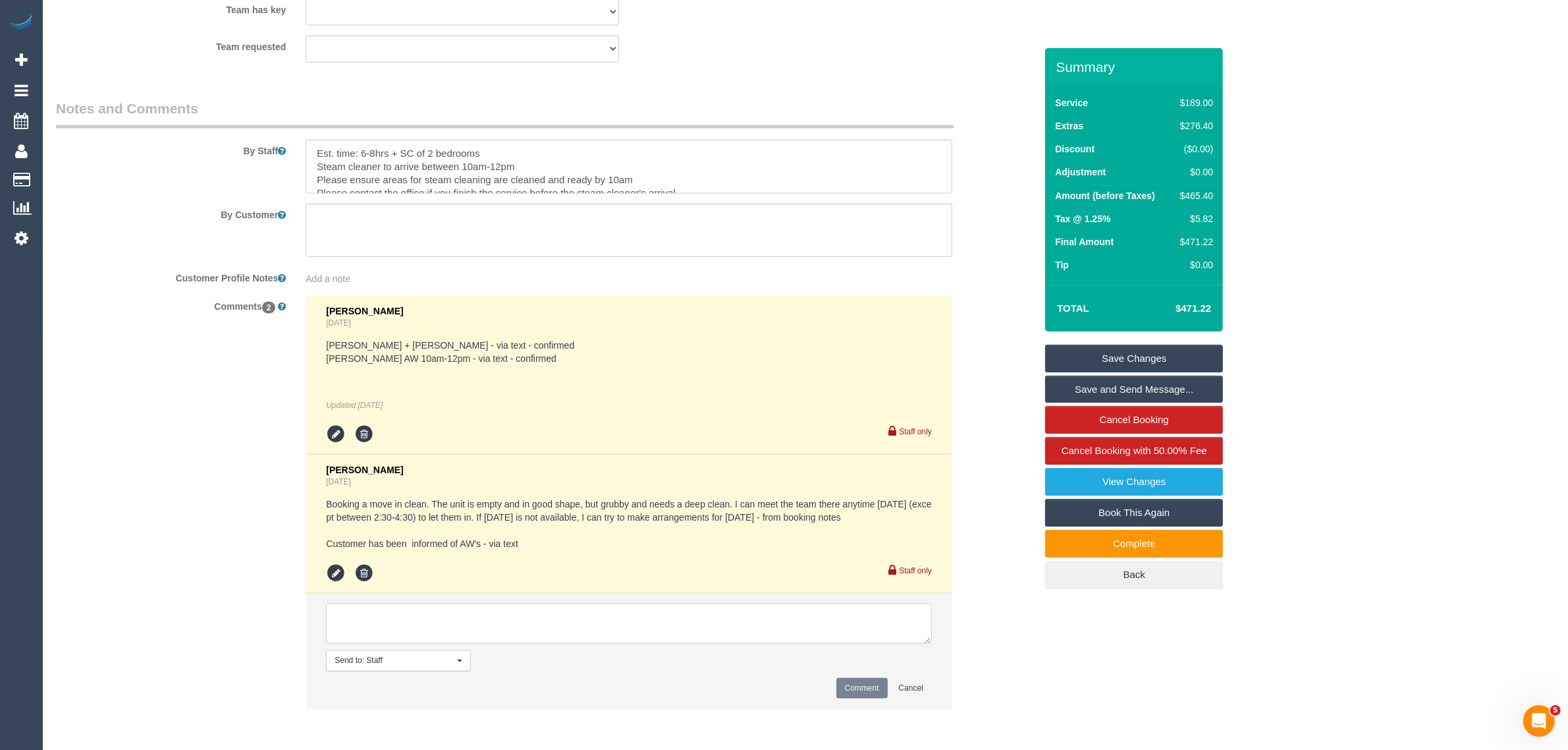
click at [697, 608] on textarea at bounding box center [629, 624] width 606 height 41
paste textarea "Cleaner(s) Unassigned: Reason Unassigned: Contact via: Which message sent: Addi…"
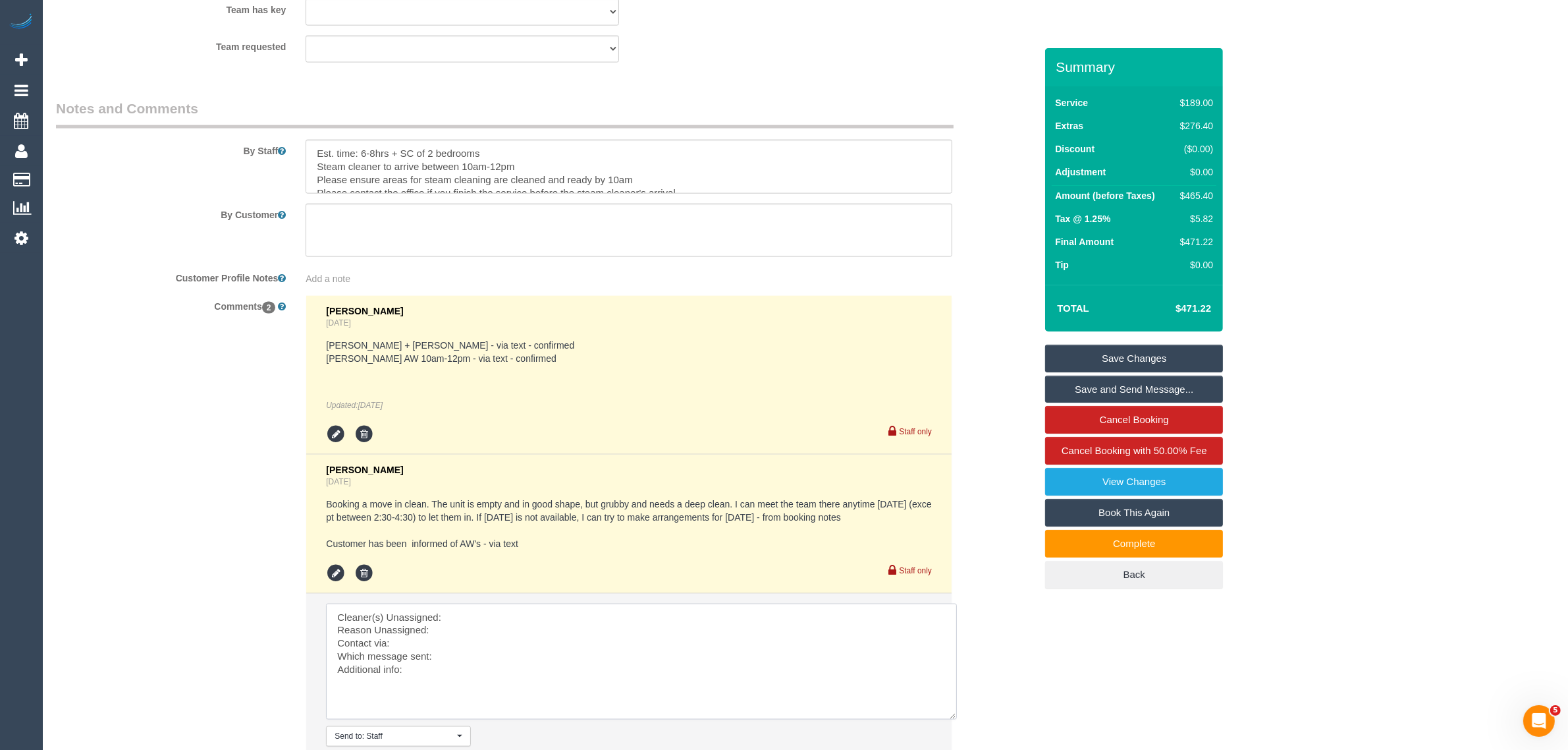
drag, startPoint x: 925, startPoint y: 640, endPoint x: 952, endPoint y: 720, distance: 84.4
click at [952, 720] on textarea at bounding box center [641, 661] width 631 height 116
click at [646, 611] on textarea at bounding box center [642, 664] width 632 height 120
click at [667, 645] on textarea at bounding box center [642, 664] width 632 height 120
click at [716, 659] on textarea at bounding box center [642, 664] width 632 height 120
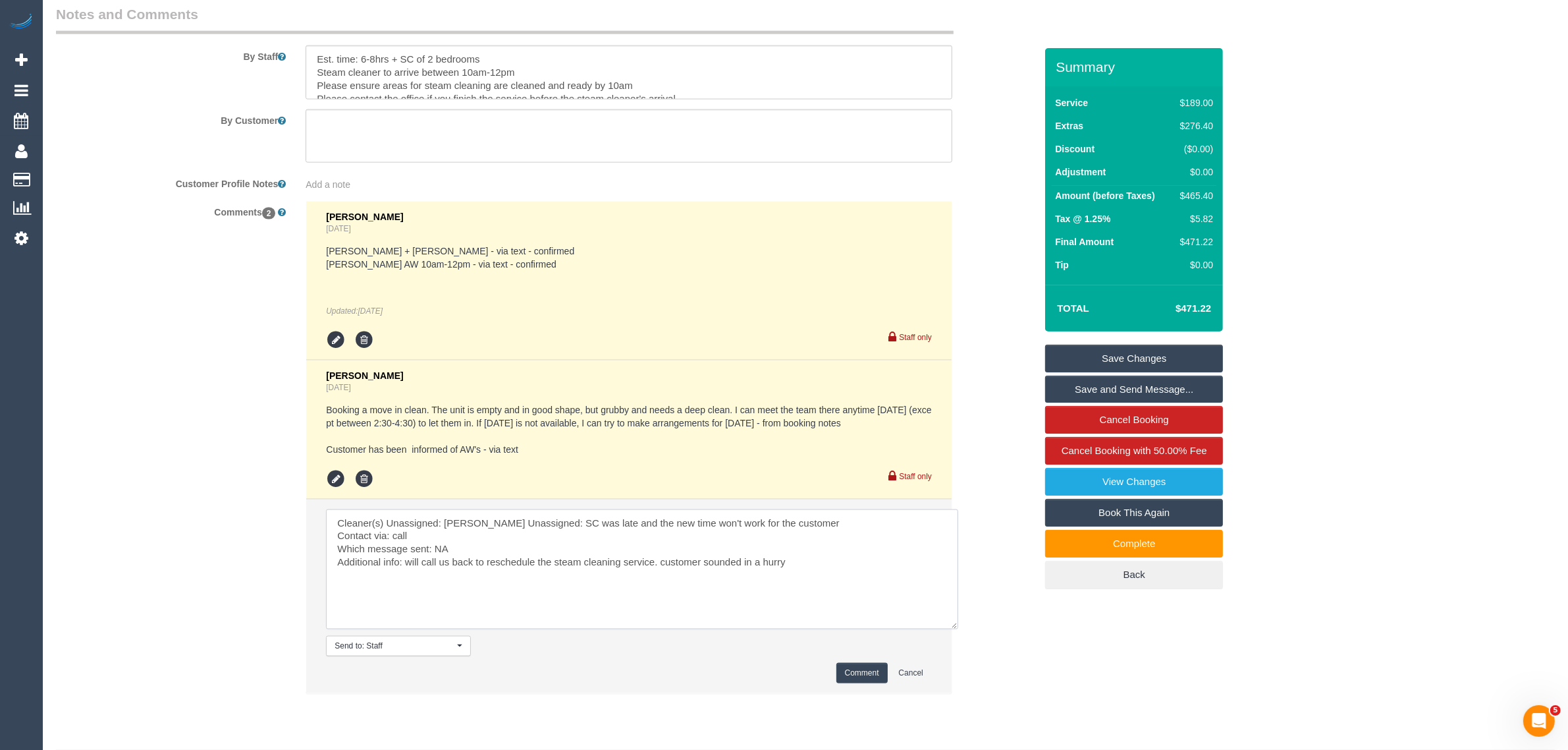
scroll to position [2261, 0]
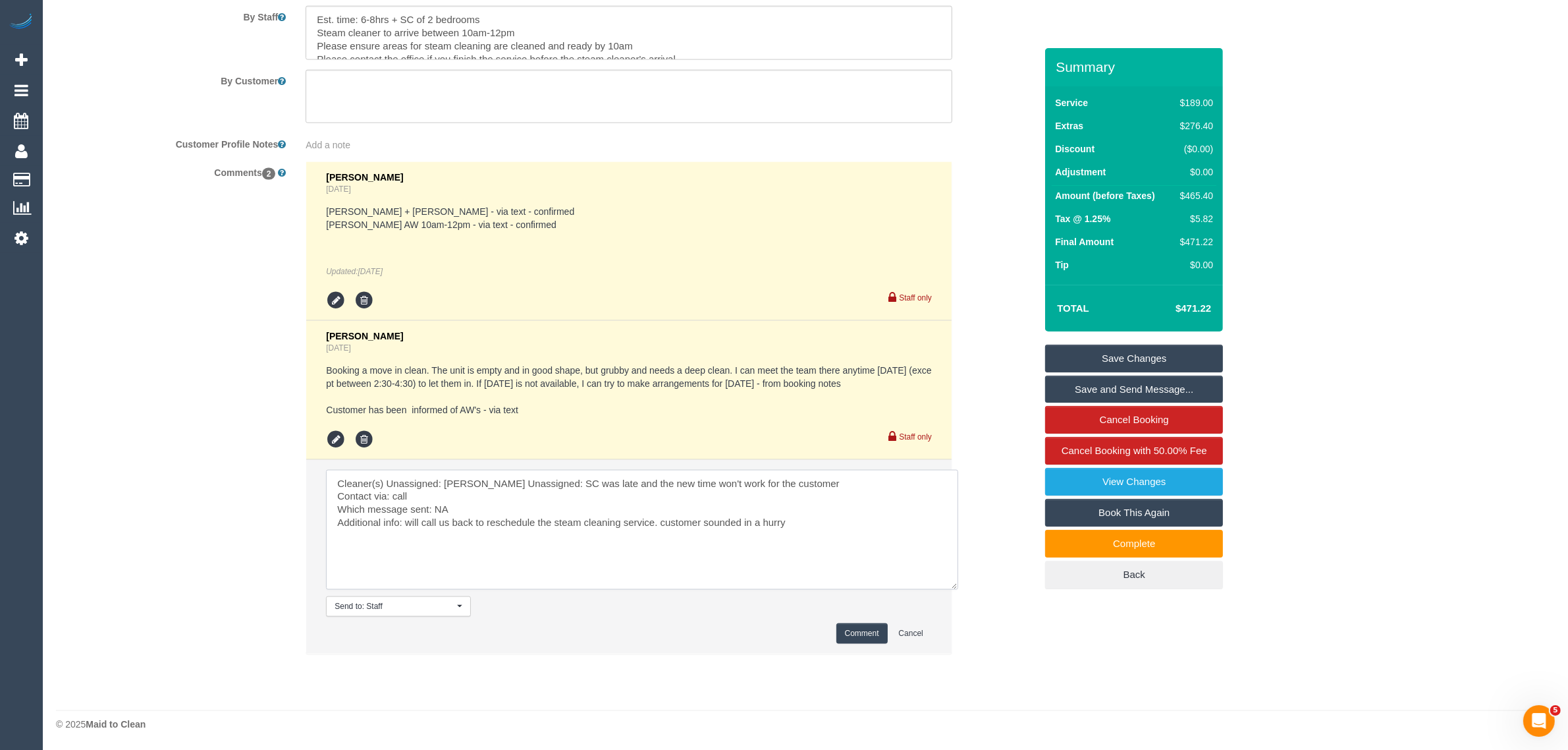
type textarea "Cleaner(s) Unassigned: [PERSON_NAME] Unassigned: SC was late and the new time w…"
click at [853, 634] on button "Comment" at bounding box center [862, 633] width 51 height 21
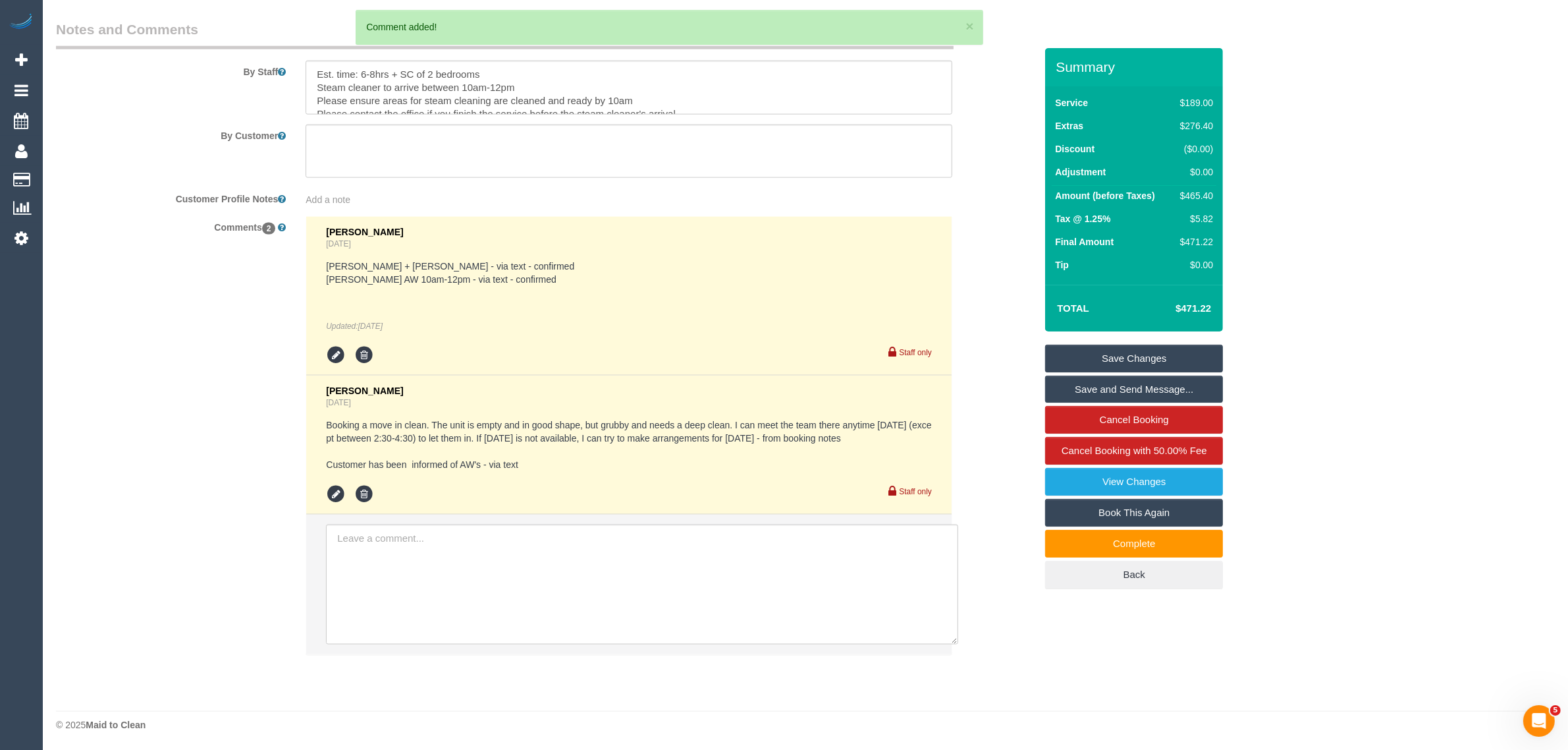
scroll to position [2260, 0]
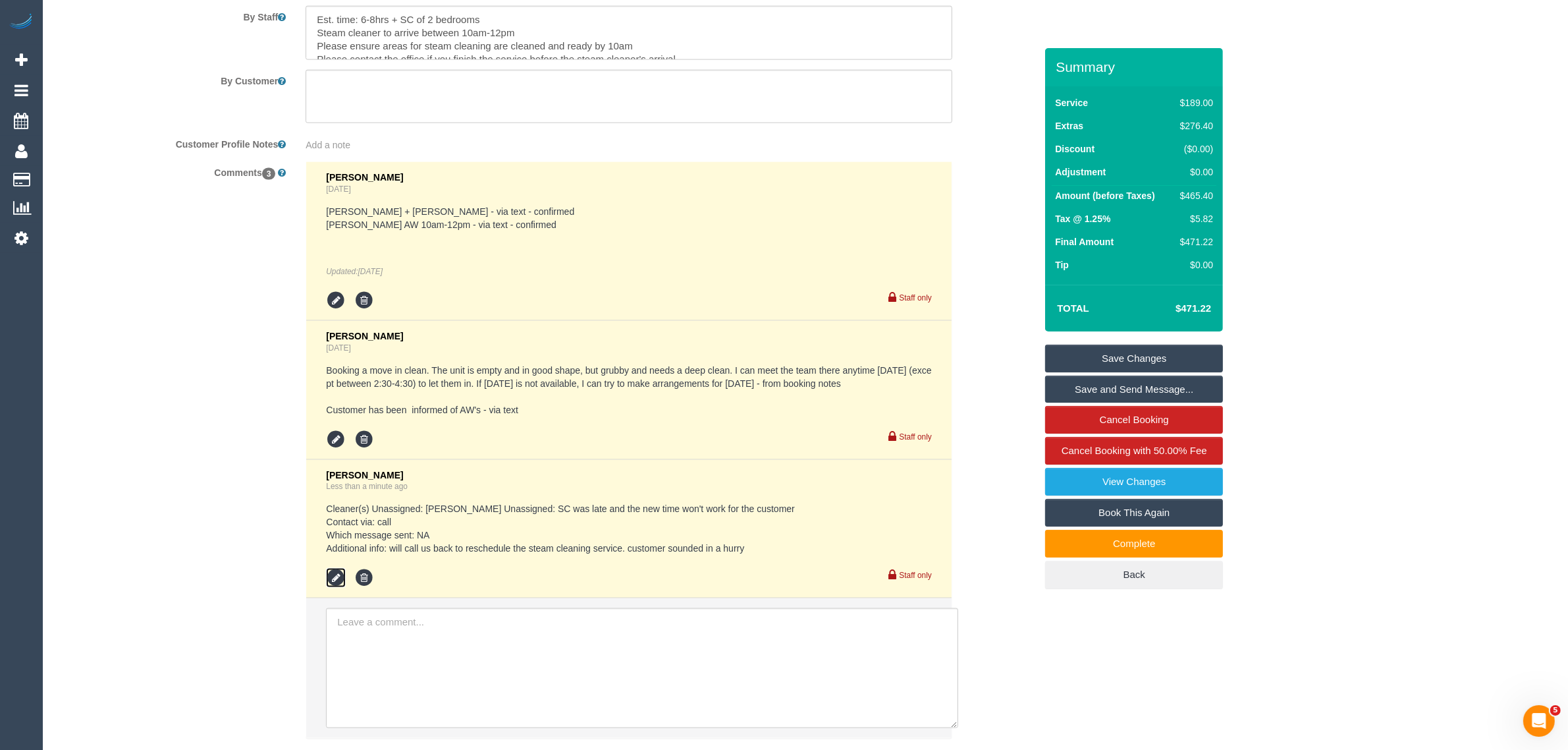
click at [336, 588] on icon at bounding box center [336, 577] width 20 height 20
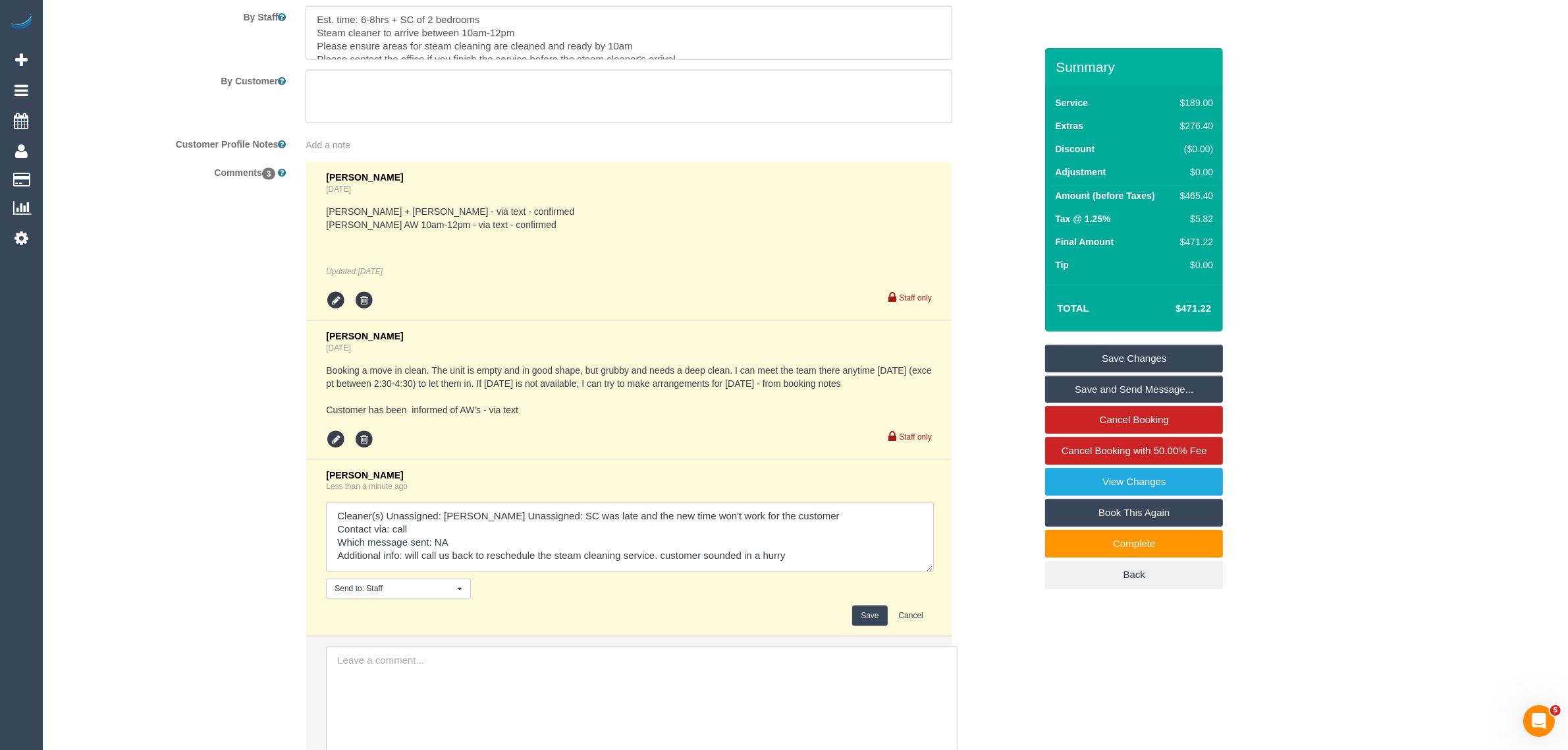
drag, startPoint x: 927, startPoint y: 537, endPoint x: 936, endPoint y: 601, distance: 64.6
click at [933, 572] on textarea at bounding box center [630, 537] width 607 height 70
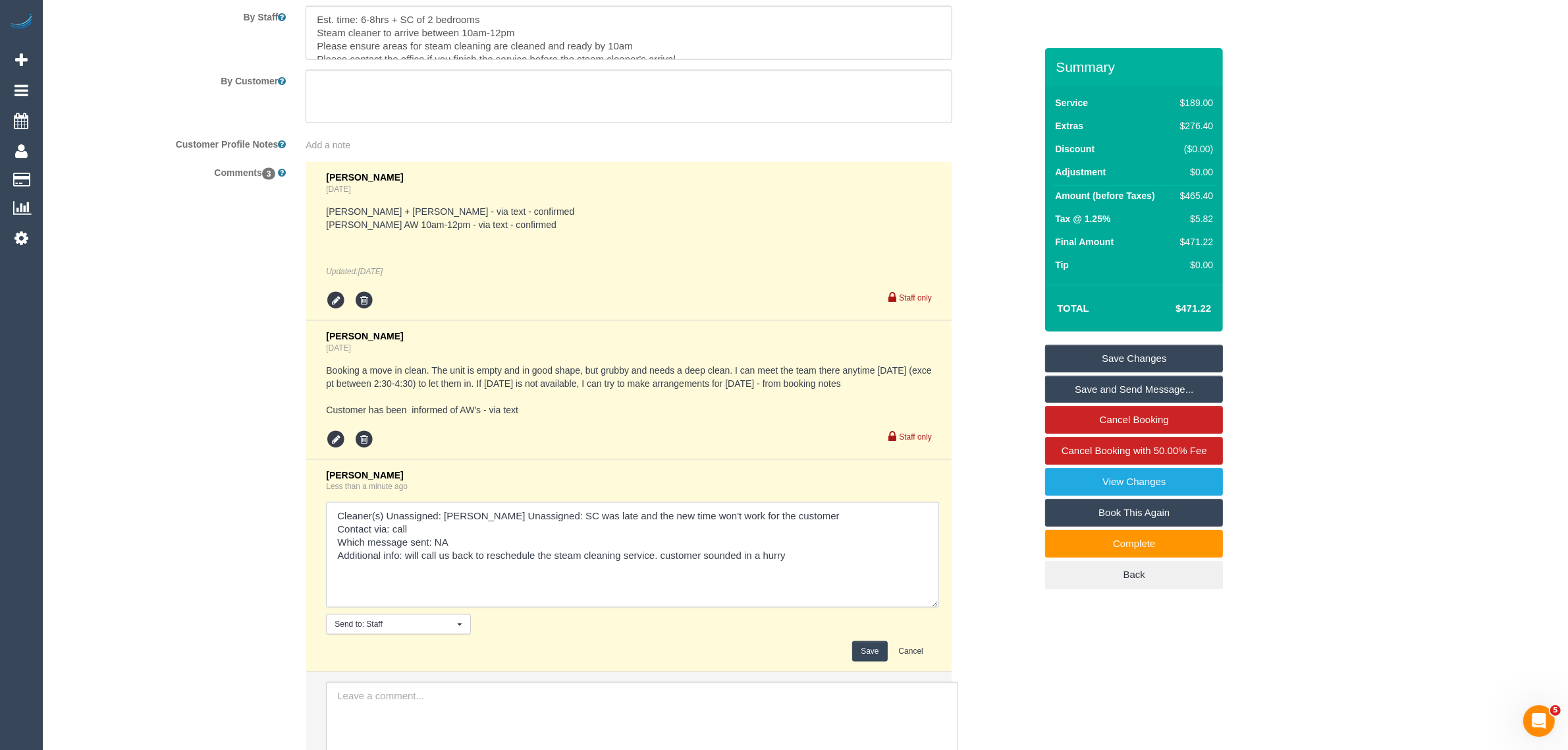
click at [847, 560] on textarea at bounding box center [632, 555] width 613 height 106
click at [863, 559] on textarea at bounding box center [632, 555] width 613 height 106
click at [851, 576] on textarea at bounding box center [632, 555] width 613 height 106
type textarea "Cleaner(s) Unassigned: [PERSON_NAME] Unassigned: SC was late and the new time w…"
click at [861, 643] on button "Save" at bounding box center [870, 652] width 35 height 21
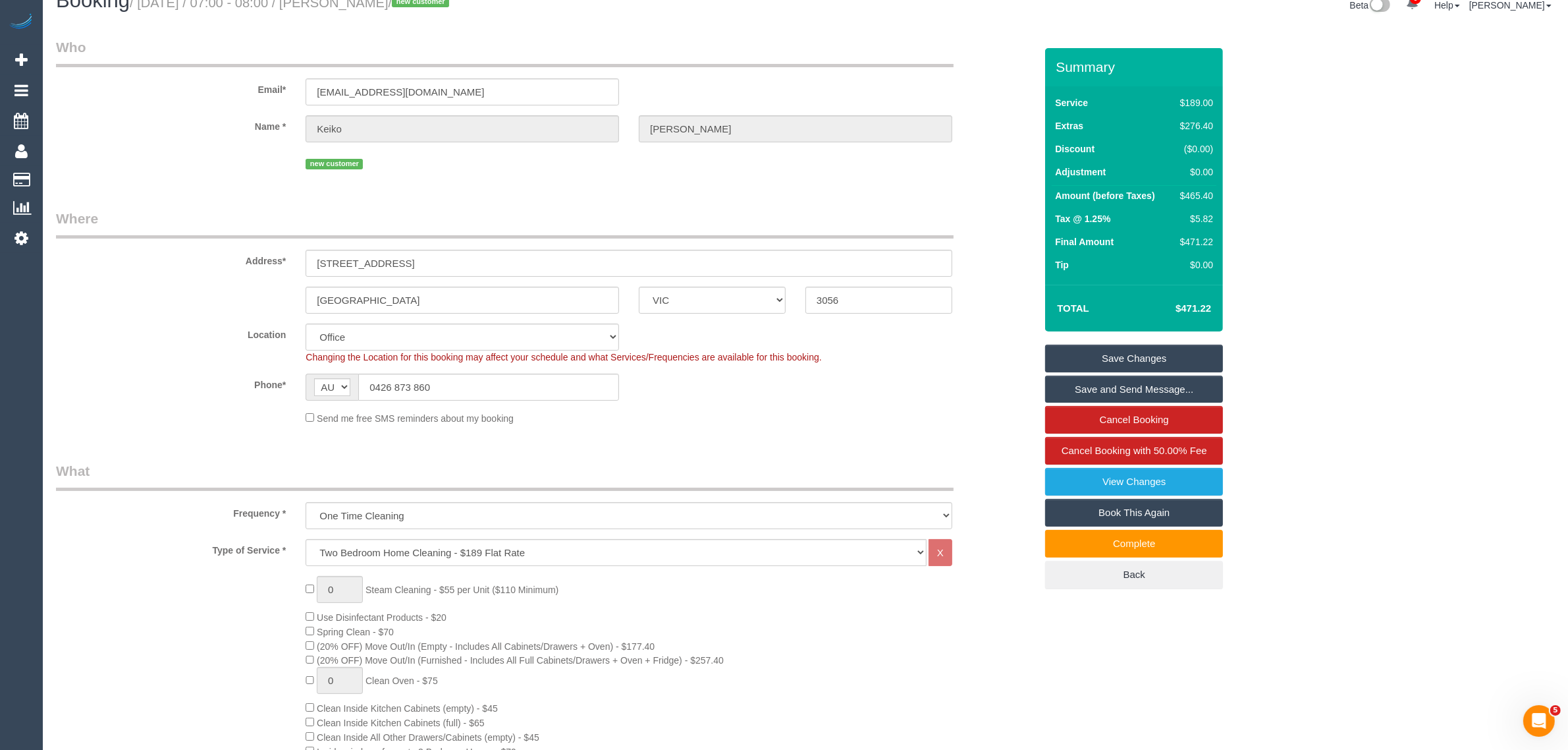
scroll to position [0, 0]
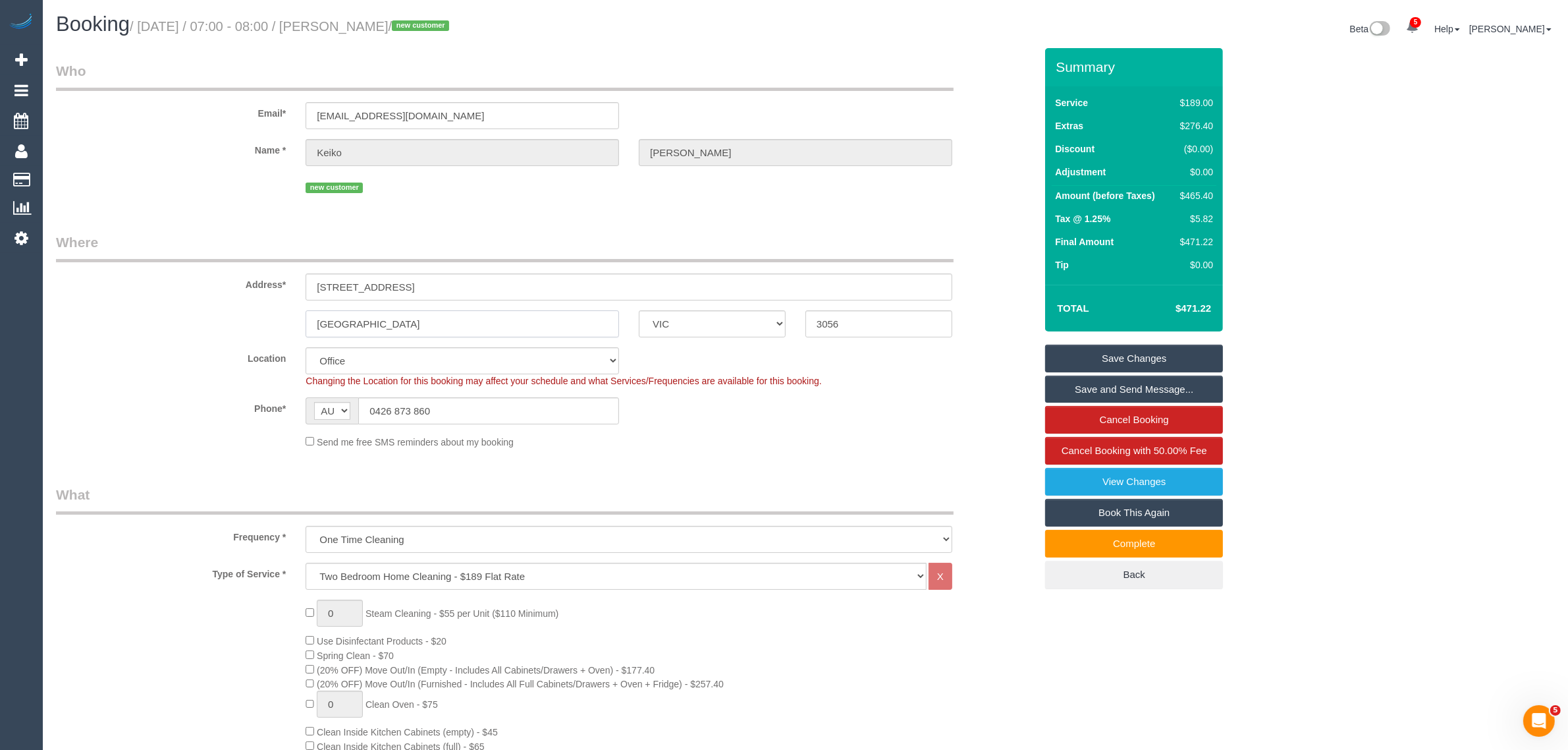
click at [462, 320] on input "[GEOGRAPHIC_DATA]" at bounding box center [462, 324] width 313 height 27
drag, startPoint x: 1077, startPoint y: 360, endPoint x: 1031, endPoint y: 357, distance: 46.1
click at [1077, 360] on link "Save Changes" at bounding box center [1134, 358] width 177 height 28
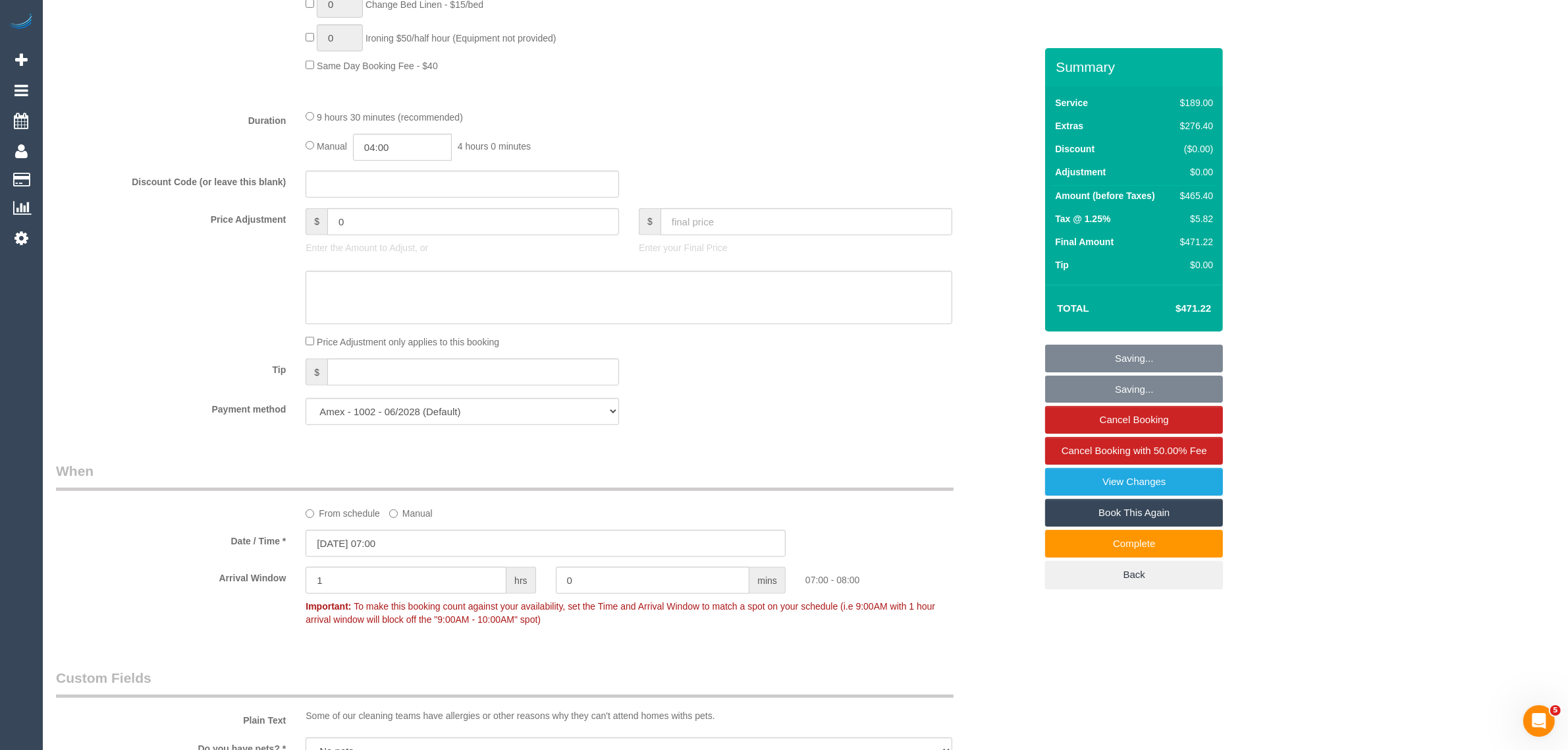
scroll to position [329, 0]
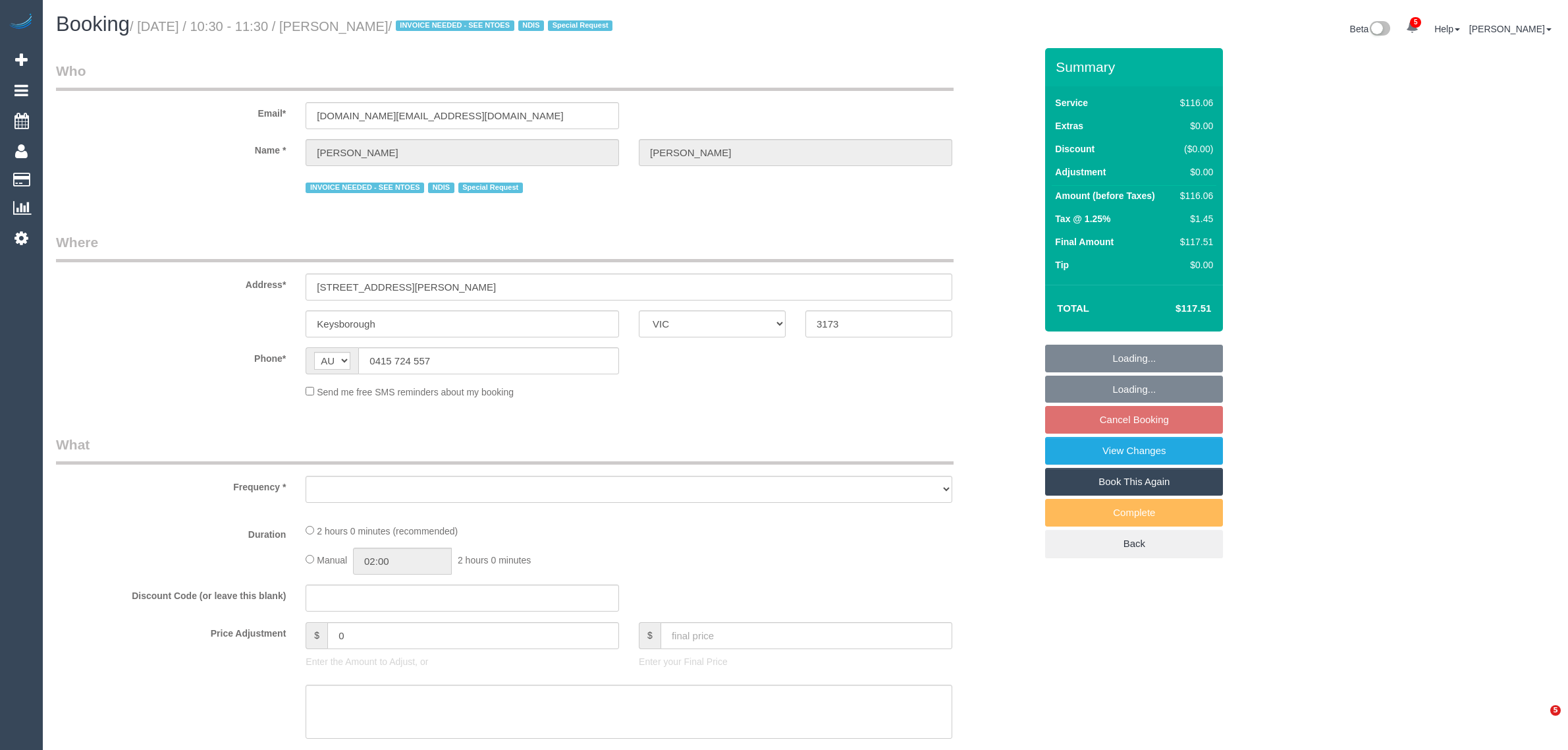
select select "VIC"
select select "number:28"
select select "number:14"
select select "number:19"
select select "number:22"
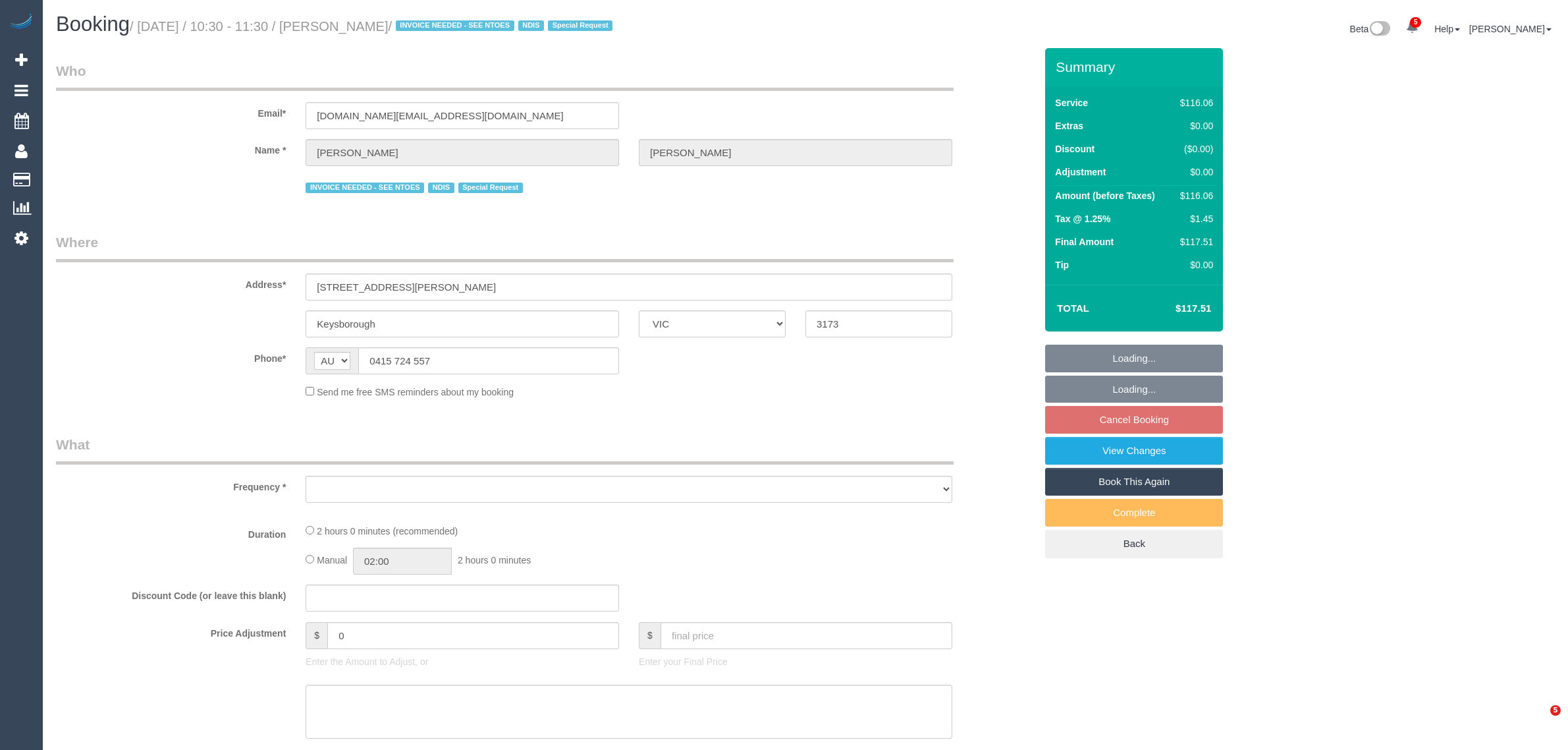
select select "number:34"
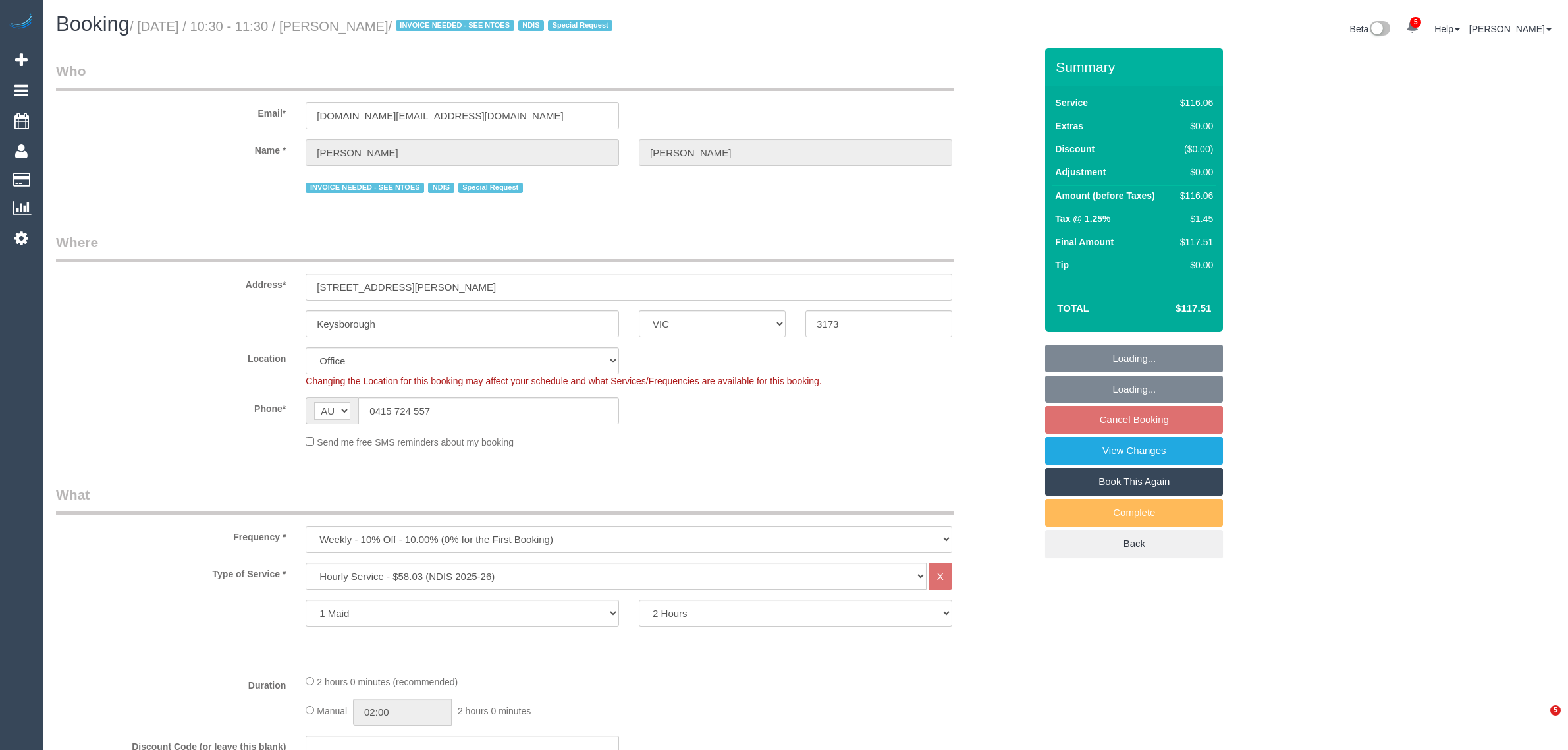
select select "object:2133"
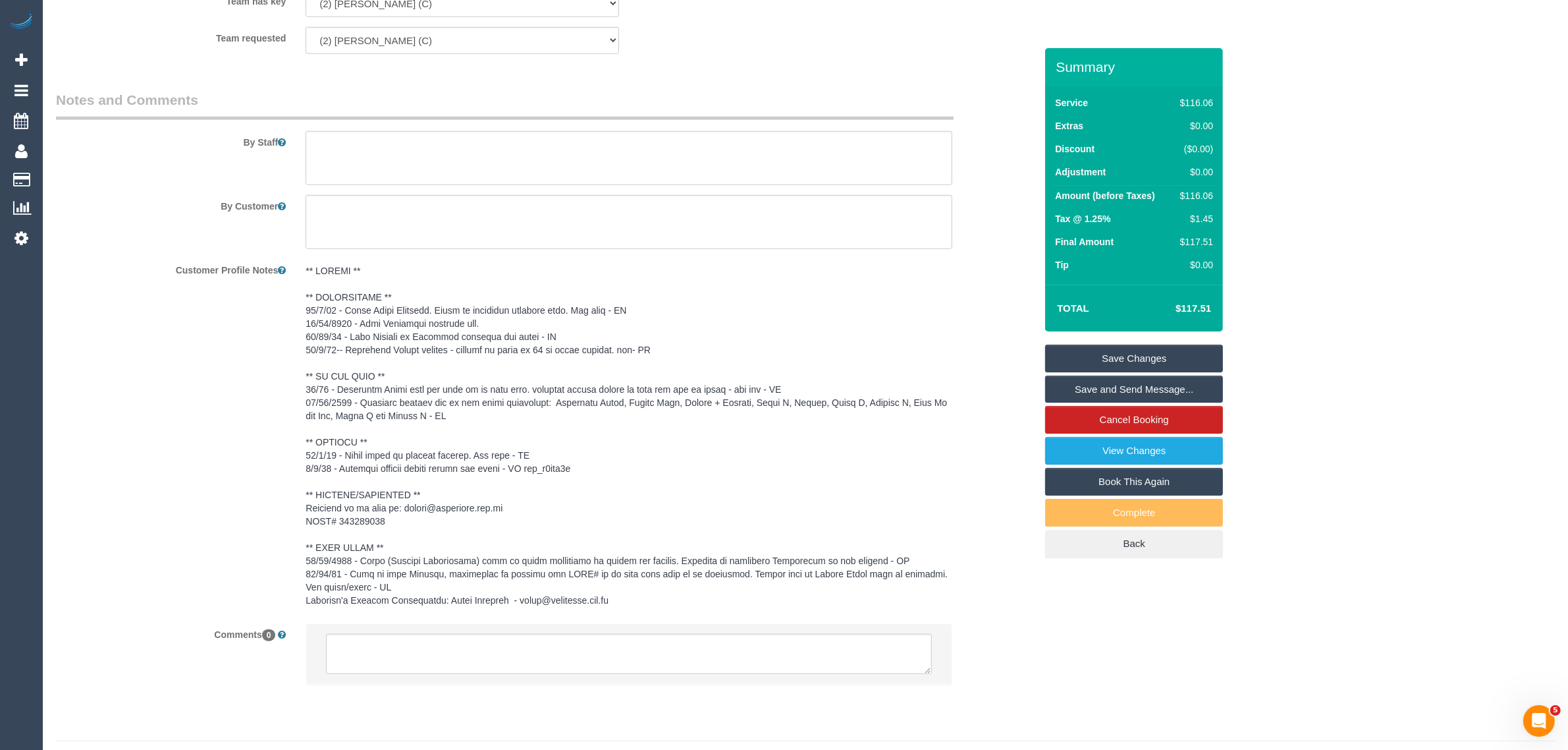
scroll to position [1743, 0]
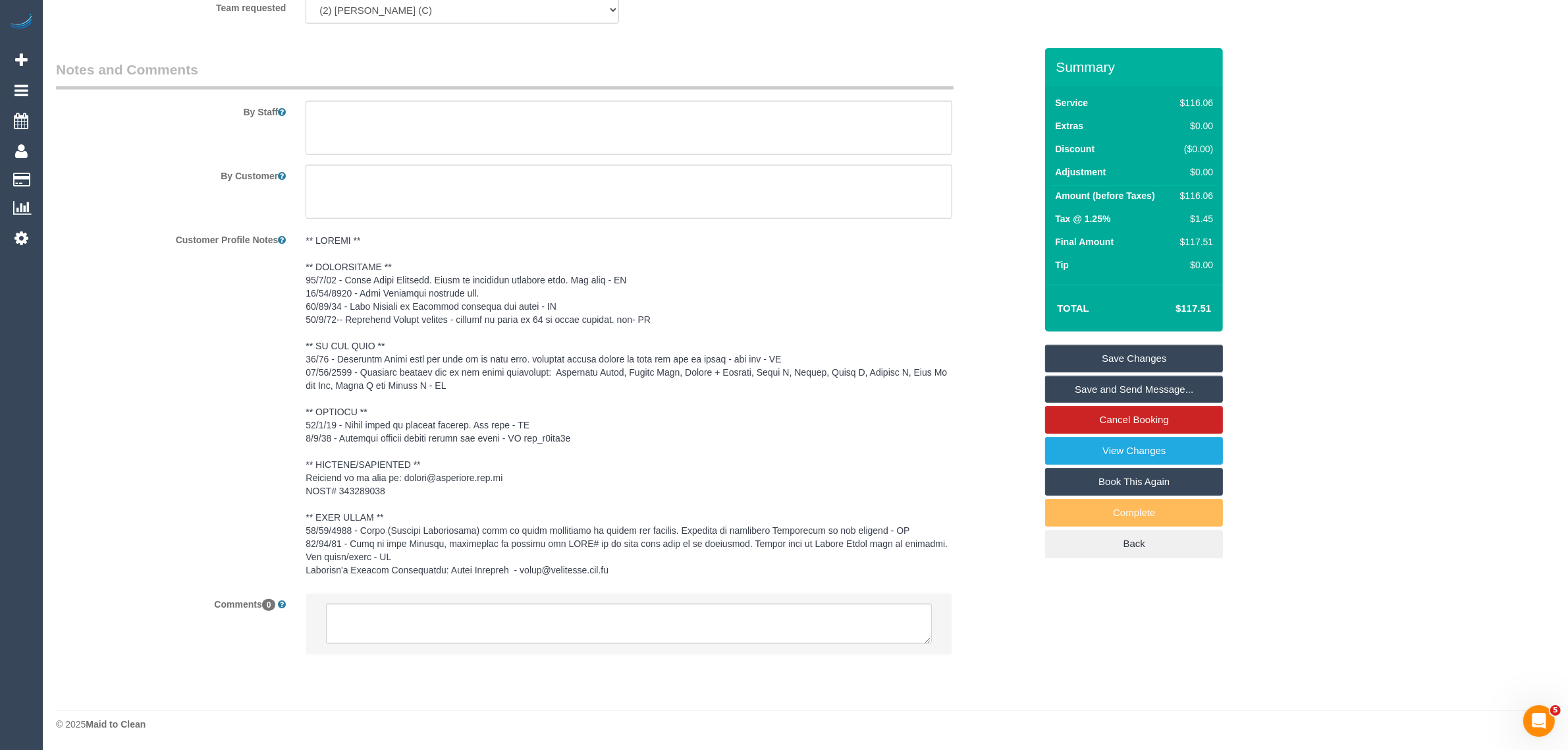
click at [922, 247] on pre at bounding box center [628, 405] width 647 height 342
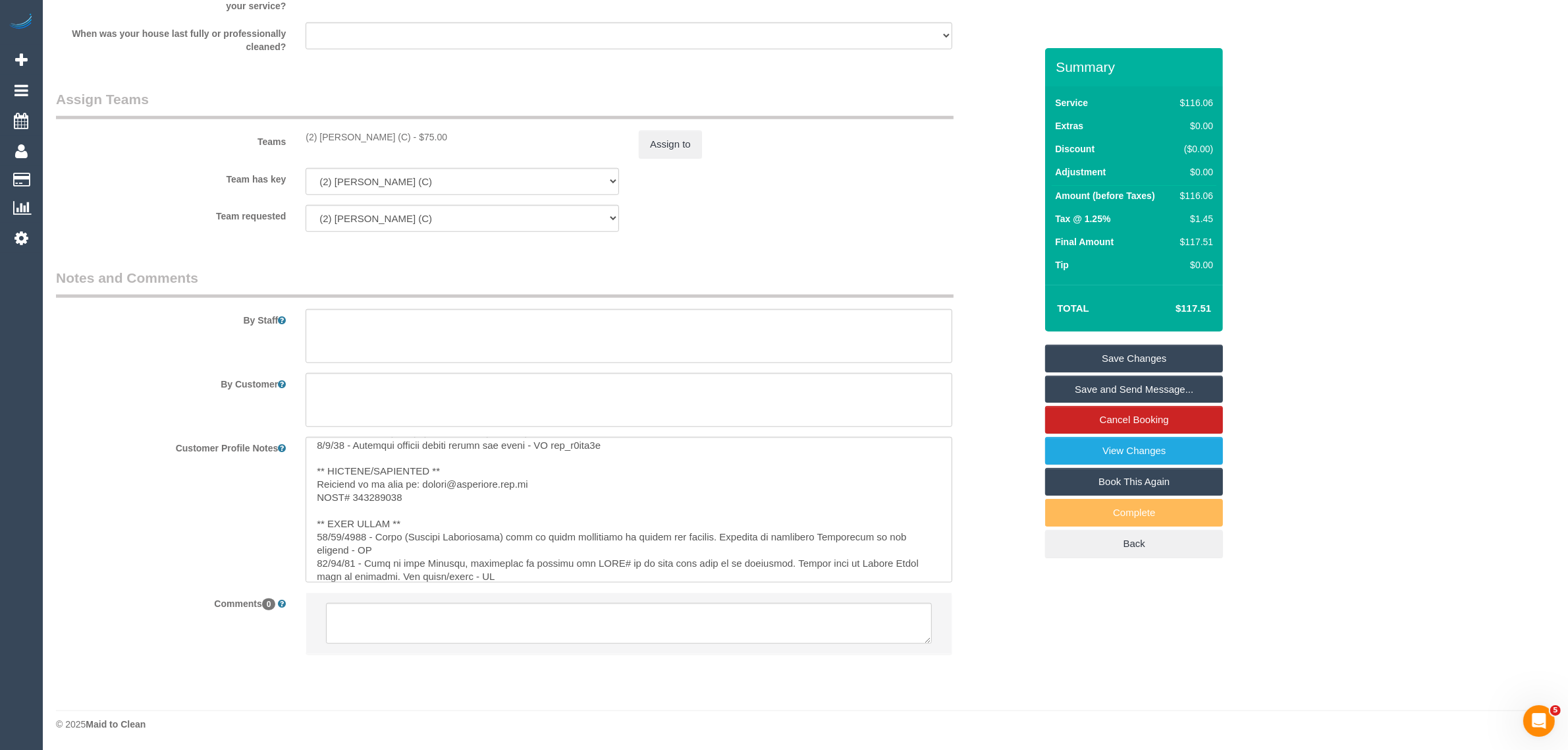
scroll to position [222, 0]
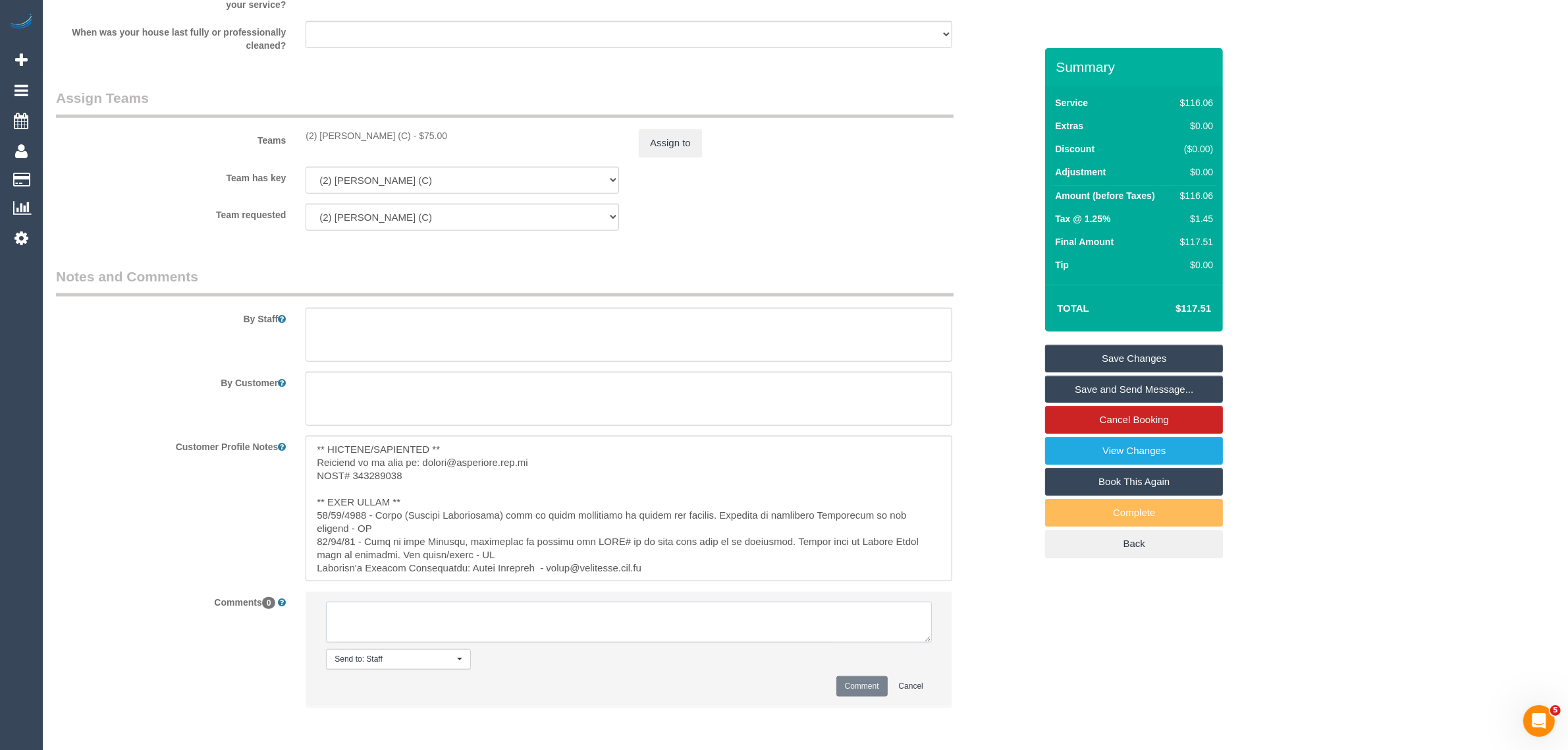
click at [623, 616] on textarea at bounding box center [629, 621] width 606 height 41
paste textarea "Cleaner(s) Unassigned: Reason Unassigned: One Off/Ongoing: Flexibility: Close a…"
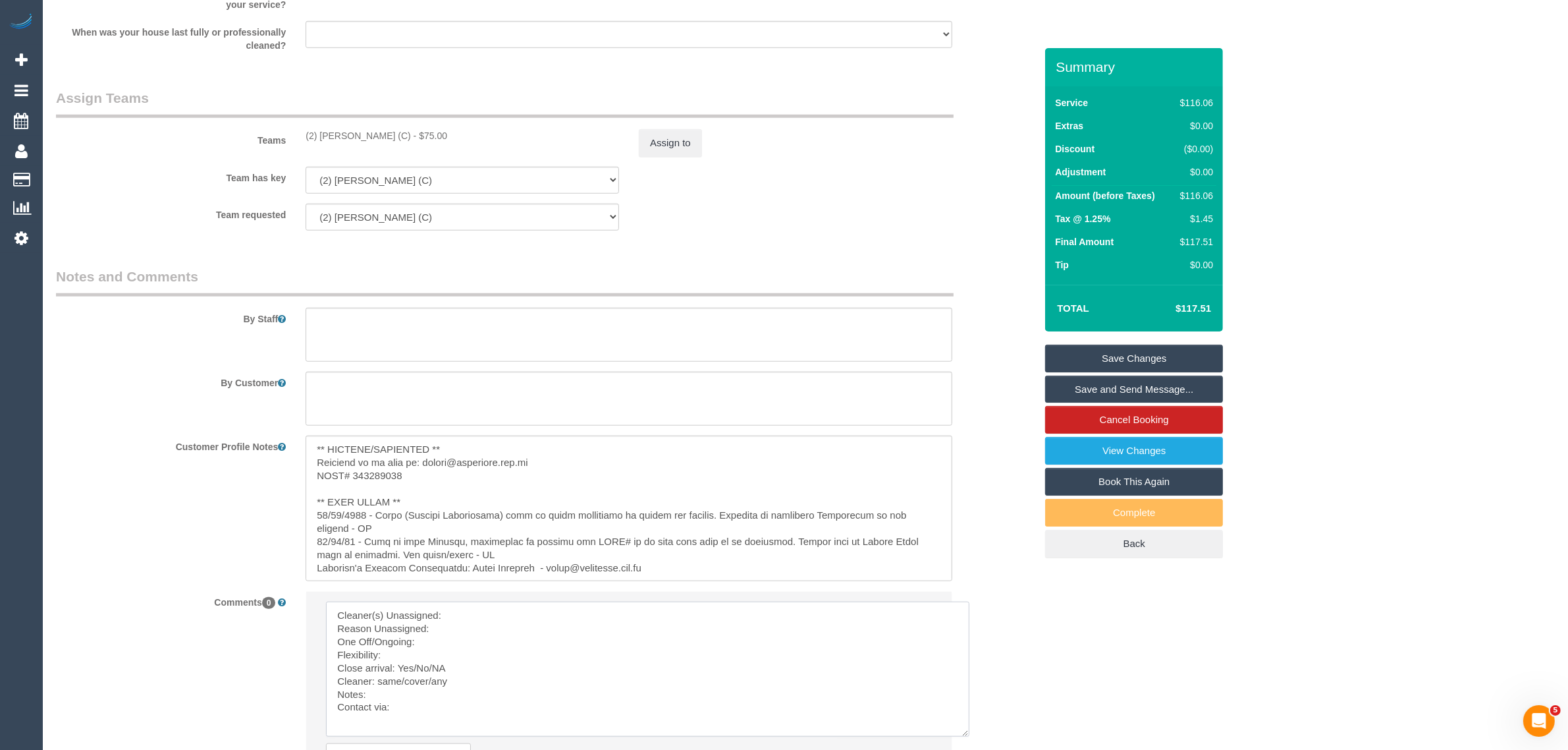
scroll to position [0, 0]
drag, startPoint x: 929, startPoint y: 639, endPoint x: 968, endPoint y: 732, distance: 100.8
click at [968, 732] on textarea at bounding box center [647, 668] width 643 height 135
click at [698, 633] on textarea at bounding box center [647, 668] width 643 height 135
click at [705, 620] on textarea at bounding box center [647, 668] width 643 height 135
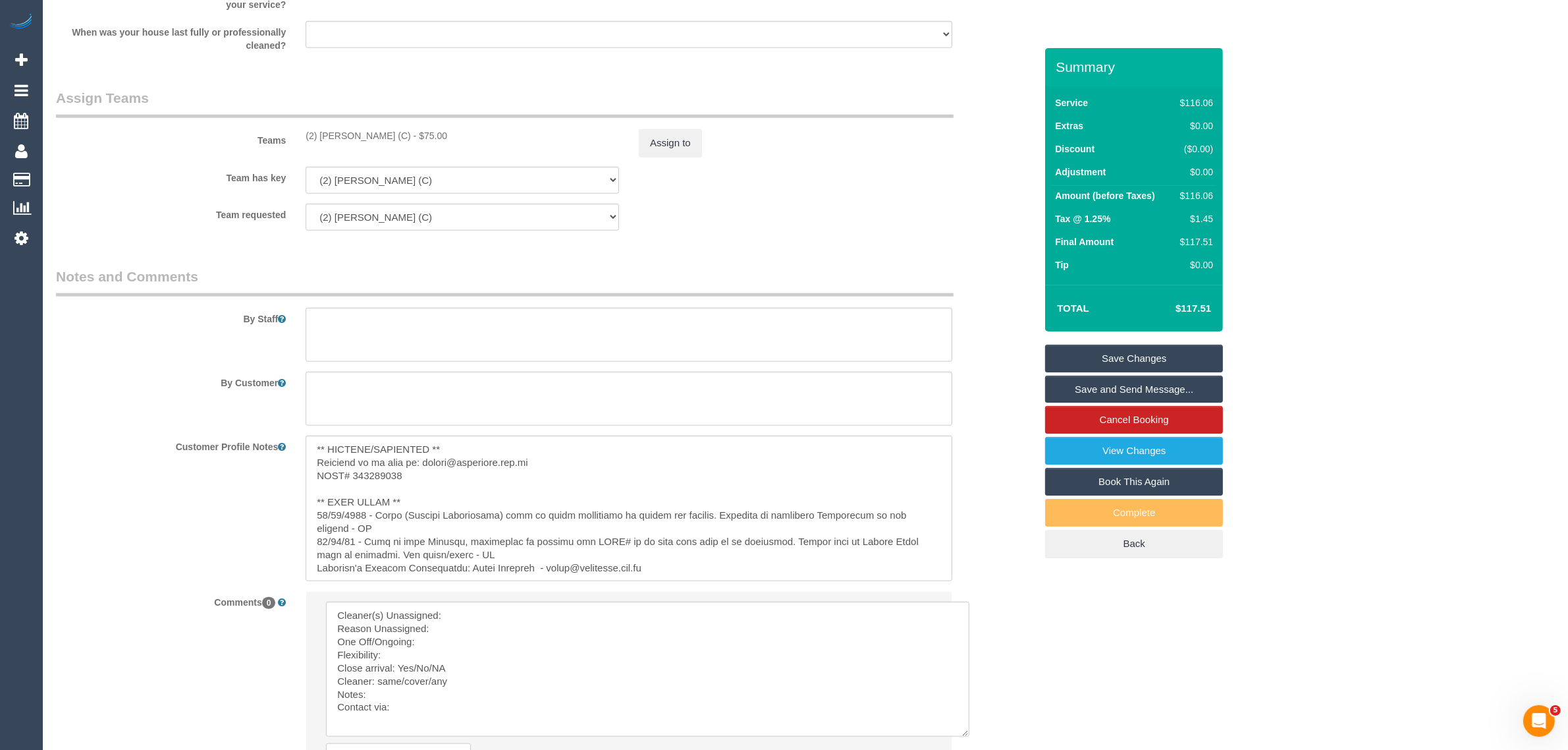
drag, startPoint x: 304, startPoint y: 124, endPoint x: 399, endPoint y: 130, distance: 95.2
click at [399, 130] on div "Teams (2) Anita Jamieson (C) - $75.00 Assign to" at bounding box center [546, 122] width 999 height 69
copy div "(2) [PERSON_NAME] (C)"
click at [511, 623] on textarea at bounding box center [647, 668] width 643 height 135
paste textarea "(2) [PERSON_NAME] (C)"
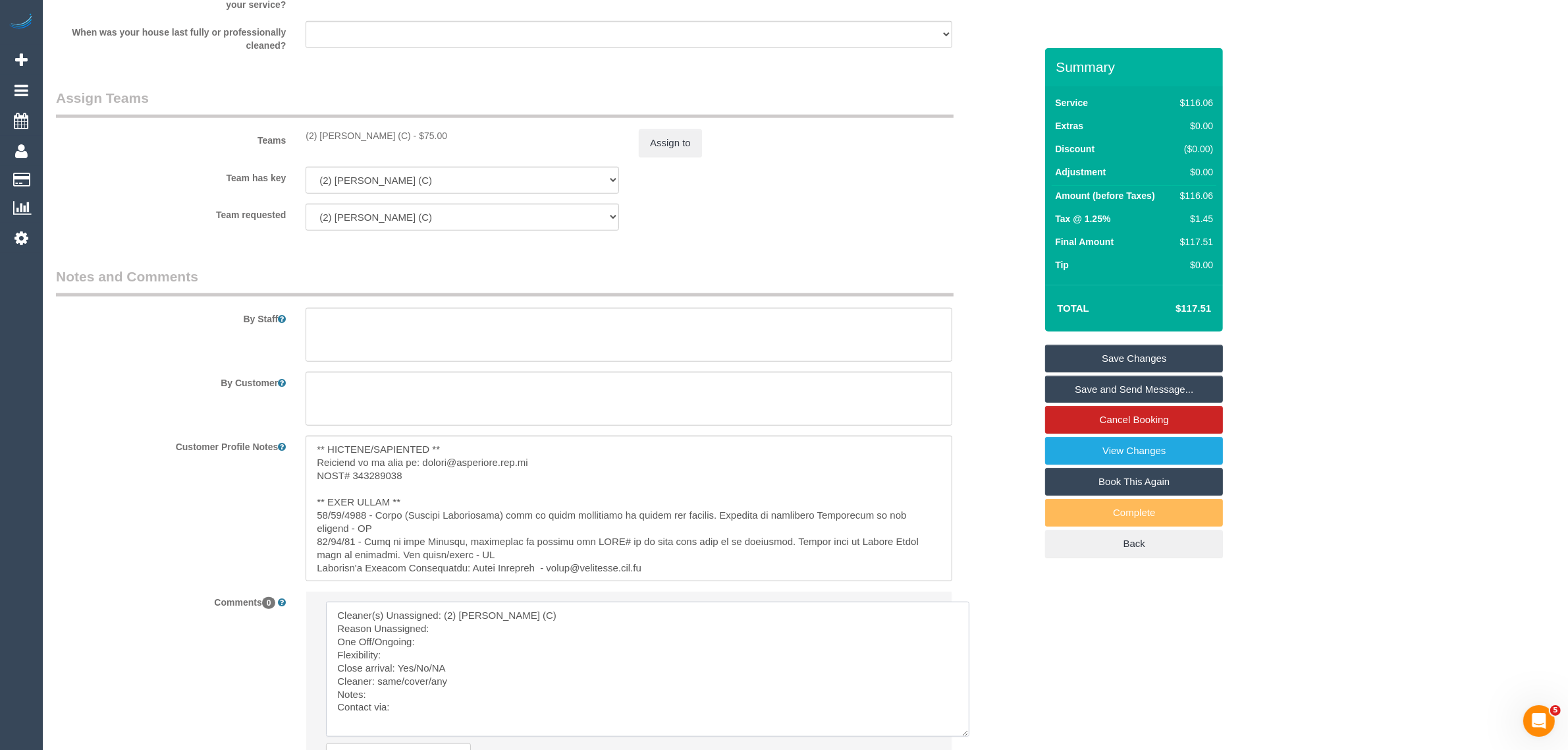
click at [489, 627] on textarea at bounding box center [647, 668] width 643 height 135
click at [419, 653] on textarea at bounding box center [647, 668] width 643 height 135
drag, startPoint x: 417, startPoint y: 664, endPoint x: 449, endPoint y: 664, distance: 32.0
click at [449, 664] on textarea at bounding box center [647, 668] width 643 height 135
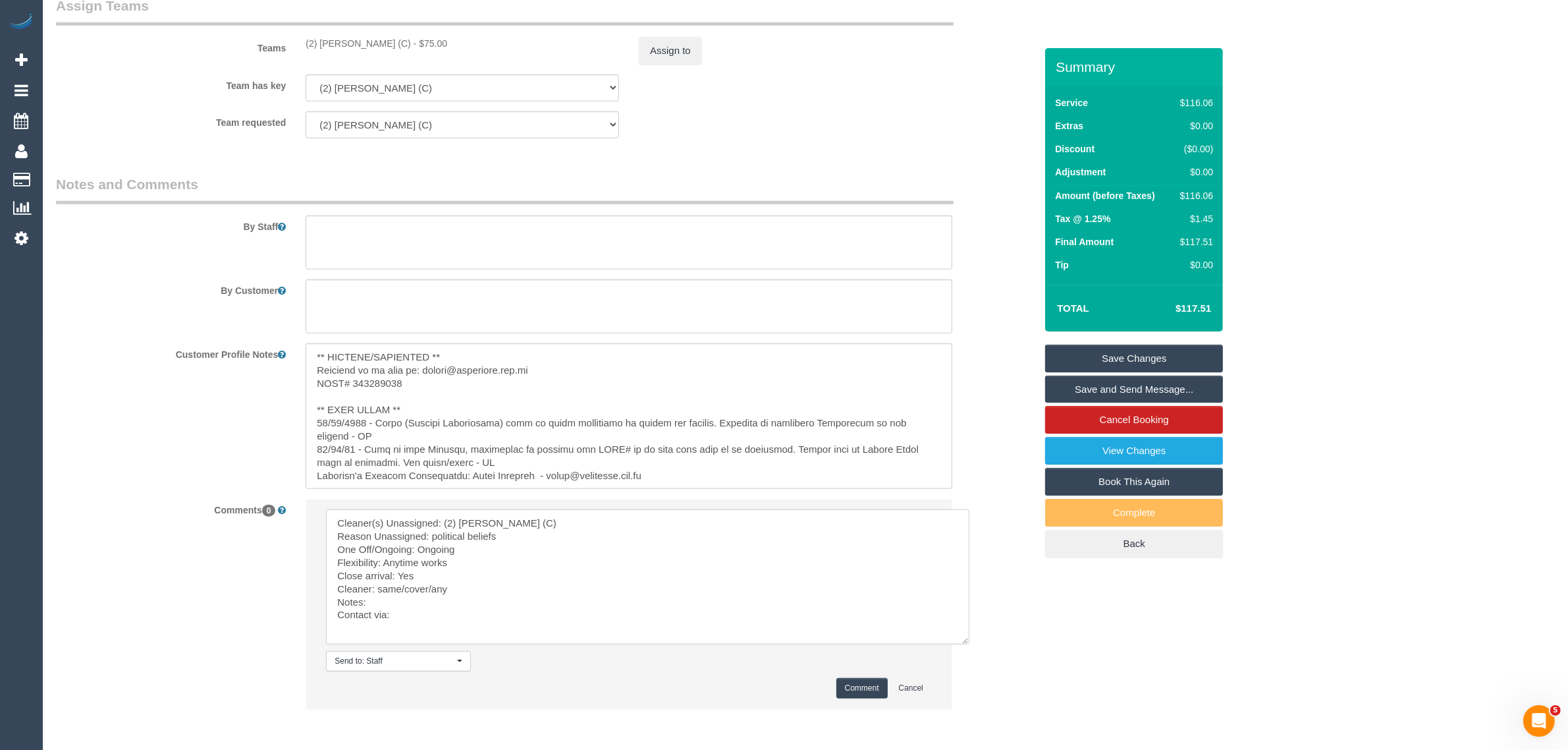
scroll to position [1684, 0]
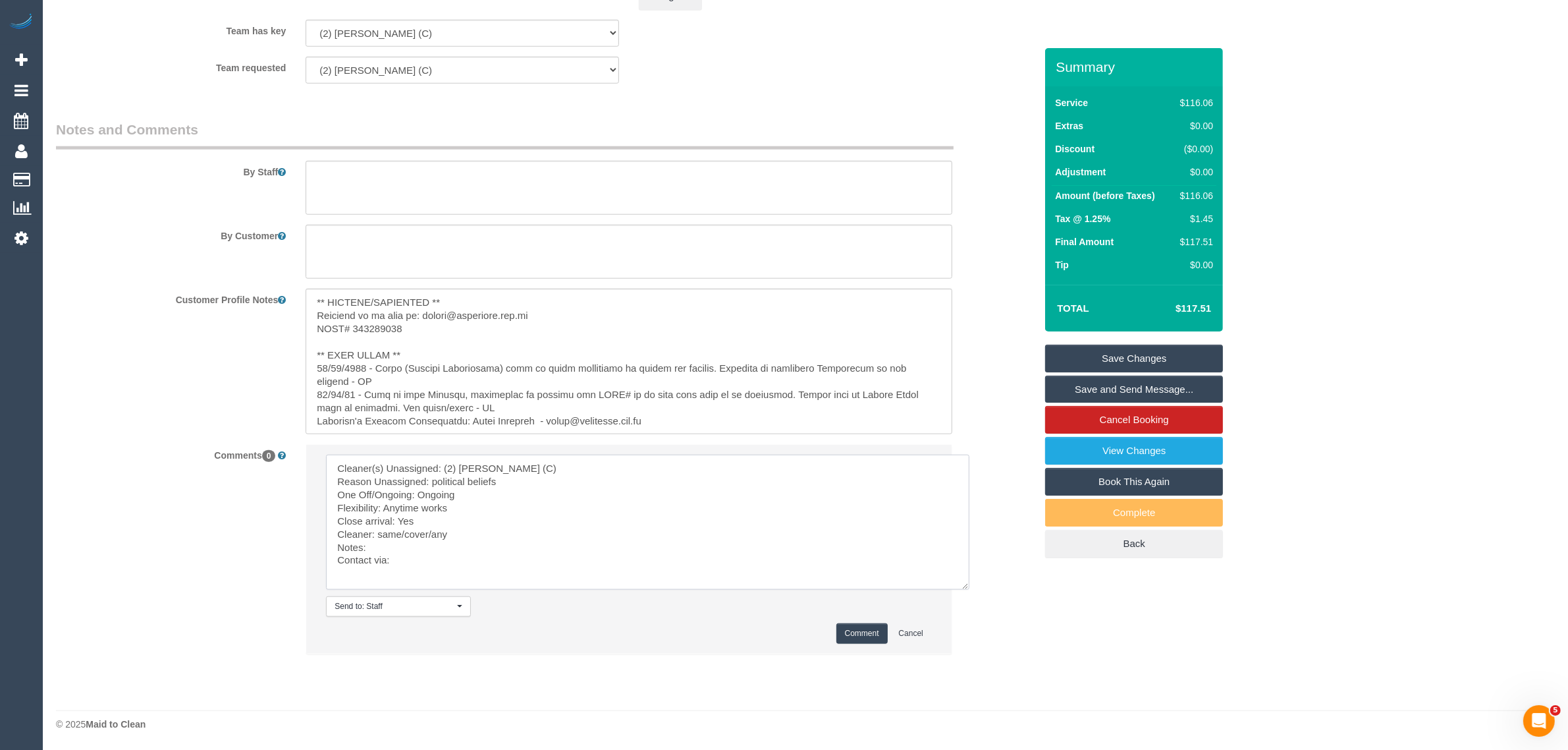
drag, startPoint x: 380, startPoint y: 532, endPoint x: 430, endPoint y: 531, distance: 50.0
click at [430, 531] on textarea at bounding box center [647, 522] width 643 height 135
paste textarea "just wondering if you guys can change my cleaning services please 🙏, she is to …"
click at [338, 564] on textarea at bounding box center [647, 522] width 643 height 135
type textarea "Cleaner(s) Unassigned: (2) Anita Jamieson (C) Reason Unassigned: political beli…"
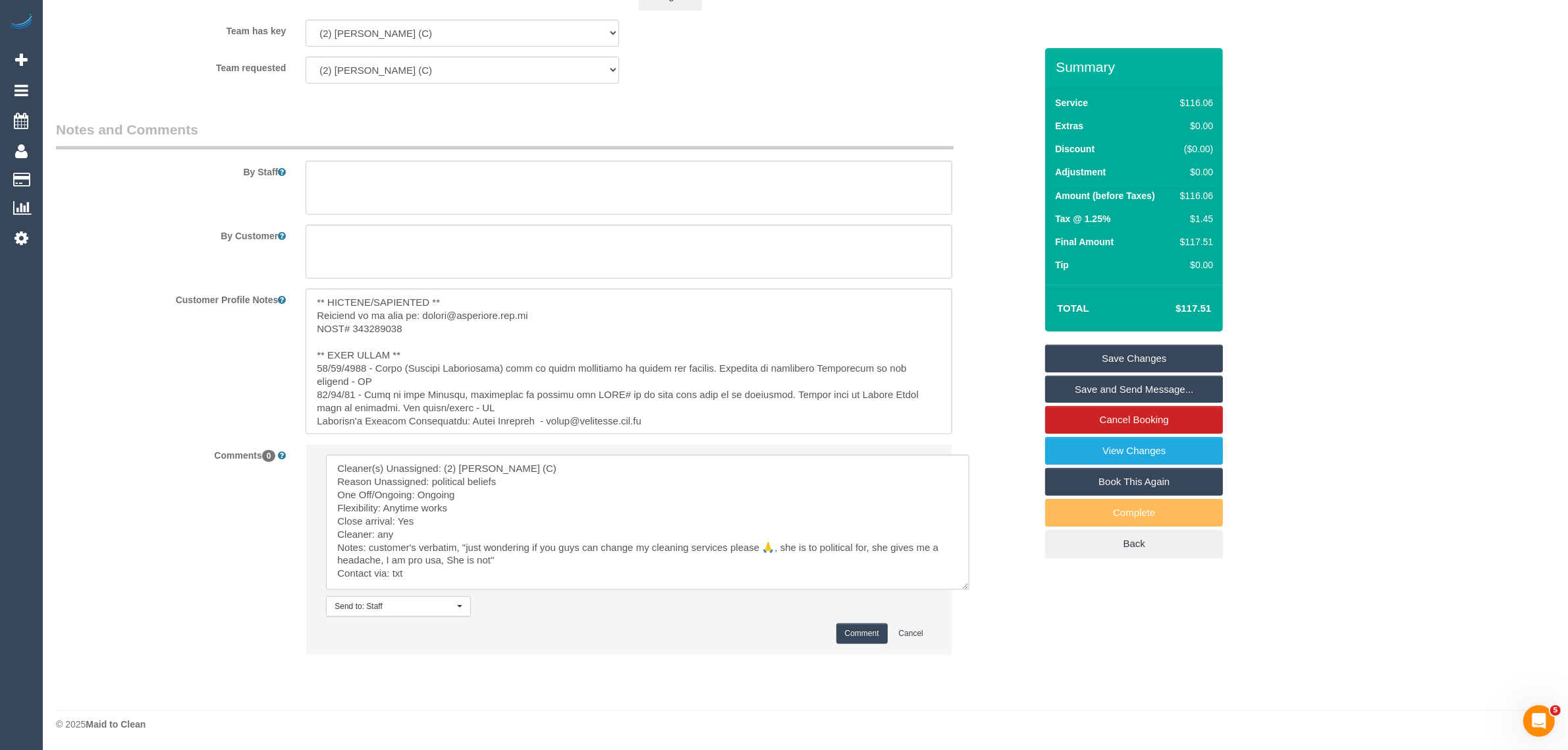
click at [851, 634] on button "Comment" at bounding box center [862, 633] width 51 height 21
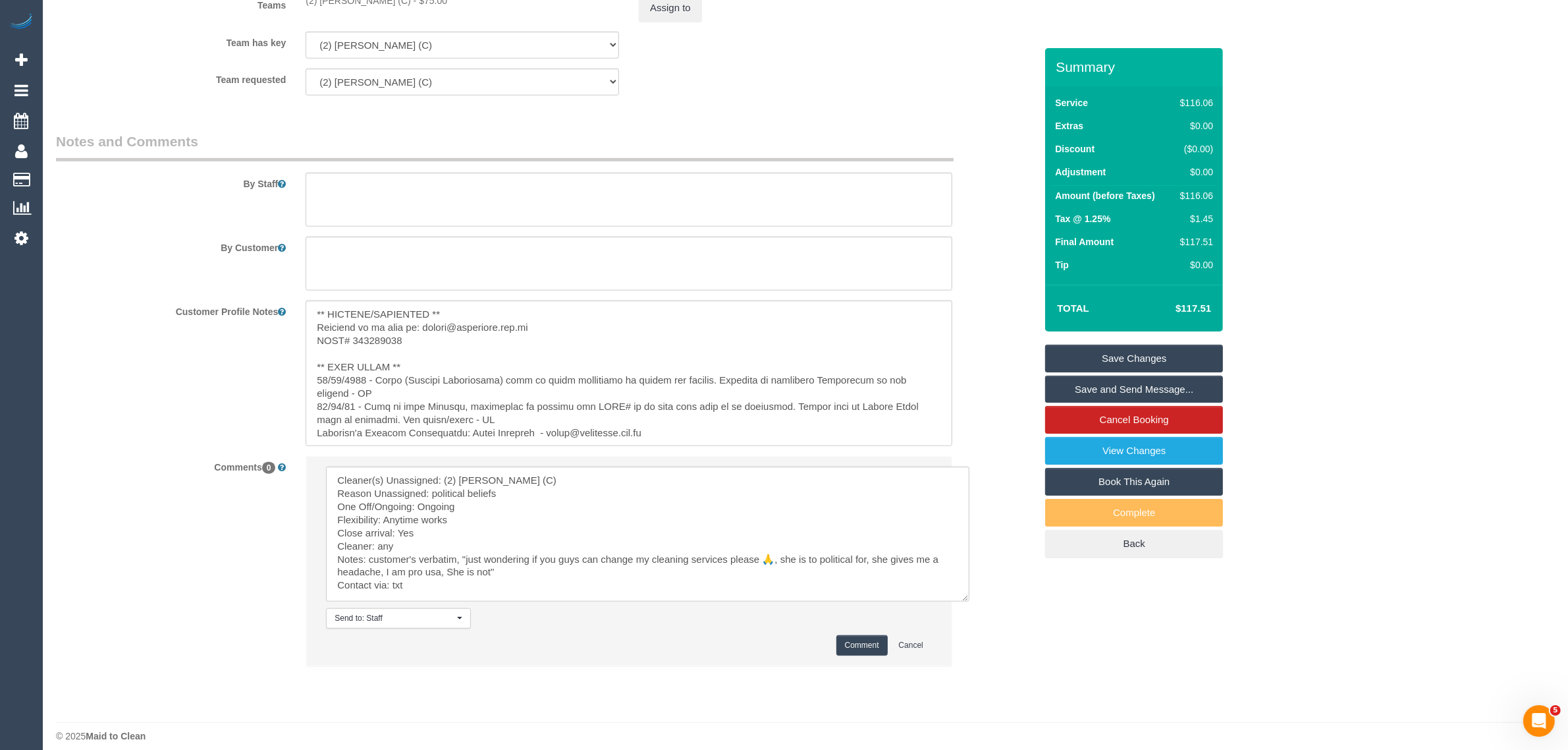
scroll to position [1354, 0]
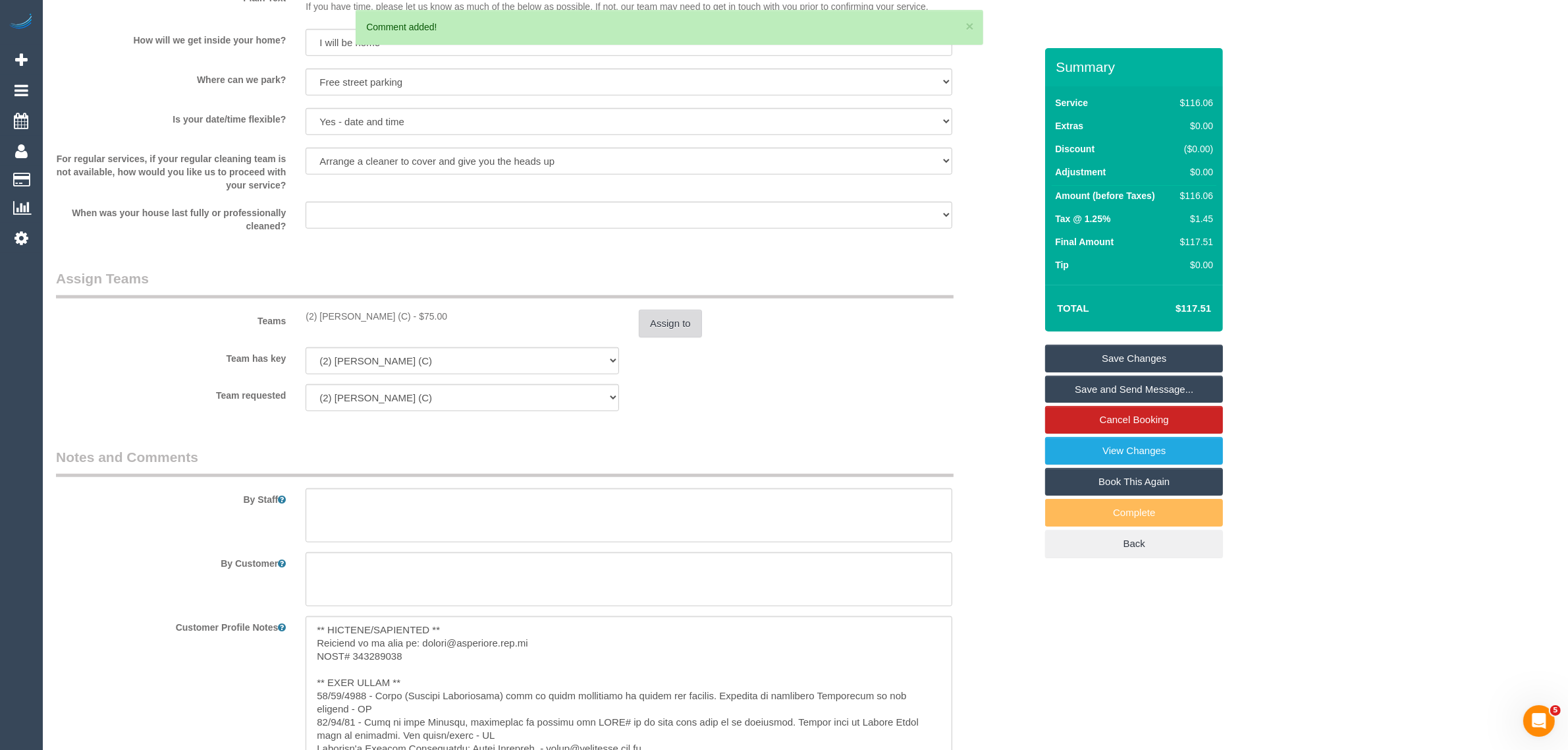
click at [683, 313] on button "Assign to" at bounding box center [670, 323] width 63 height 28
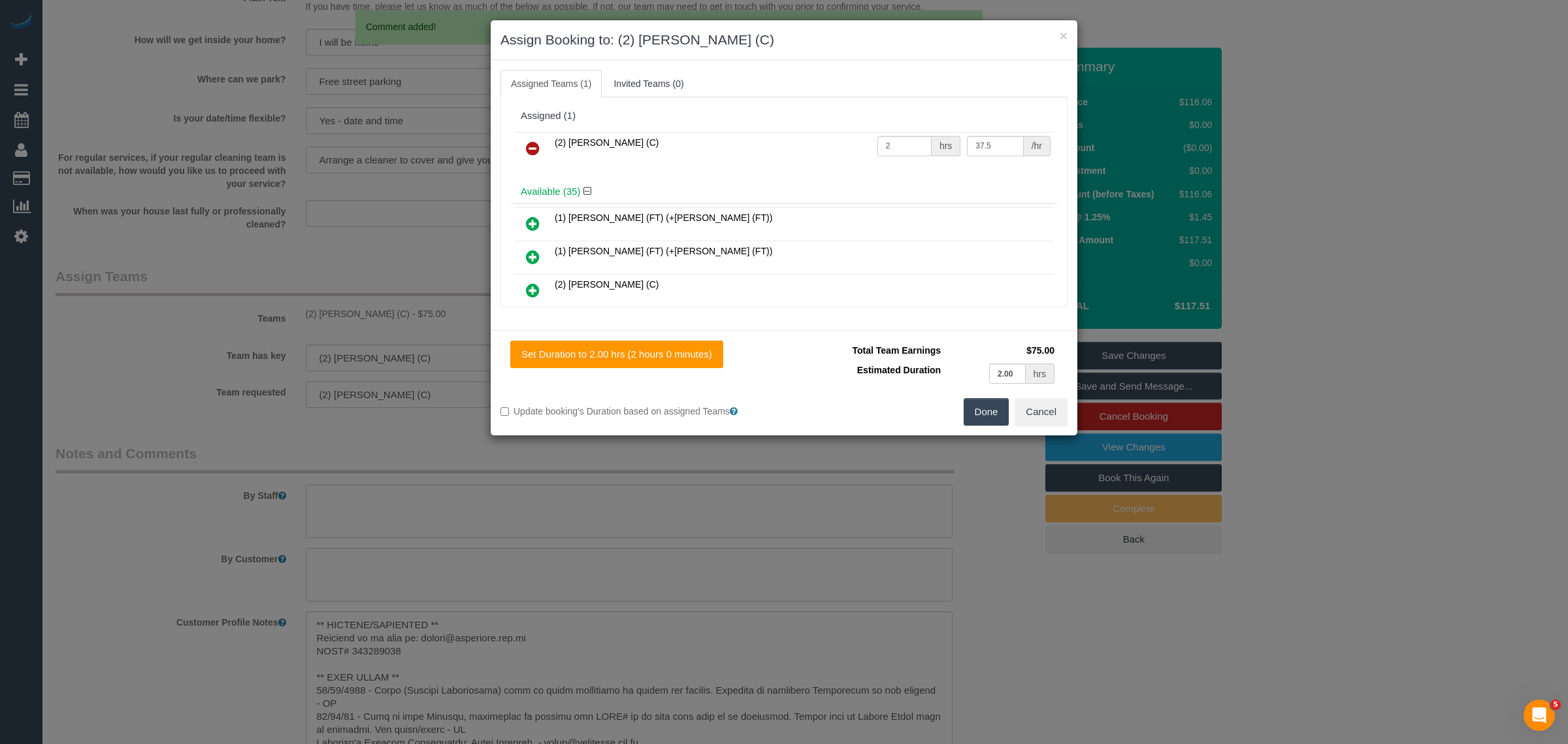
click at [533, 149] on icon at bounding box center [532, 148] width 13 height 16
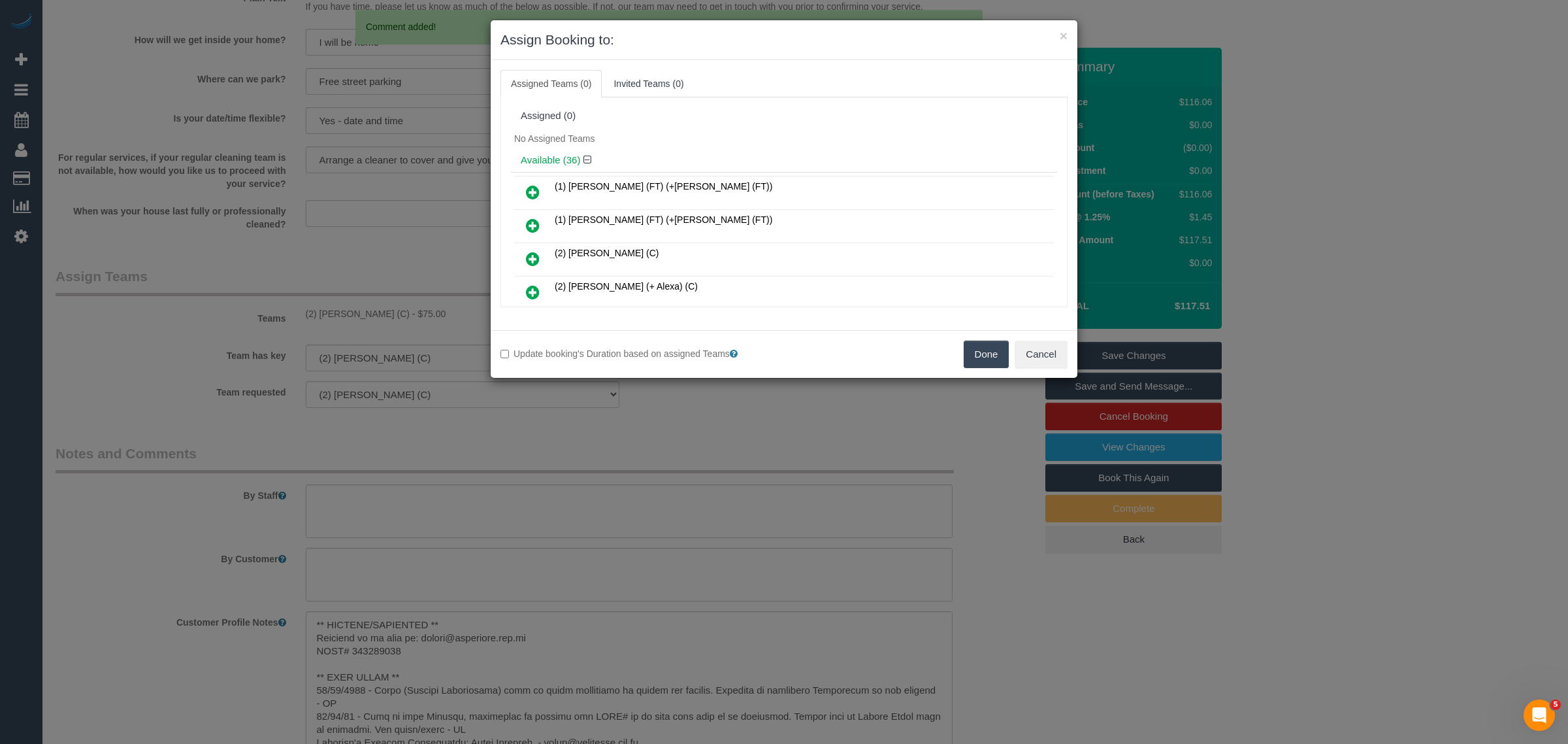
click at [976, 364] on button "Done" at bounding box center [987, 354] width 46 height 28
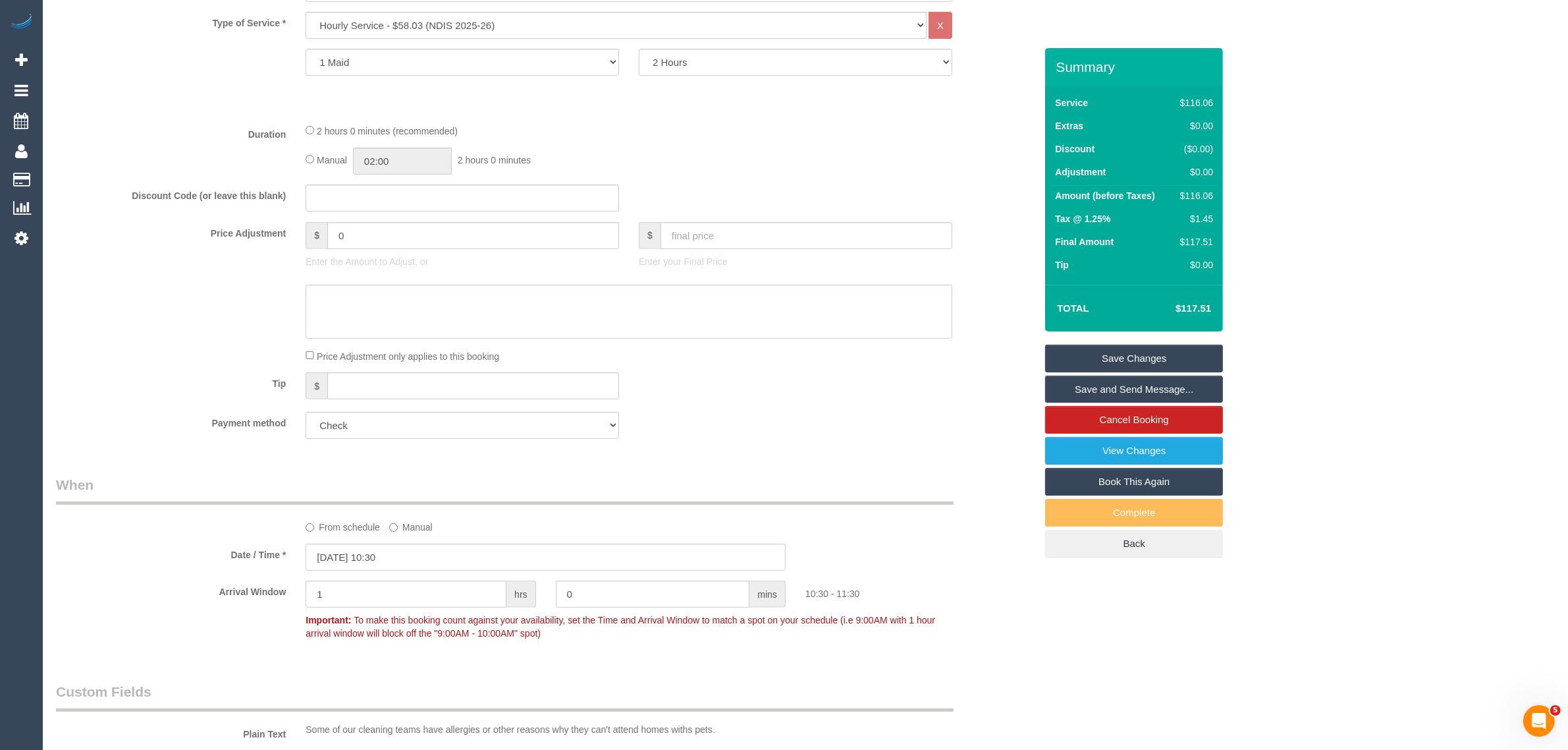
scroll to position [366, 0]
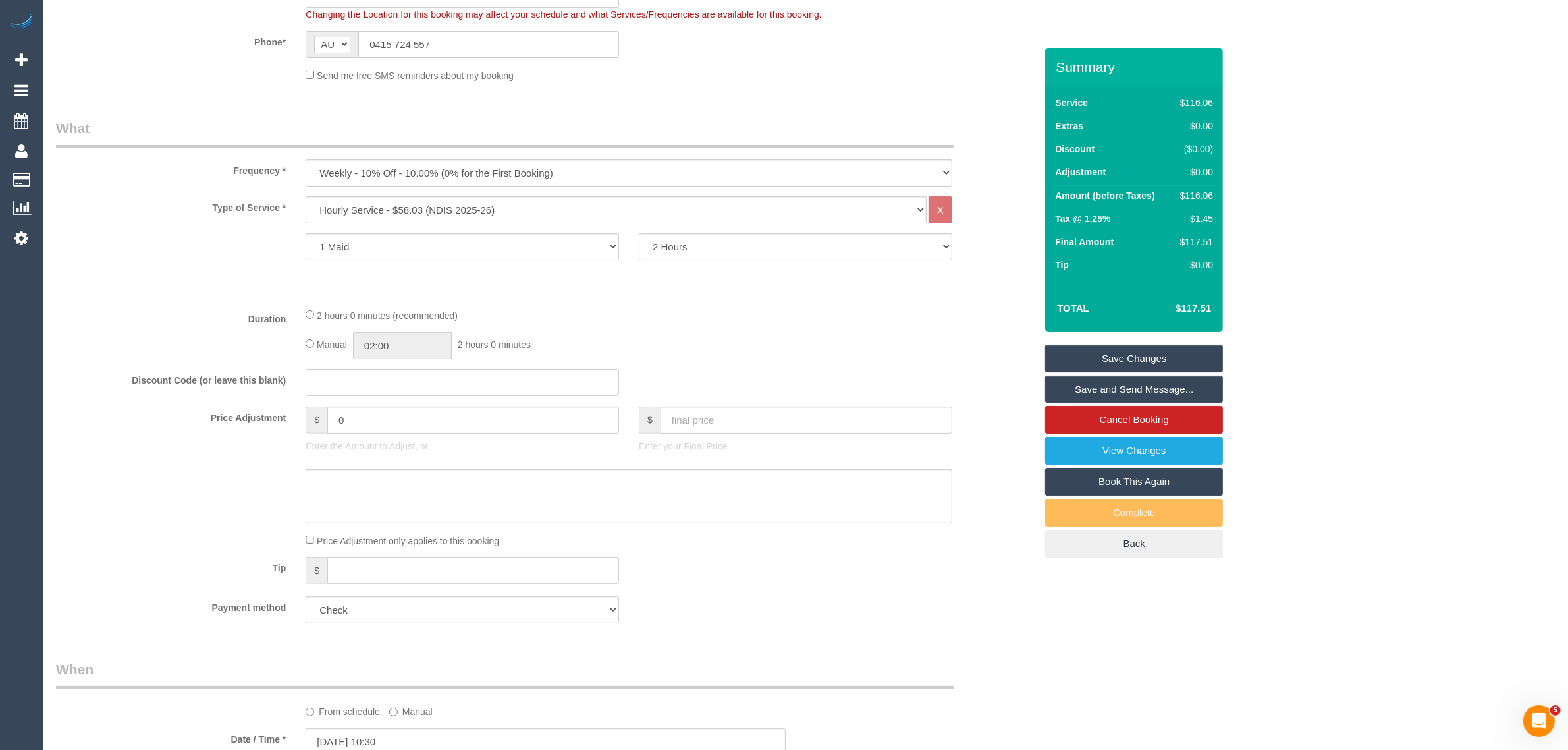
click at [1134, 347] on link "Save Changes" at bounding box center [1134, 358] width 177 height 28
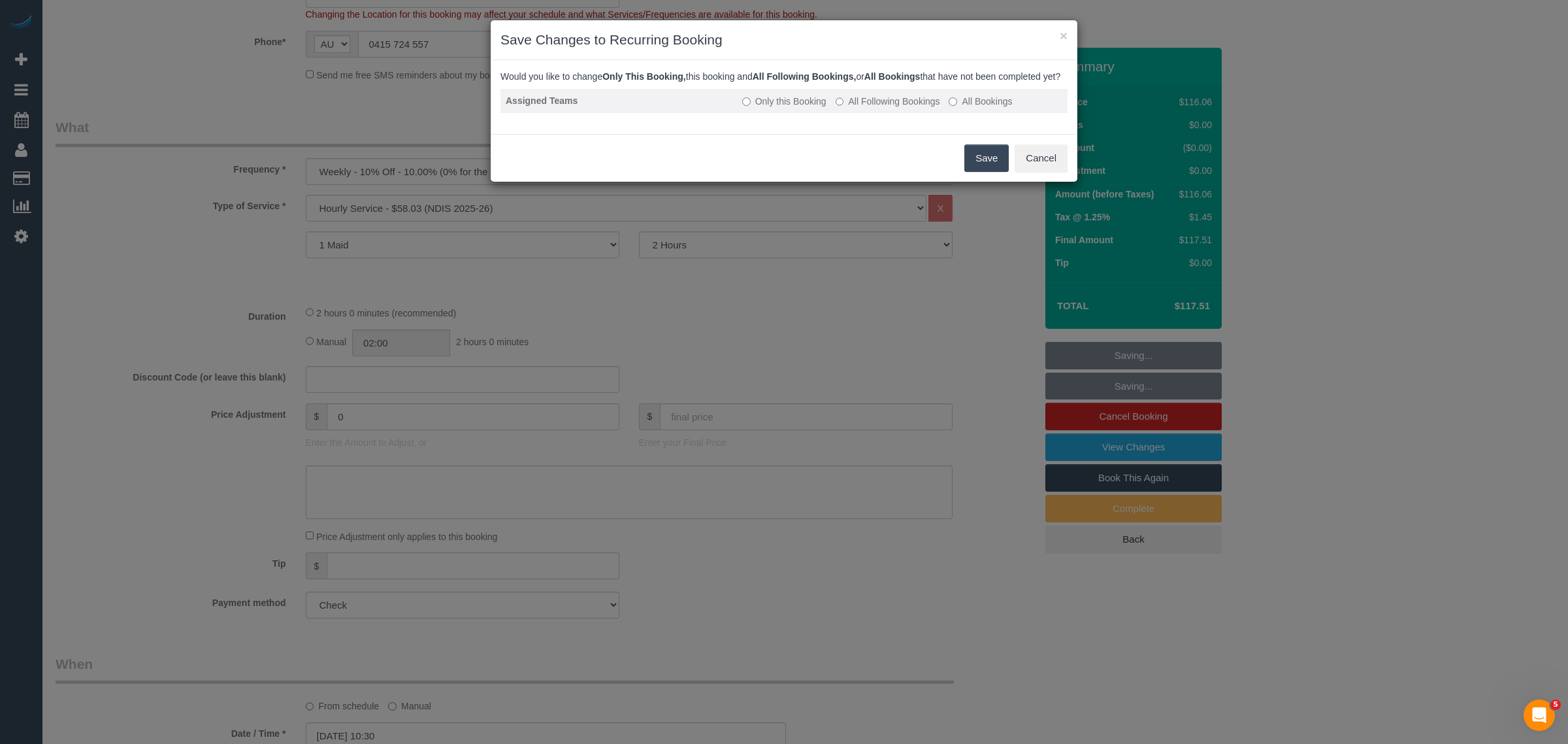
click at [866, 108] on label "All Following Bookings" at bounding box center [888, 101] width 105 height 13
click at [984, 172] on button "Save" at bounding box center [987, 158] width 44 height 28
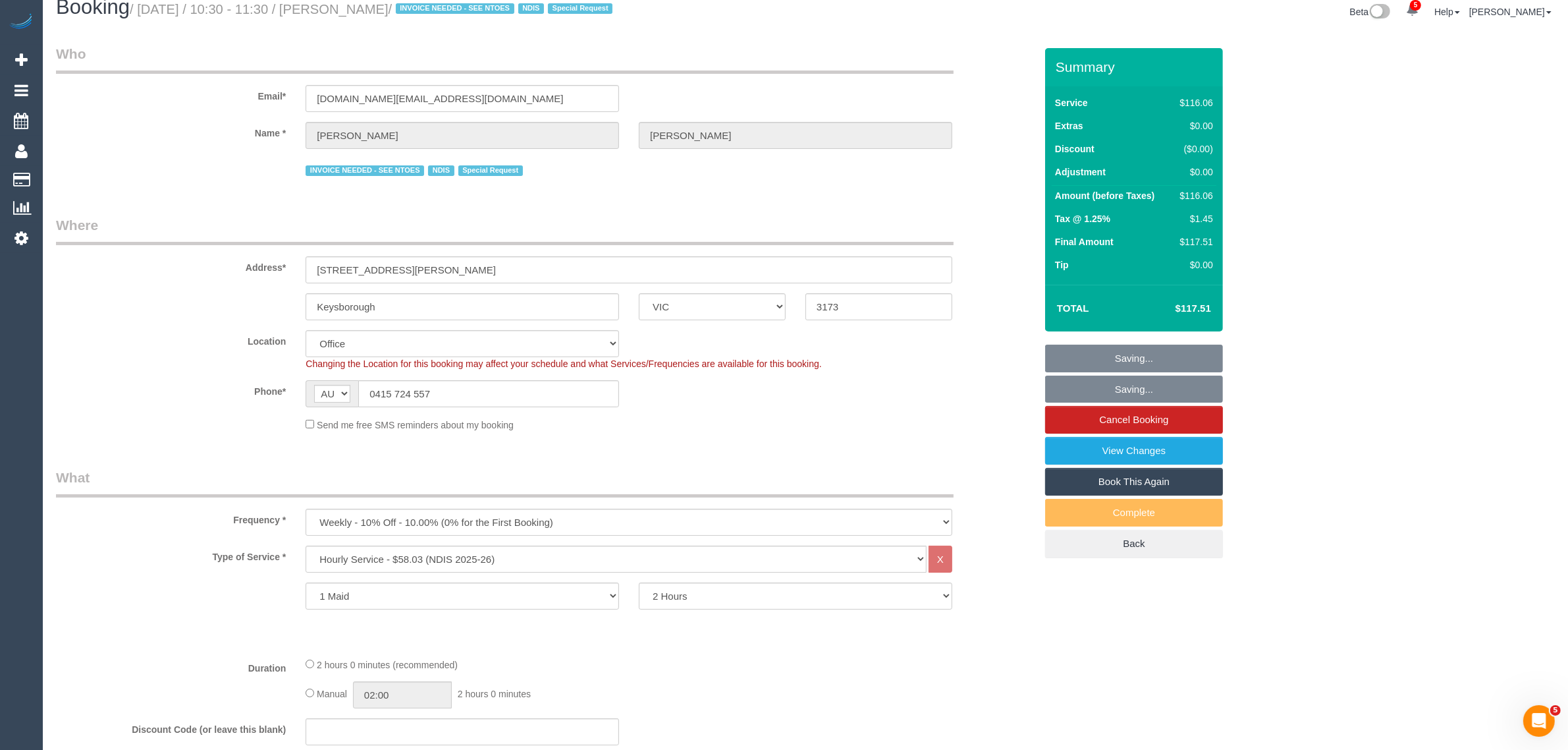
scroll to position [0, 0]
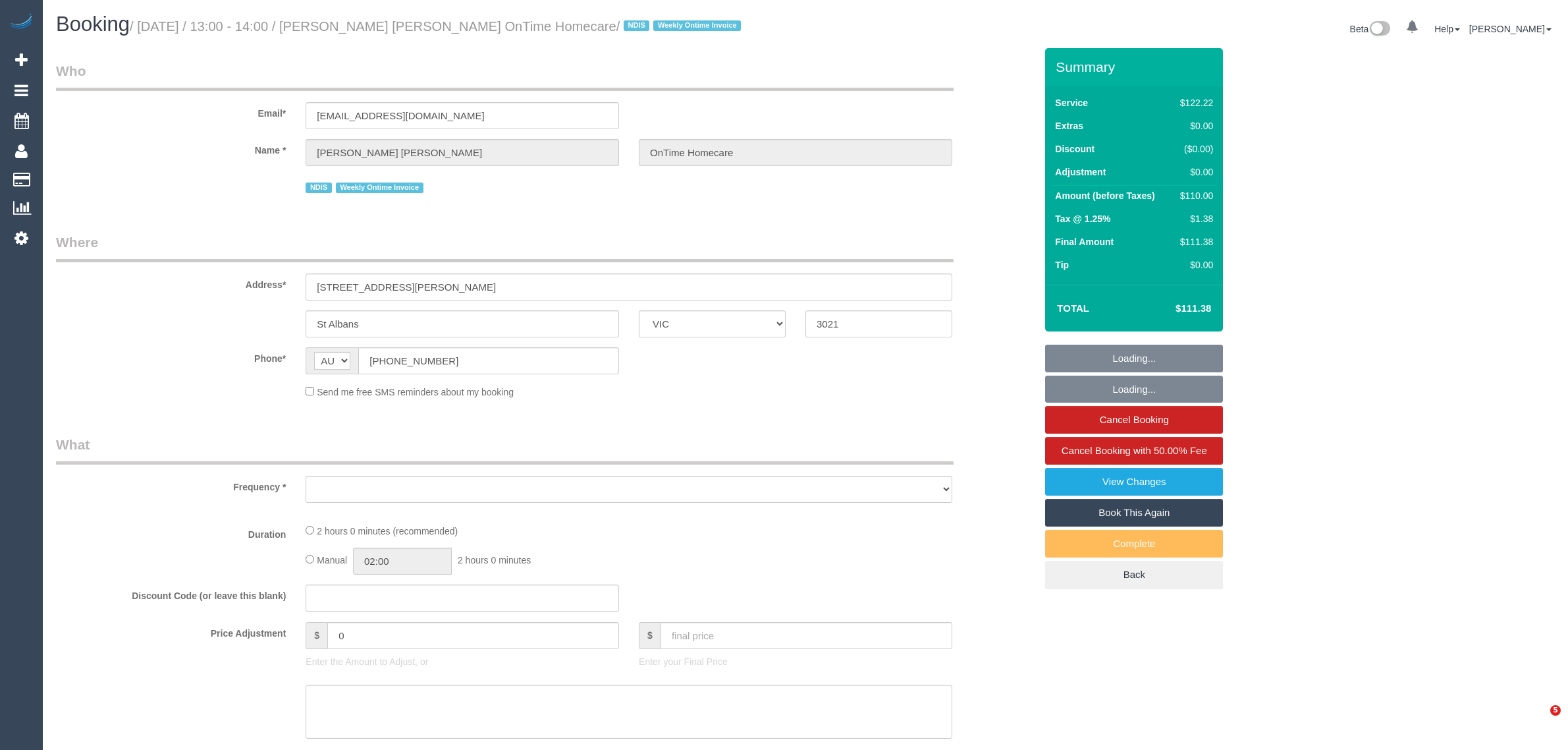
select select "VIC"
select select "object:559"
select select "number:28"
select select "number:14"
select select "number:19"
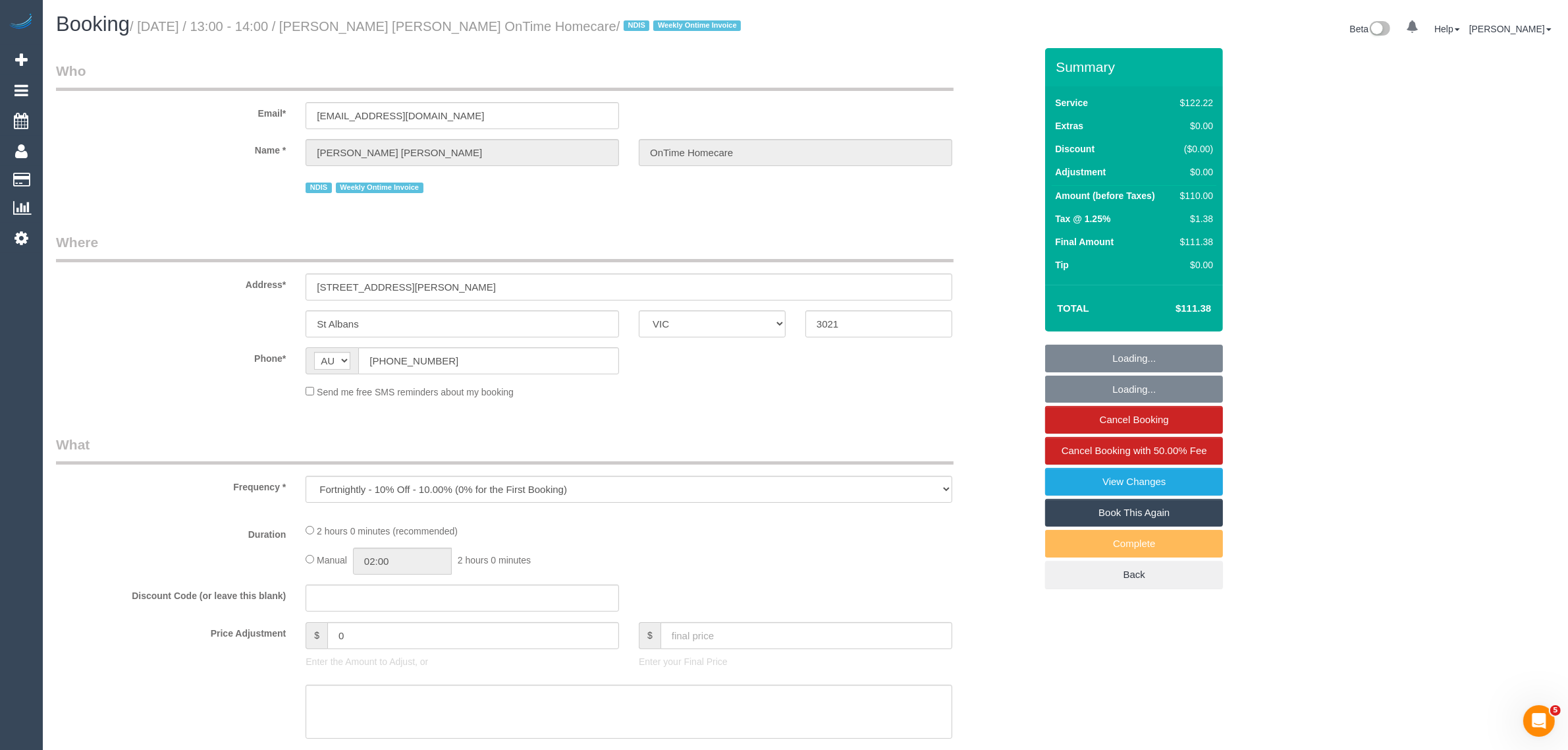
select select "number:22"
select select "number:35"
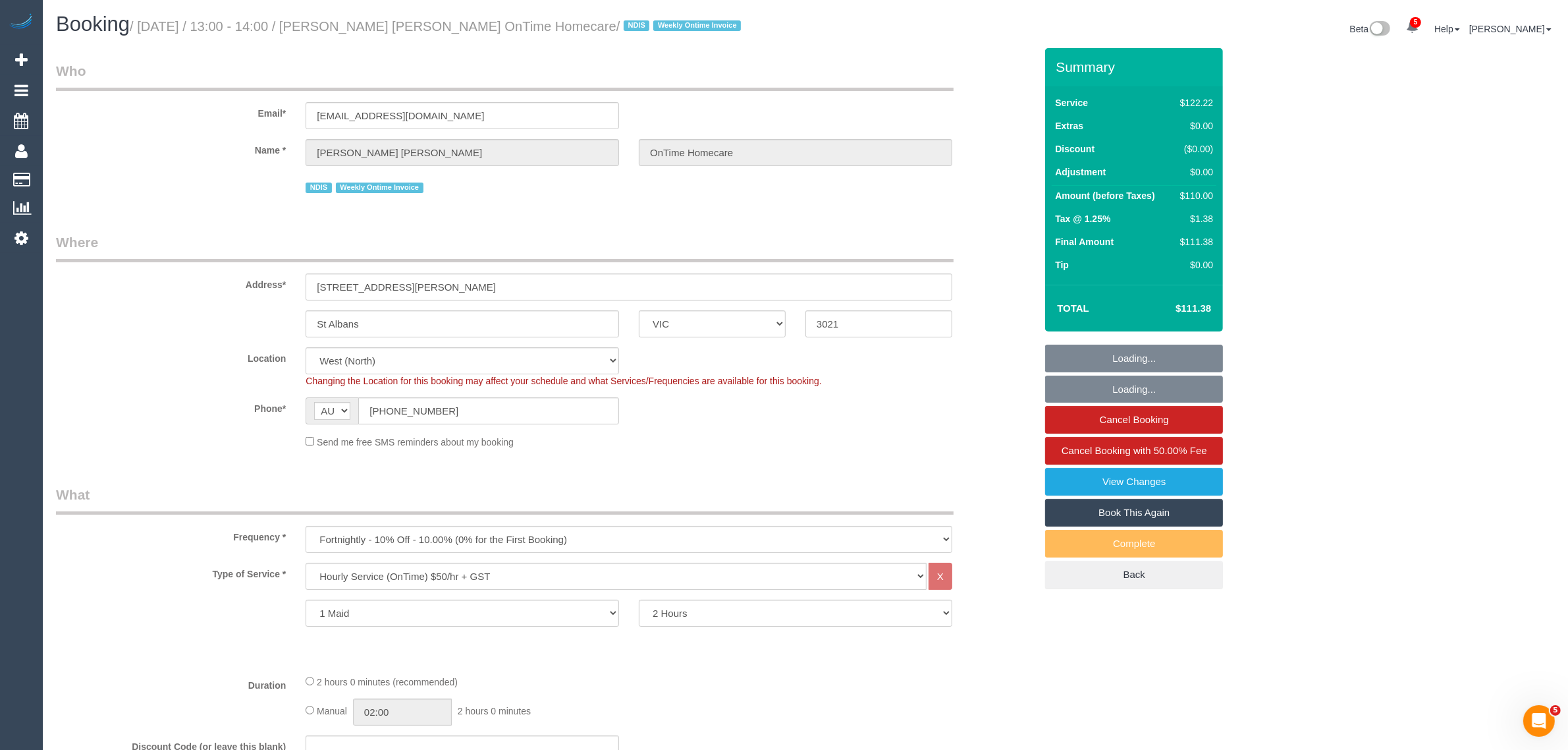
select select "object:1424"
click at [527, 412] on input "[PHONE_NUMBER]" at bounding box center [488, 411] width 261 height 27
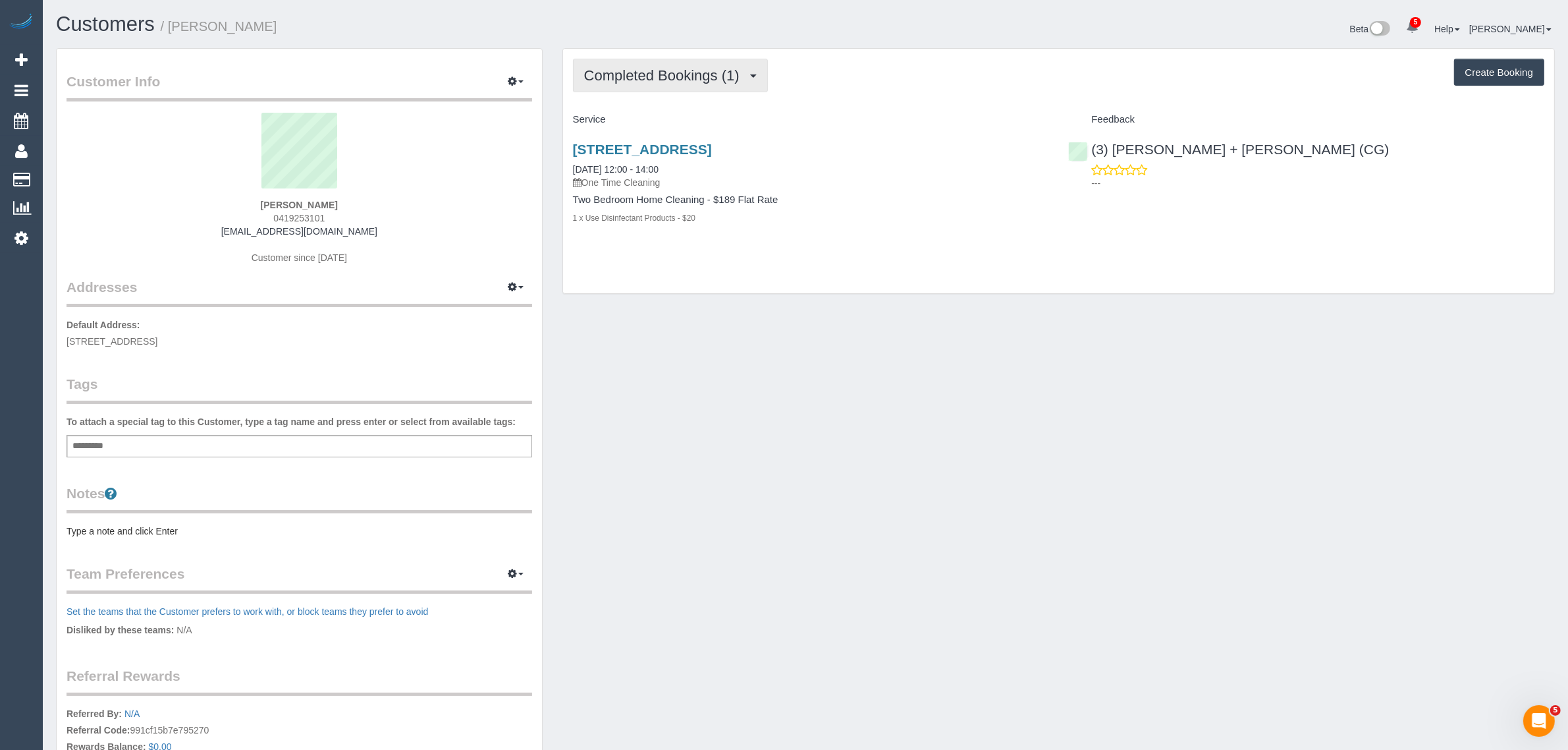
click at [656, 78] on span "Completed Bookings (1)" at bounding box center [665, 75] width 162 height 17
drag, startPoint x: 627, startPoint y: 118, endPoint x: 706, endPoint y: 129, distance: 79.8
click at [627, 118] on link "Upcoming Bookings (1)" at bounding box center [642, 122] width 137 height 17
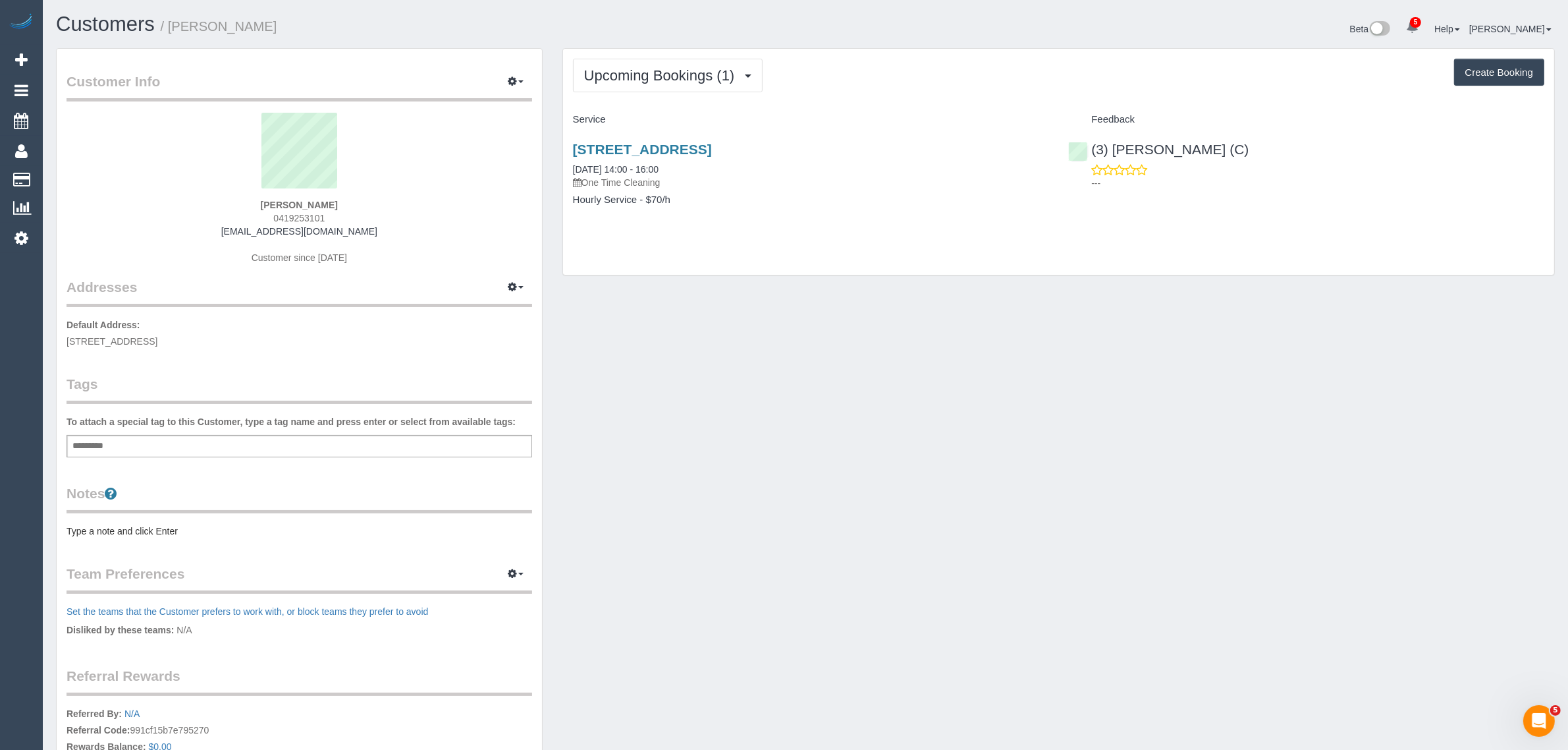
click at [300, 216] on span "0419253101" at bounding box center [299, 217] width 51 height 10
copy span "0419253101"
click at [821, 285] on div "Upcoming Bookings (1) Completed Bookings (1) Upcoming Bookings (1) Cancelled Bo…" at bounding box center [1058, 168] width 1012 height 241
drag, startPoint x: 830, startPoint y: 144, endPoint x: 563, endPoint y: 144, distance: 267.0
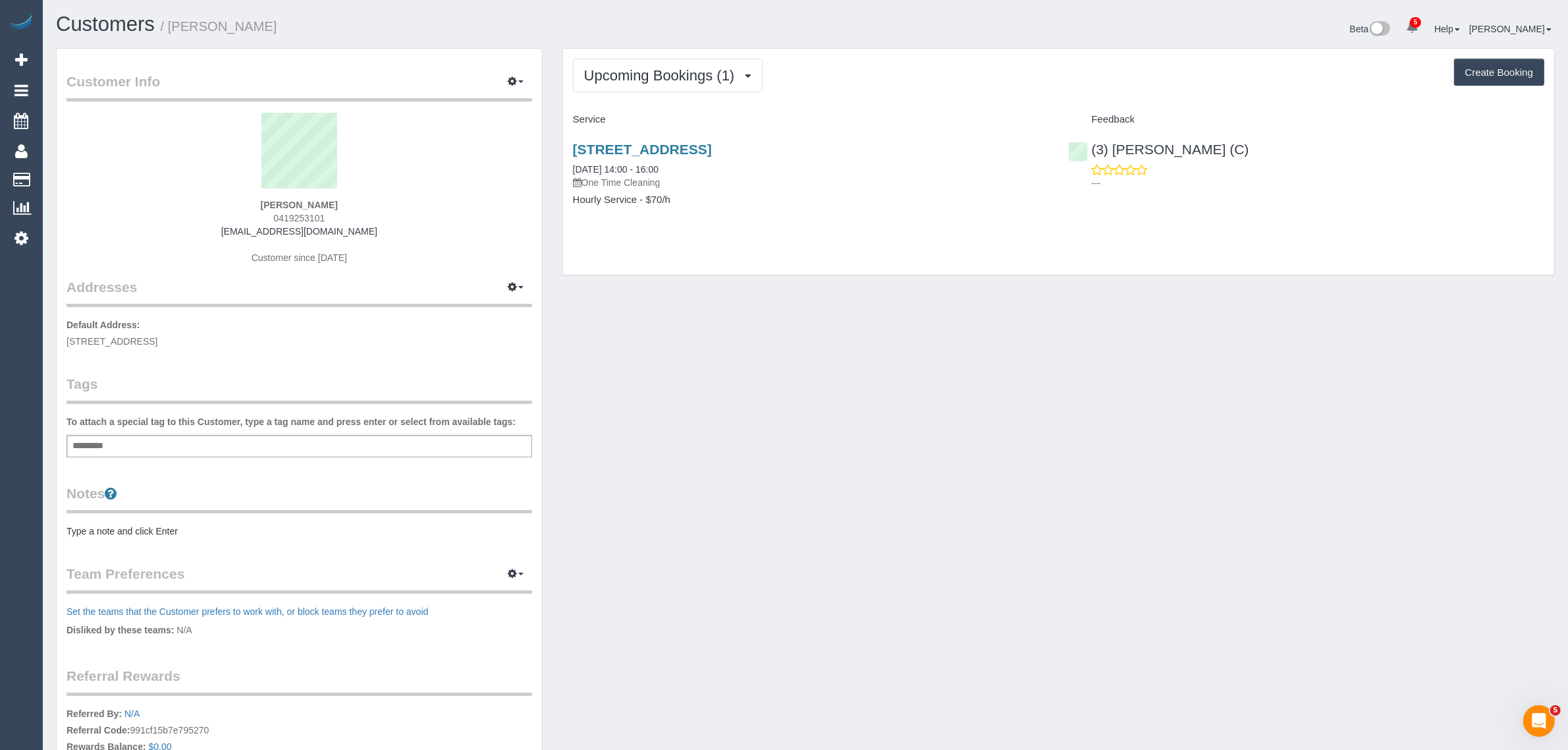
click at [563, 144] on div "105 High Street, 506, Prahan, VIC 3181 15/09/2025 14:00 - 16:00 One Time Cleani…" at bounding box center [810, 181] width 495 height 102
copy link "105 High Street, 506, Prahan, VIC 3181"
click at [656, 142] on link "105 High Street, 506, Prahan, VIC 3181" at bounding box center [643, 149] width 139 height 15
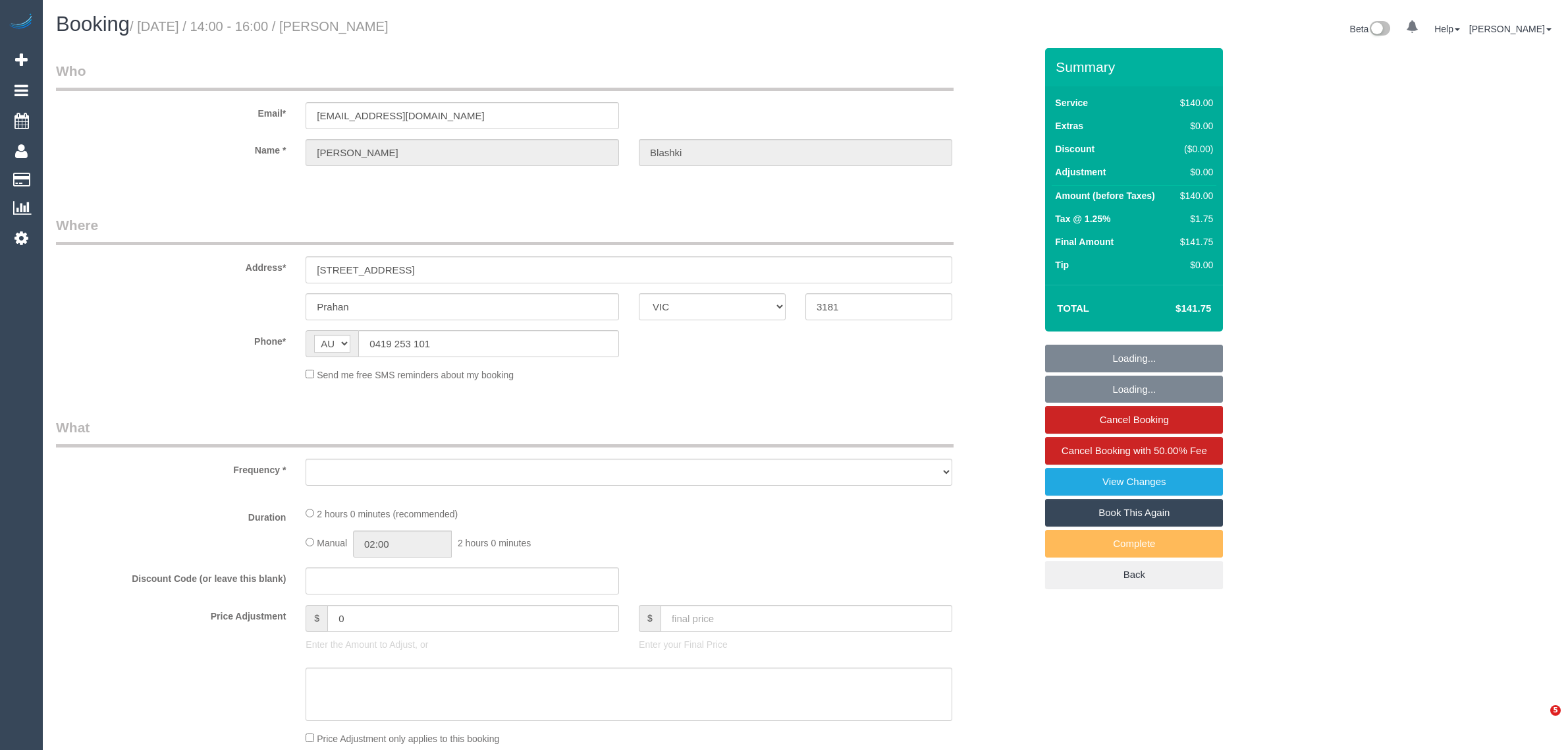
select select "VIC"
select select "object:564"
select select "string:stripe-pm_1RiQ6W2GScqysDRV9ADAu6KU"
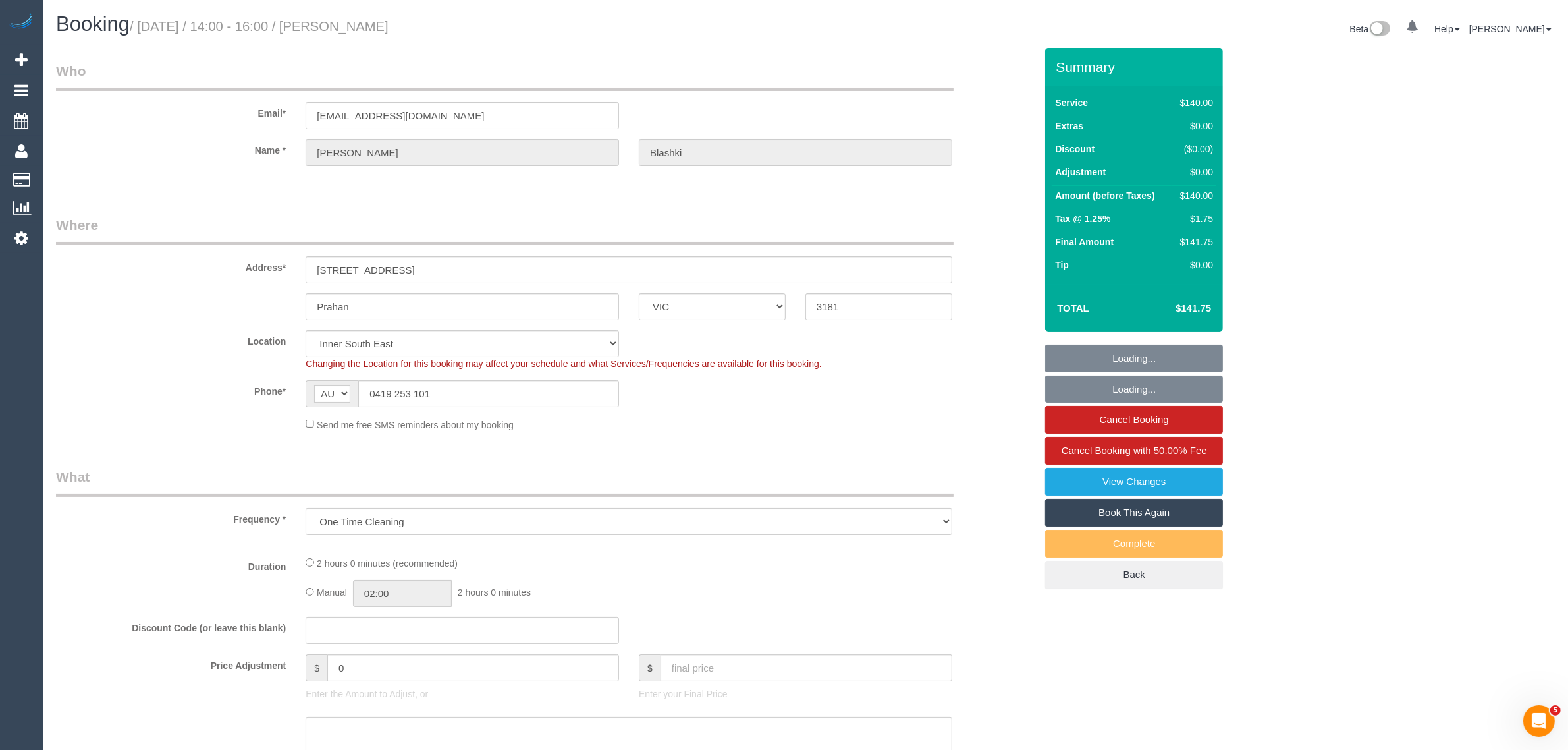
select select "object:730"
select select "number:28"
select select "number:14"
select select "number:19"
select select "number:25"
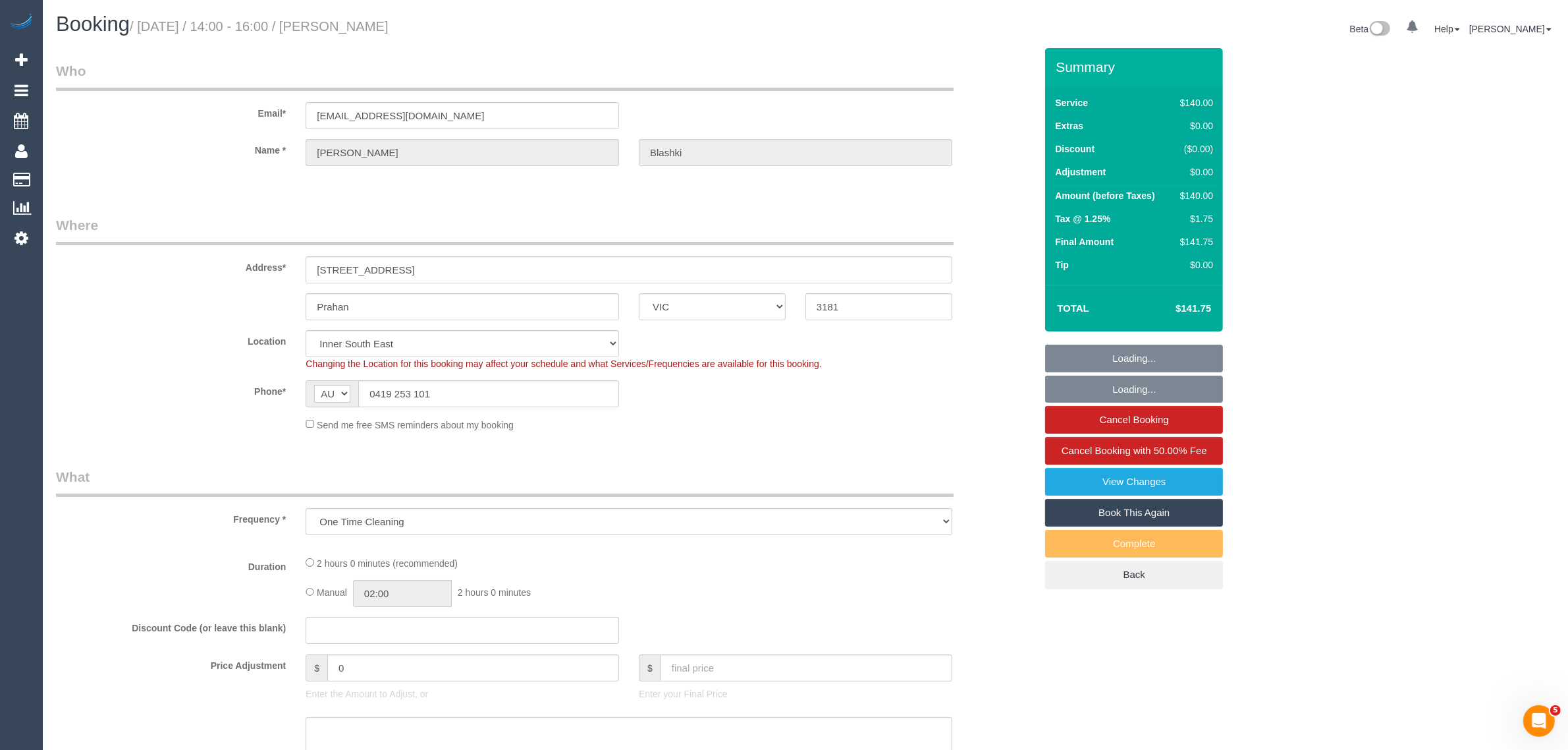
select select "number:12"
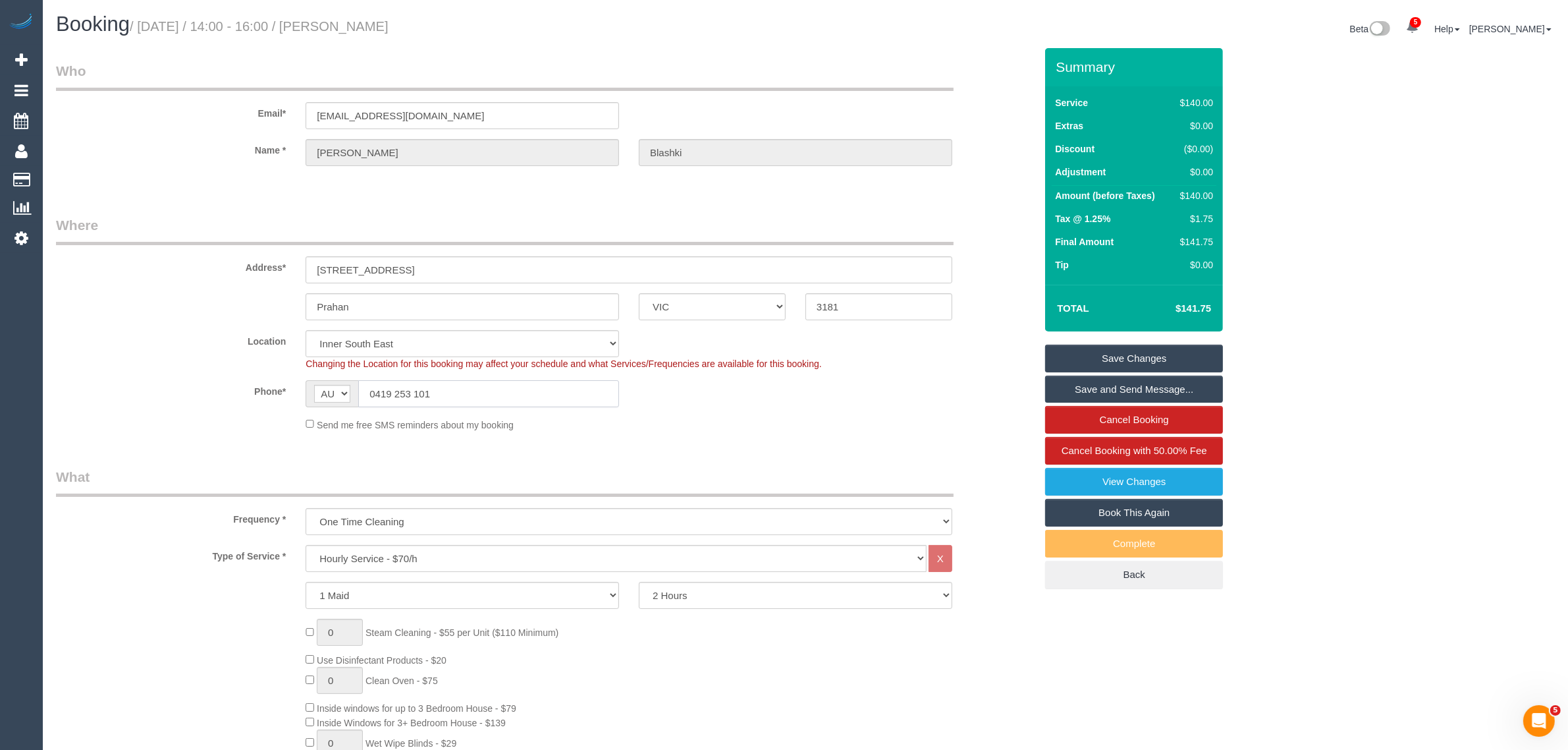
click at [567, 397] on input "0419 253 101" at bounding box center [488, 393] width 261 height 27
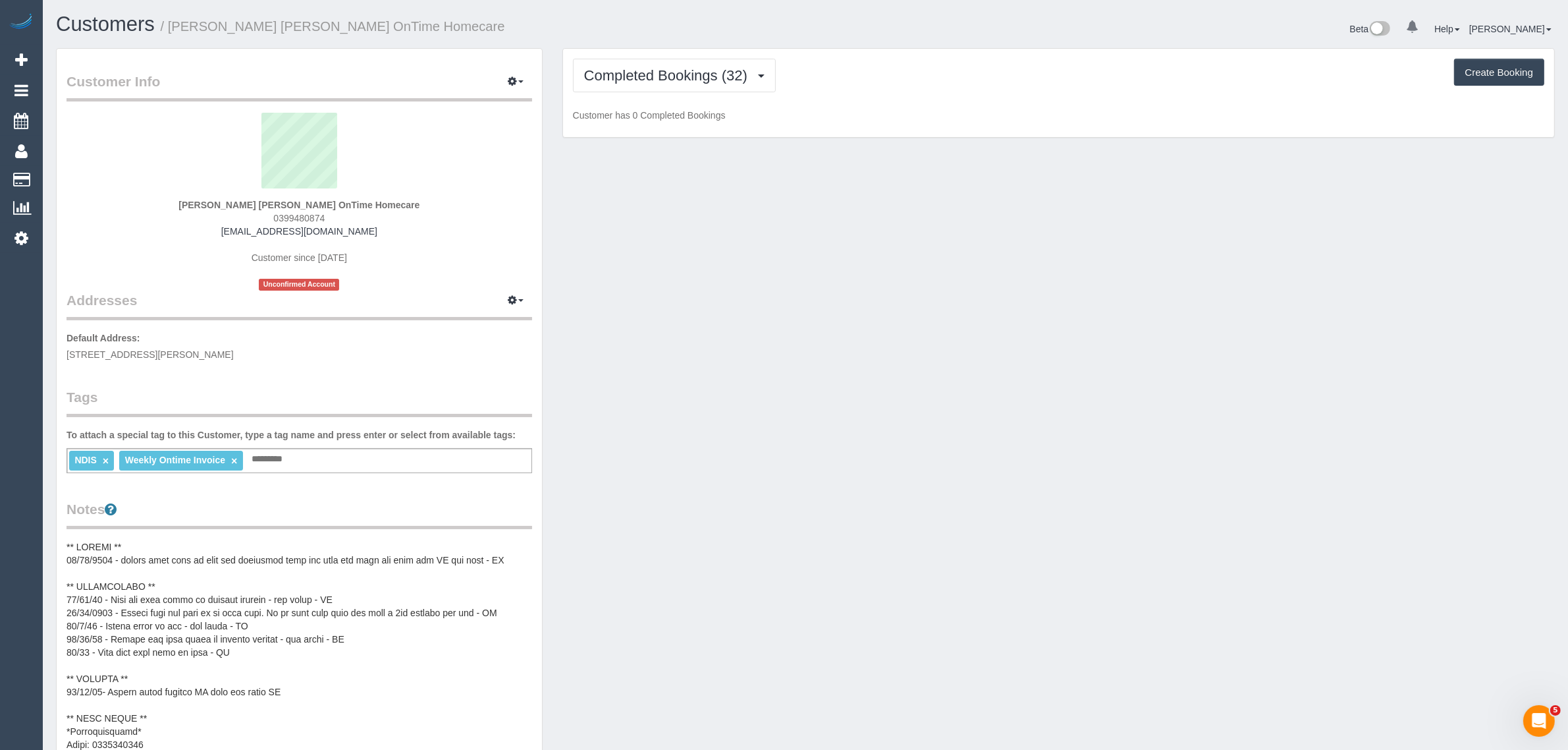
click at [289, 213] on span "0399480874" at bounding box center [299, 217] width 51 height 10
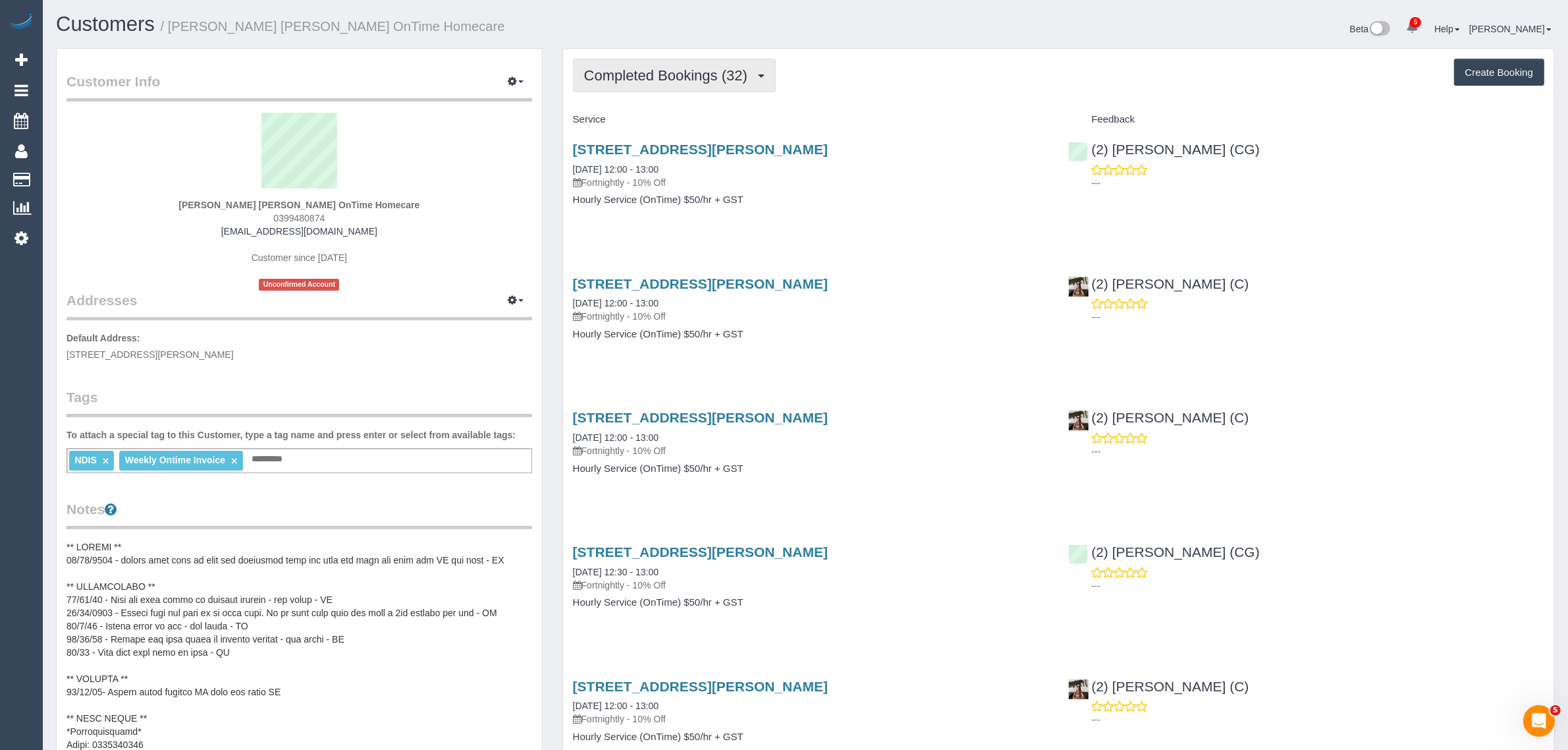
drag, startPoint x: 706, startPoint y: 74, endPoint x: 698, endPoint y: 86, distance: 14.4
click at [706, 74] on span "Completed Bookings (32)" at bounding box center [669, 75] width 170 height 17
click at [662, 119] on link "Upcoming Bookings (12)" at bounding box center [645, 122] width 142 height 17
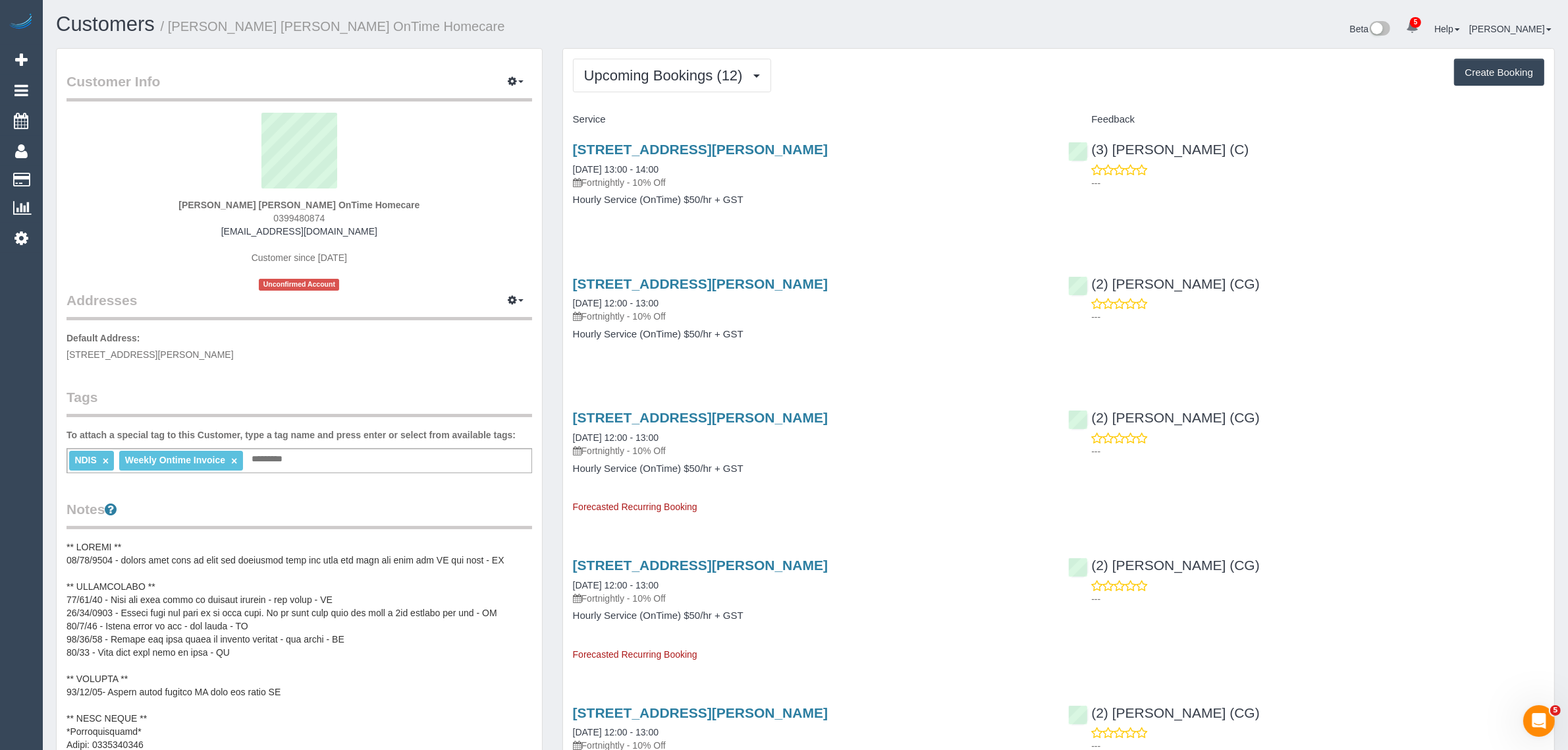
click at [691, 158] on div "10 Andrew Road, St Albans, VIC 3021 15/09/2025 13:00 - 14:00 Fortnightly - 10% …" at bounding box center [811, 165] width 476 height 47
click at [698, 146] on link "10 Andrew Road, St Albans, VIC 3021" at bounding box center [700, 149] width 255 height 15
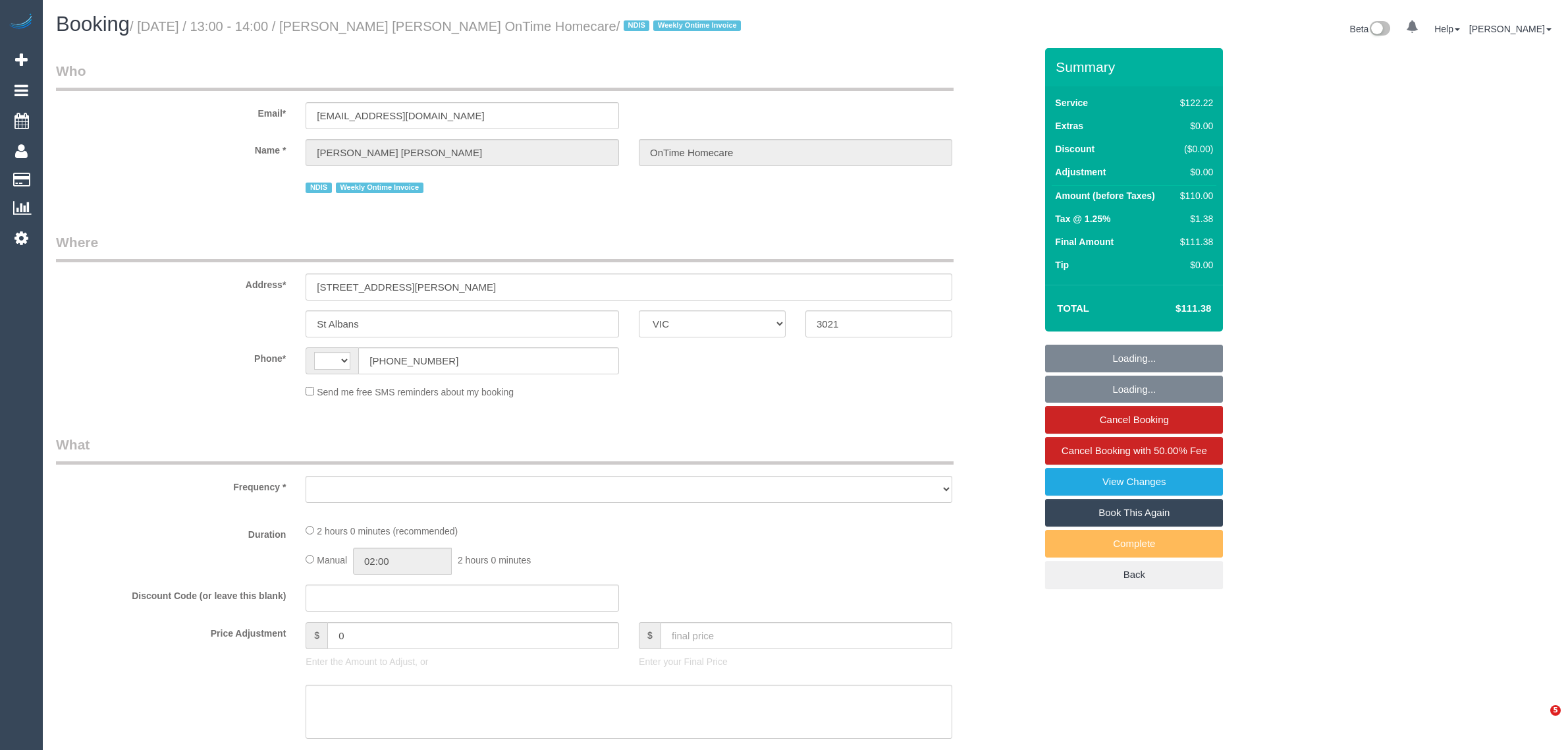
select select "VIC"
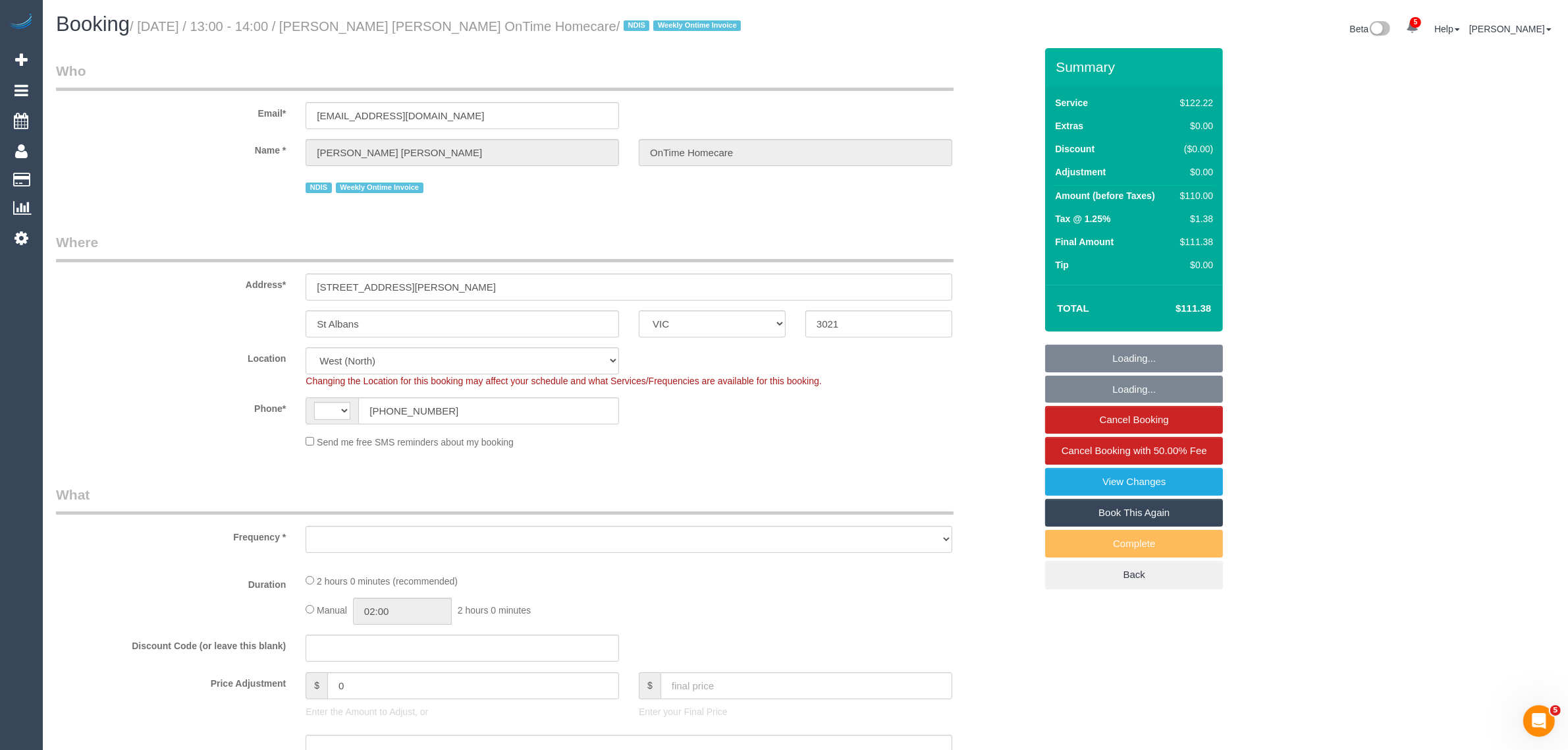
select select "string:AU"
select select "number:28"
select select "number:14"
select select "number:19"
select select "number:22"
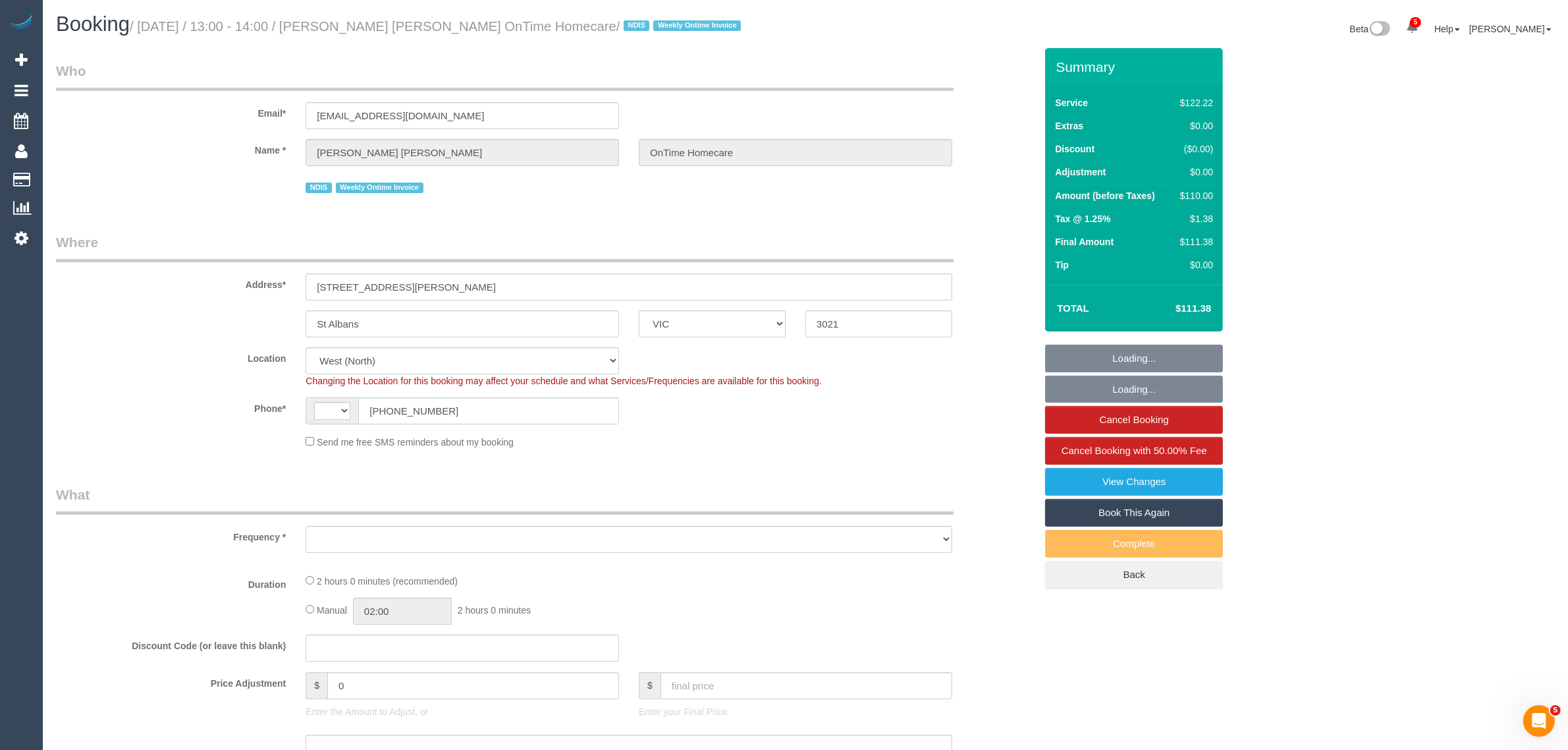
select select "number:35"
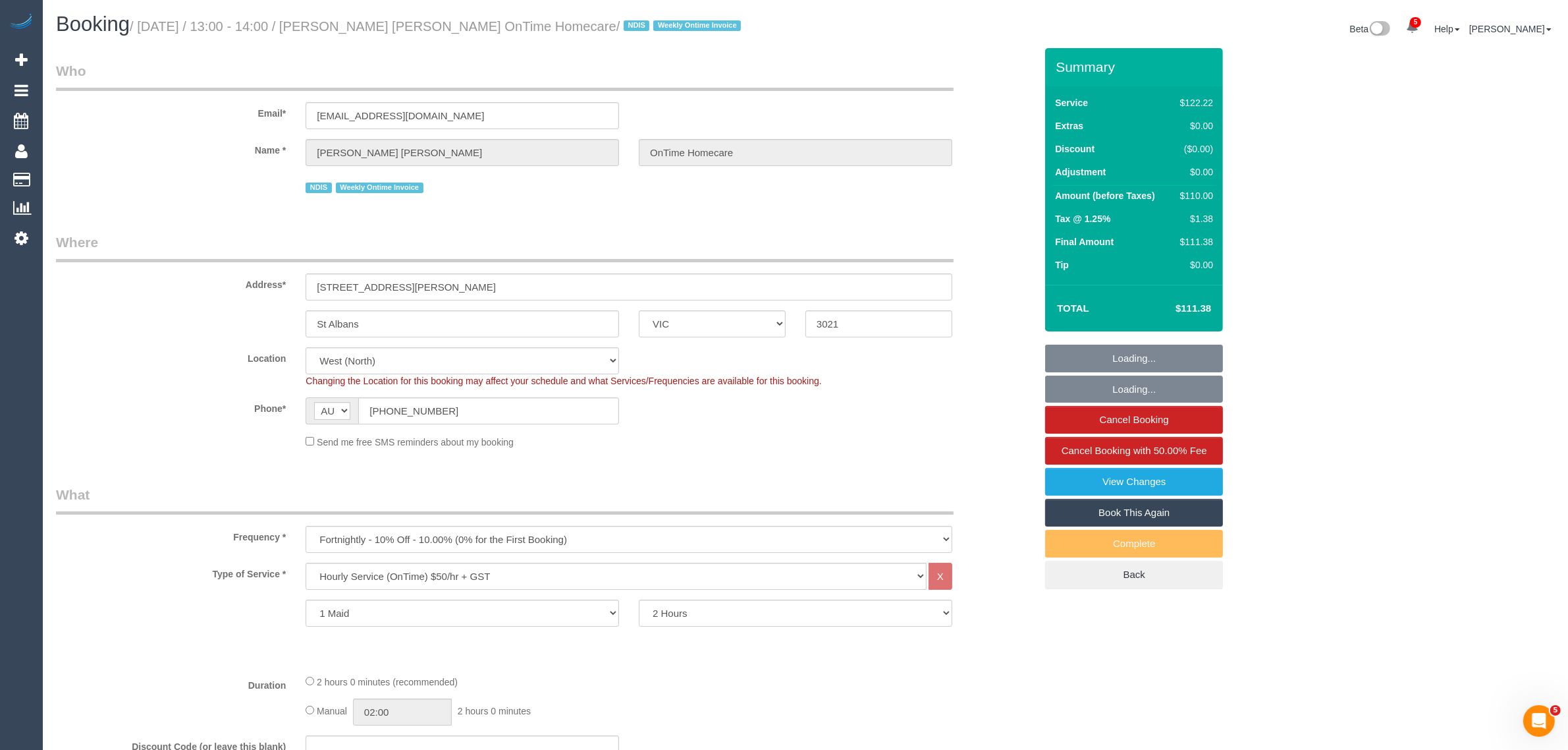
select select "object:1441"
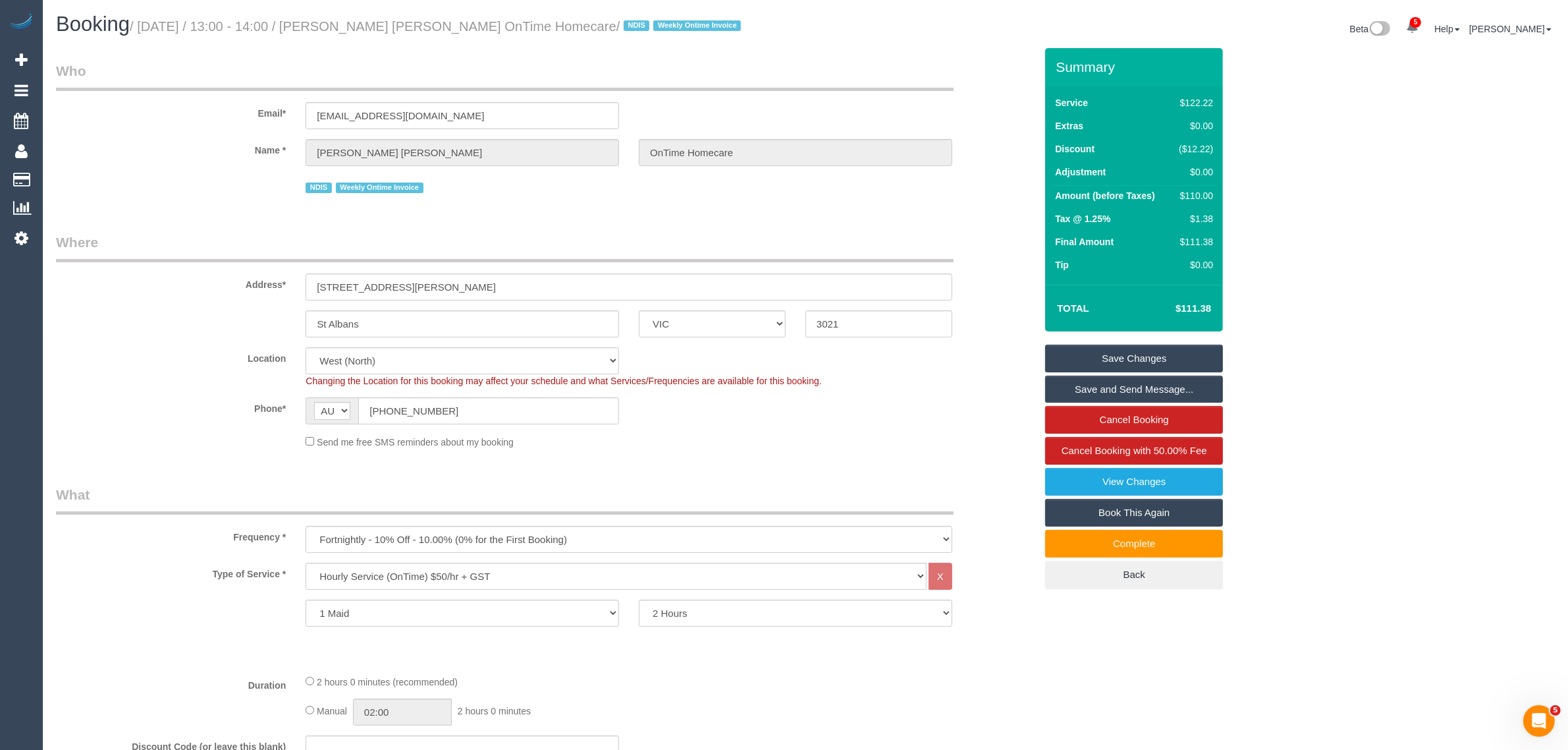
click at [901, 403] on div "Phone* AF AL DZ AD AO AI AQ AG AR AM AW AU AT AZ BS BH BD BB BY BE BZ BJ BM BT …" at bounding box center [546, 411] width 999 height 27
click at [817, 233] on legend "Where" at bounding box center [504, 247] width 897 height 30
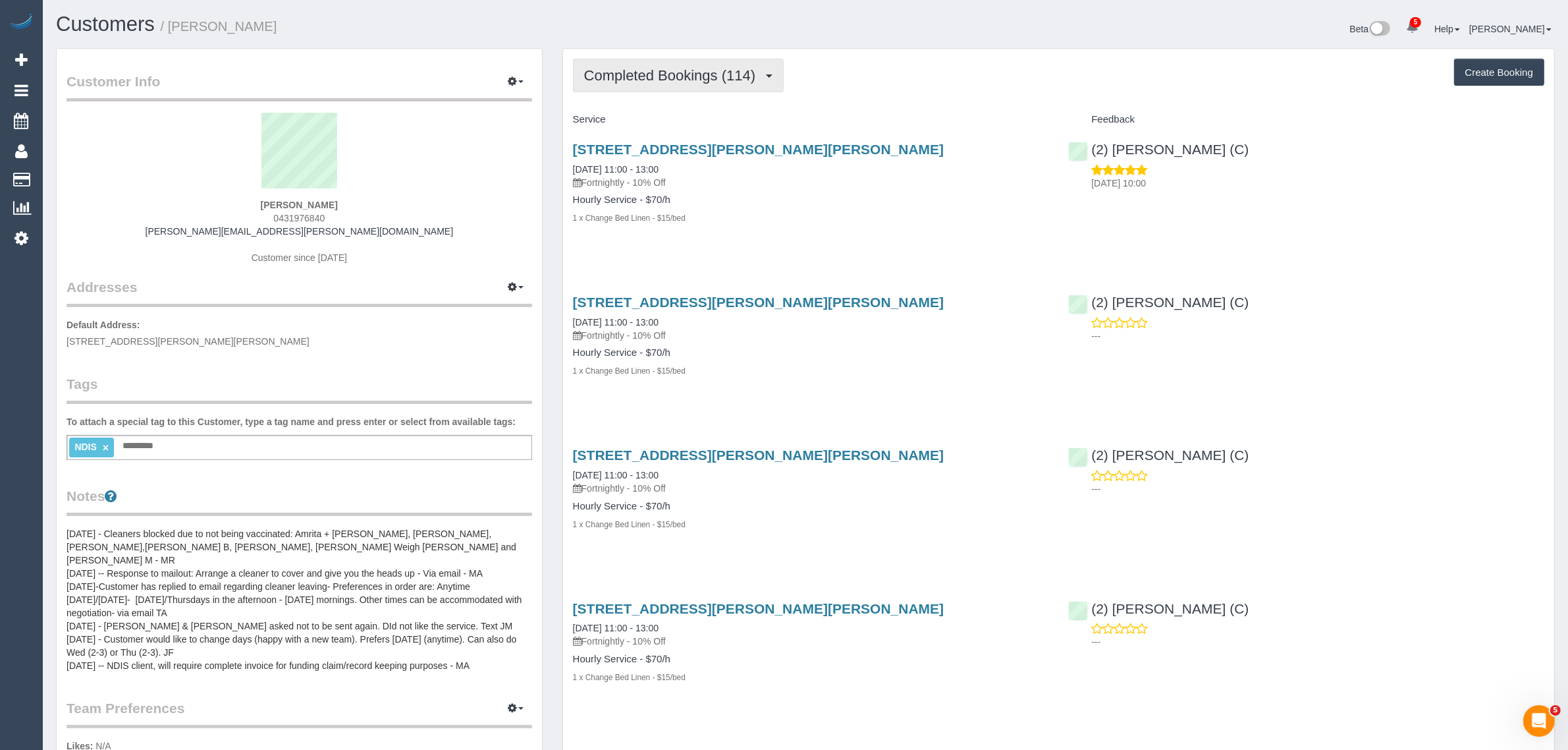
click at [716, 73] on span "Completed Bookings (114)" at bounding box center [673, 75] width 177 height 17
click at [679, 116] on link "Upcoming Bookings (11)" at bounding box center [647, 122] width 148 height 17
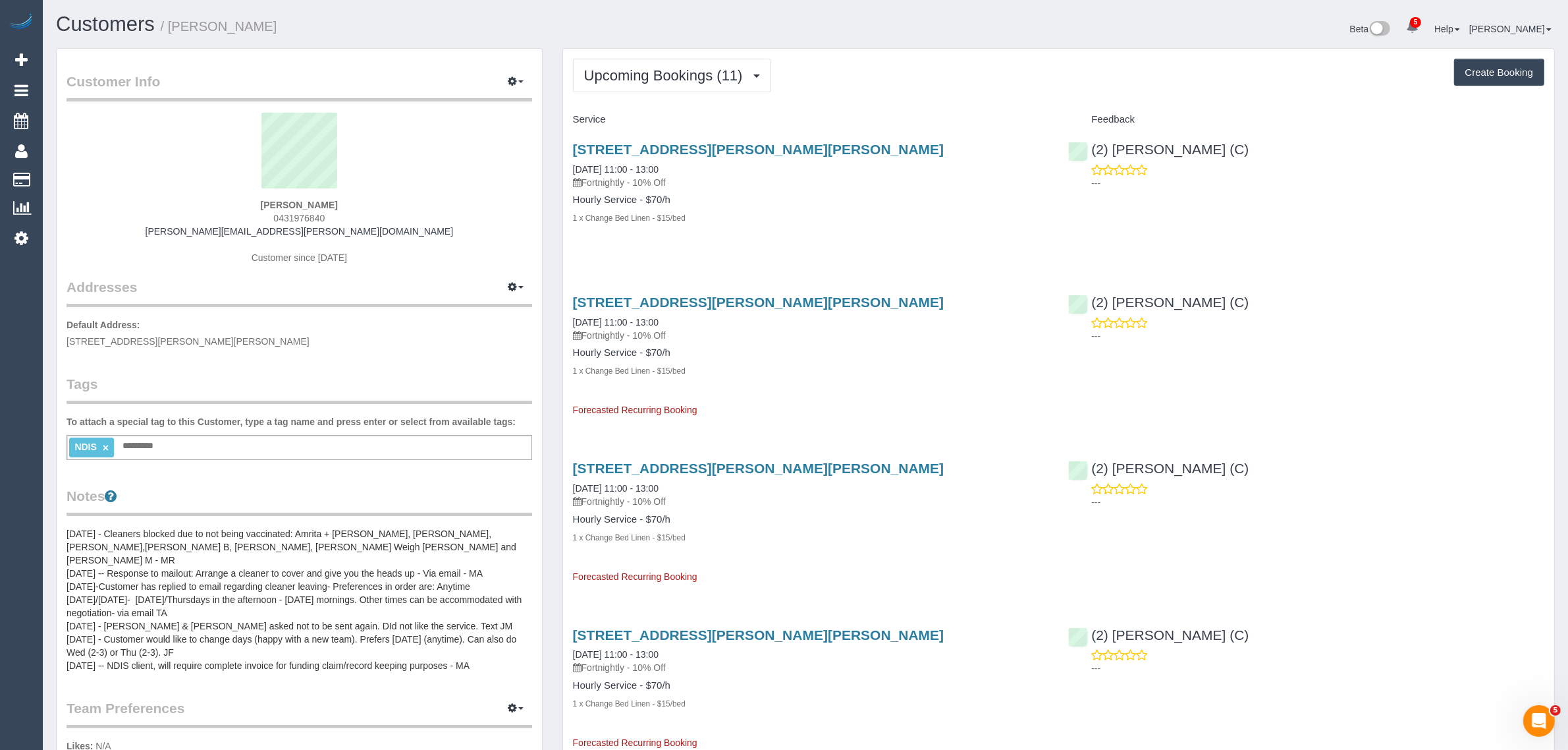
drag, startPoint x: 787, startPoint y: 147, endPoint x: 570, endPoint y: 143, distance: 217.0
click at [570, 143] on div "11 Billow Walk, South Morang, VIC 3752 15/09/2025 11:00 - 13:00 Fortnightly - 1…" at bounding box center [810, 190] width 495 height 120
copy link "11 Billow Walk, South Morang, VIC 3752"
click at [639, 67] on span "Upcoming Bookings (11)" at bounding box center [667, 75] width 165 height 17
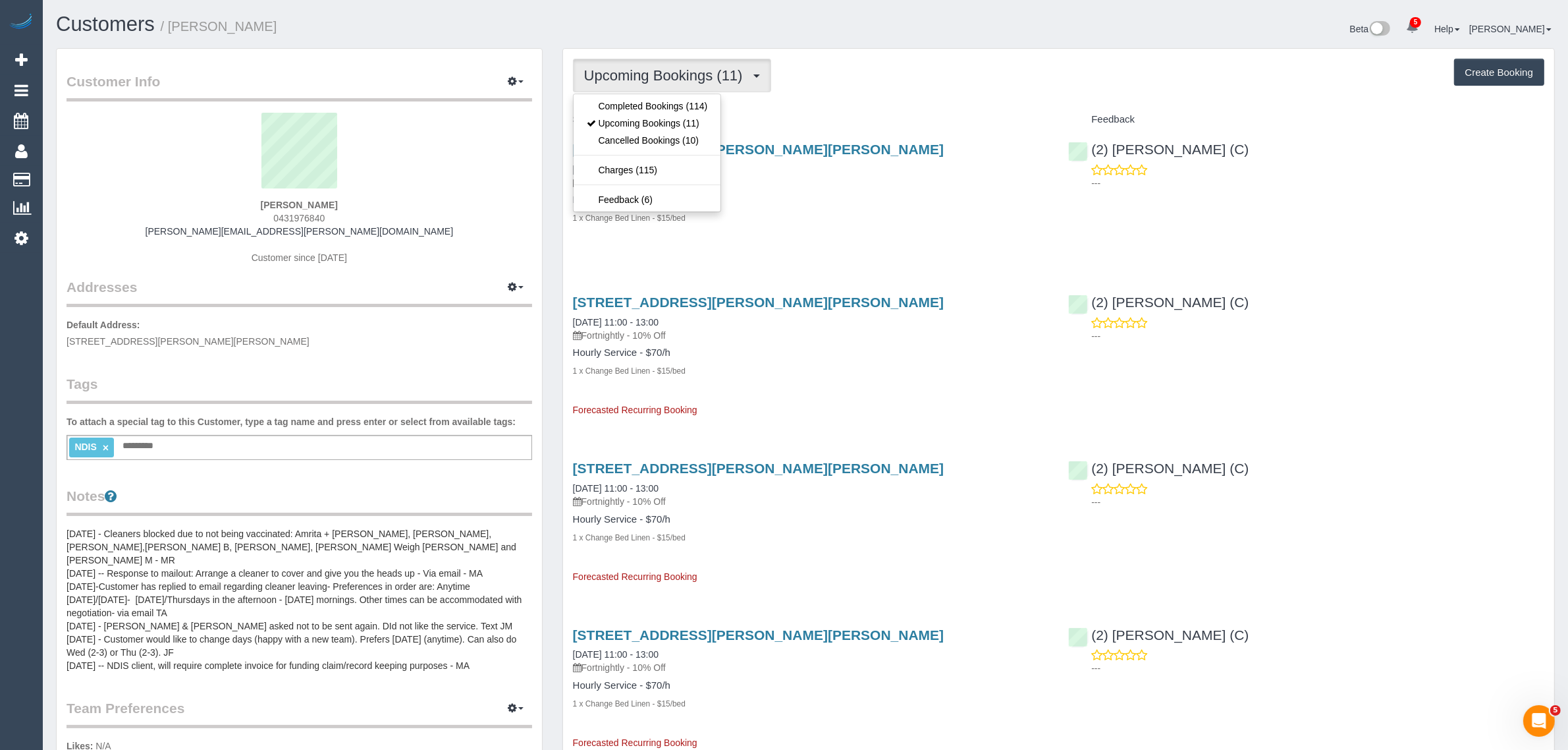
click at [639, 67] on span "Upcoming Bookings (11)" at bounding box center [667, 75] width 165 height 17
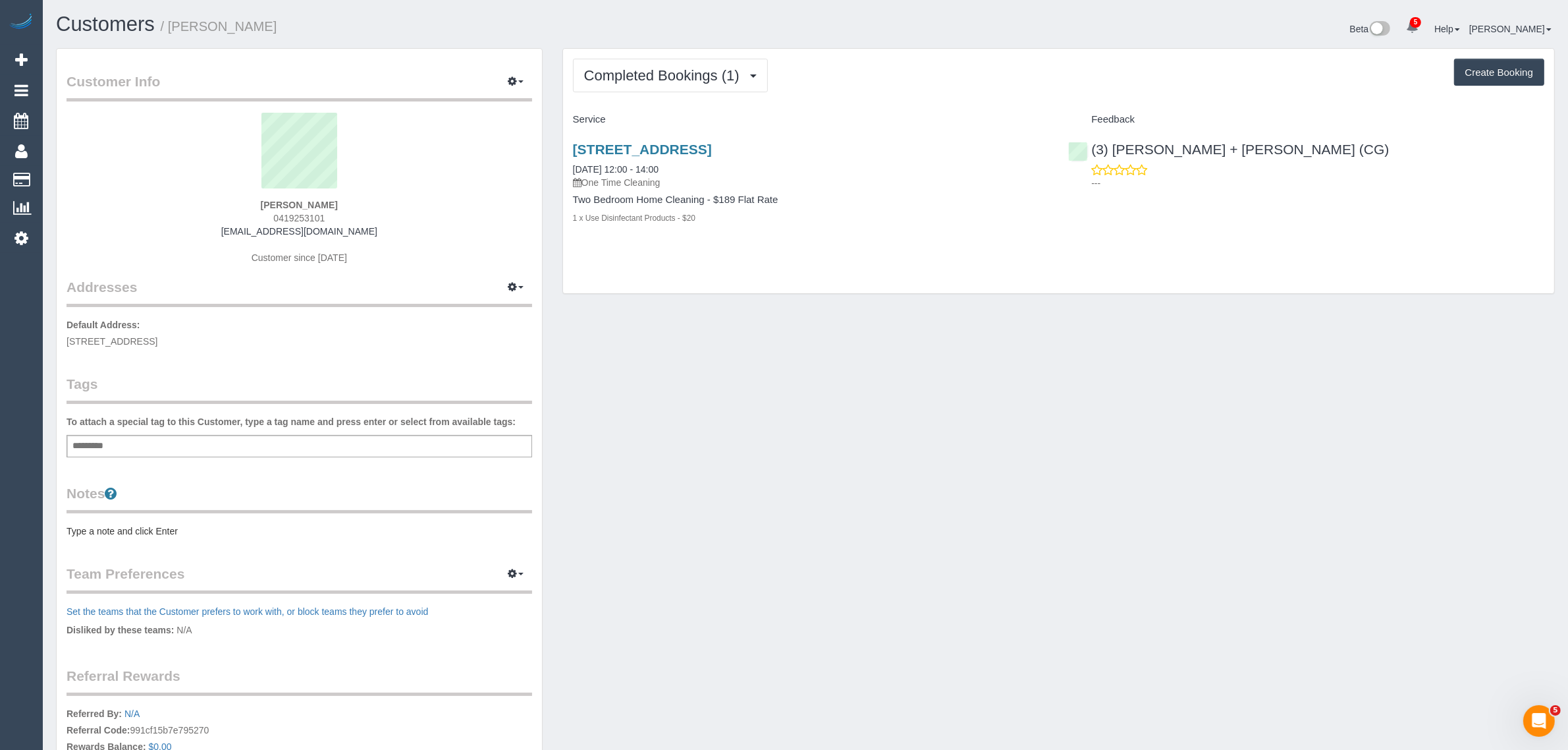
click at [275, 209] on div "[PERSON_NAME] 0419253101 [EMAIL_ADDRESS][DOMAIN_NAME] Customer since [DATE]" at bounding box center [299, 195] width 466 height 165
copy strong "[PERSON_NAME]"
click at [300, 215] on span "0419253101" at bounding box center [299, 217] width 51 height 10
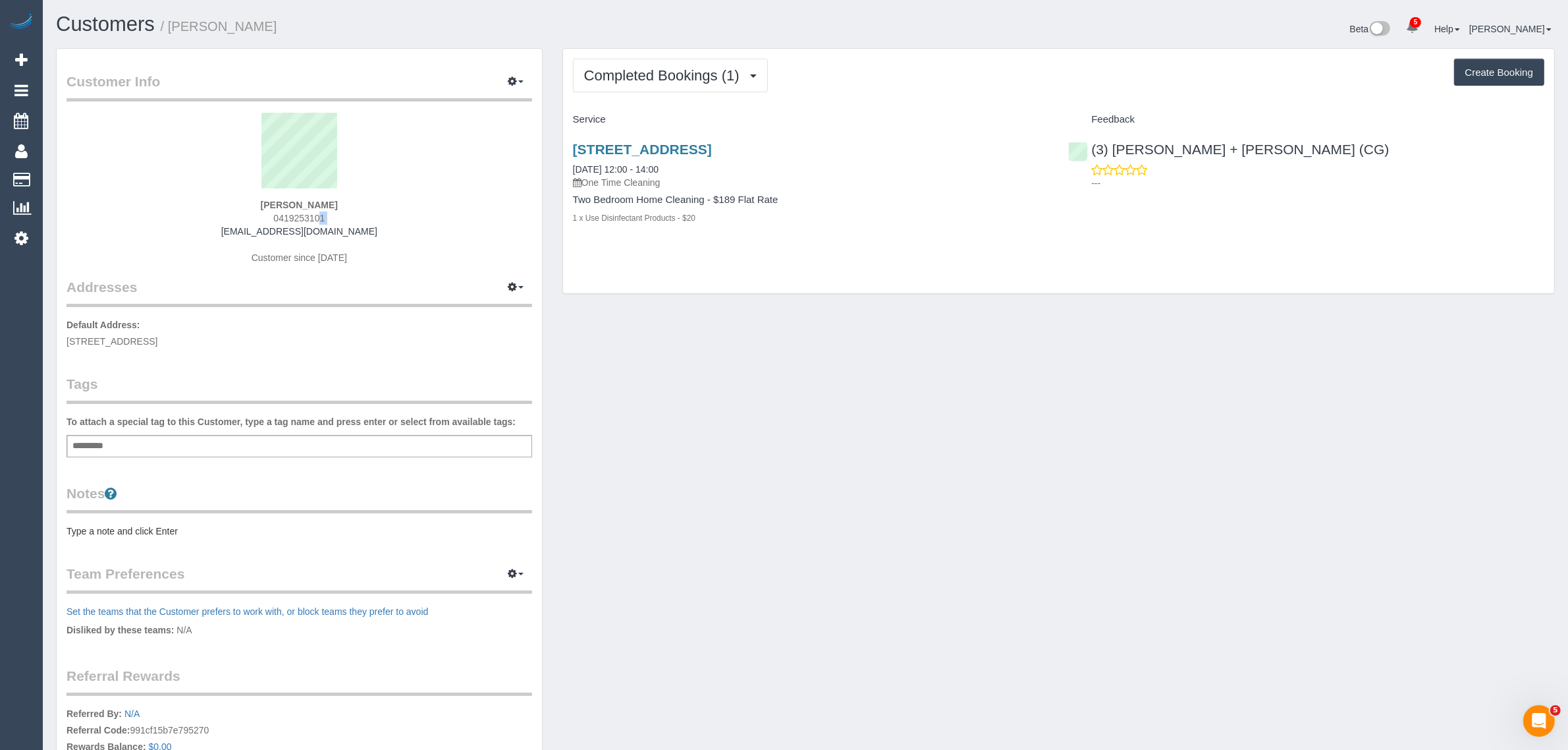
click at [300, 215] on span "0419253101" at bounding box center [299, 217] width 51 height 10
copy div "0419253101"
click at [738, 306] on div "Completed Bookings (1) Completed Bookings (1) Upcoming Bookings (1) Cancelled B…" at bounding box center [1058, 178] width 1012 height 260
drag, startPoint x: 826, startPoint y: 146, endPoint x: 574, endPoint y: 133, distance: 252.3
click at [574, 133] on div "[STREET_ADDRESS] [DATE] 12:00 - 14:00 One Time Cleaning Two Bedroom Home Cleani…" at bounding box center [810, 190] width 495 height 120
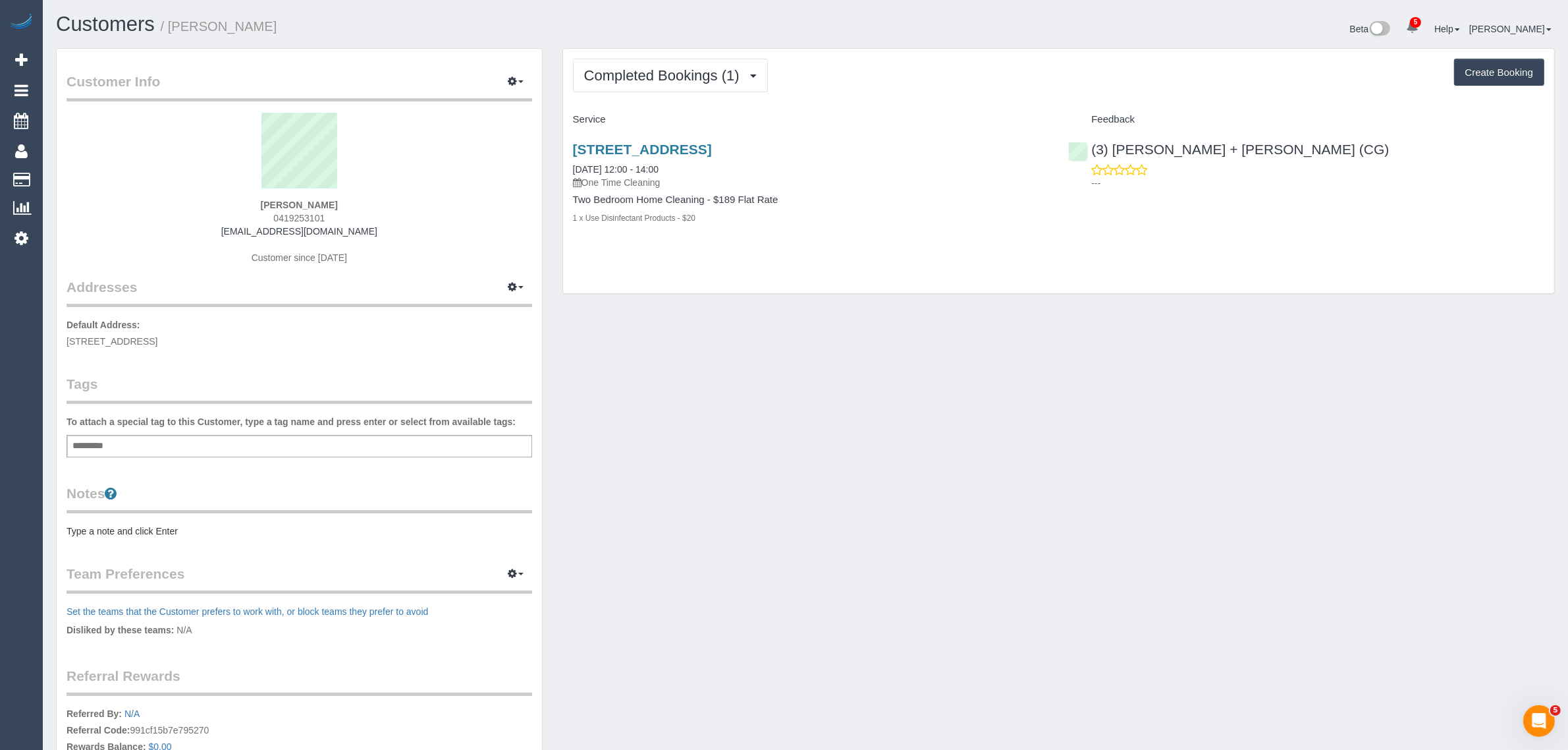
copy link "[STREET_ADDRESS]"
click at [292, 213] on span "0419253101" at bounding box center [299, 217] width 51 height 10
copy span "0419253101"
drag, startPoint x: 708, startPoint y: 74, endPoint x: 697, endPoint y: 102, distance: 30.1
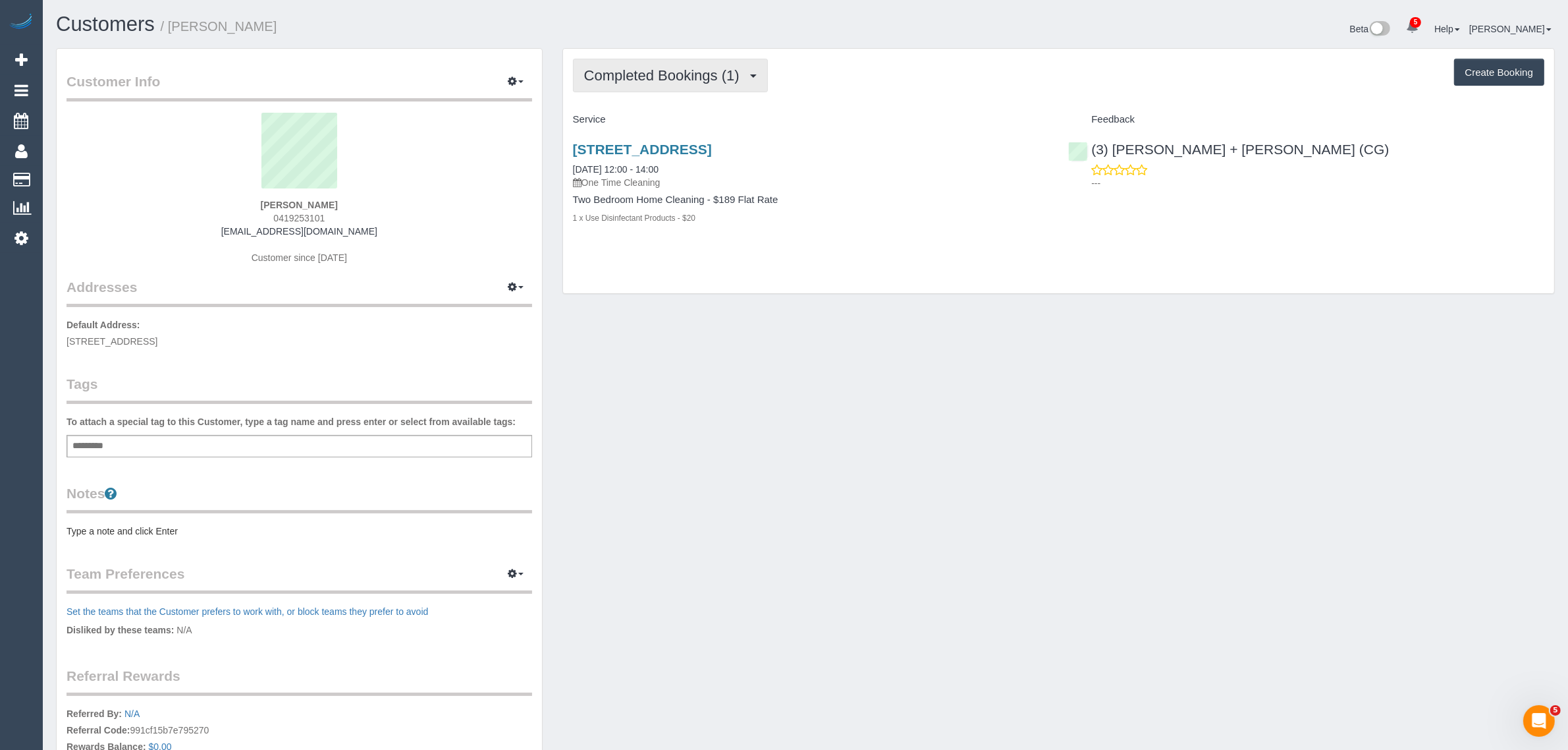
click at [706, 74] on span "Completed Bookings (1)" at bounding box center [665, 75] width 162 height 17
click at [674, 122] on link "Upcoming Bookings (1)" at bounding box center [642, 122] width 137 height 17
